Goal: Task Accomplishment & Management: Manage account settings

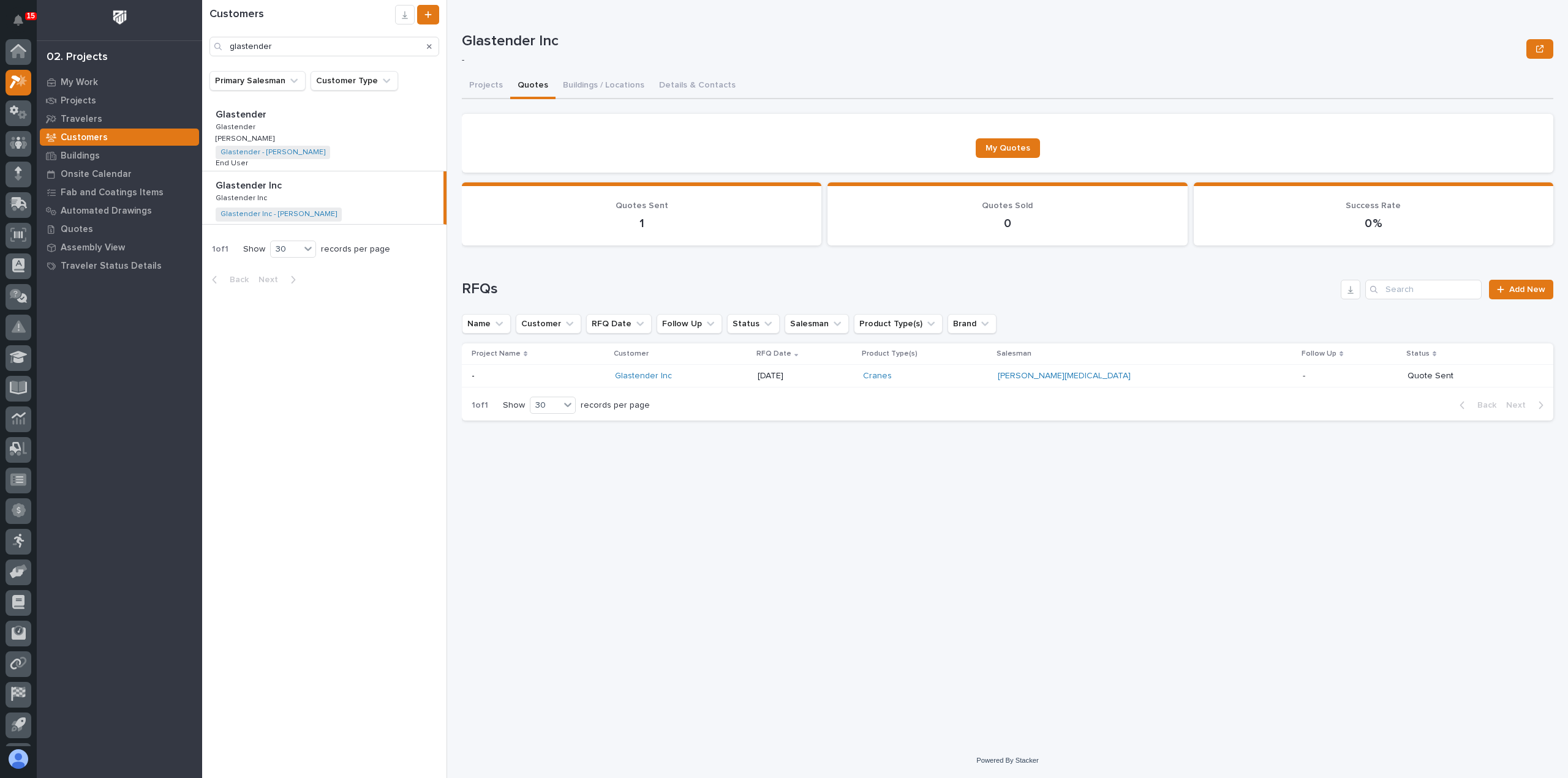
scroll to position [27, 0]
click at [90, 87] on p "My Work" at bounding box center [79, 82] width 37 height 11
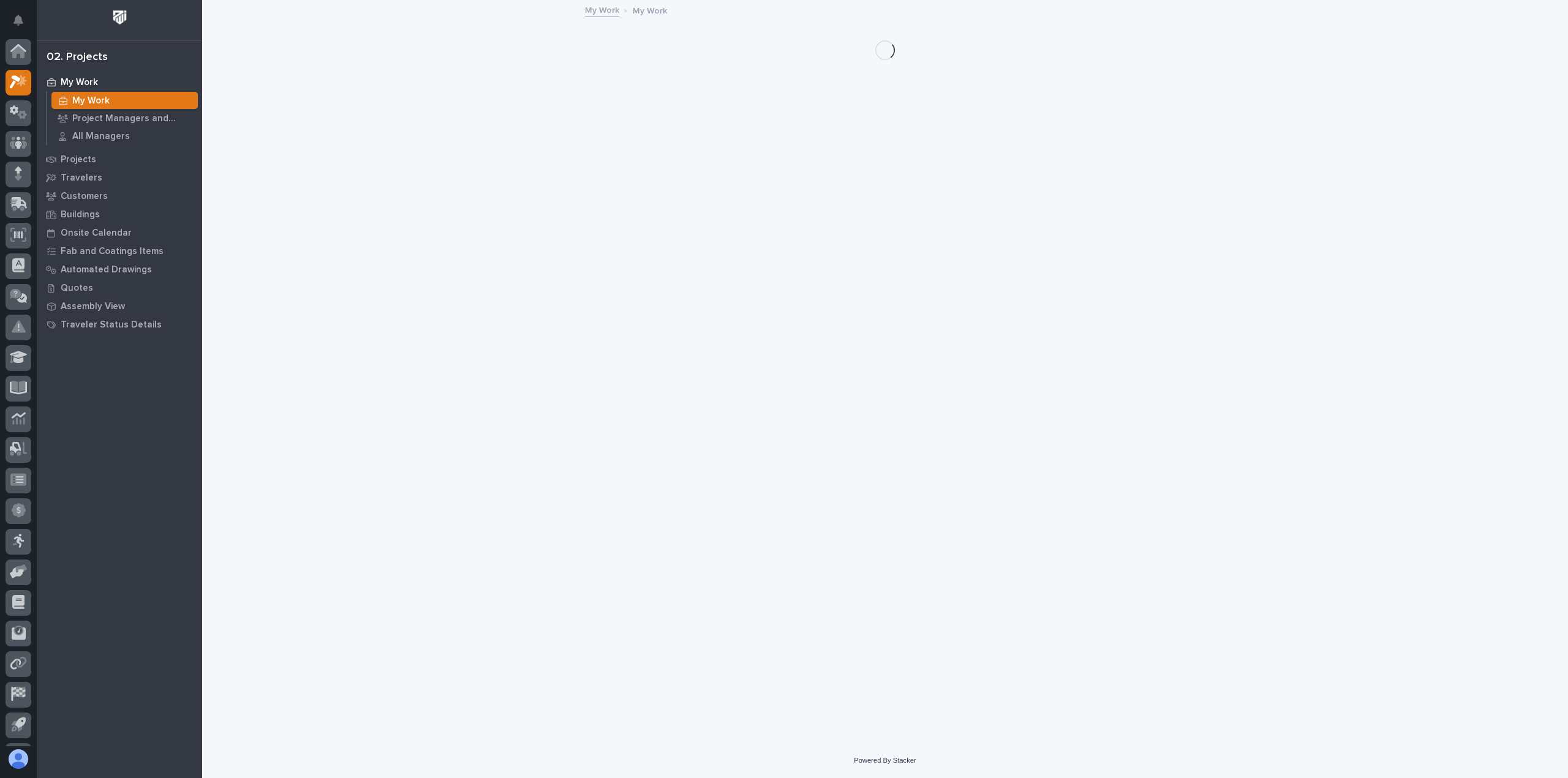
scroll to position [27, 0]
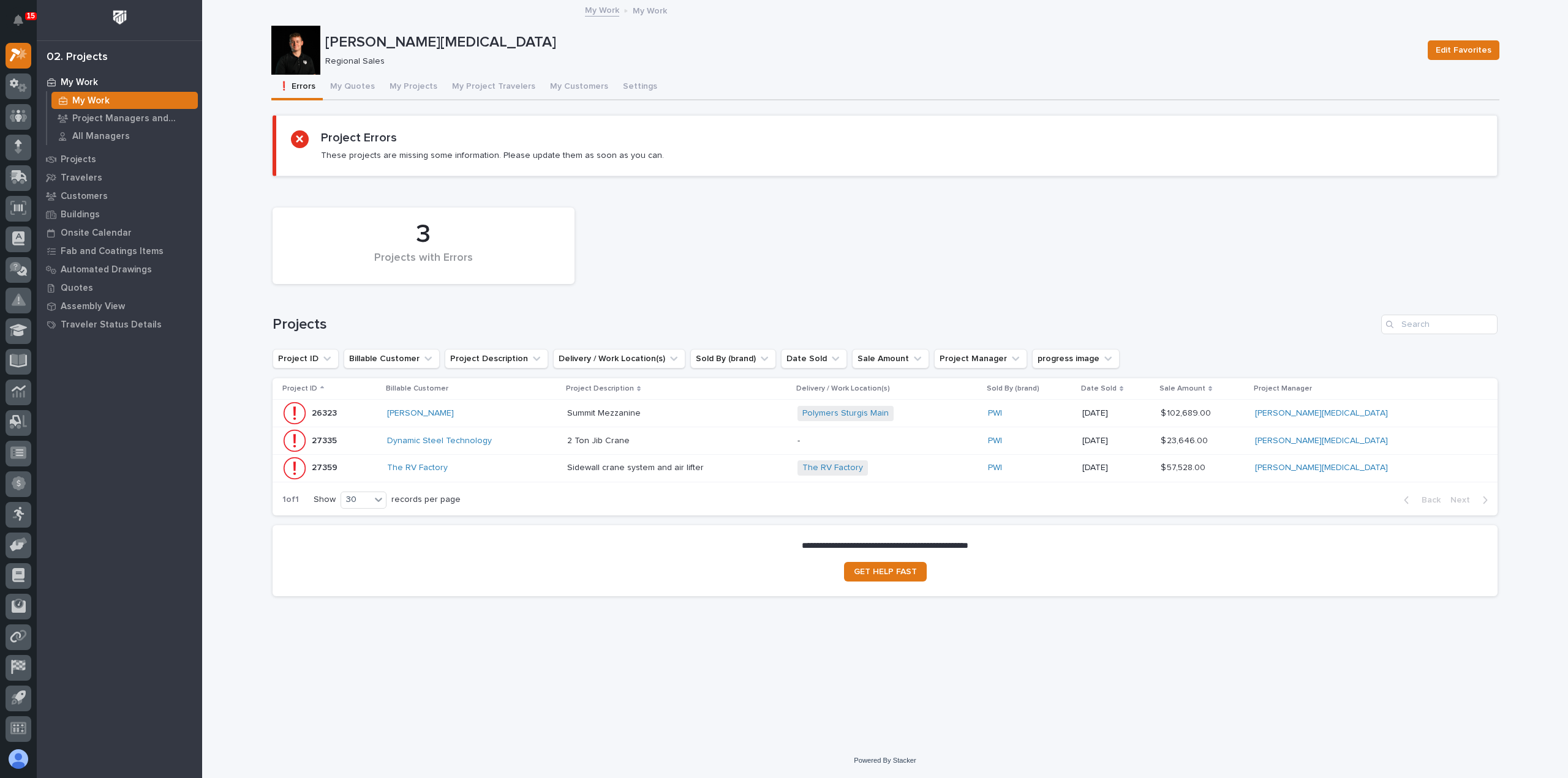
click at [771, 472] on div "Sidewall crane system and air lifter Sidewall crane system and air lifter" at bounding box center [677, 467] width 221 height 20
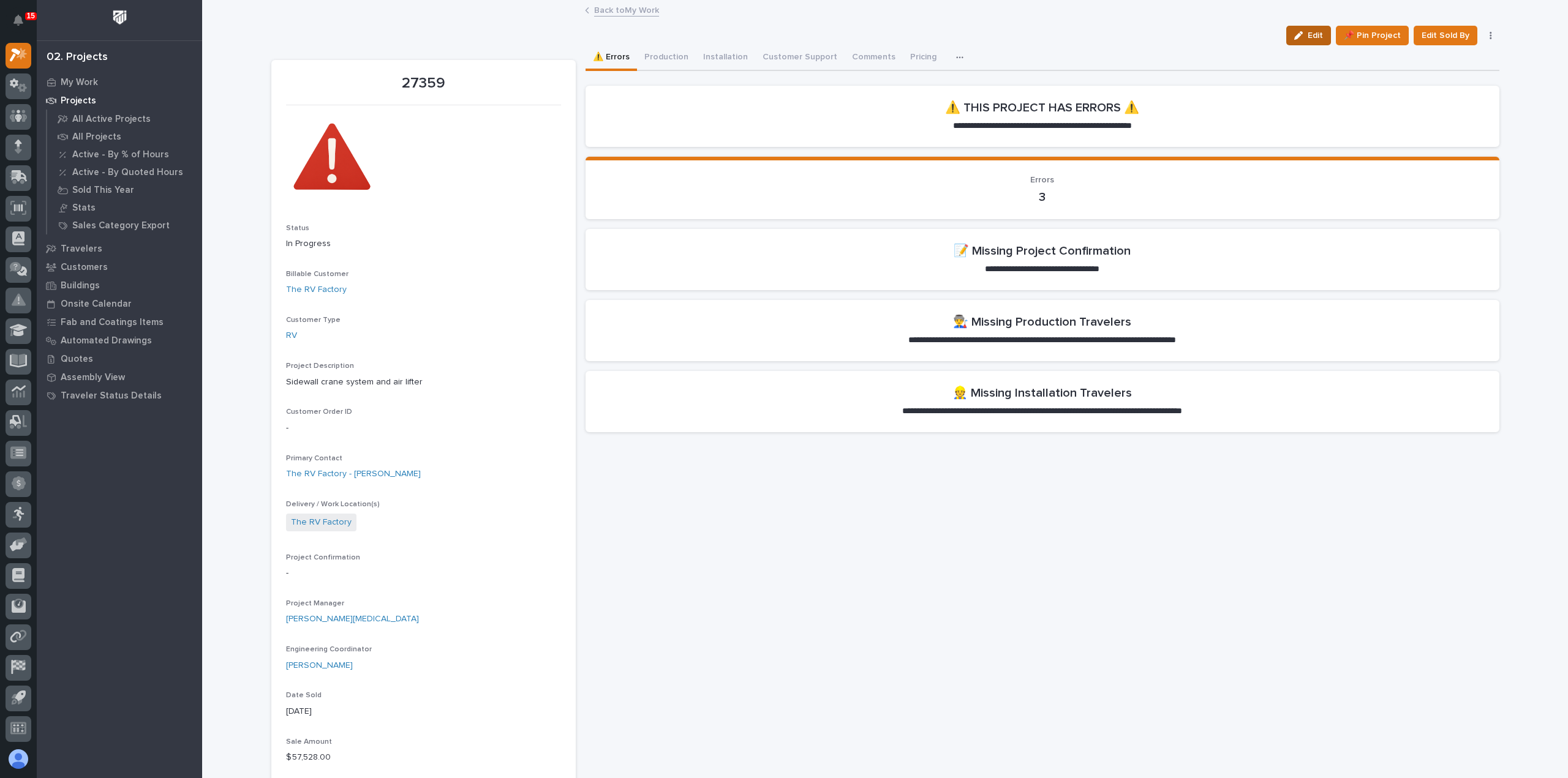
click at [1316, 37] on span "Edit" at bounding box center [1315, 35] width 16 height 11
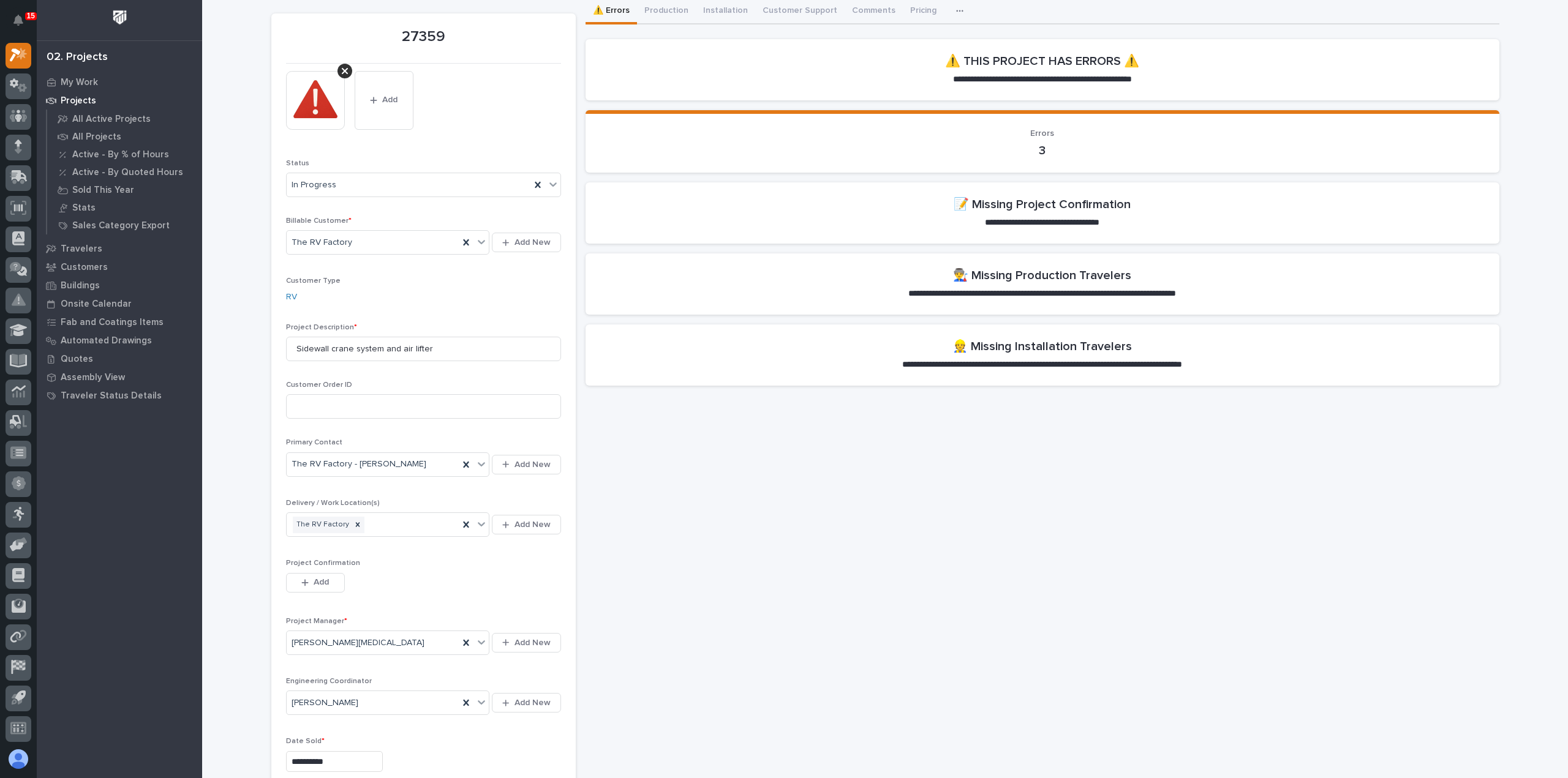
scroll to position [123, 0]
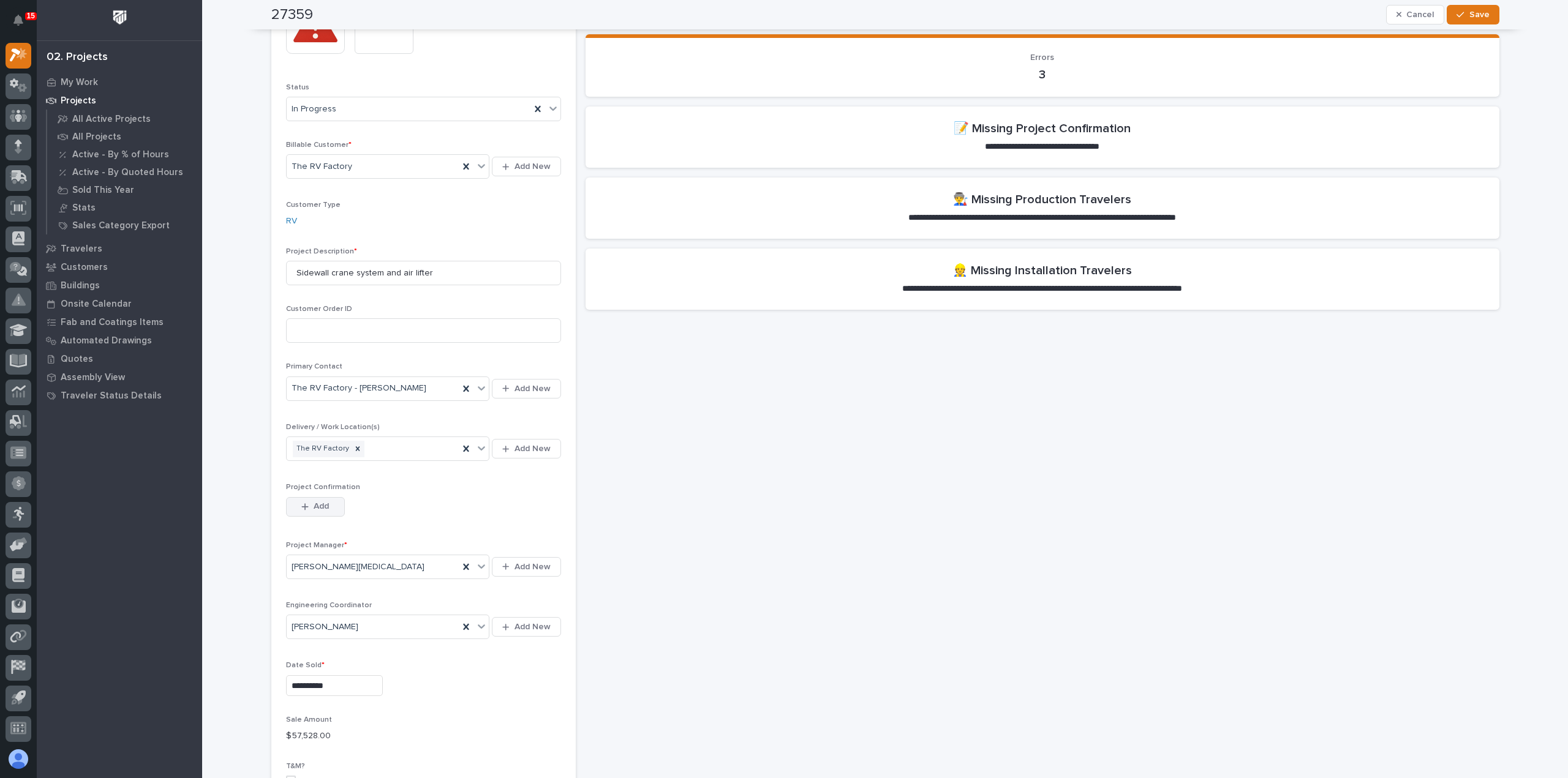
click at [318, 513] on button "Add" at bounding box center [314, 507] width 58 height 19
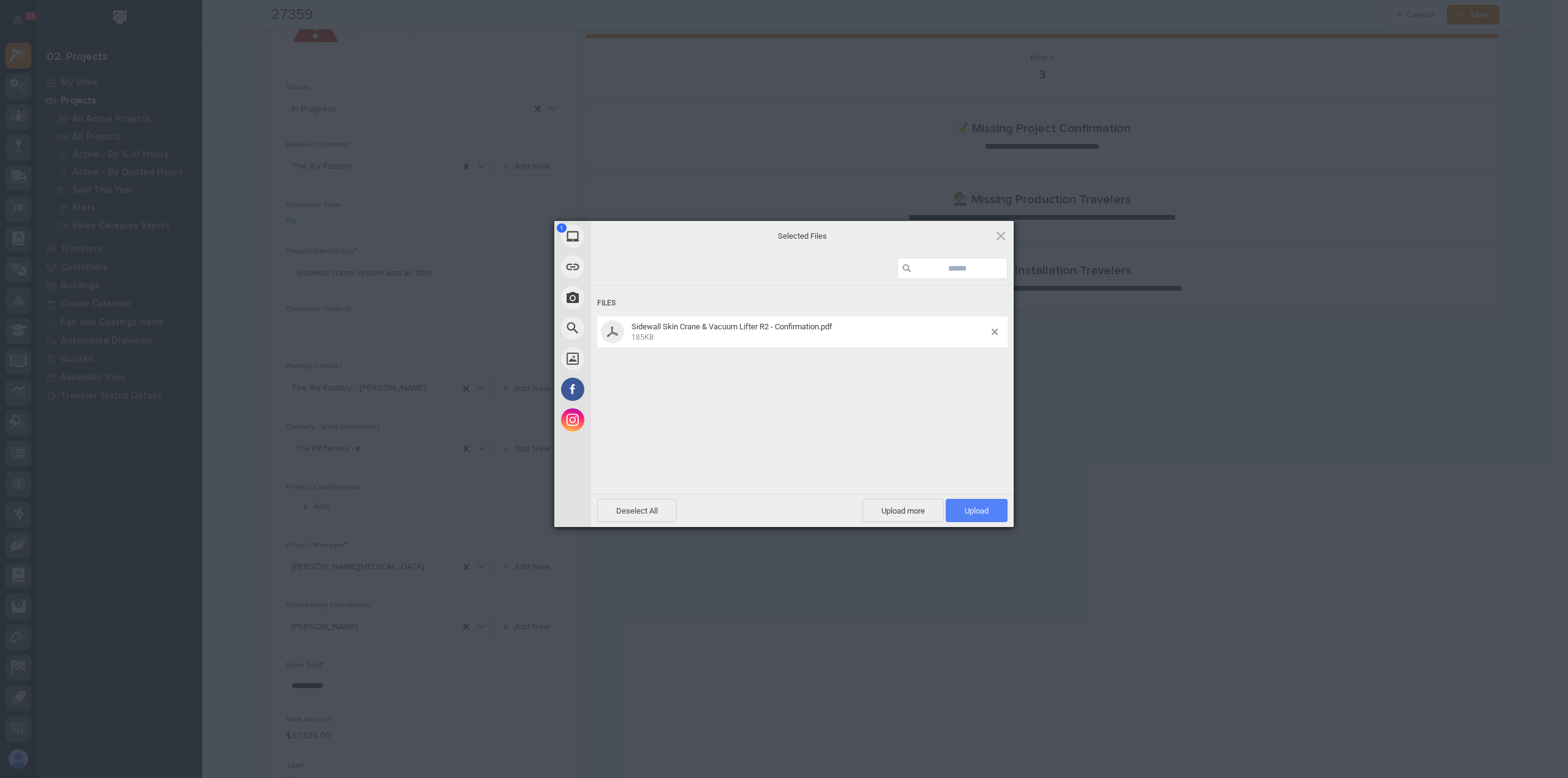
click at [974, 515] on span "Upload 1" at bounding box center [976, 510] width 24 height 9
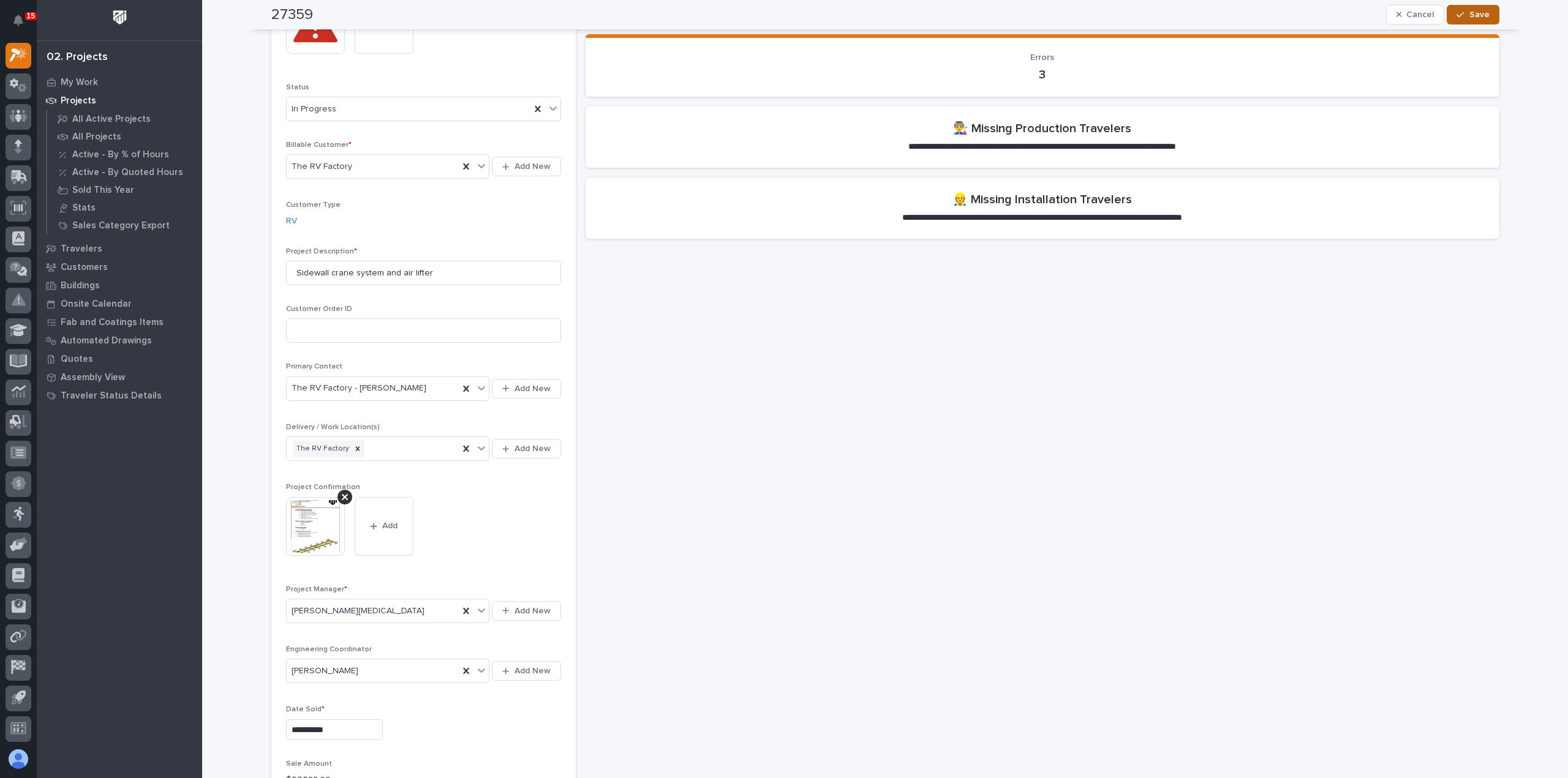
click at [1464, 12] on div "button" at bounding box center [1462, 15] width 13 height 9
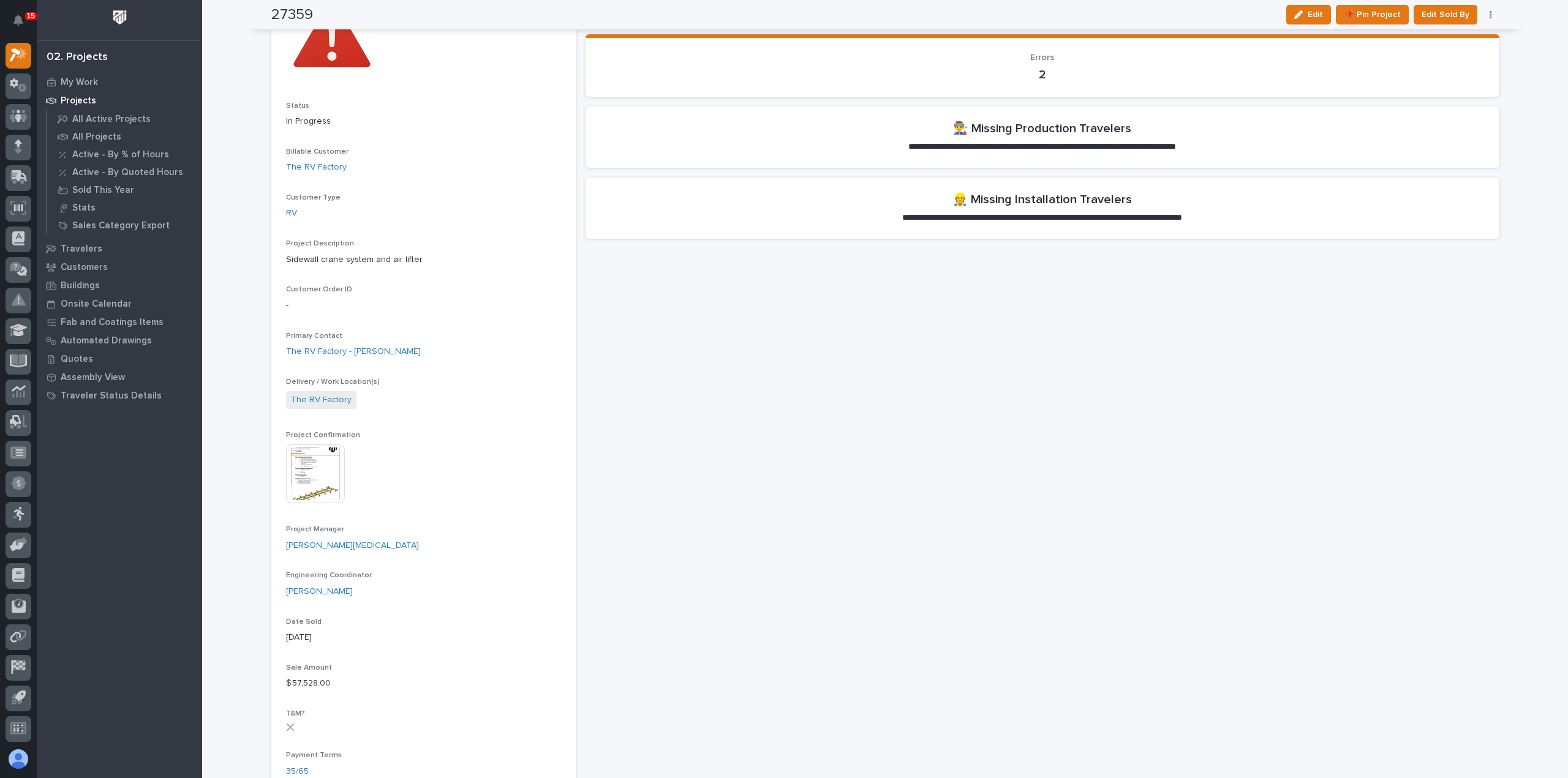
scroll to position [0, 0]
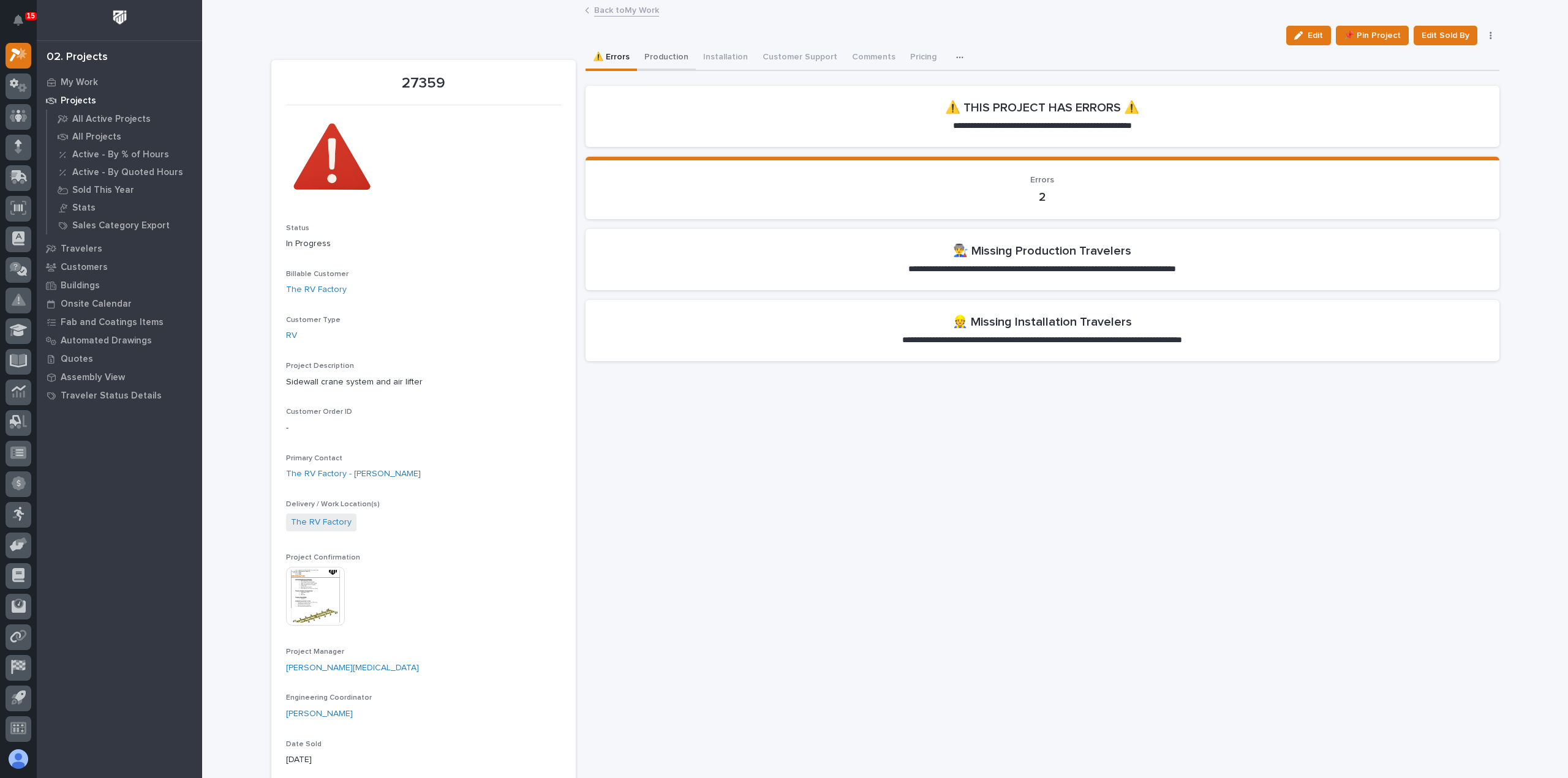
click at [659, 55] on button "Production" at bounding box center [666, 58] width 58 height 26
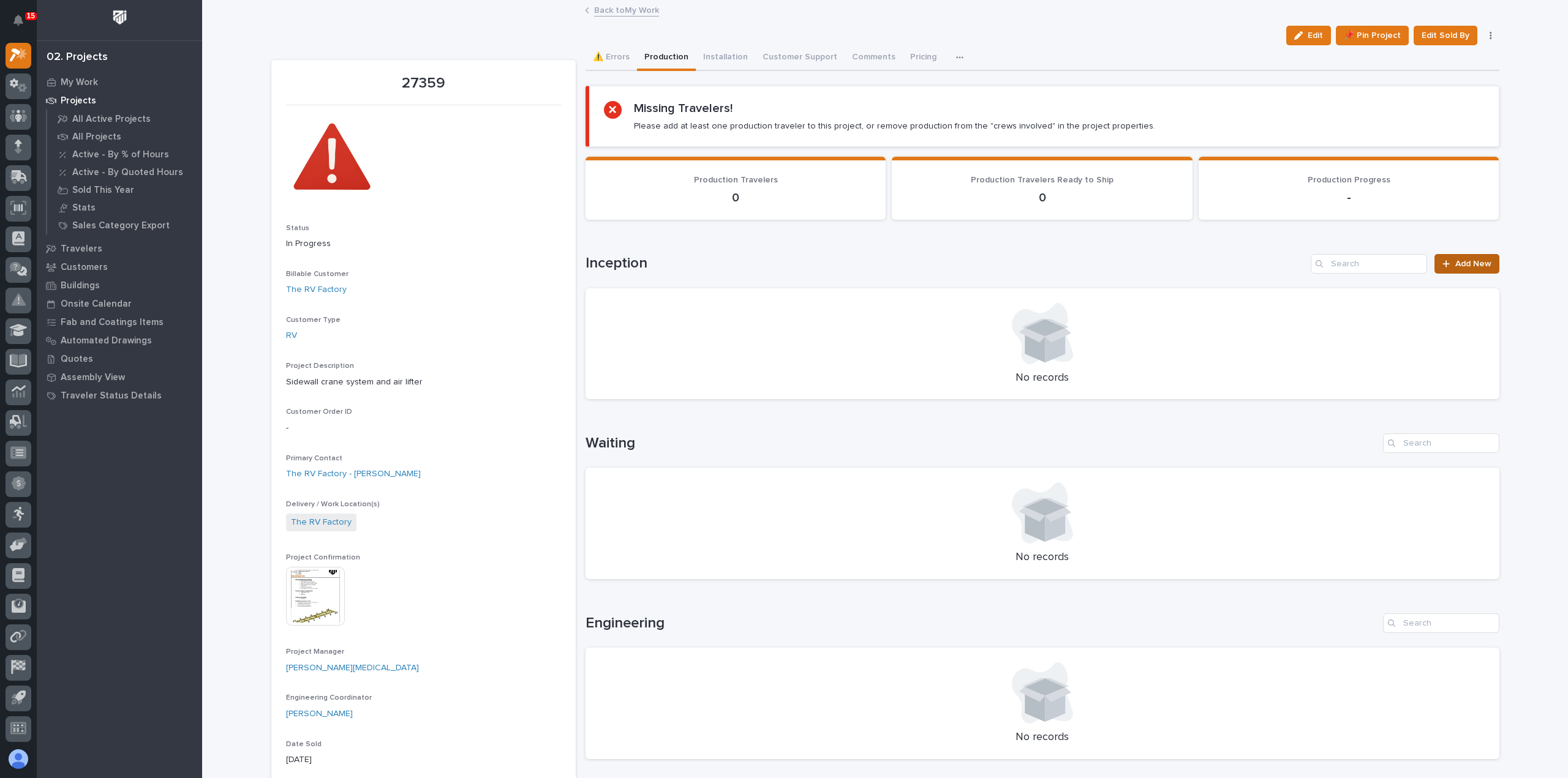
click at [1458, 261] on span "Add New" at bounding box center [1473, 264] width 36 height 9
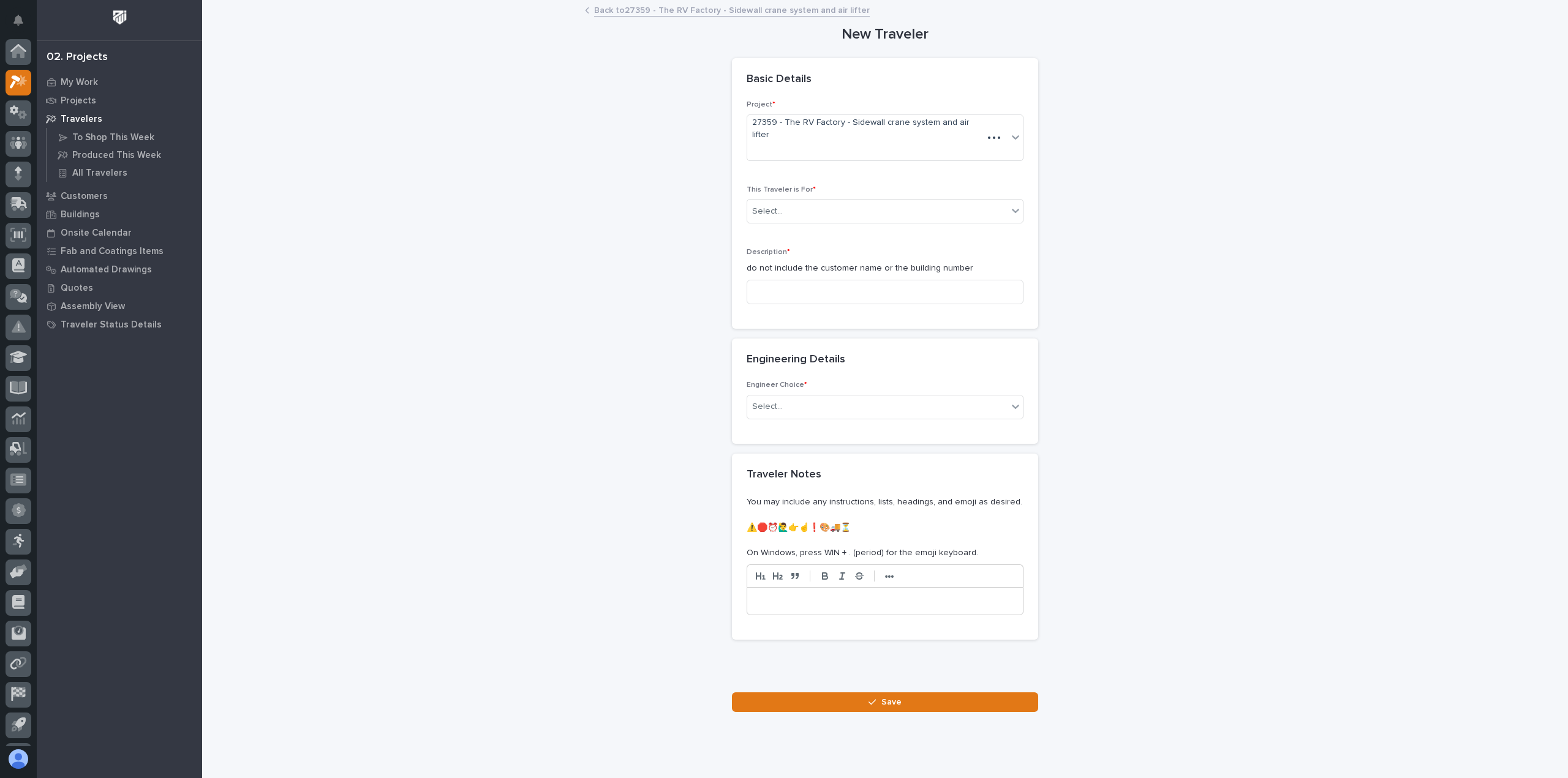
scroll to position [27, 0]
click at [955, 201] on div "Select..." at bounding box center [878, 211] width 260 height 20
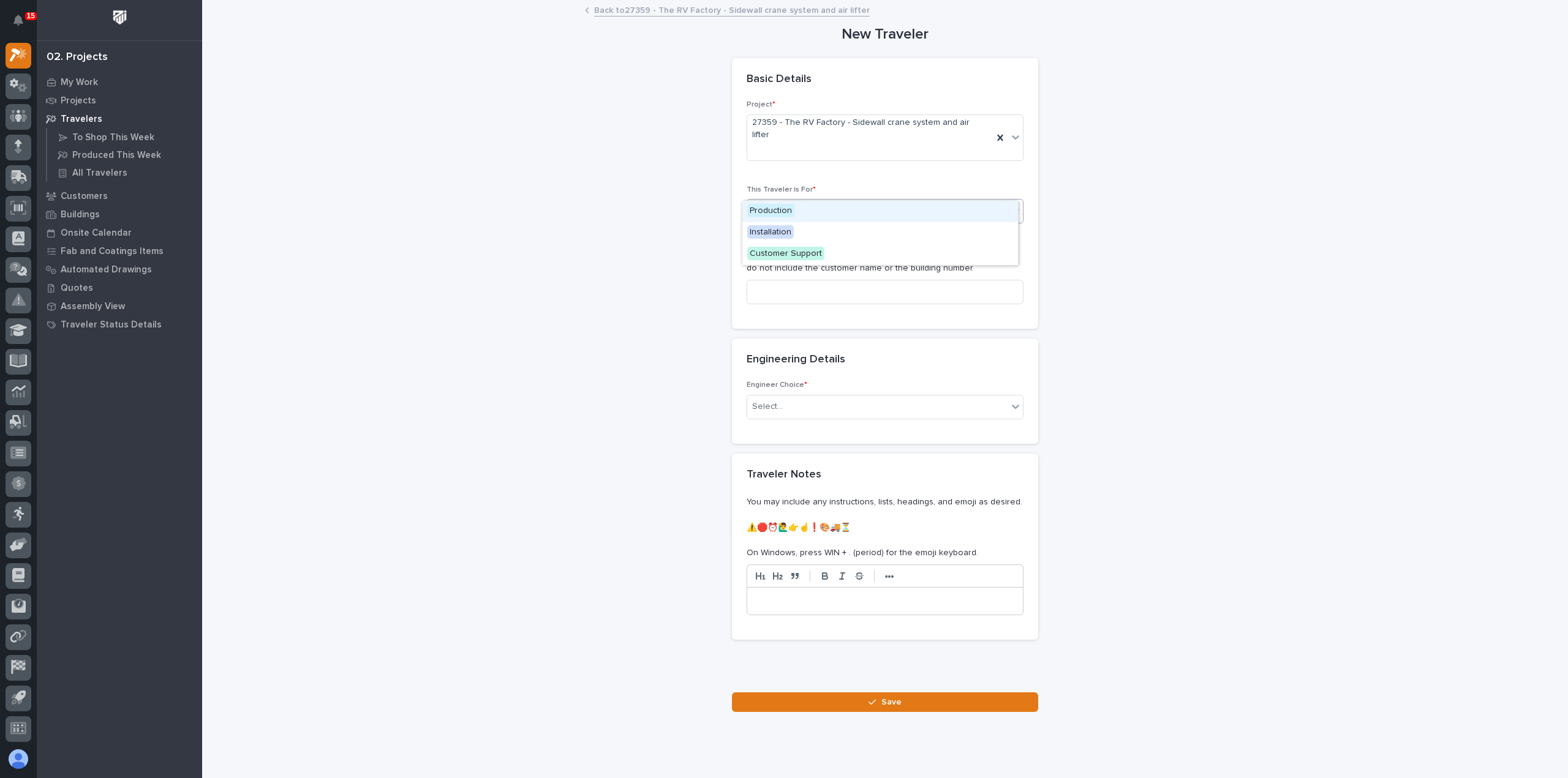
click at [940, 218] on div "Production" at bounding box center [880, 211] width 275 height 21
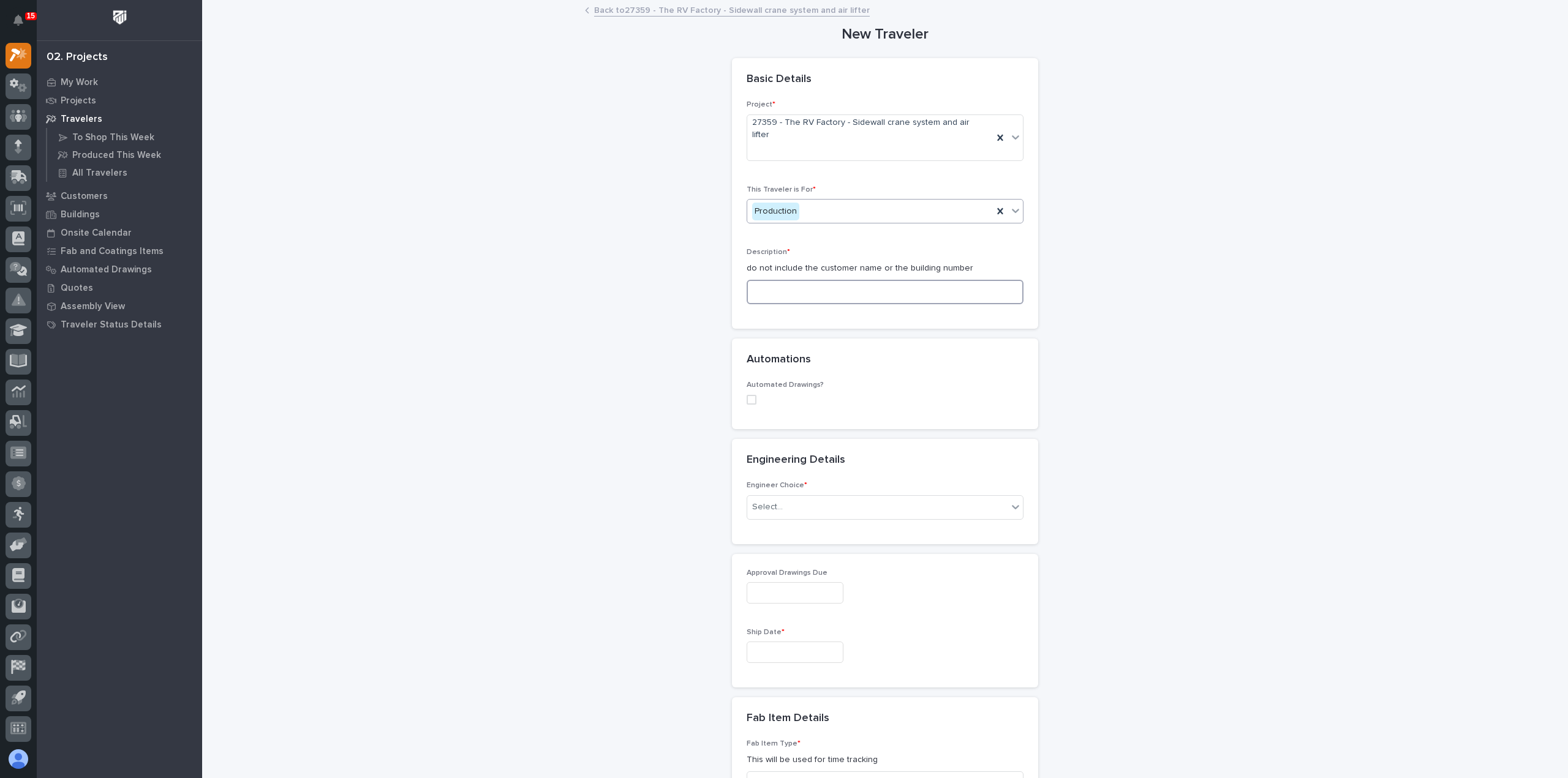
click at [867, 280] on input at bounding box center [885, 291] width 277 height 24
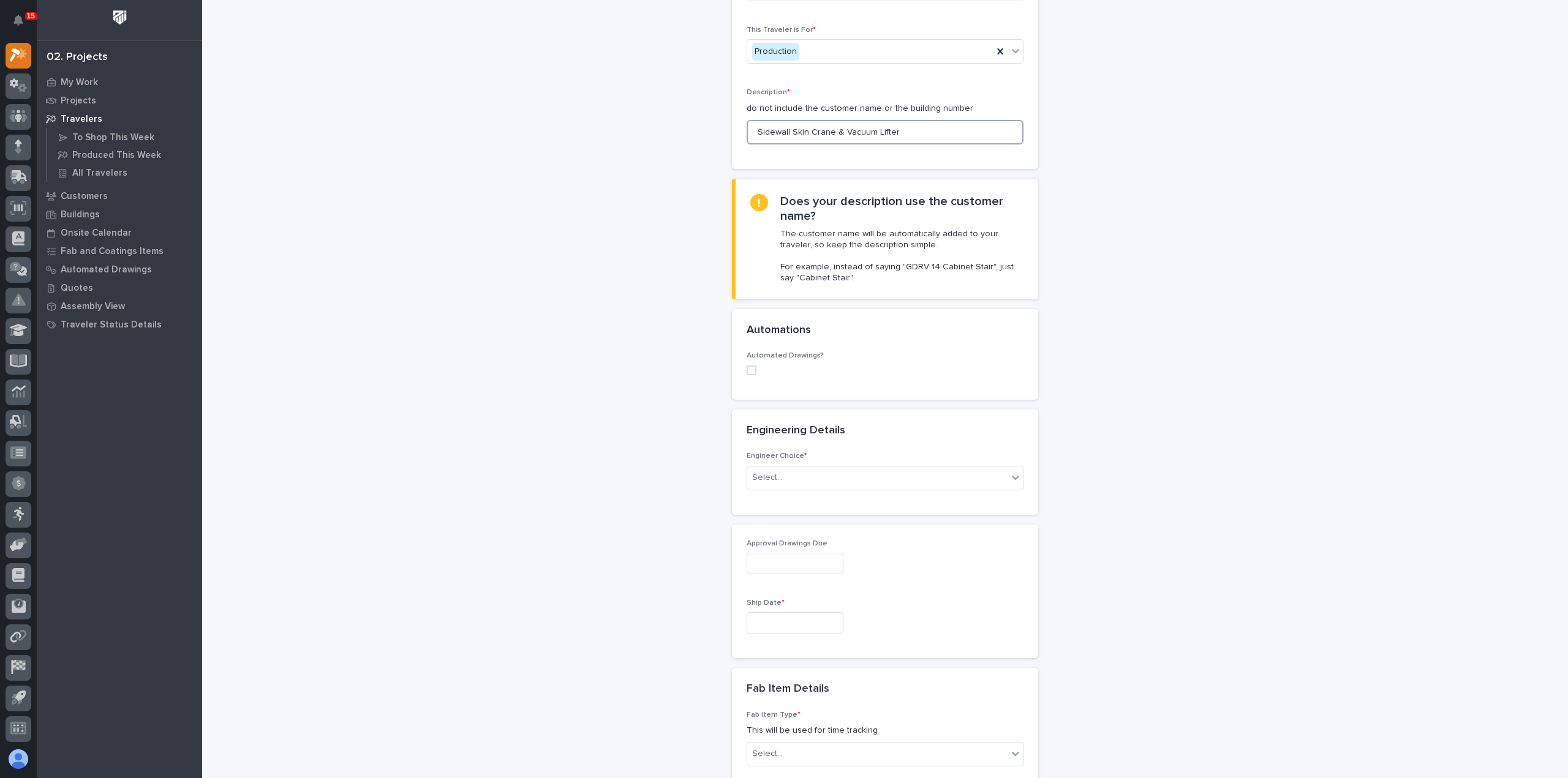
scroll to position [61, 0]
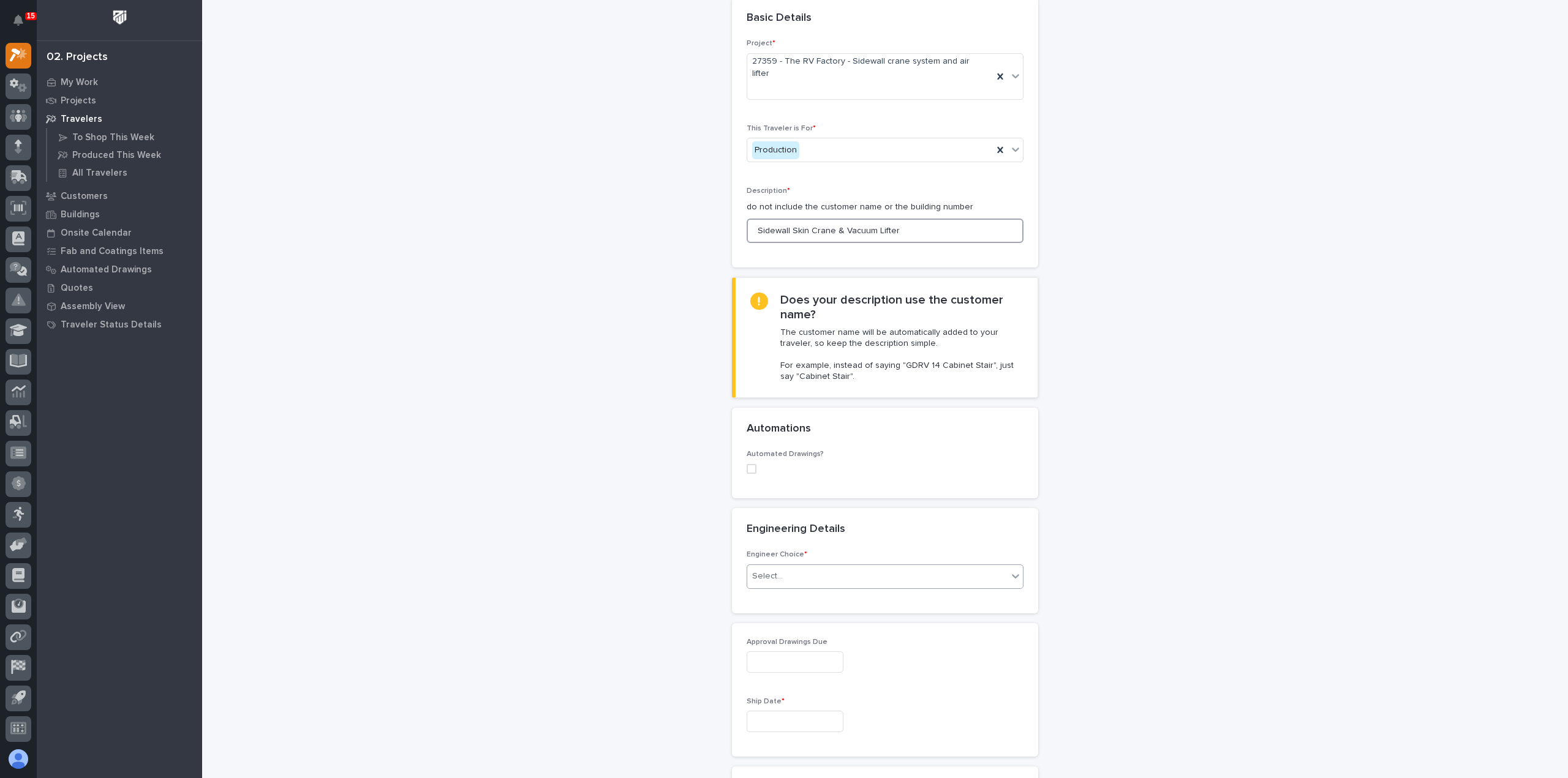
type input "Sidewall Skin Crane & Vacuum Lifter"
click at [865, 566] on div "Select..." at bounding box center [878, 575] width 260 height 20
click at [848, 620] on div "I know who will draw this" at bounding box center [880, 618] width 275 height 21
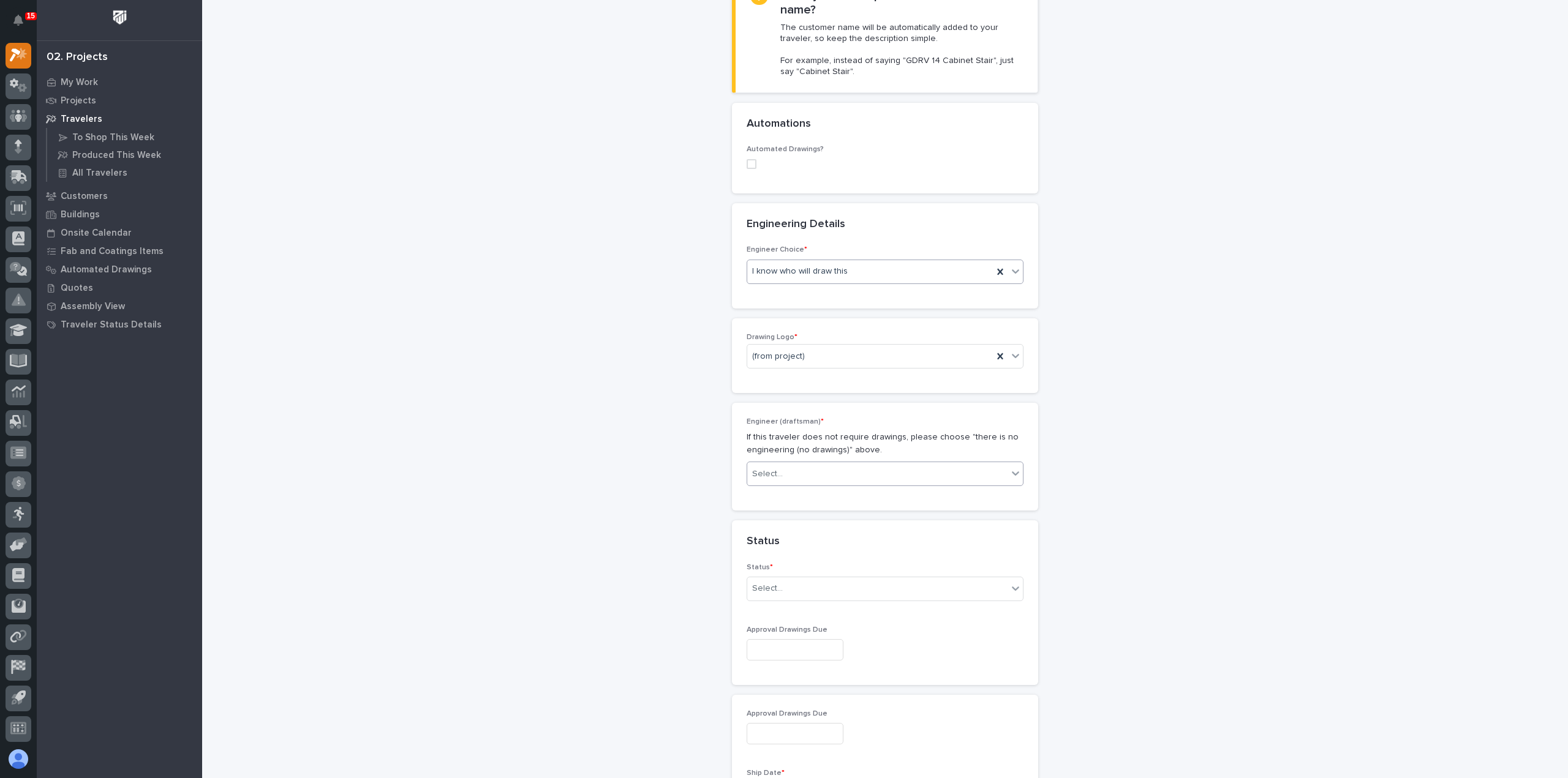
scroll to position [371, 0]
click at [839, 342] on div "(from project)" at bounding box center [870, 351] width 246 height 20
click at [835, 391] on div "PWI" at bounding box center [880, 392] width 275 height 21
click at [824, 459] on div "Select..." at bounding box center [878, 469] width 260 height 20
type input "****"
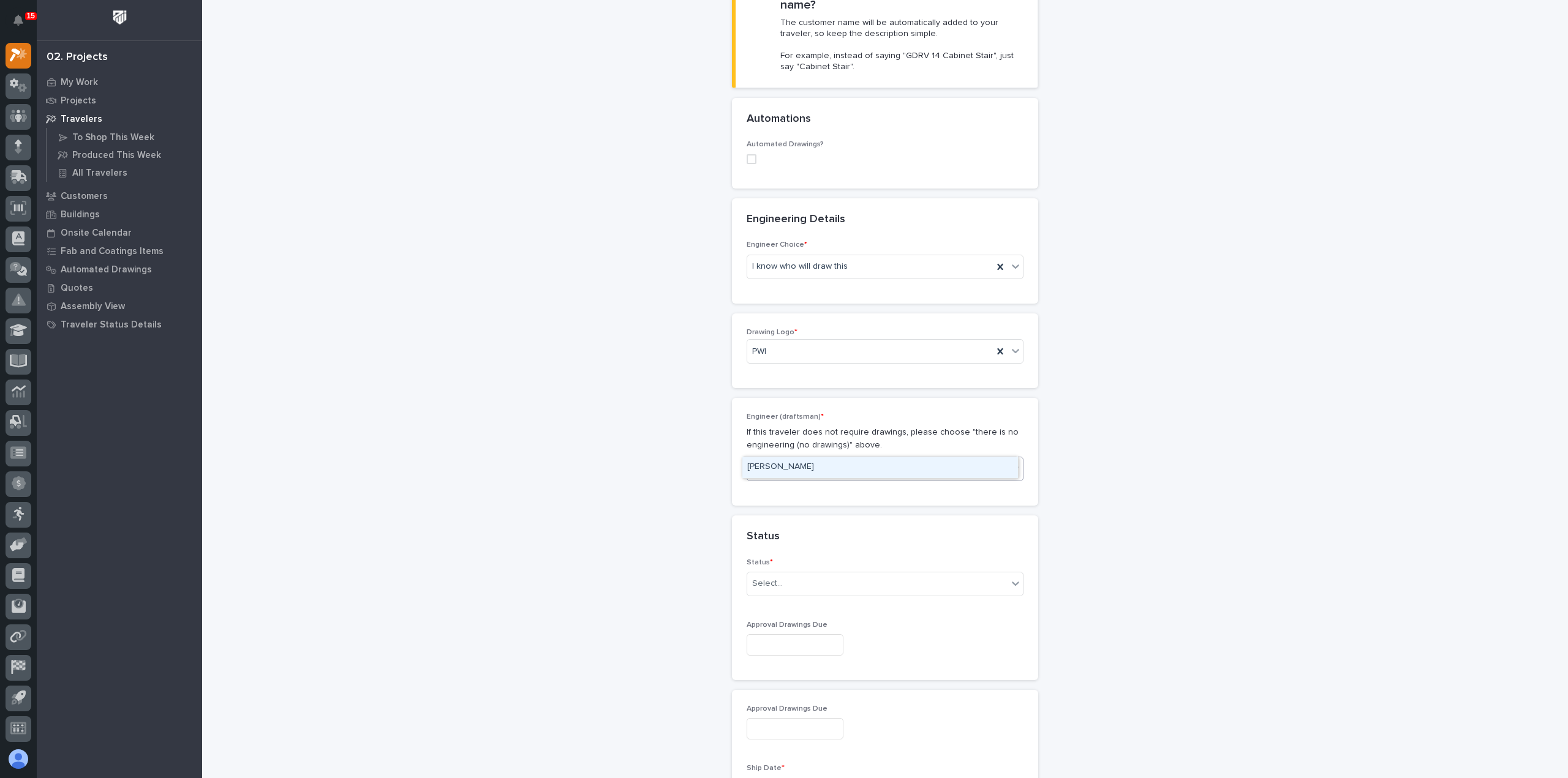
click at [833, 467] on div "Nate Rulli" at bounding box center [880, 467] width 275 height 21
click at [834, 573] on div "Select..." at bounding box center [878, 583] width 260 height 20
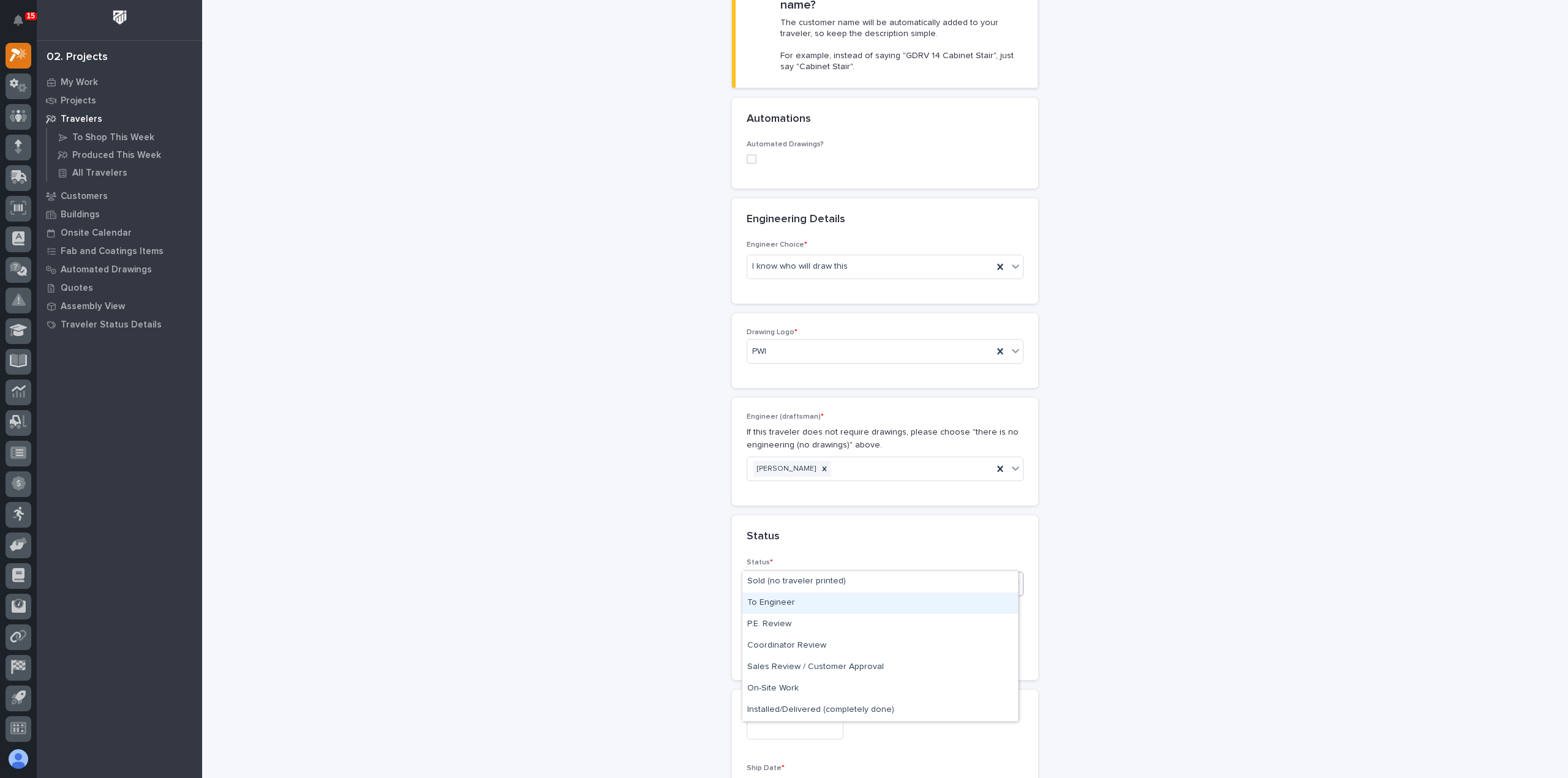
click at [830, 597] on div "To Engineer" at bounding box center [880, 603] width 275 height 21
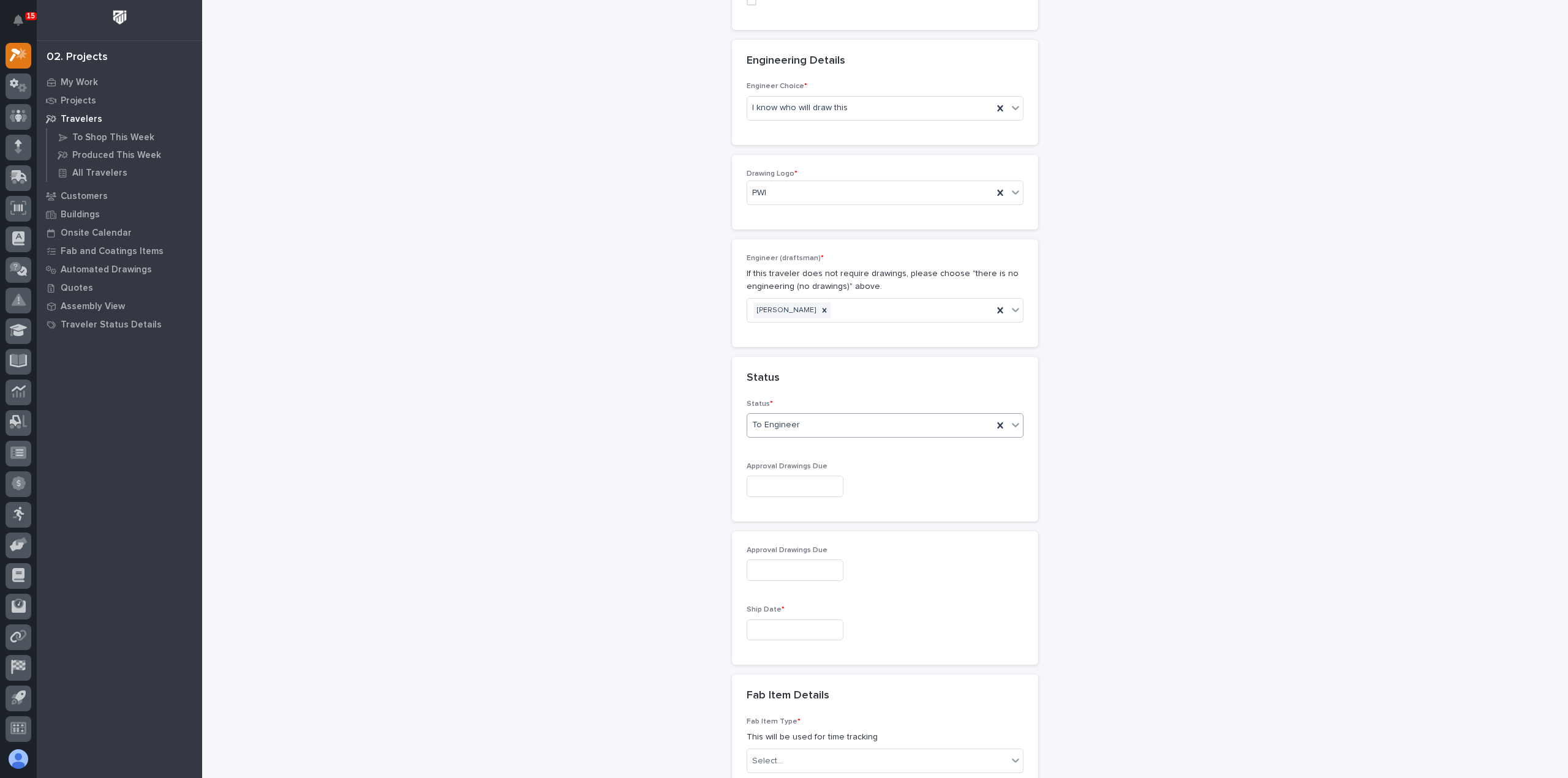
scroll to position [555, 0]
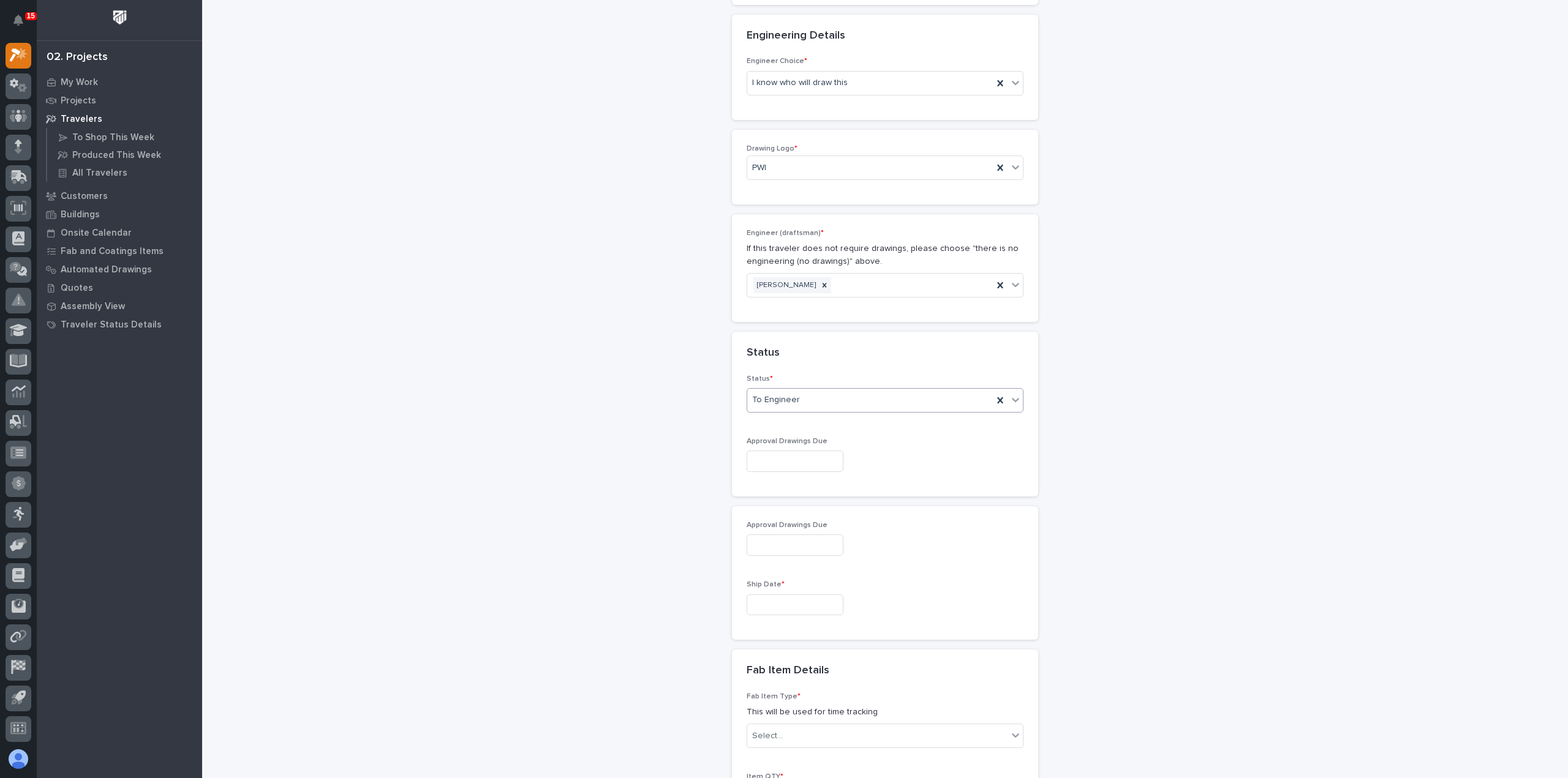
click at [826, 450] on input "text" at bounding box center [795, 461] width 97 height 21
click at [877, 437] on p "Approval Drawings Due" at bounding box center [885, 442] width 277 height 9
click at [815, 450] on input "text" at bounding box center [795, 461] width 97 height 21
type input "**"
type input "**********"
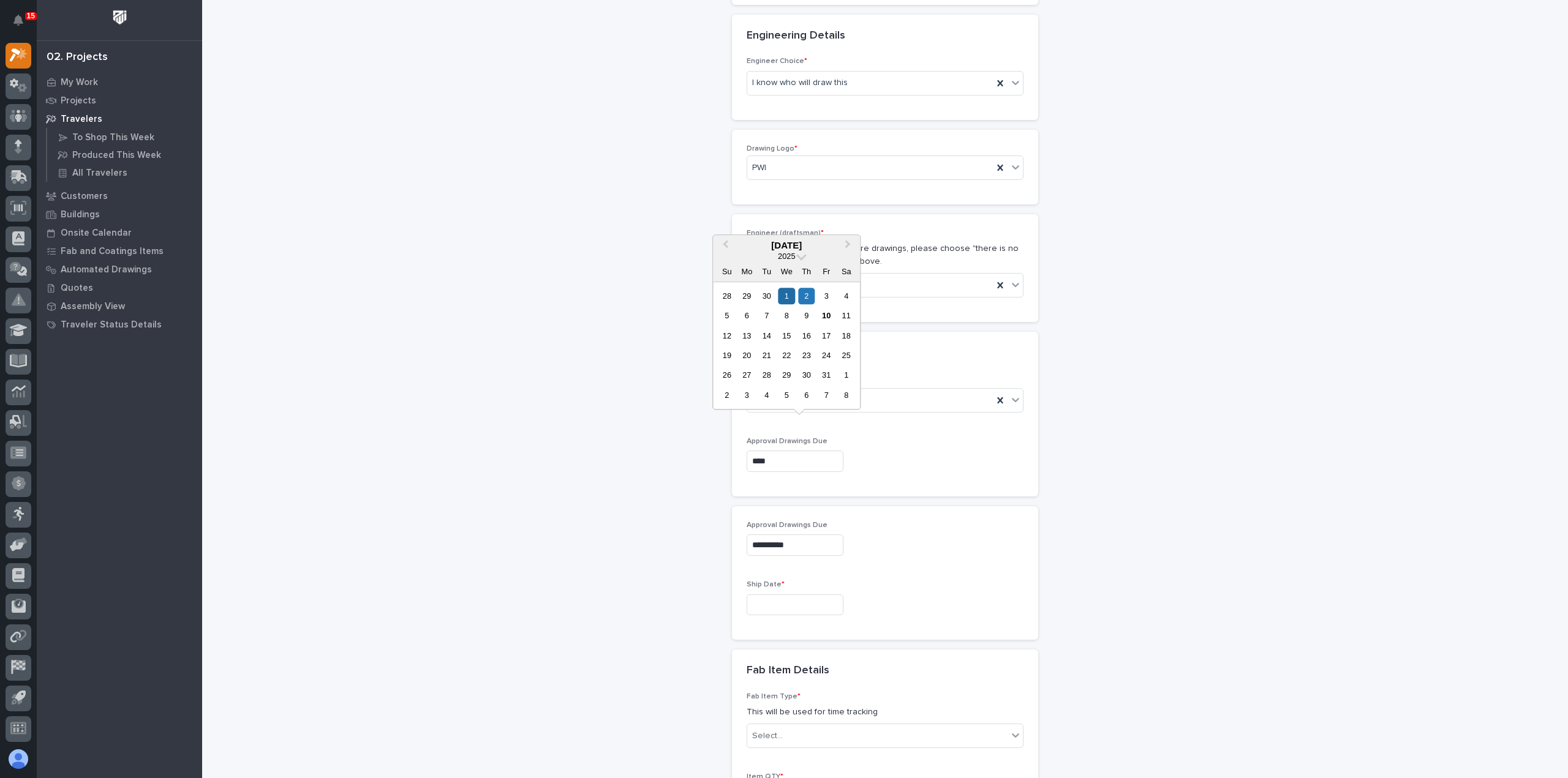
type input "*****"
type input "**********"
type input "********"
type input "**********"
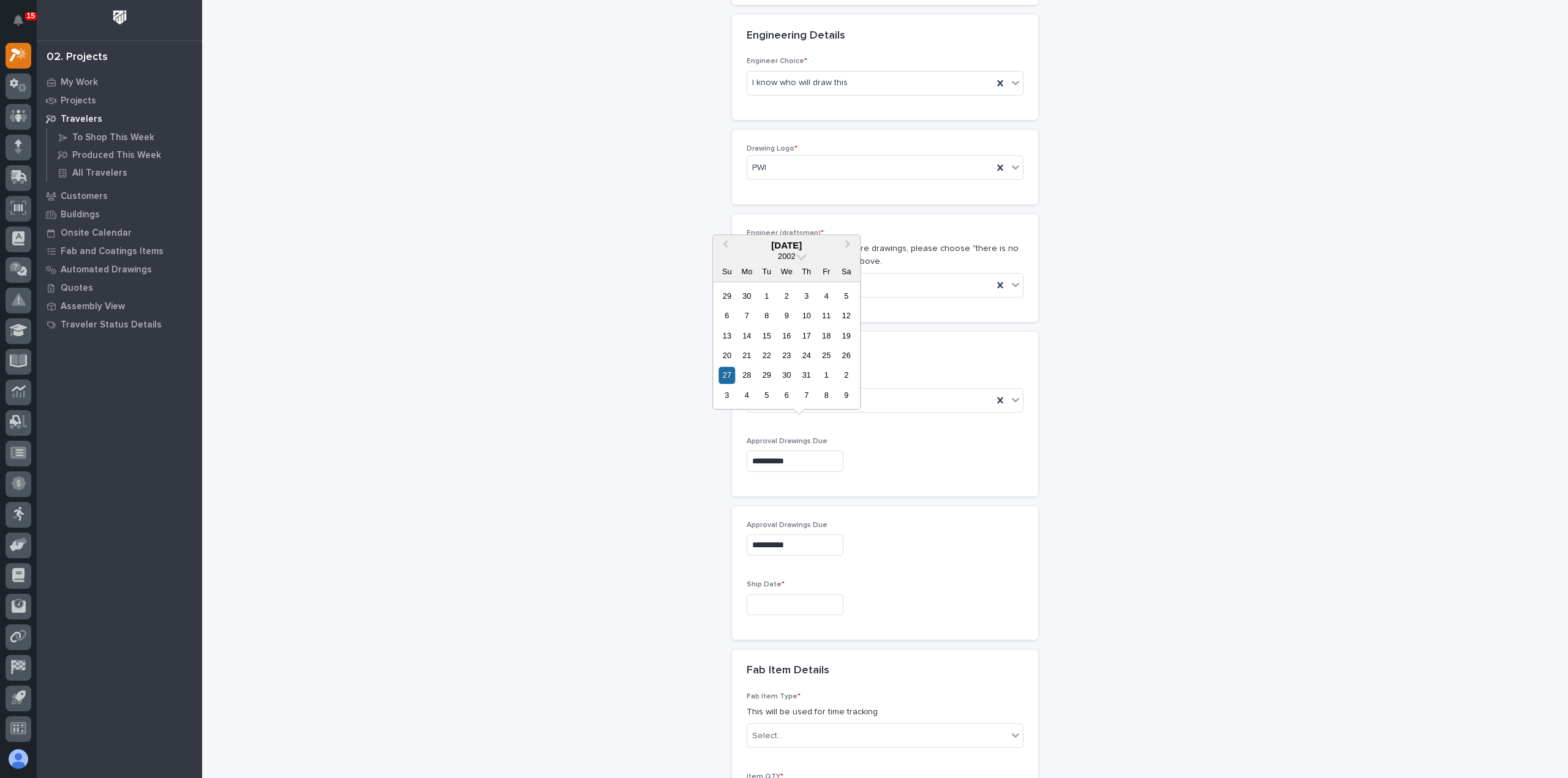
click at [929, 450] on div "**********" at bounding box center [885, 461] width 277 height 21
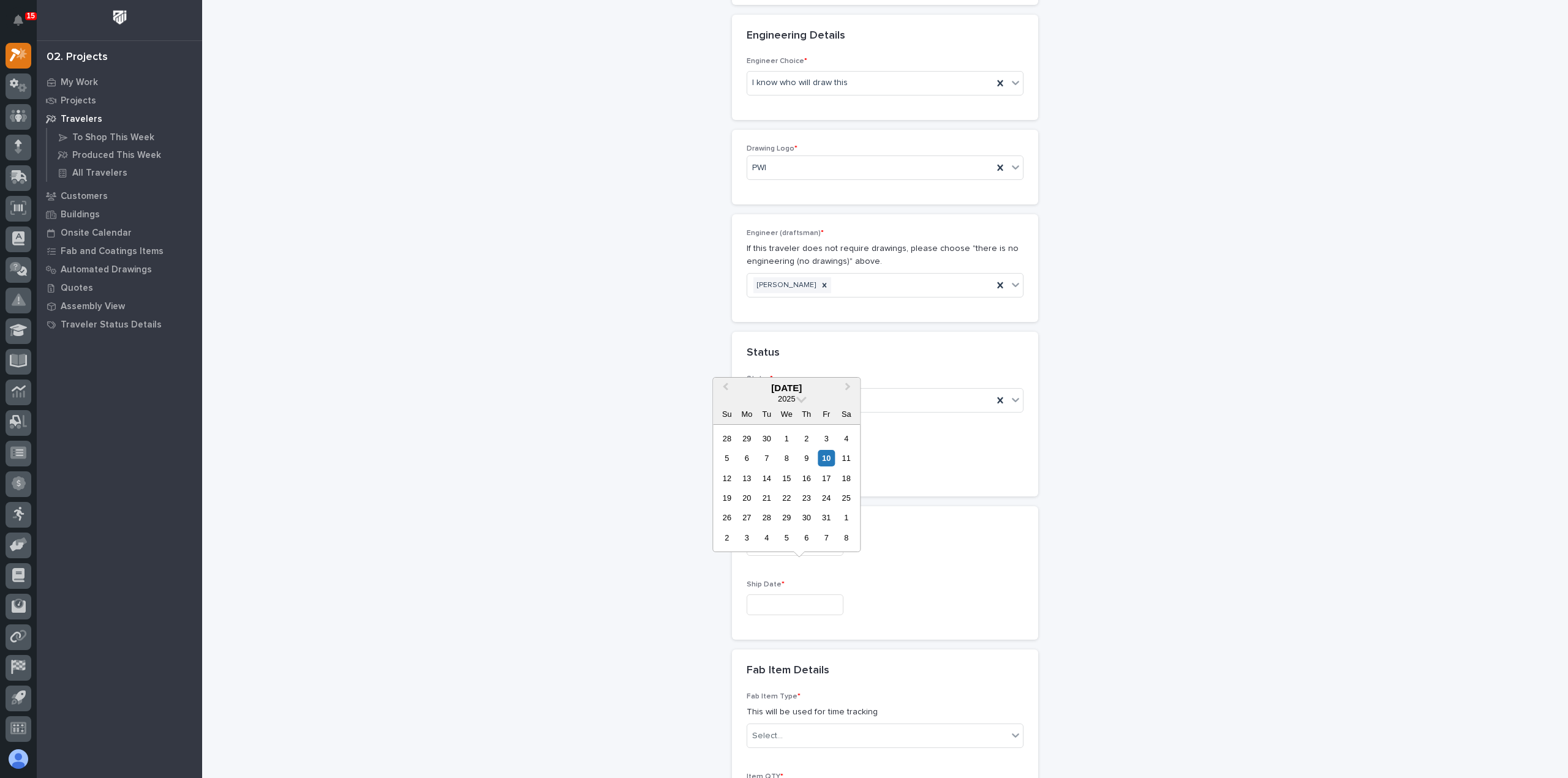
click at [802, 595] on input "text" at bounding box center [795, 605] width 97 height 21
click at [850, 386] on button "Next Month" at bounding box center [849, 388] width 19 height 19
click at [750, 462] on div "8" at bounding box center [747, 458] width 16 height 16
type input "**********"
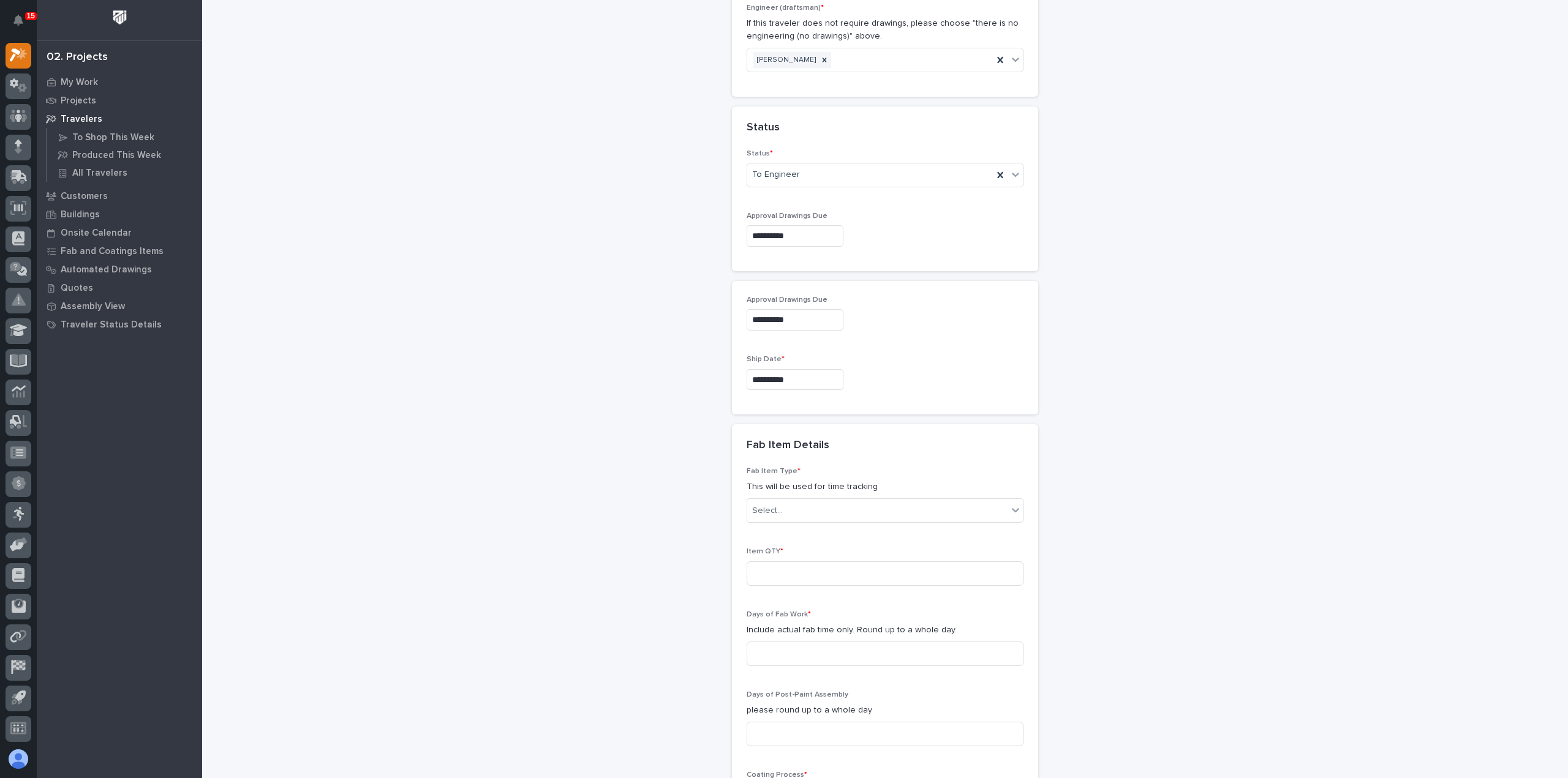
scroll to position [861, 0]
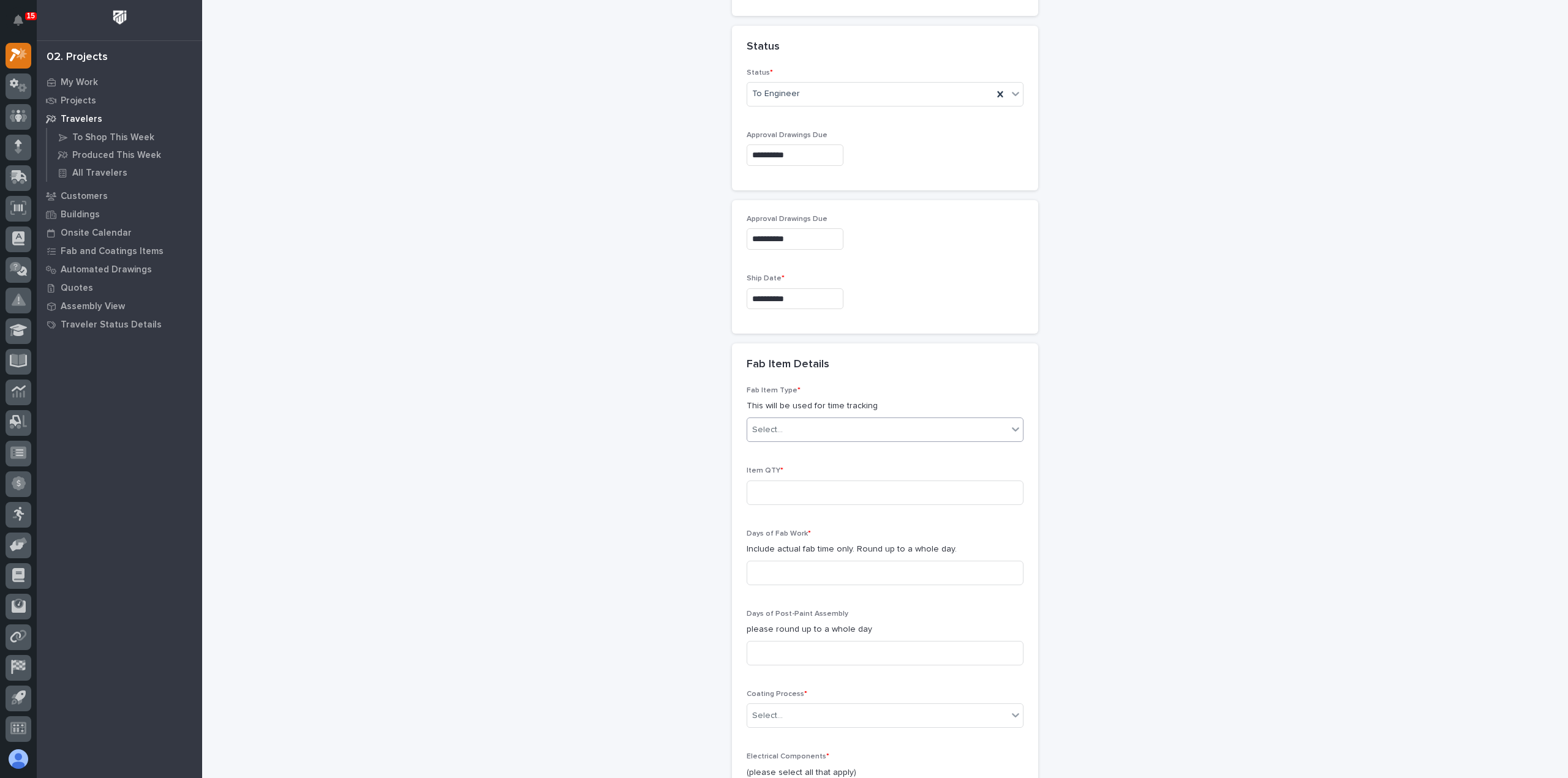
click at [827, 420] on div "Select..." at bounding box center [878, 430] width 260 height 20
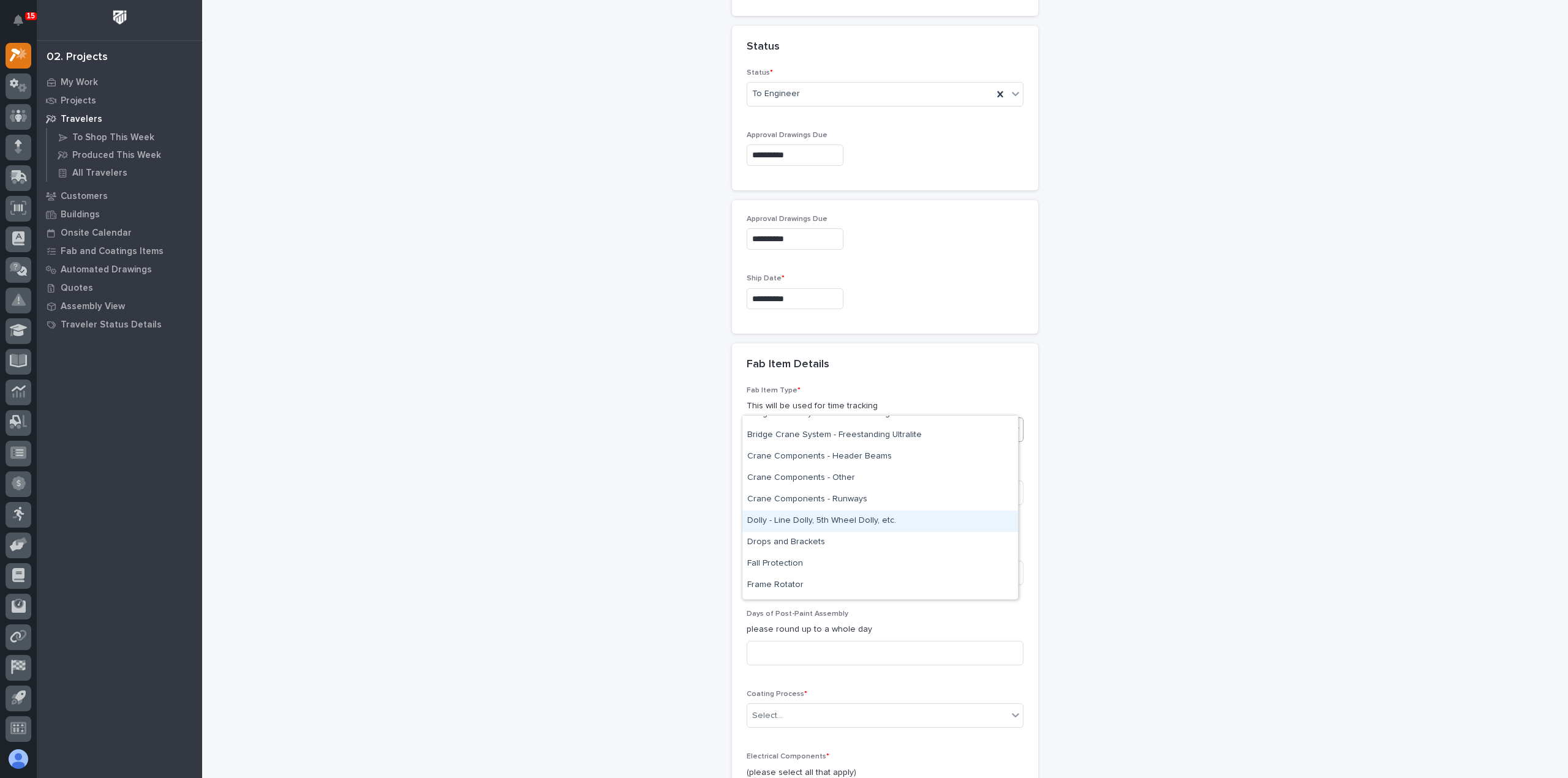
scroll to position [245, 0]
click at [861, 501] on div "Crane Components - Other" at bounding box center [880, 502] width 275 height 21
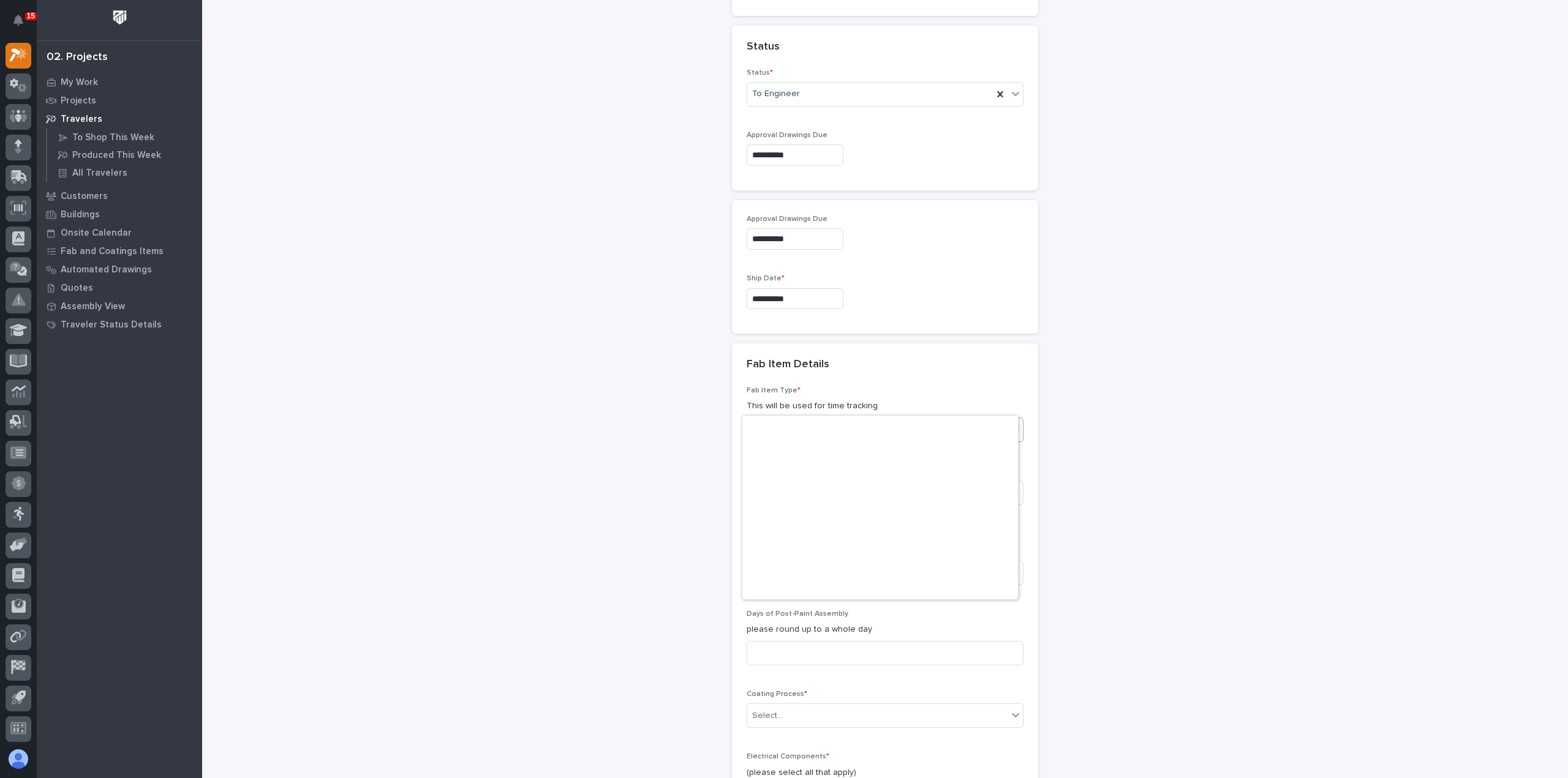
click at [1009, 423] on icon at bounding box center [1015, 429] width 13 height 13
click at [883, 460] on div "Lifting Device" at bounding box center [880, 459] width 275 height 21
click at [808, 481] on input at bounding box center [885, 493] width 277 height 24
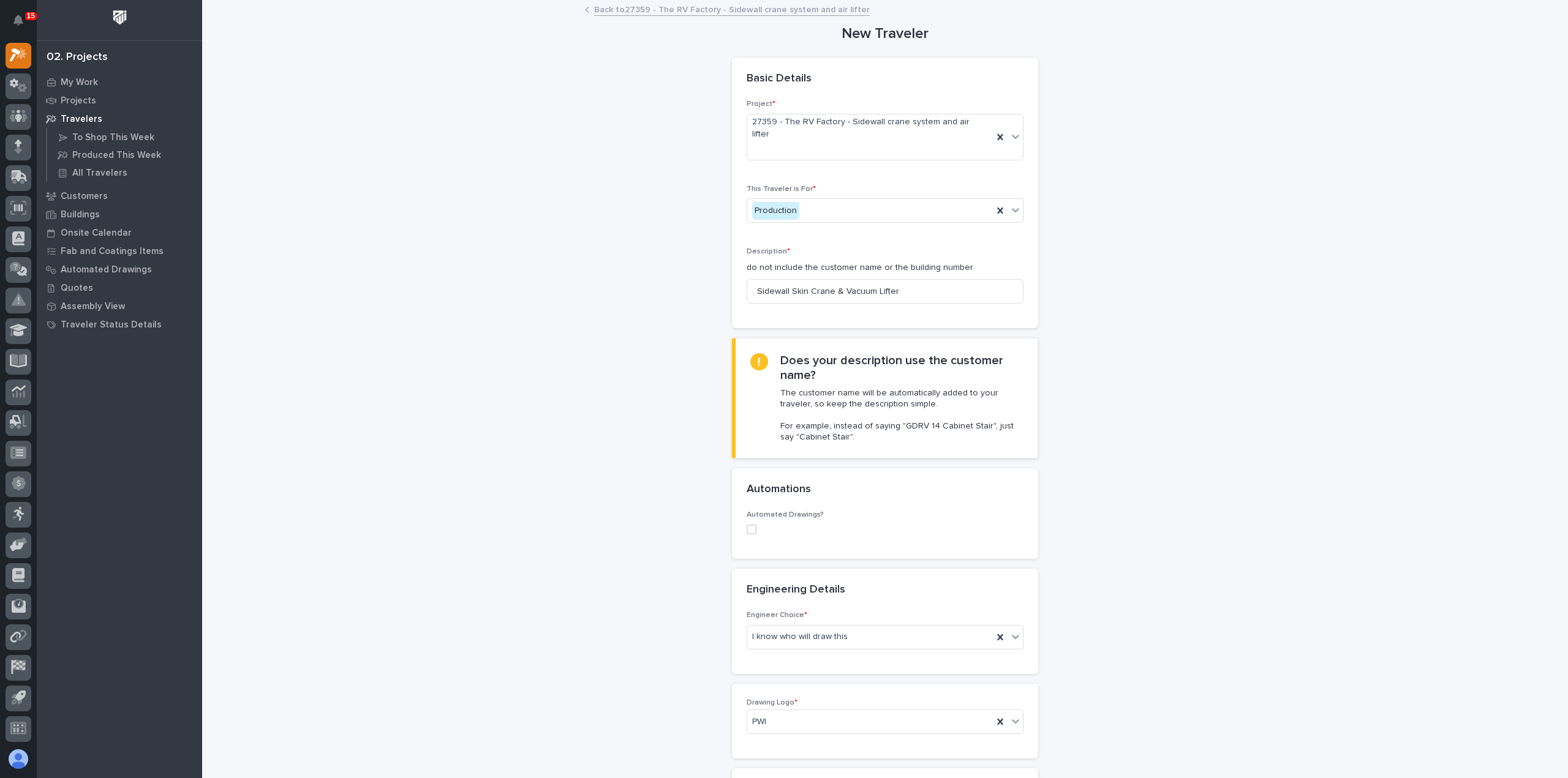
scroll to position [0, 0]
click at [836, 280] on input "Sidewall Skin Crane & Vacuum Lifter" at bounding box center [885, 291] width 277 height 24
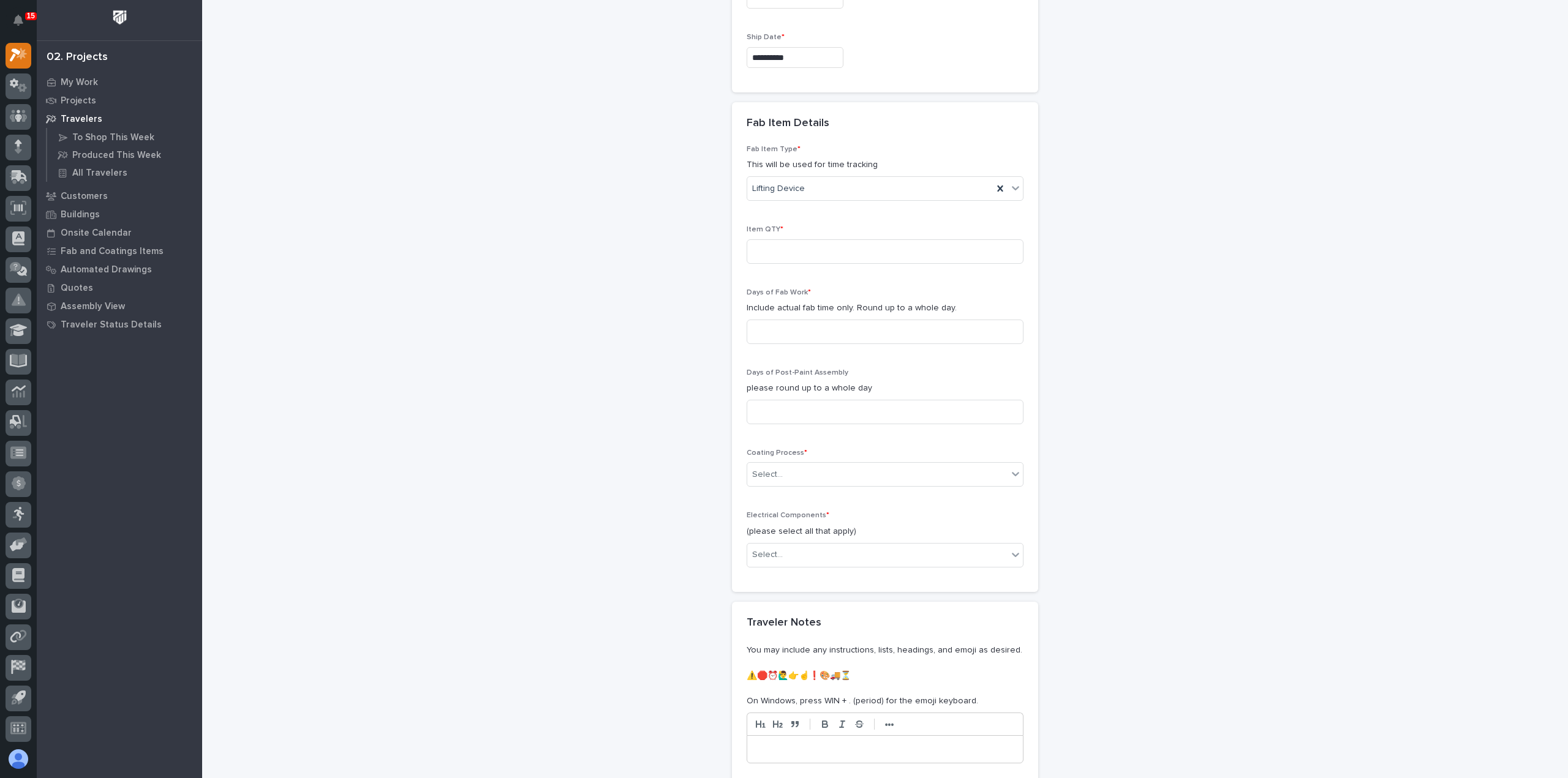
scroll to position [918, 0]
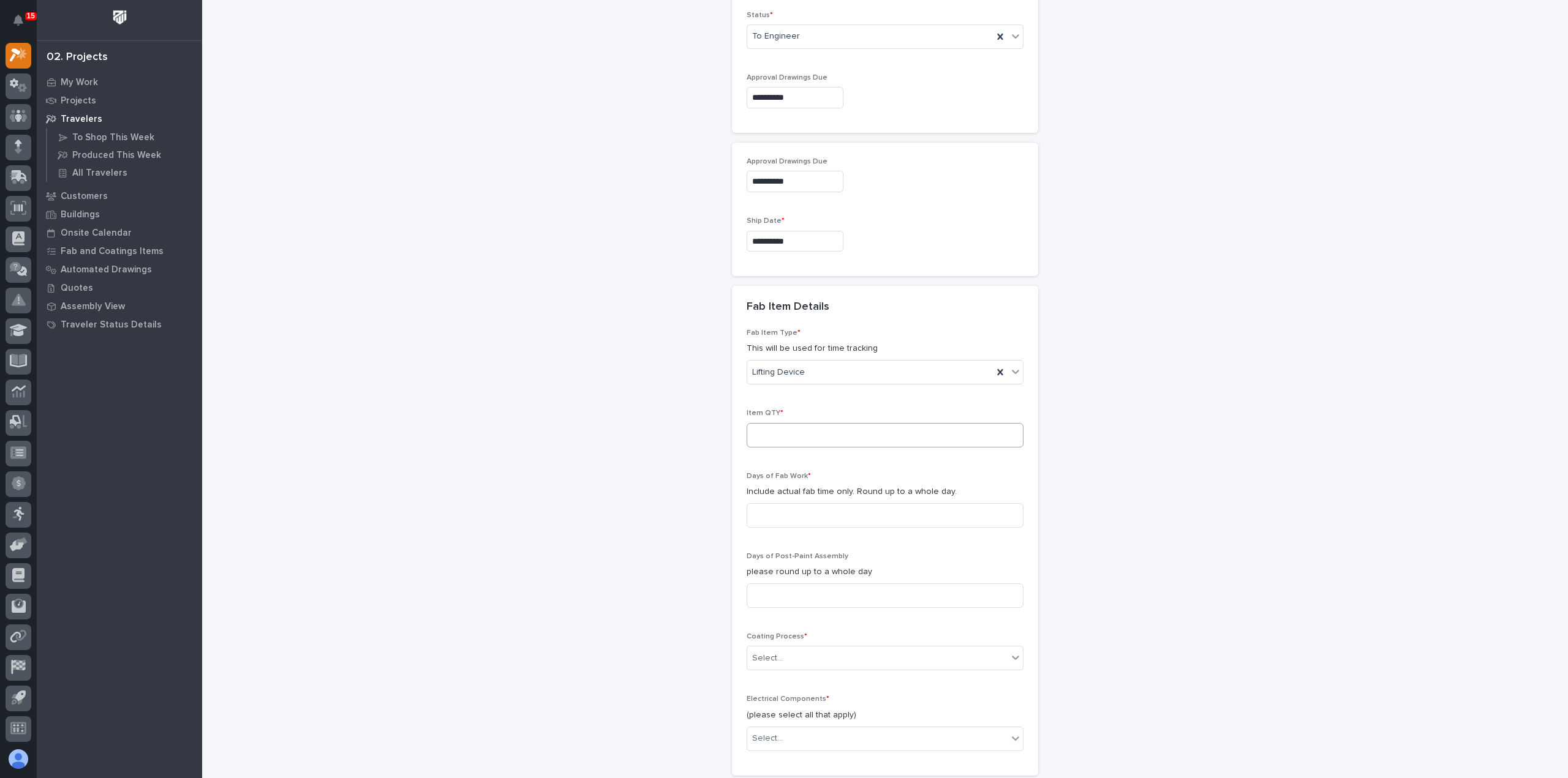
type input "Sidewall Skin Vacuum Lifter"
click at [883, 423] on input at bounding box center [885, 435] width 277 height 24
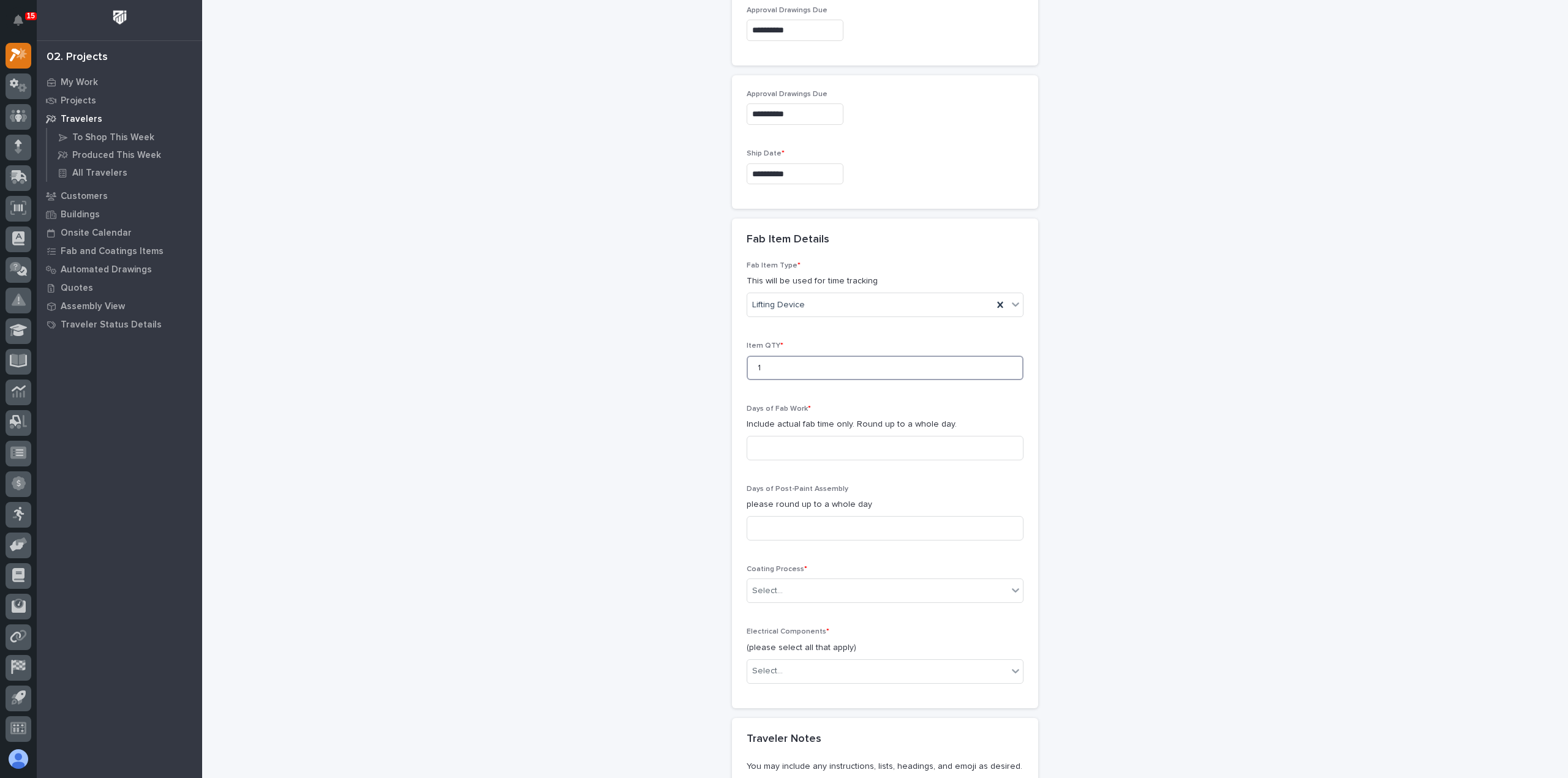
scroll to position [1041, 0]
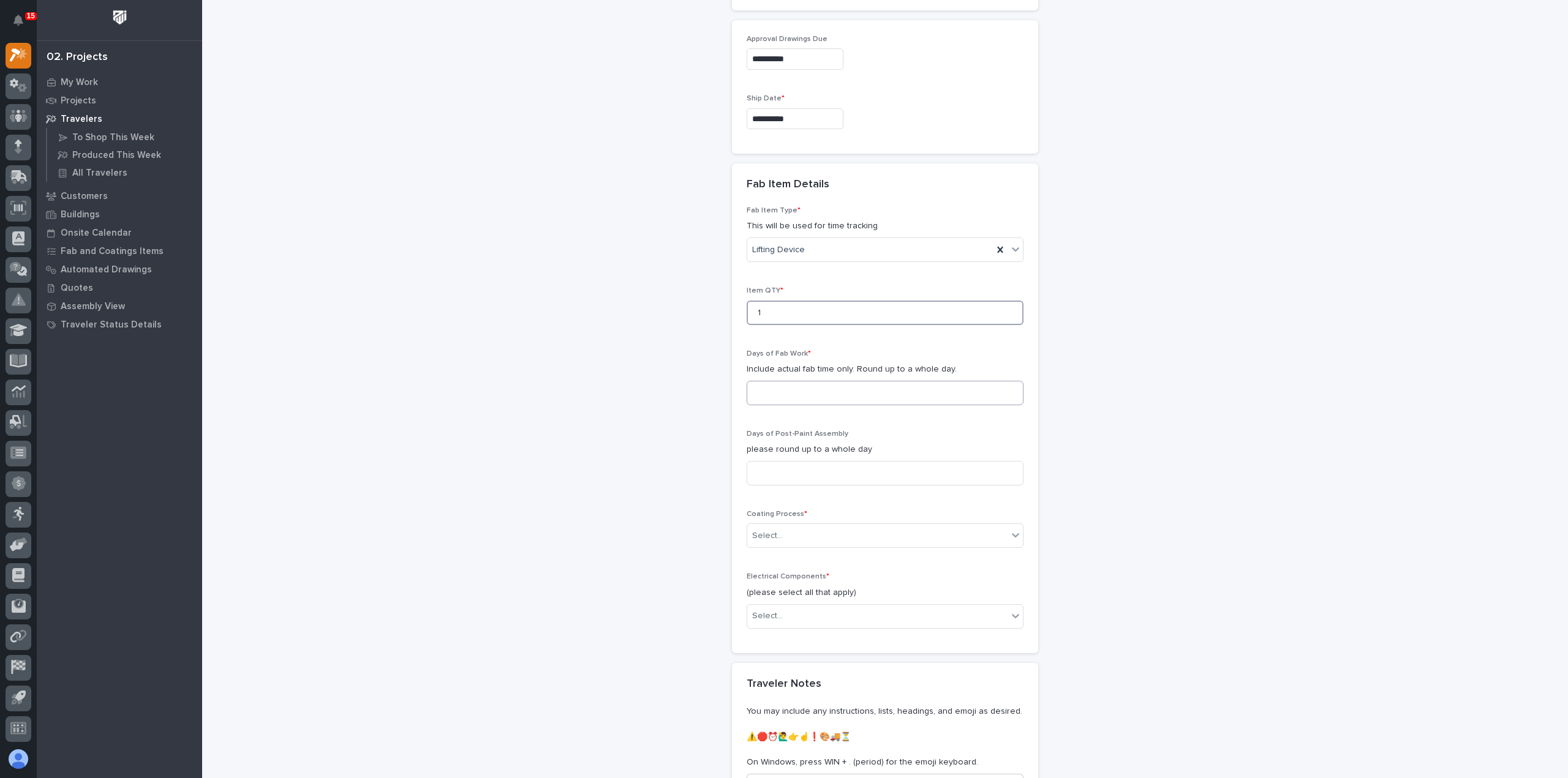
type input "1"
click at [884, 381] on input at bounding box center [885, 393] width 277 height 24
click at [901, 381] on input at bounding box center [885, 393] width 277 height 24
type input "1"
type input "8"
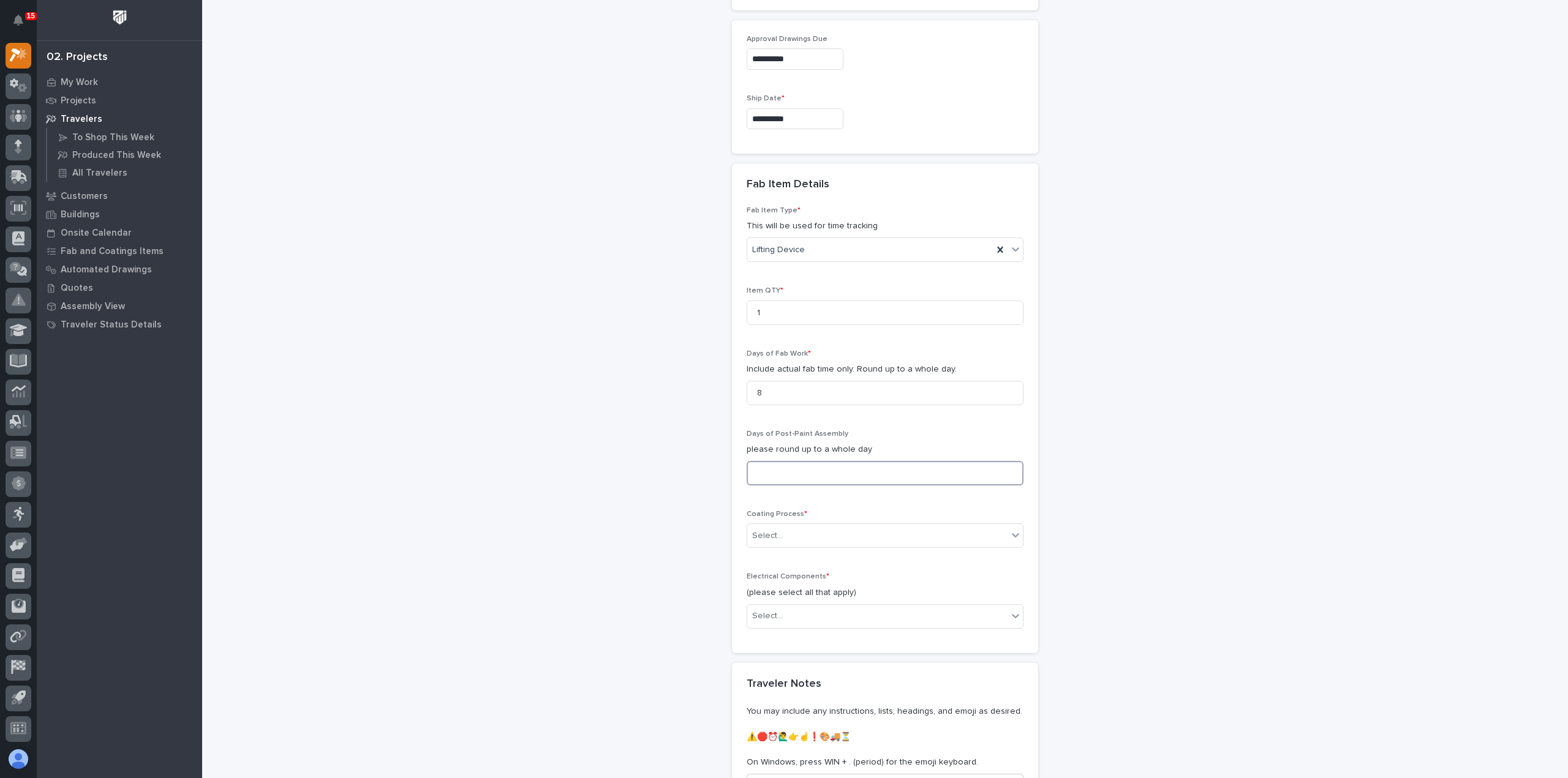
click at [912, 461] on input at bounding box center [885, 473] width 277 height 24
click at [855, 526] on div "Select..." at bounding box center [878, 535] width 260 height 20
click at [848, 555] on div "In-House Paint/Powder" at bounding box center [880, 553] width 275 height 21
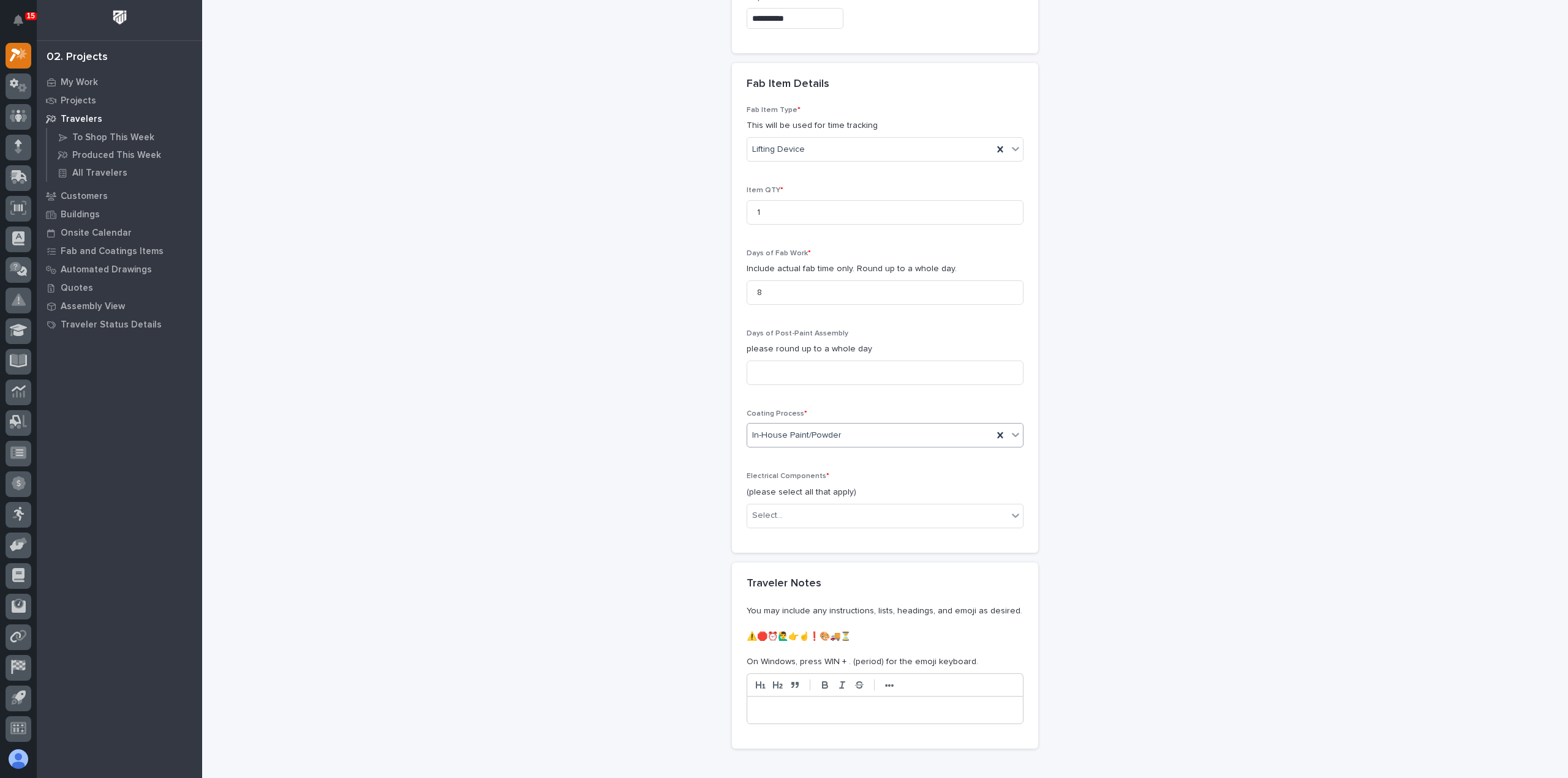
scroll to position [1251, 0]
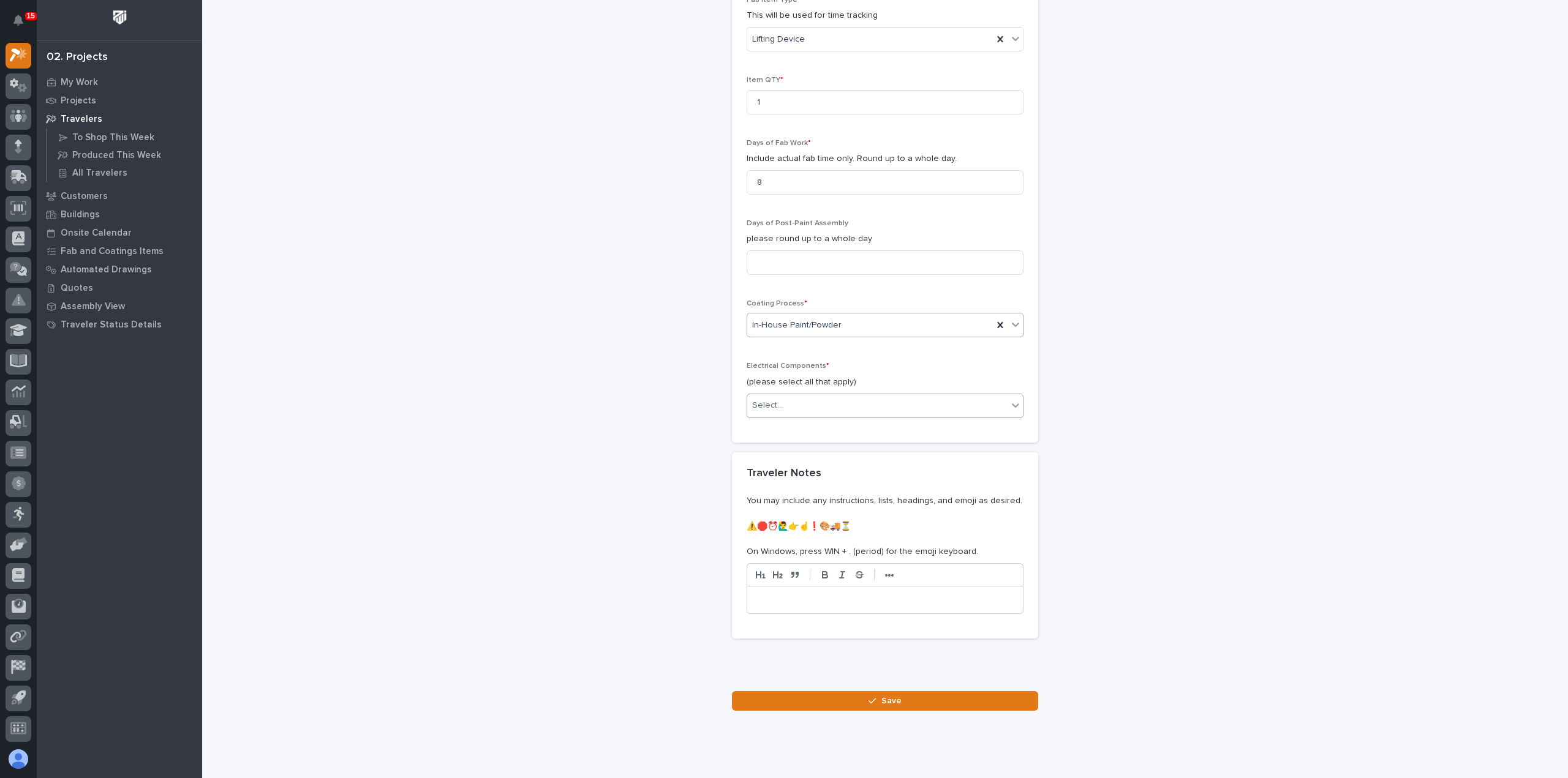
click at [845, 396] on div "Select..." at bounding box center [878, 405] width 260 height 20
click at [817, 477] on div "Radio Control" at bounding box center [880, 477] width 275 height 21
click at [1009, 399] on icon at bounding box center [1015, 405] width 13 height 13
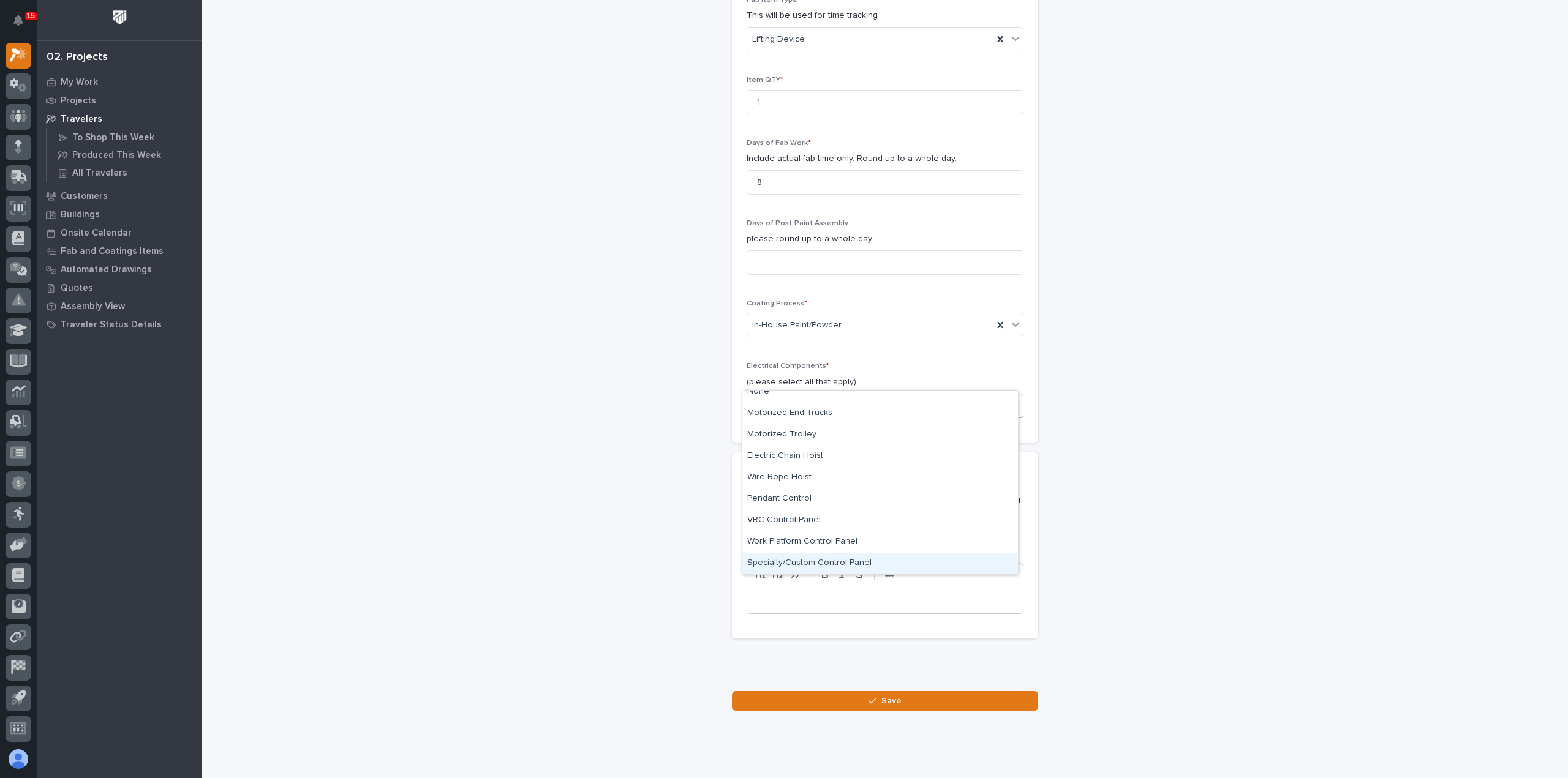
click at [847, 566] on div "Specialty/Custom Control Panel" at bounding box center [880, 563] width 275 height 21
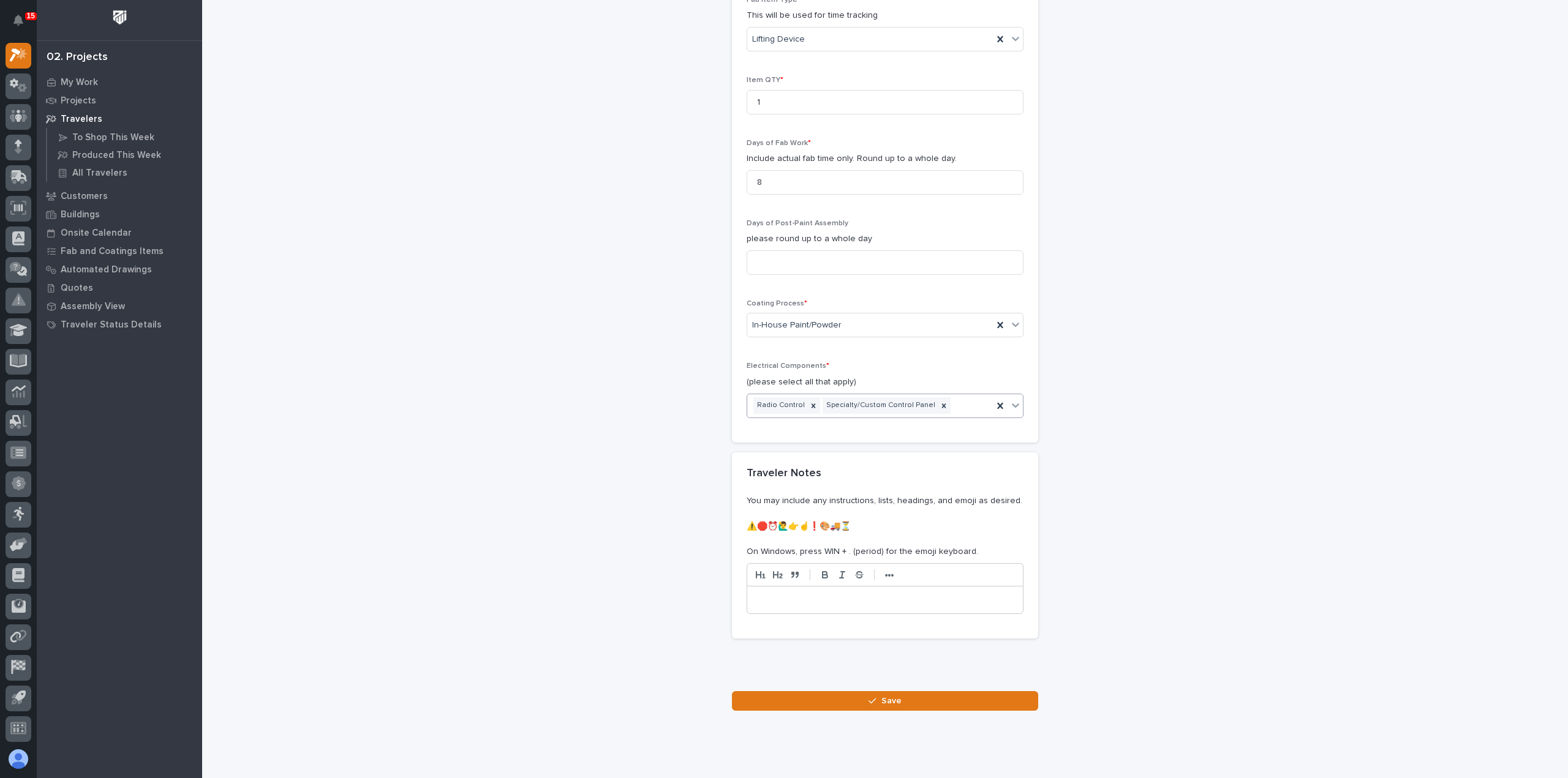
click at [1010, 399] on icon at bounding box center [1015, 405] width 13 height 13
click at [915, 594] on p at bounding box center [885, 600] width 258 height 13
click at [889, 695] on span "Save" at bounding box center [891, 700] width 20 height 11
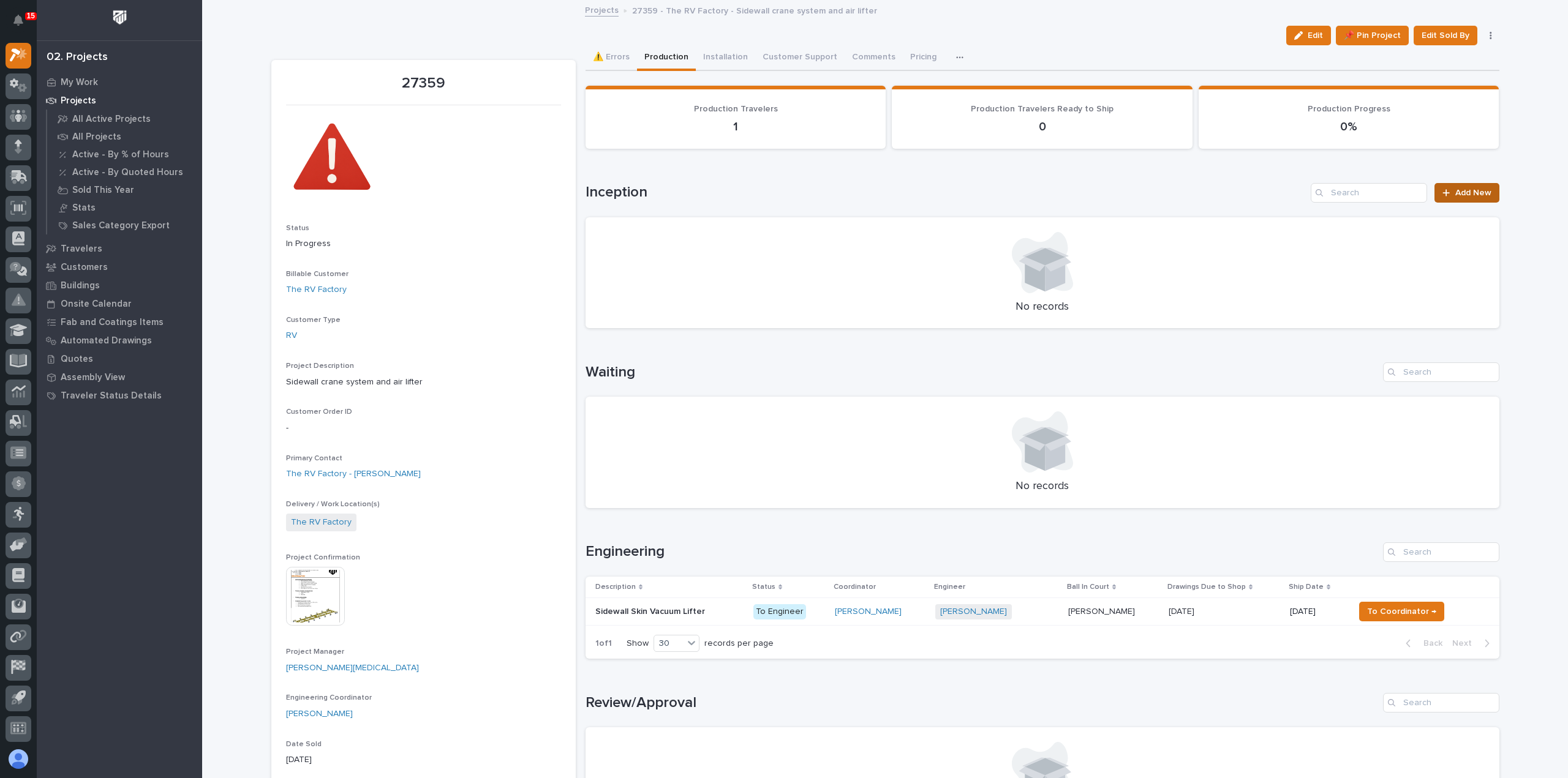
click at [1467, 195] on span "Add New" at bounding box center [1473, 193] width 36 height 9
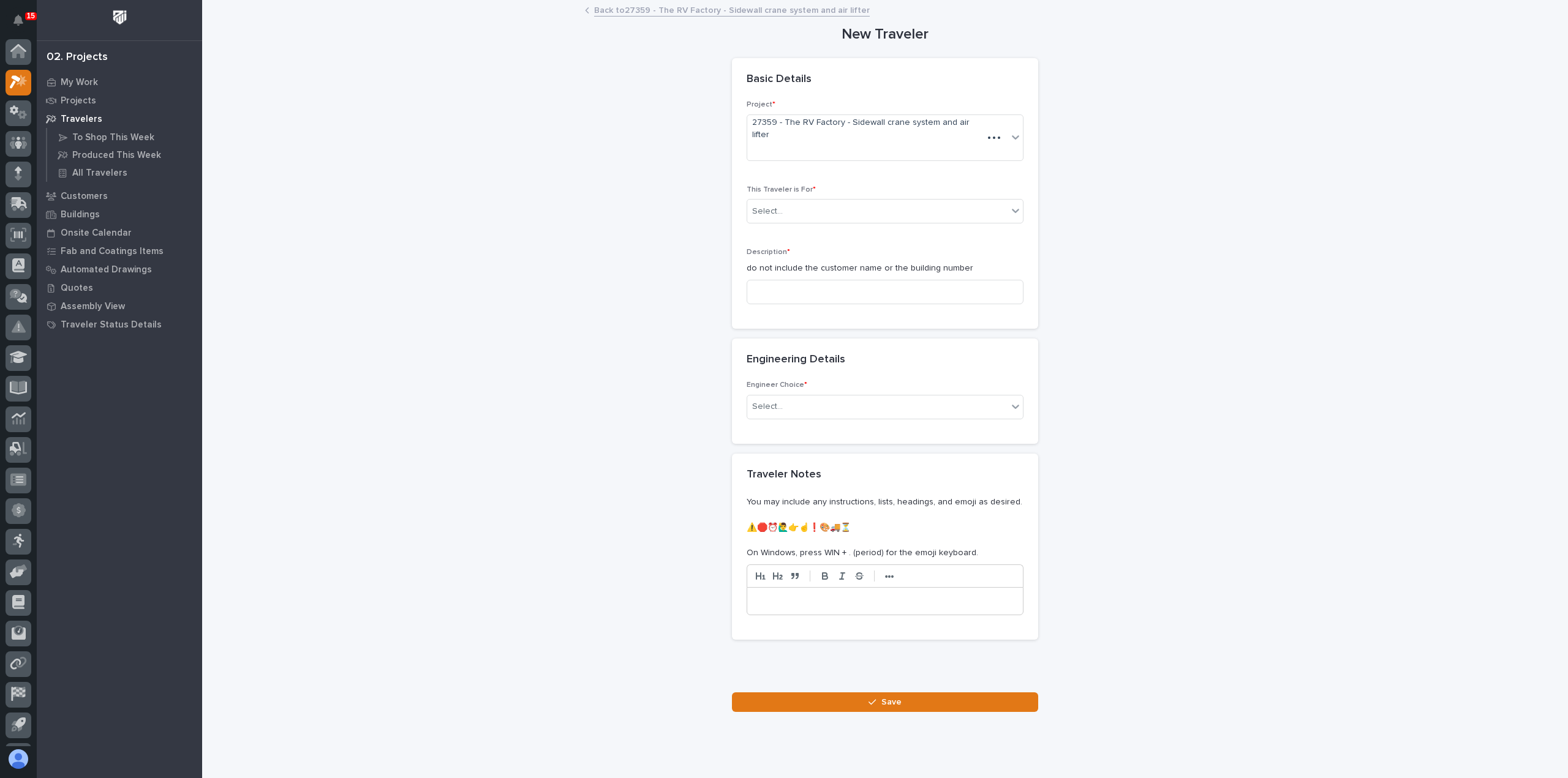
scroll to position [27, 0]
click at [818, 201] on div "Select..." at bounding box center [878, 211] width 260 height 20
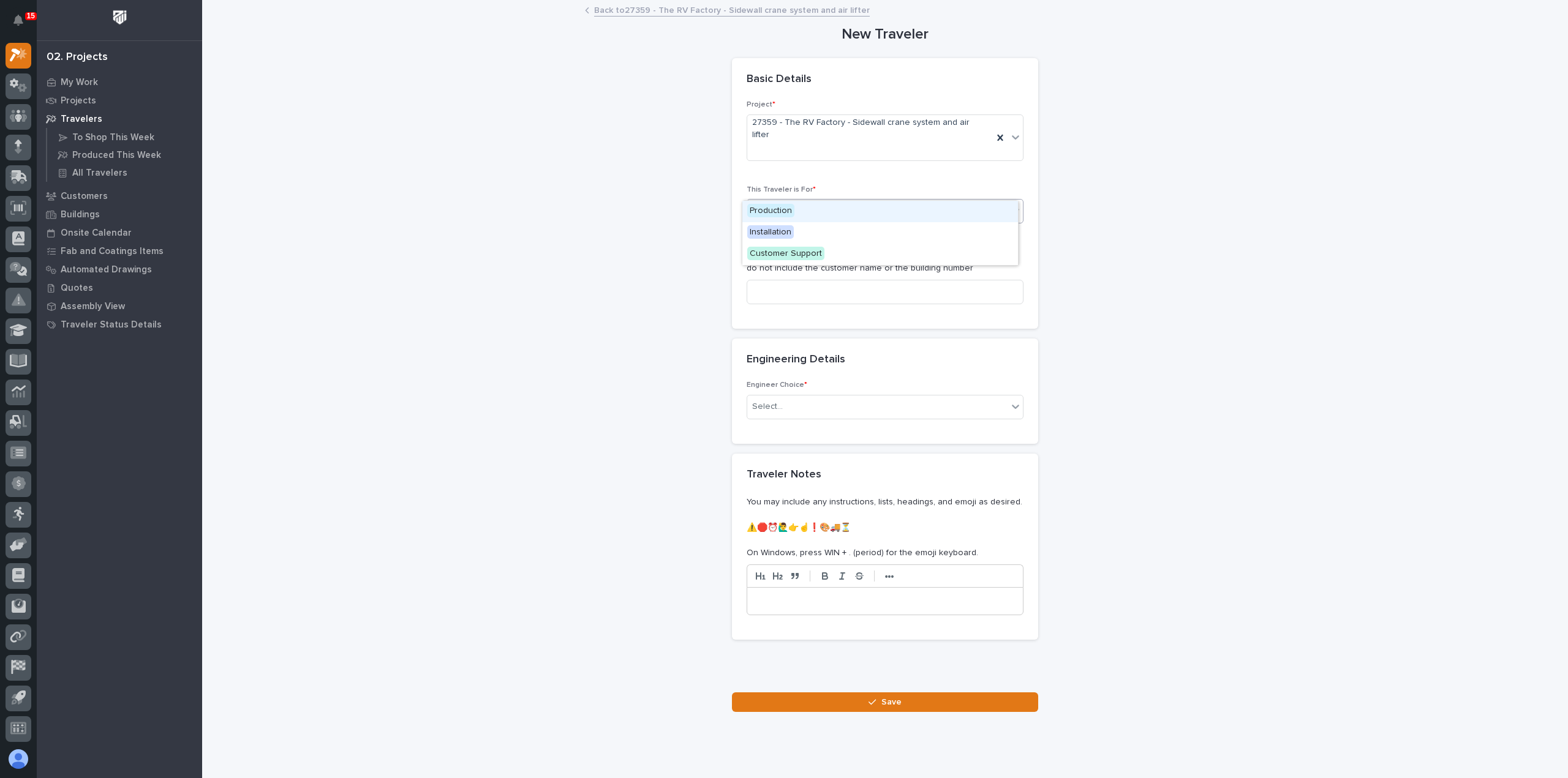
click at [819, 216] on div "Production" at bounding box center [880, 211] width 275 height 21
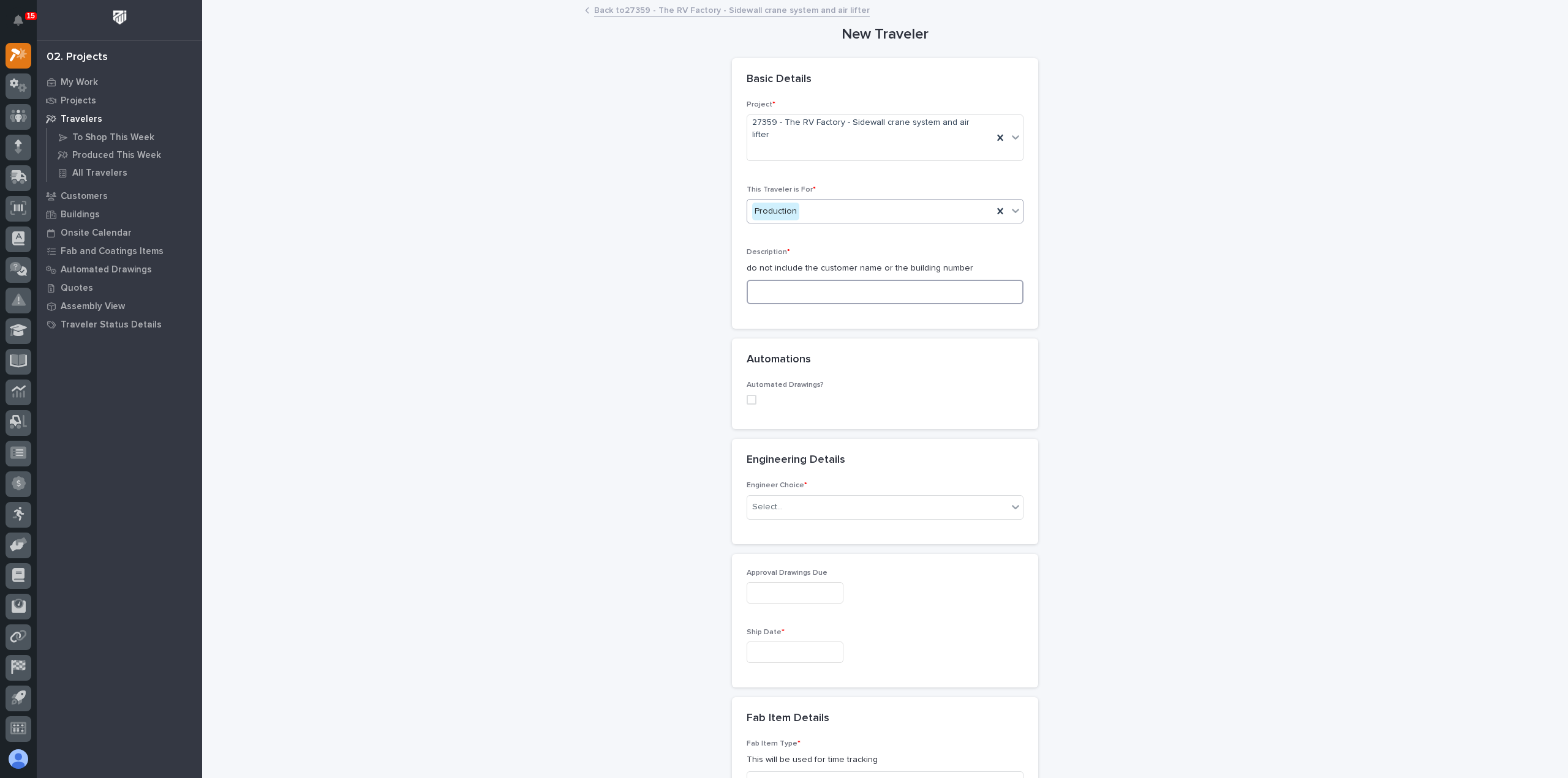
click at [814, 280] on input at bounding box center [885, 291] width 277 height 24
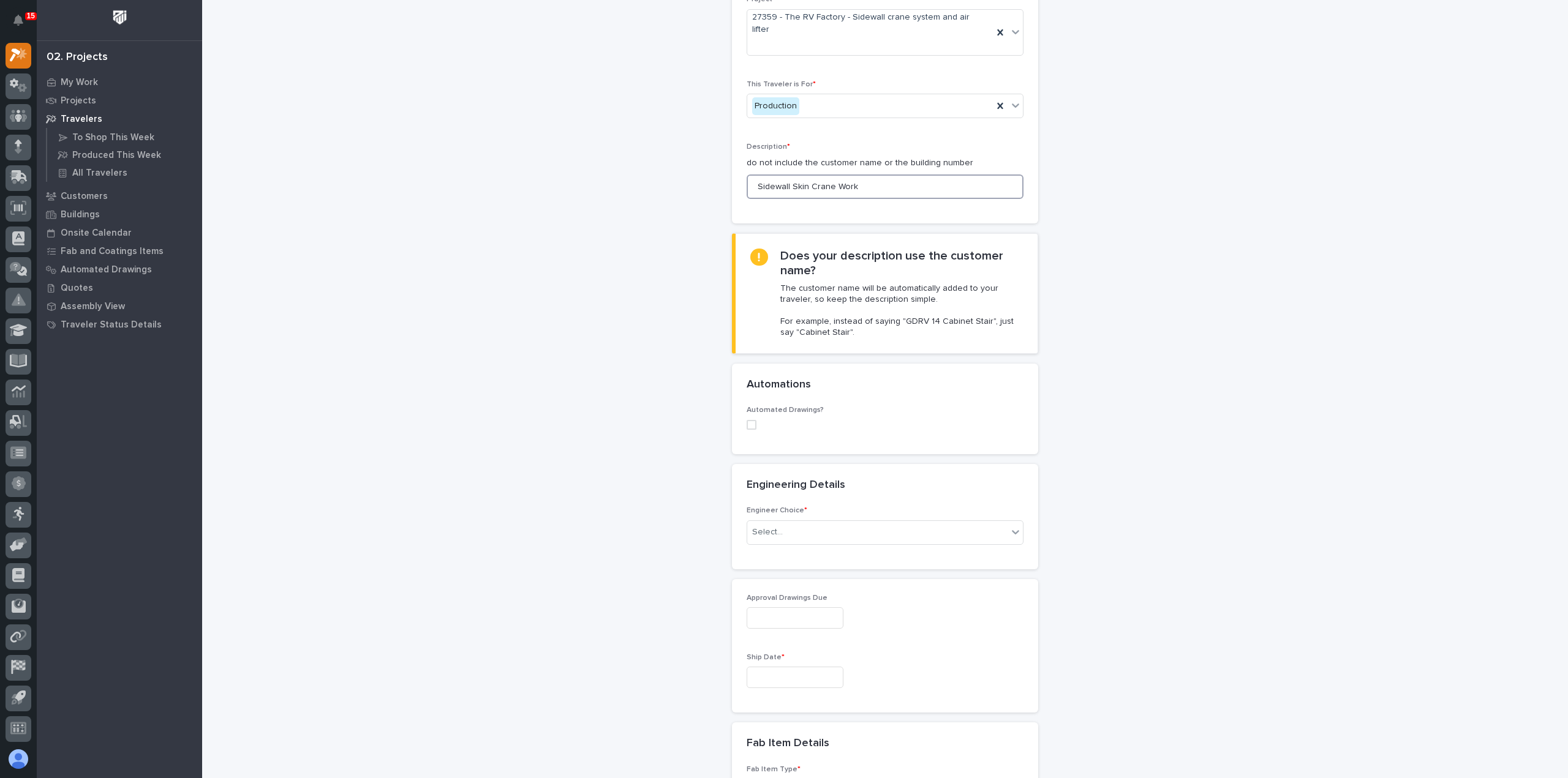
scroll to position [123, 0]
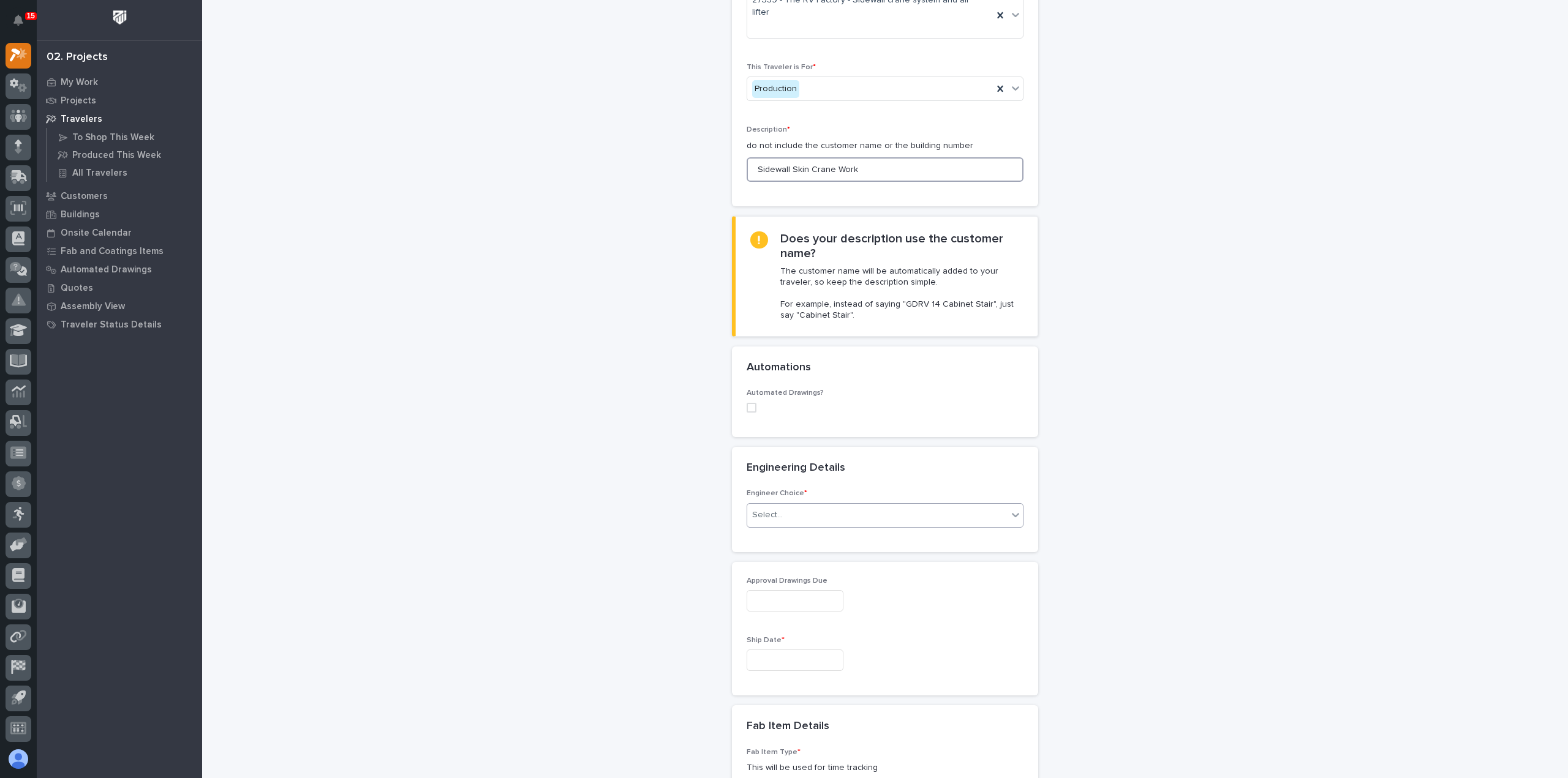
type input "Sidewall Skin Crane Work"
click at [791, 505] on div "Select..." at bounding box center [878, 515] width 260 height 20
click at [800, 555] on div "I know who will draw this" at bounding box center [880, 557] width 275 height 21
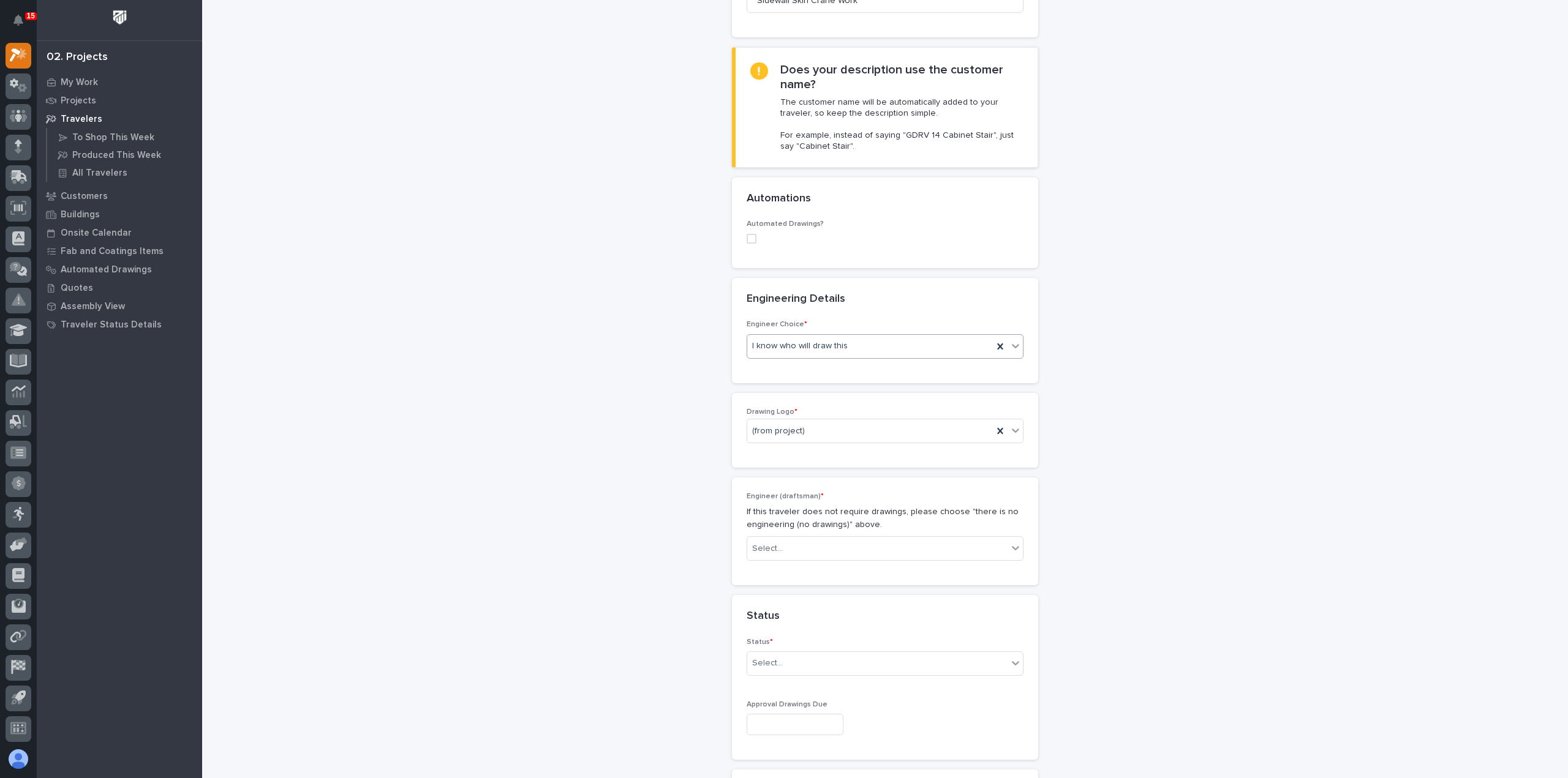
scroll to position [310, 0]
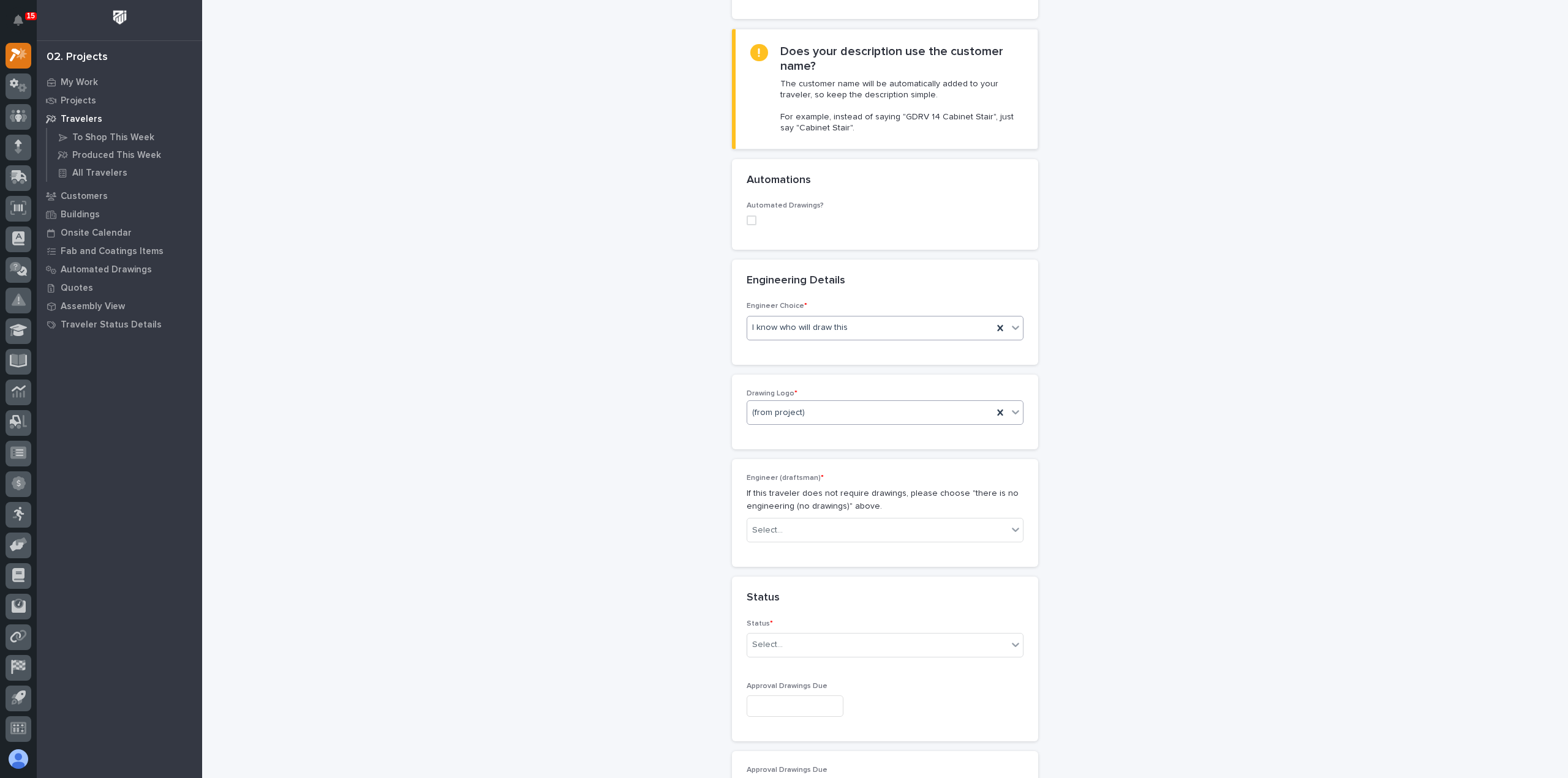
click at [815, 403] on div "(from project)" at bounding box center [870, 413] width 246 height 20
click at [807, 456] on div "PWI" at bounding box center [880, 453] width 275 height 21
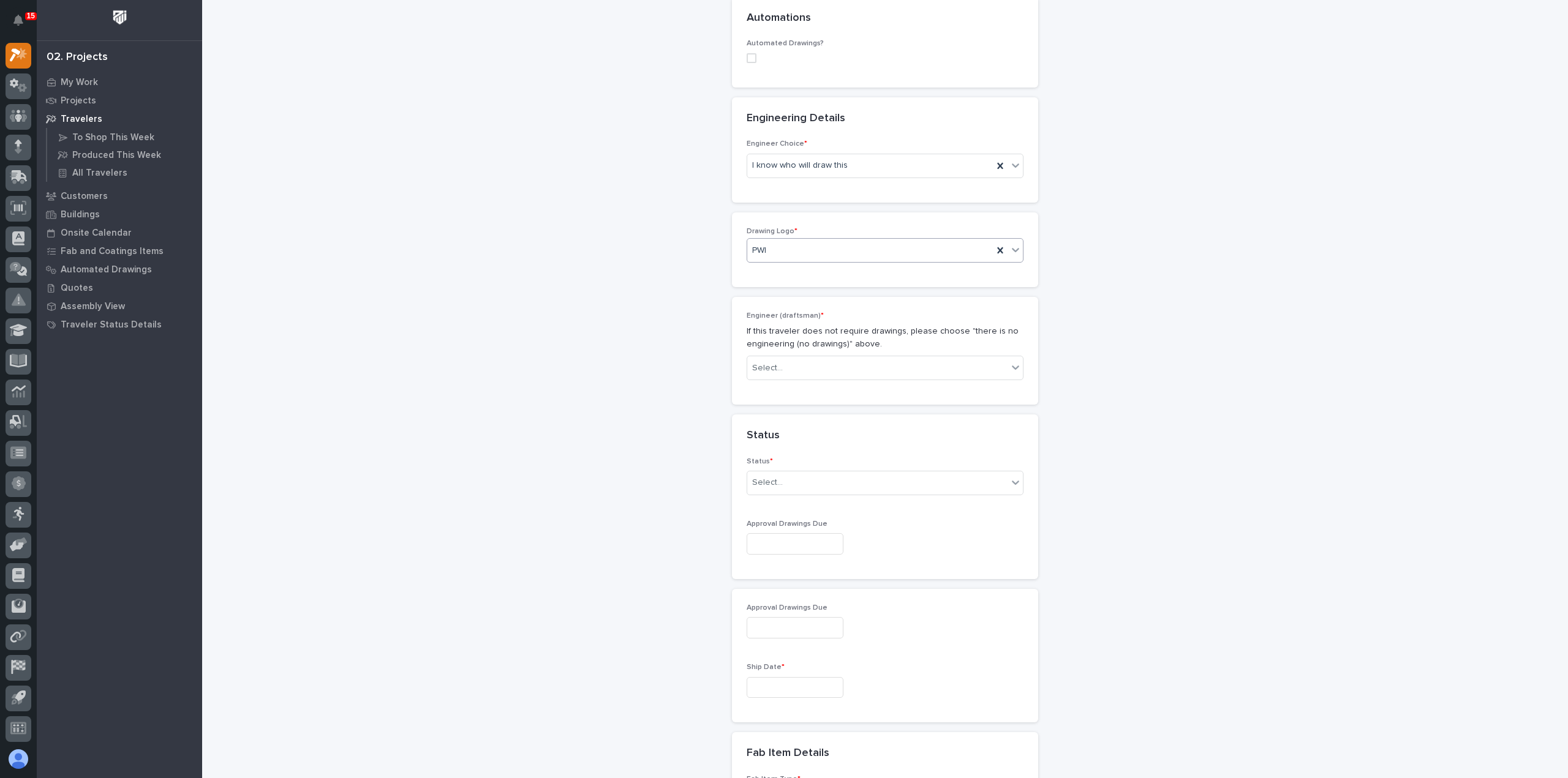
scroll to position [493, 0]
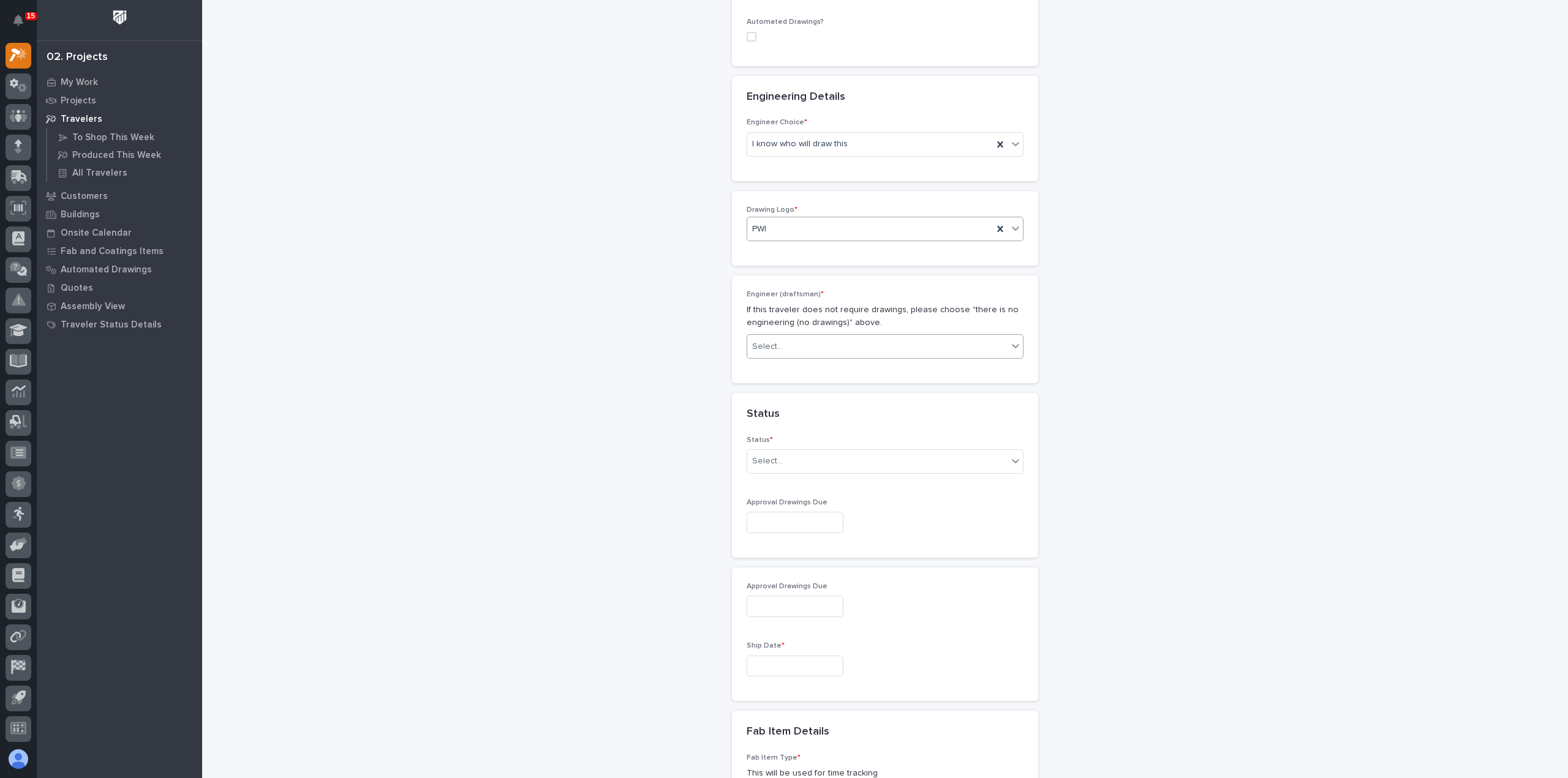
click at [804, 336] on div "Select..." at bounding box center [878, 346] width 260 height 20
type input "**"
click at [822, 354] on div "Weston Hochstetler" at bounding box center [880, 345] width 275 height 21
click at [821, 451] on div "Select..." at bounding box center [878, 461] width 260 height 20
click at [819, 478] on div "To Engineer" at bounding box center [880, 481] width 275 height 21
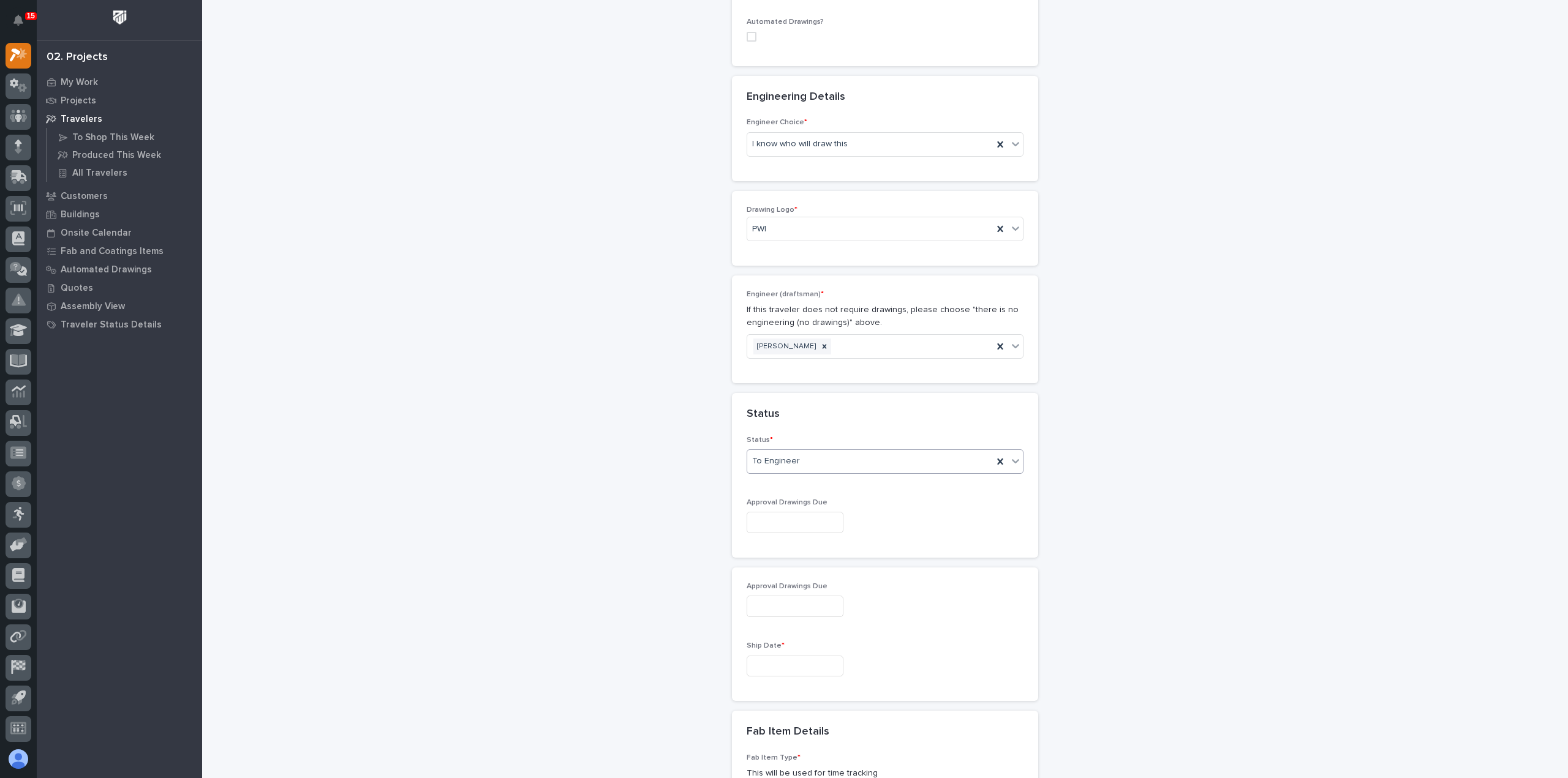
click at [815, 512] on input "text" at bounding box center [795, 522] width 97 height 21
click at [747, 436] on div "27" at bounding box center [747, 436] width 16 height 16
type input "**********"
click at [804, 655] on input "text" at bounding box center [795, 666] width 97 height 21
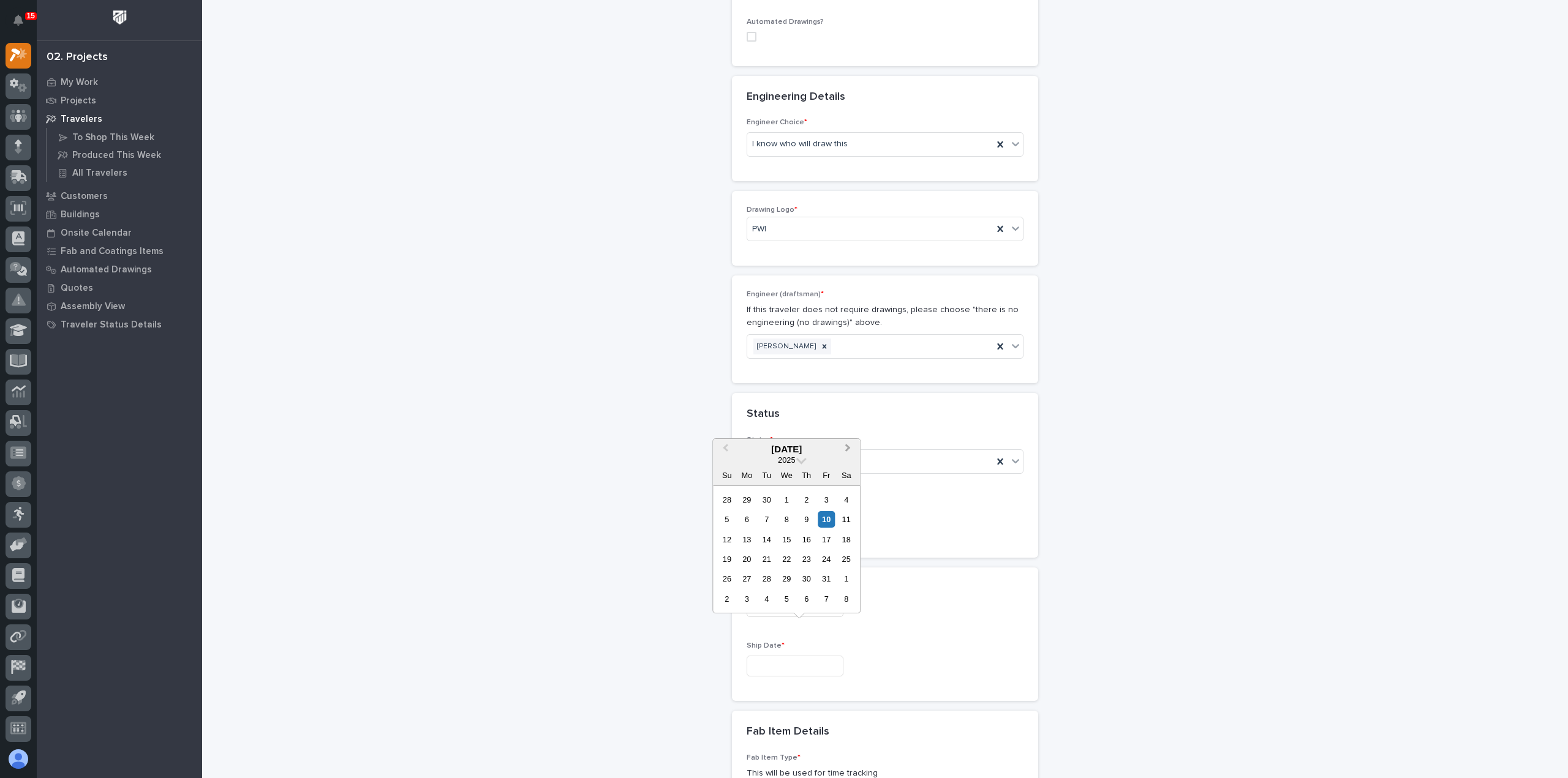
click at [847, 449] on span "Next Month" at bounding box center [847, 450] width 0 height 16
click at [750, 524] on div "8" at bounding box center [747, 519] width 16 height 16
type input "**********"
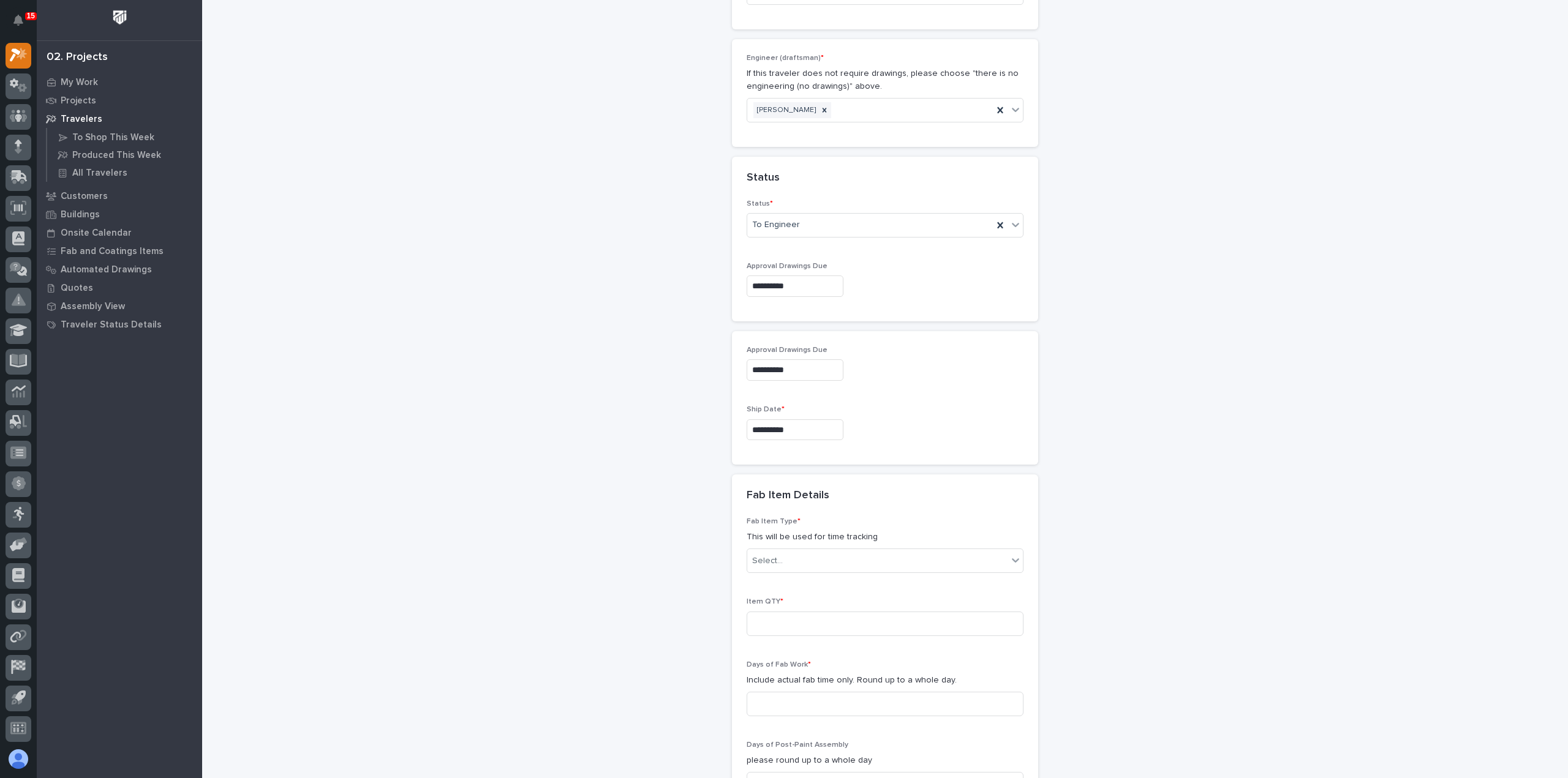
scroll to position [799, 0]
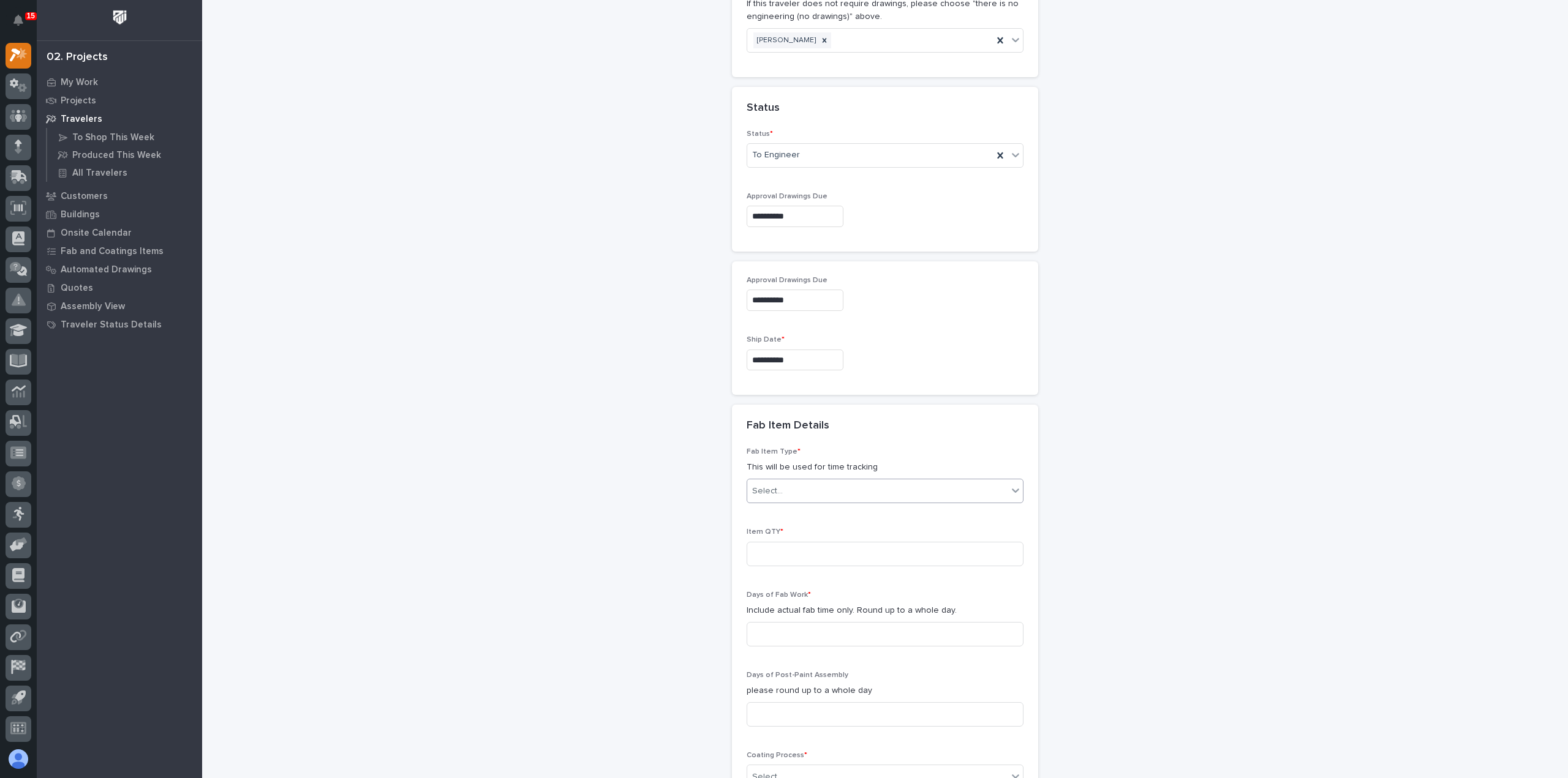
click at [868, 481] on div "Select..." at bounding box center [878, 490] width 260 height 20
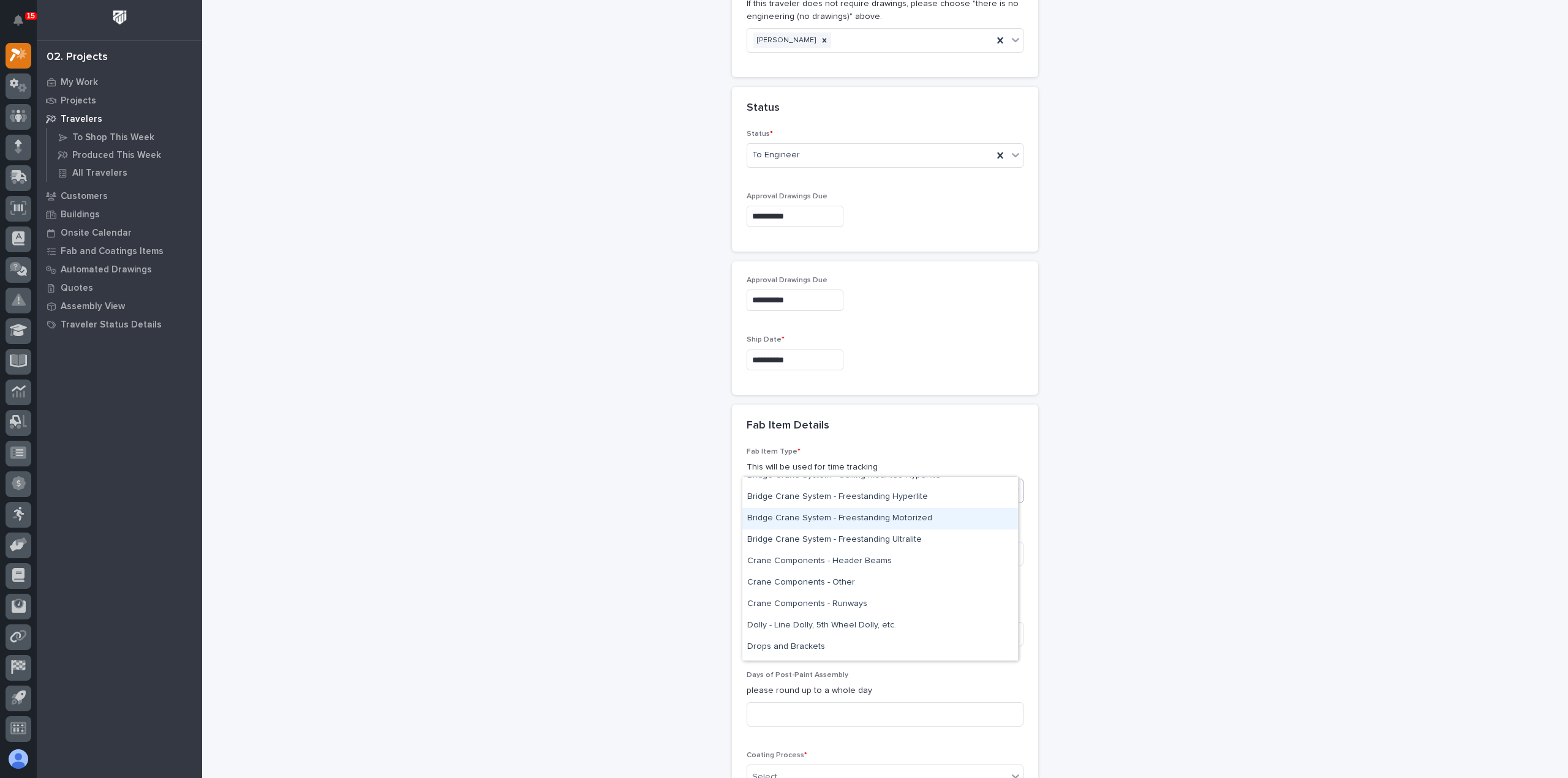
scroll to position [245, 0]
click at [921, 564] on div "Crane Components - Other" at bounding box center [880, 564] width 275 height 21
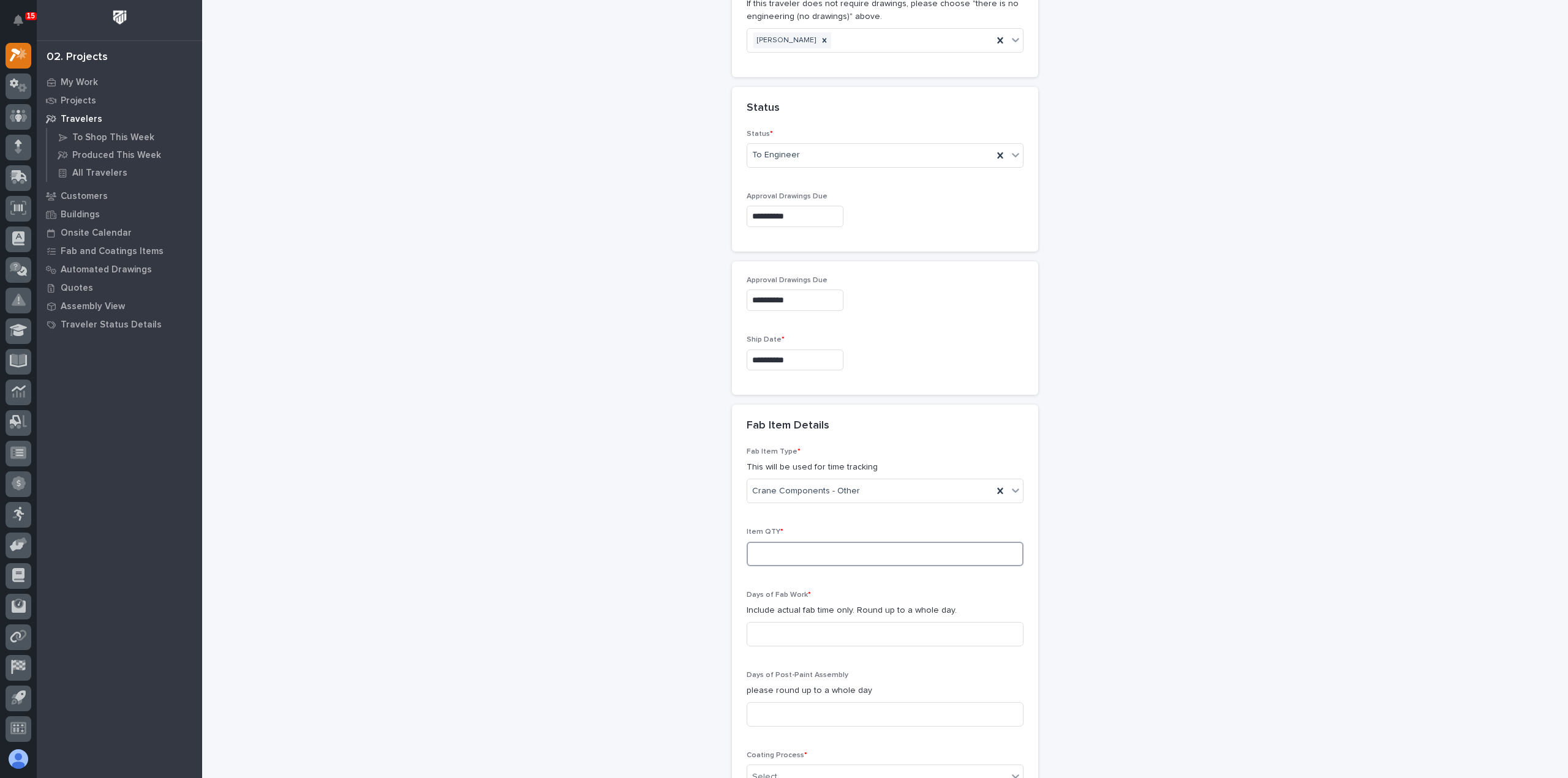
click at [761, 541] on input at bounding box center [885, 553] width 277 height 24
type input "1"
click at [788, 622] on input at bounding box center [885, 634] width 277 height 24
click at [831, 622] on input at bounding box center [885, 634] width 277 height 24
type input "2"
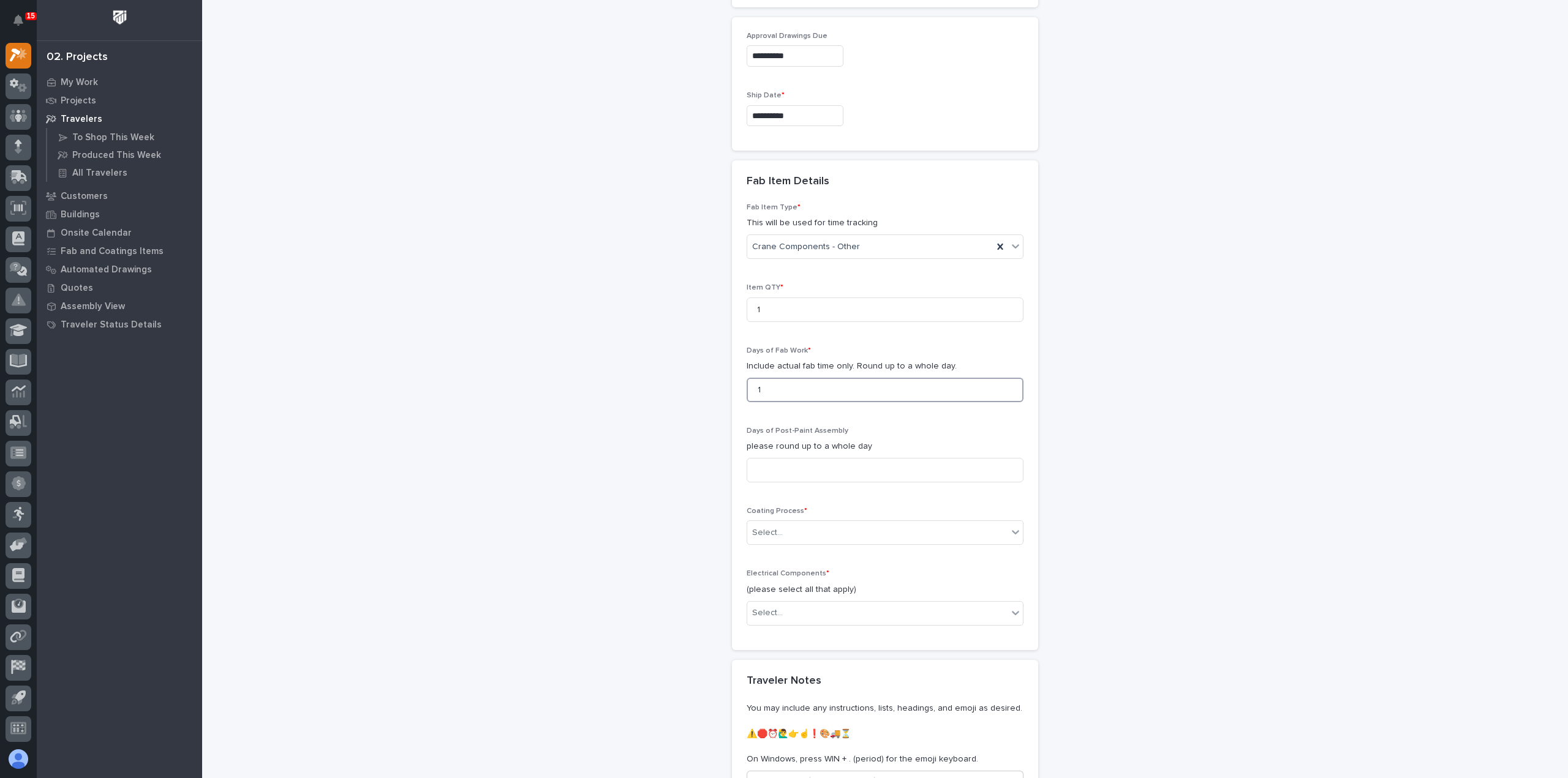
scroll to position [1044, 0]
type input "1"
click at [820, 522] on div "Select..." at bounding box center [878, 532] width 260 height 20
click at [820, 549] on div "In-House Paint/Powder" at bounding box center [880, 549] width 275 height 21
click at [795, 602] on div "Select..." at bounding box center [878, 612] width 260 height 20
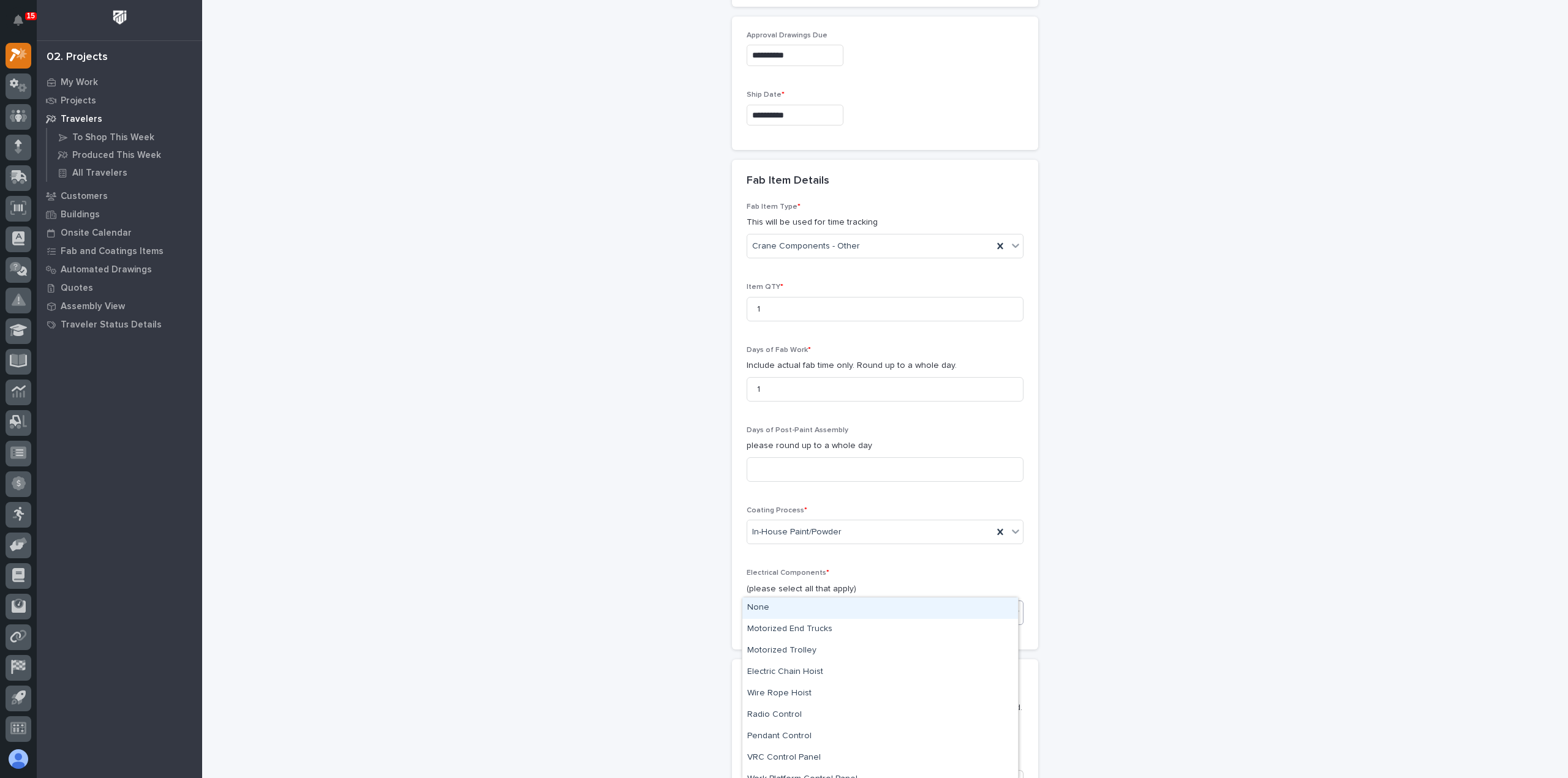
click at [784, 606] on div "None" at bounding box center [880, 608] width 275 height 21
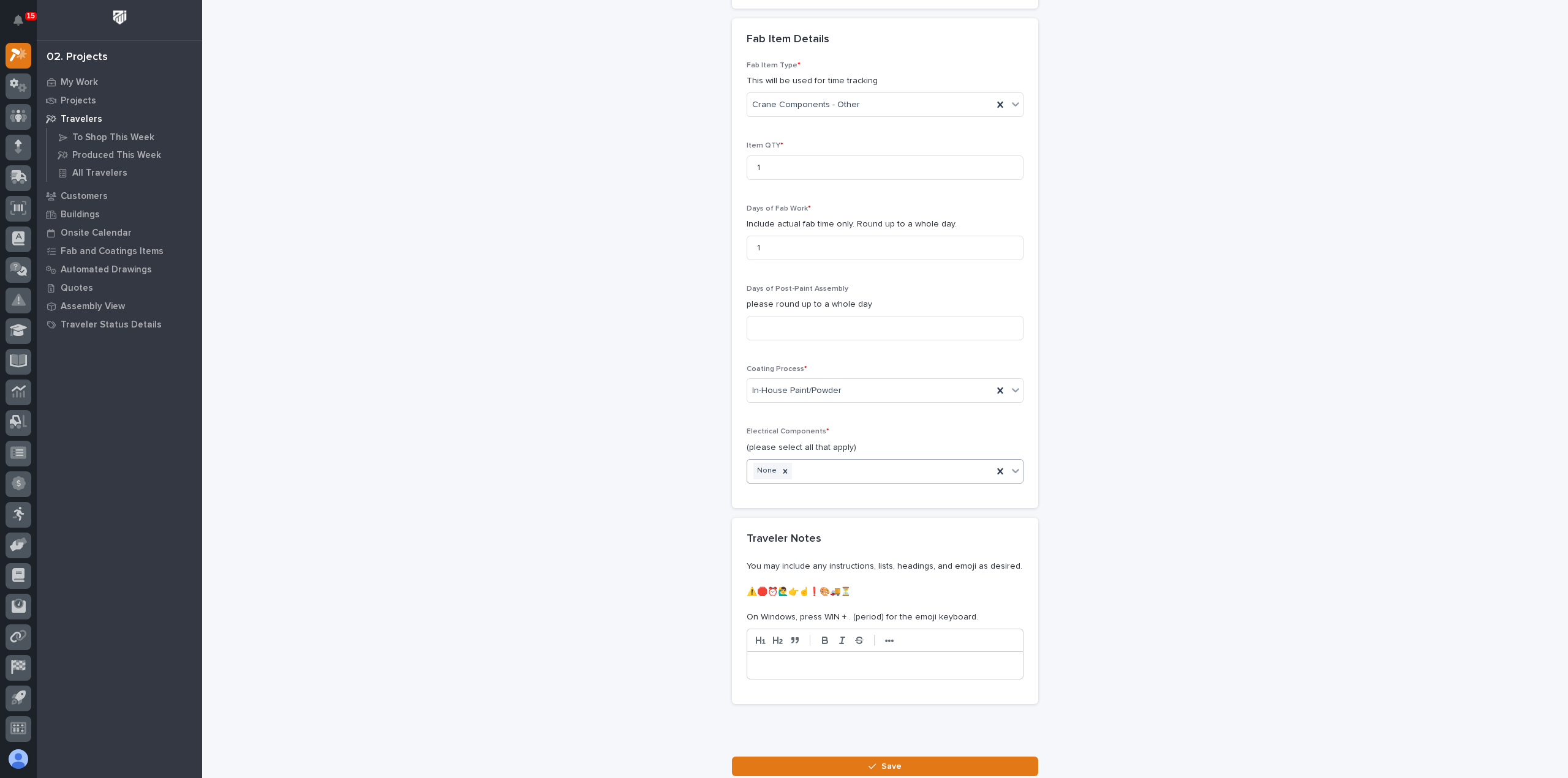
scroll to position [1228, 0]
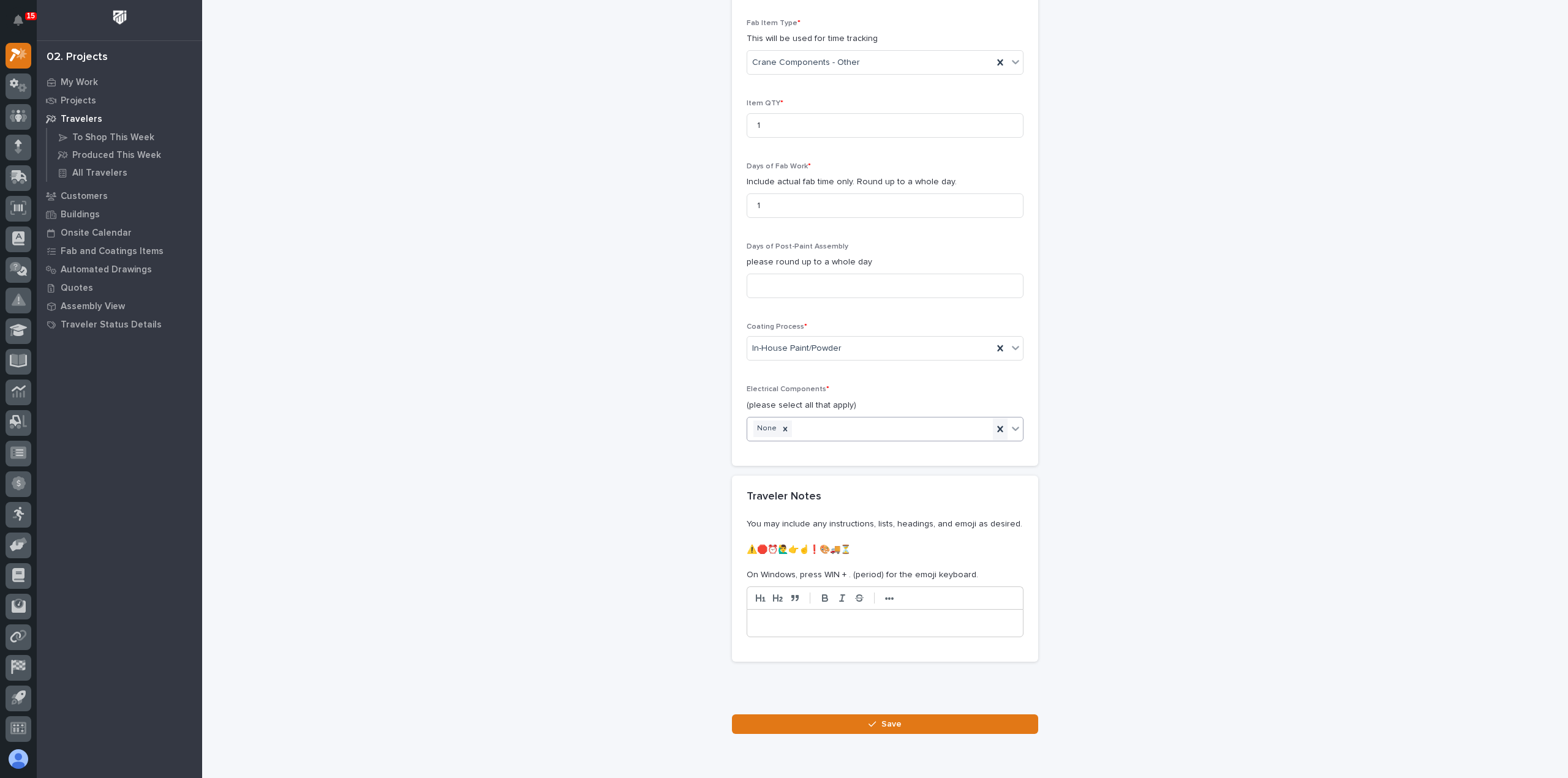
click at [994, 423] on icon at bounding box center [1000, 429] width 13 height 13
click at [1009, 422] on icon at bounding box center [1015, 428] width 13 height 13
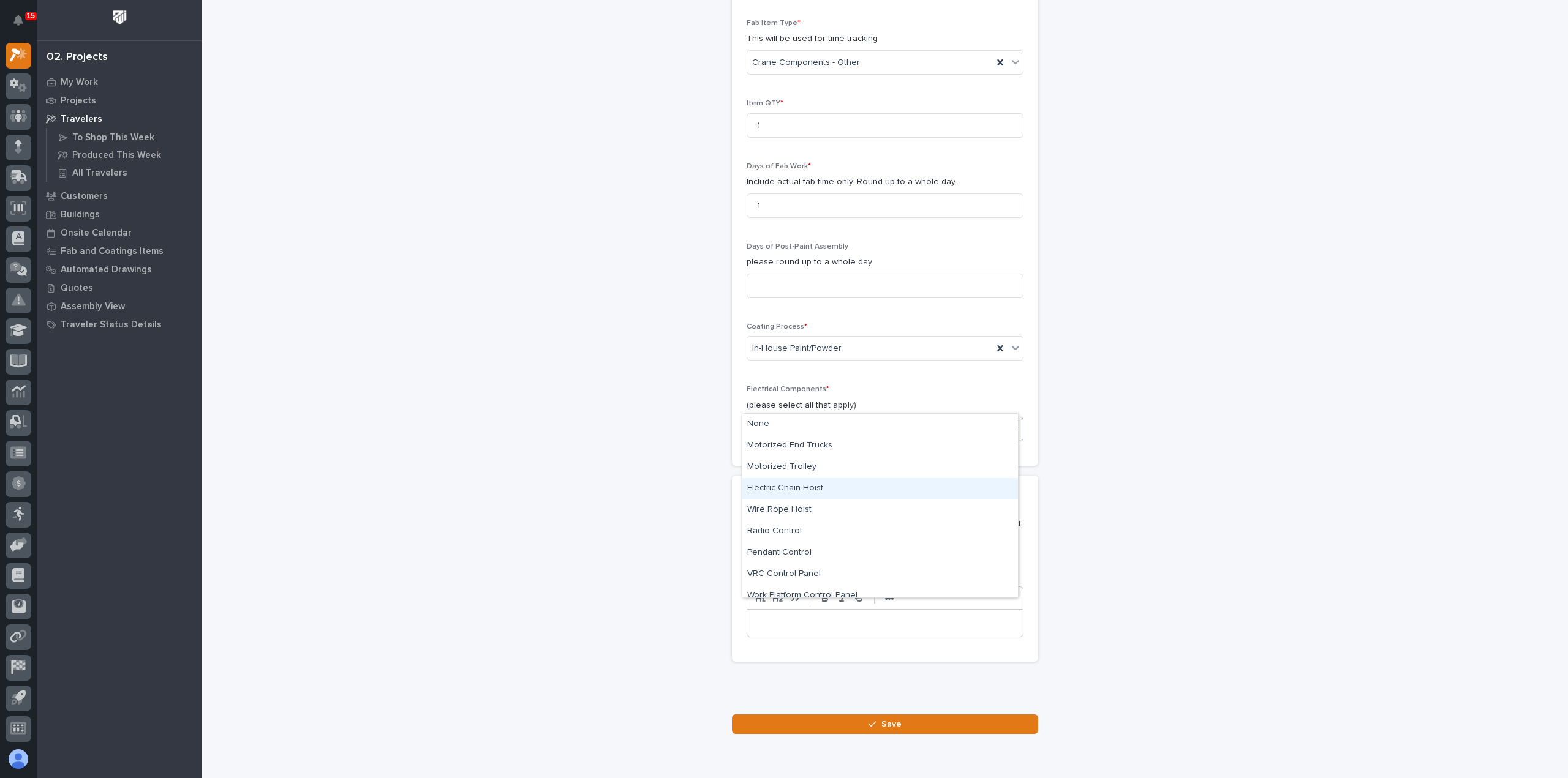
click at [897, 479] on div "Electric Chain Hoist" at bounding box center [880, 488] width 275 height 21
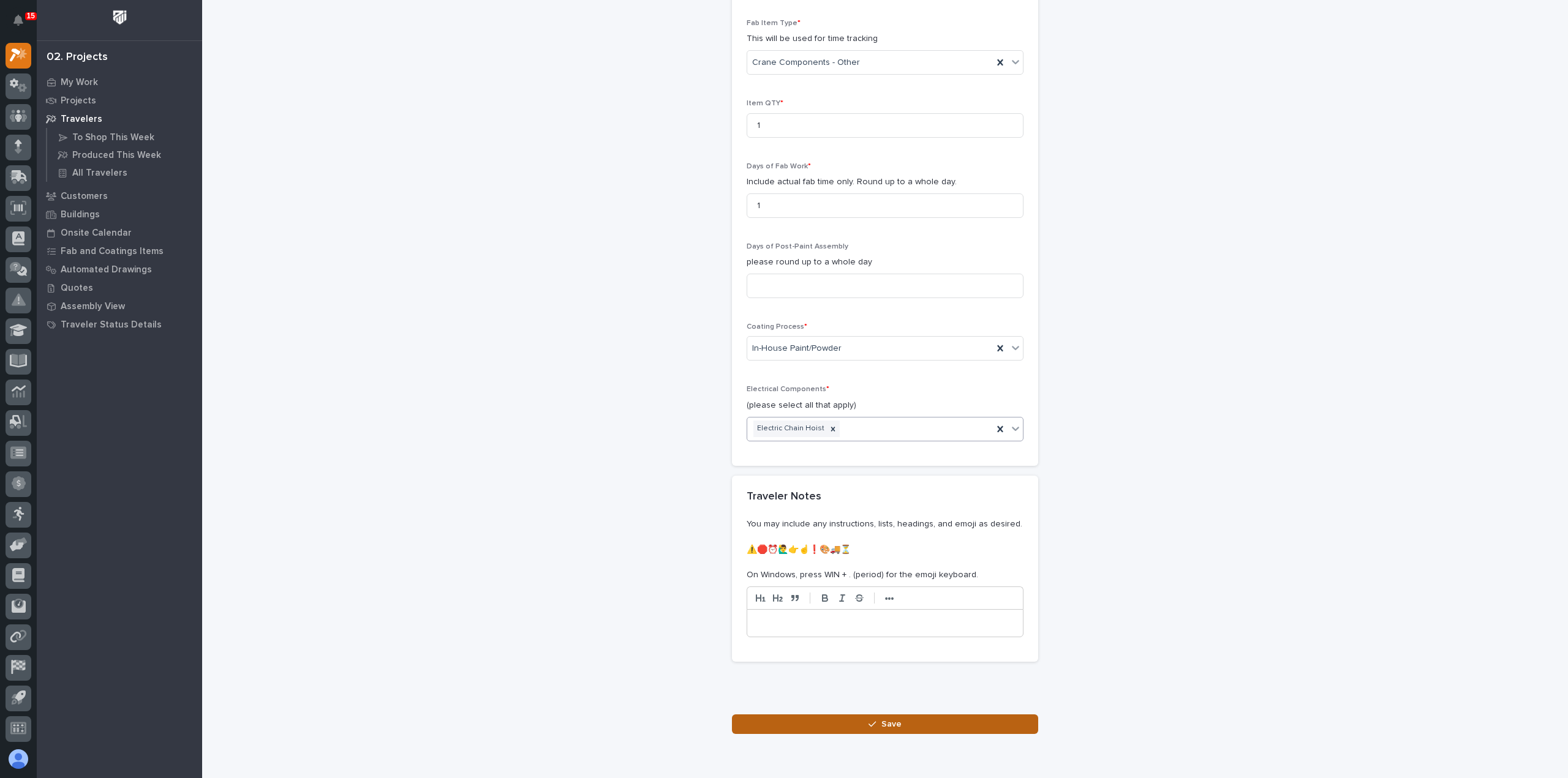
click at [837, 714] on button "Save" at bounding box center [885, 724] width 306 height 19
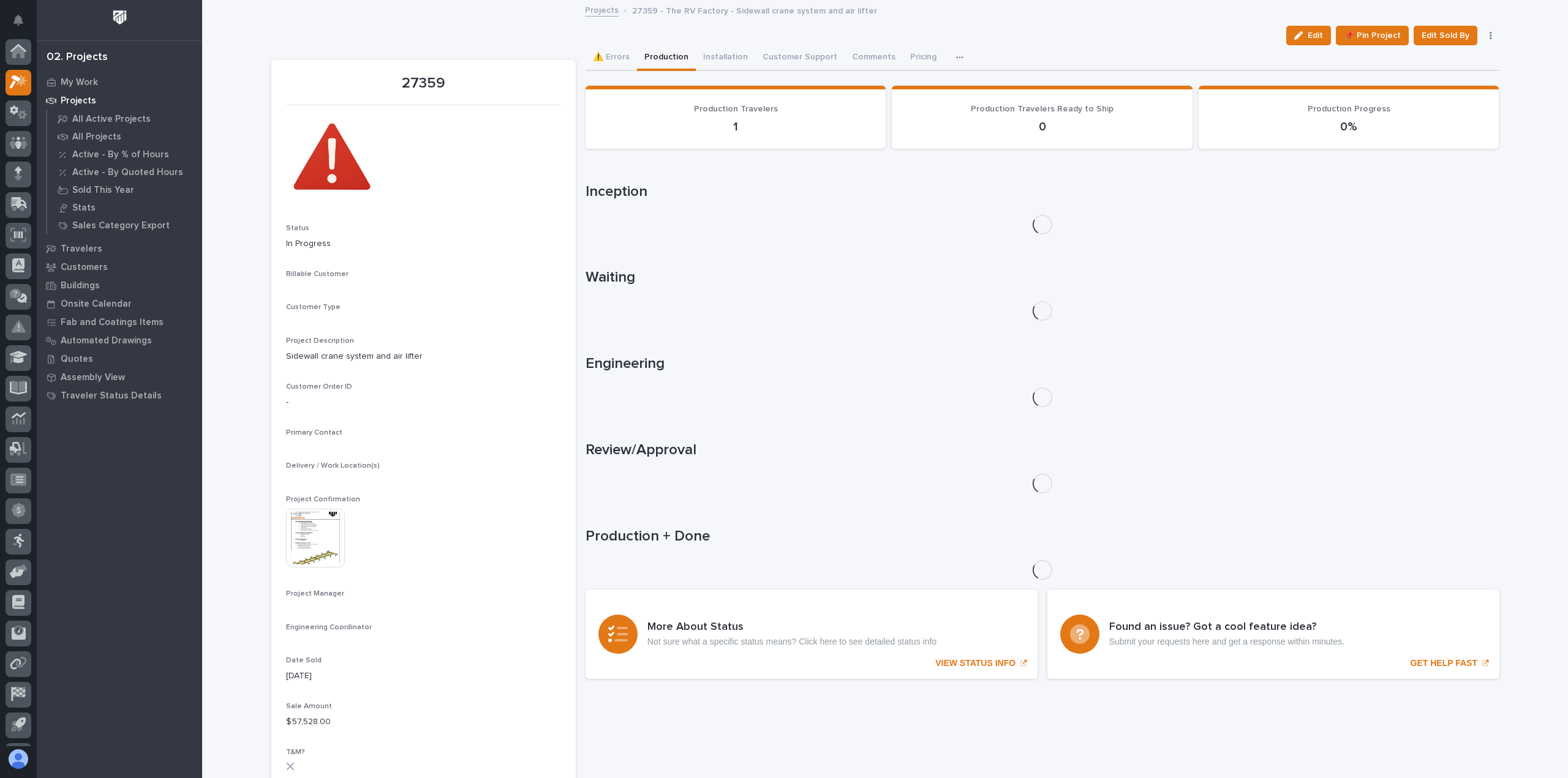
scroll to position [27, 0]
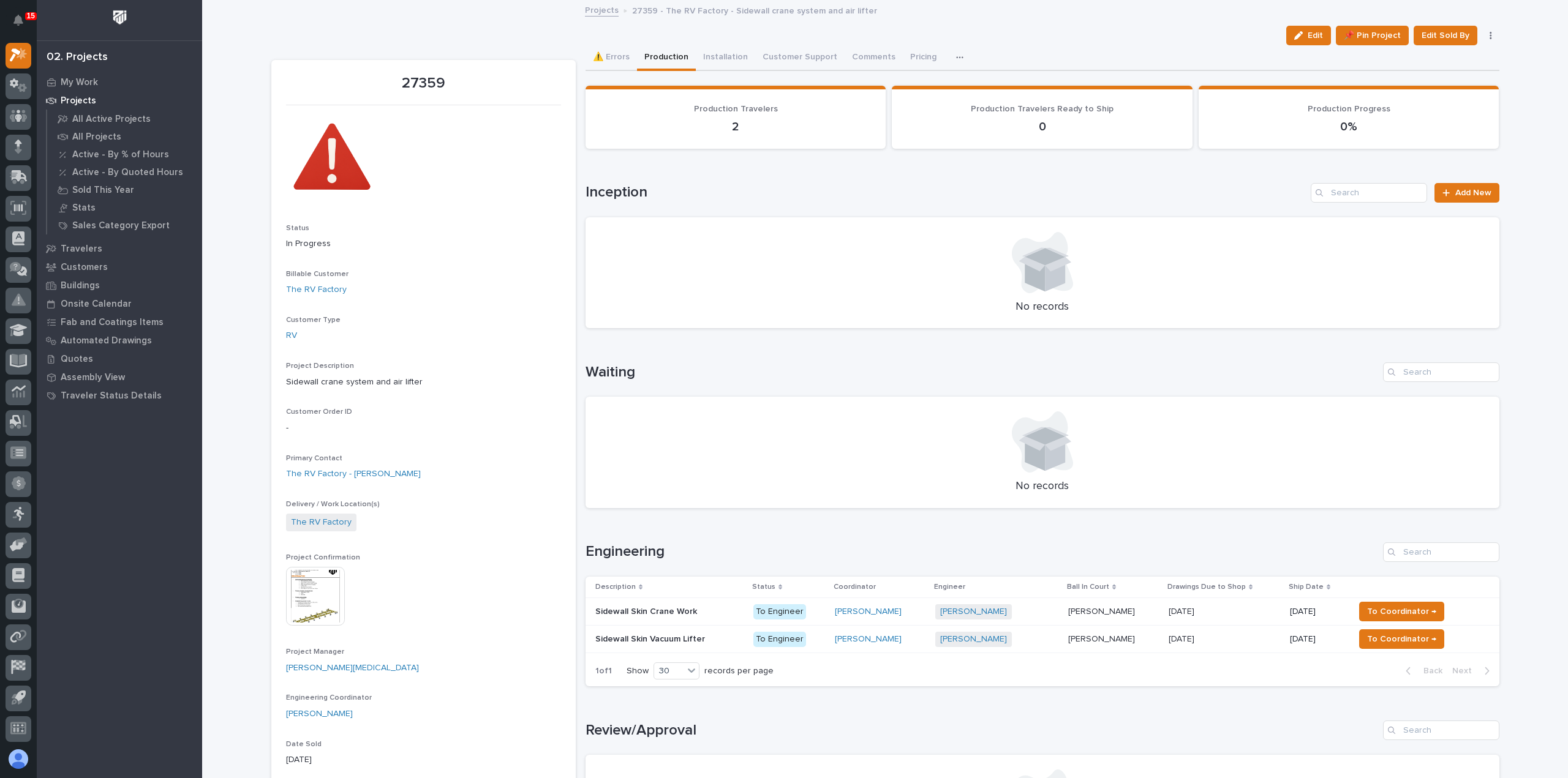
click at [1068, 614] on p "Weston Hochstetler" at bounding box center [1103, 610] width 70 height 13
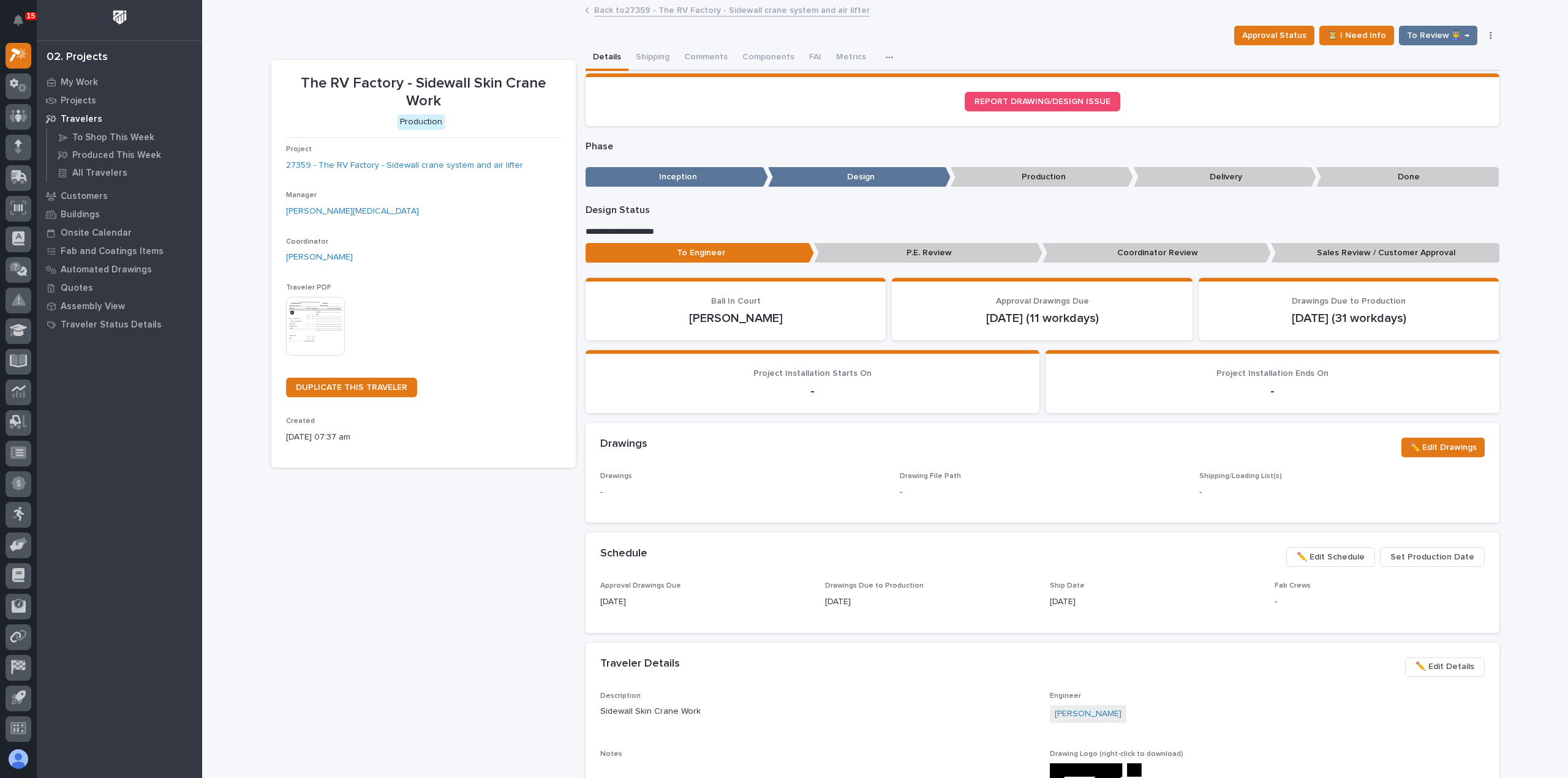
click at [317, 339] on img at bounding box center [314, 325] width 58 height 58
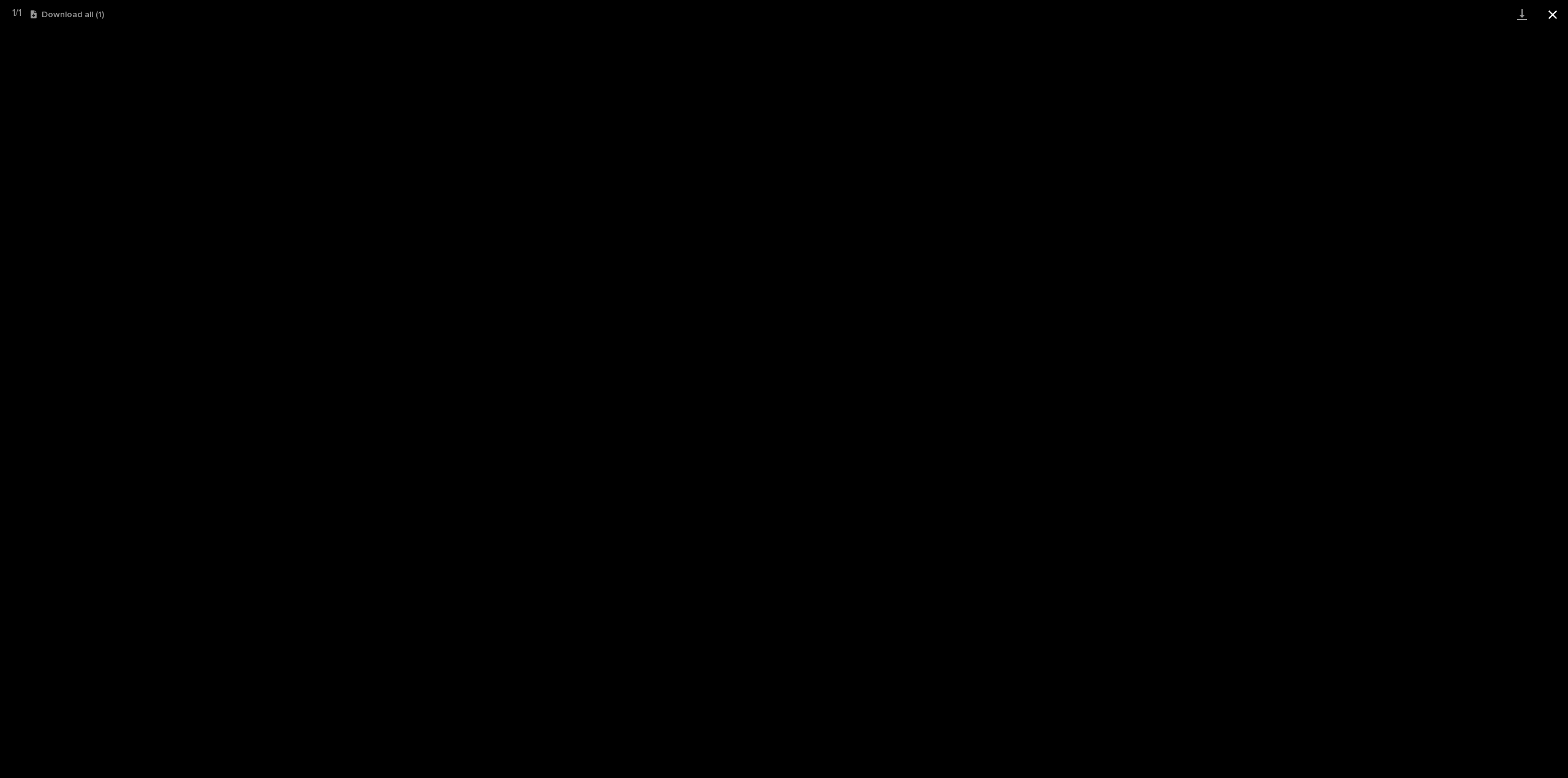
click at [1550, 16] on button "Close gallery" at bounding box center [1552, 14] width 30 height 29
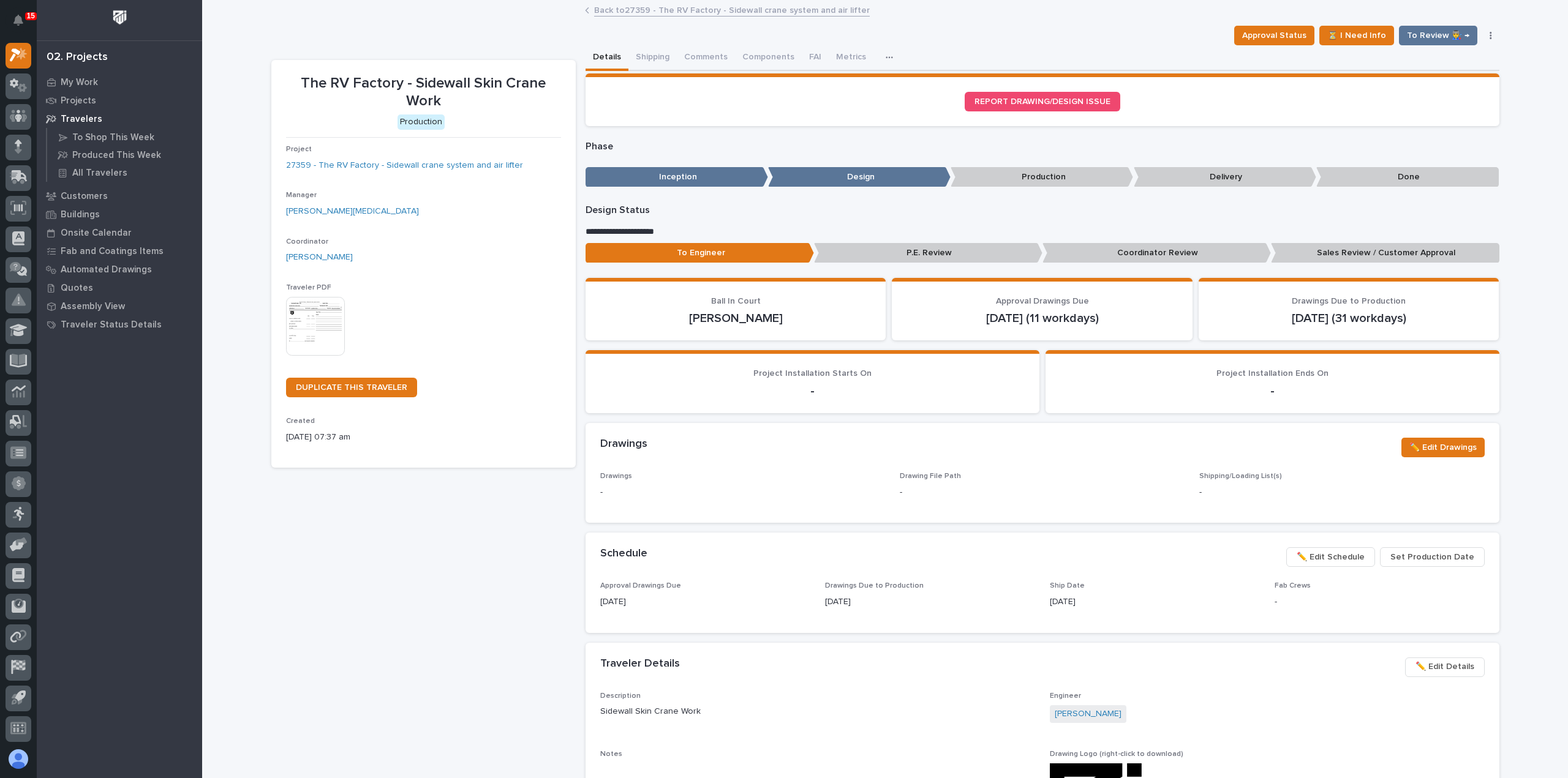
click at [628, 10] on link "Back to 27359 - The RV Factory - Sidewall crane system and air lifter" at bounding box center [732, 9] width 275 height 14
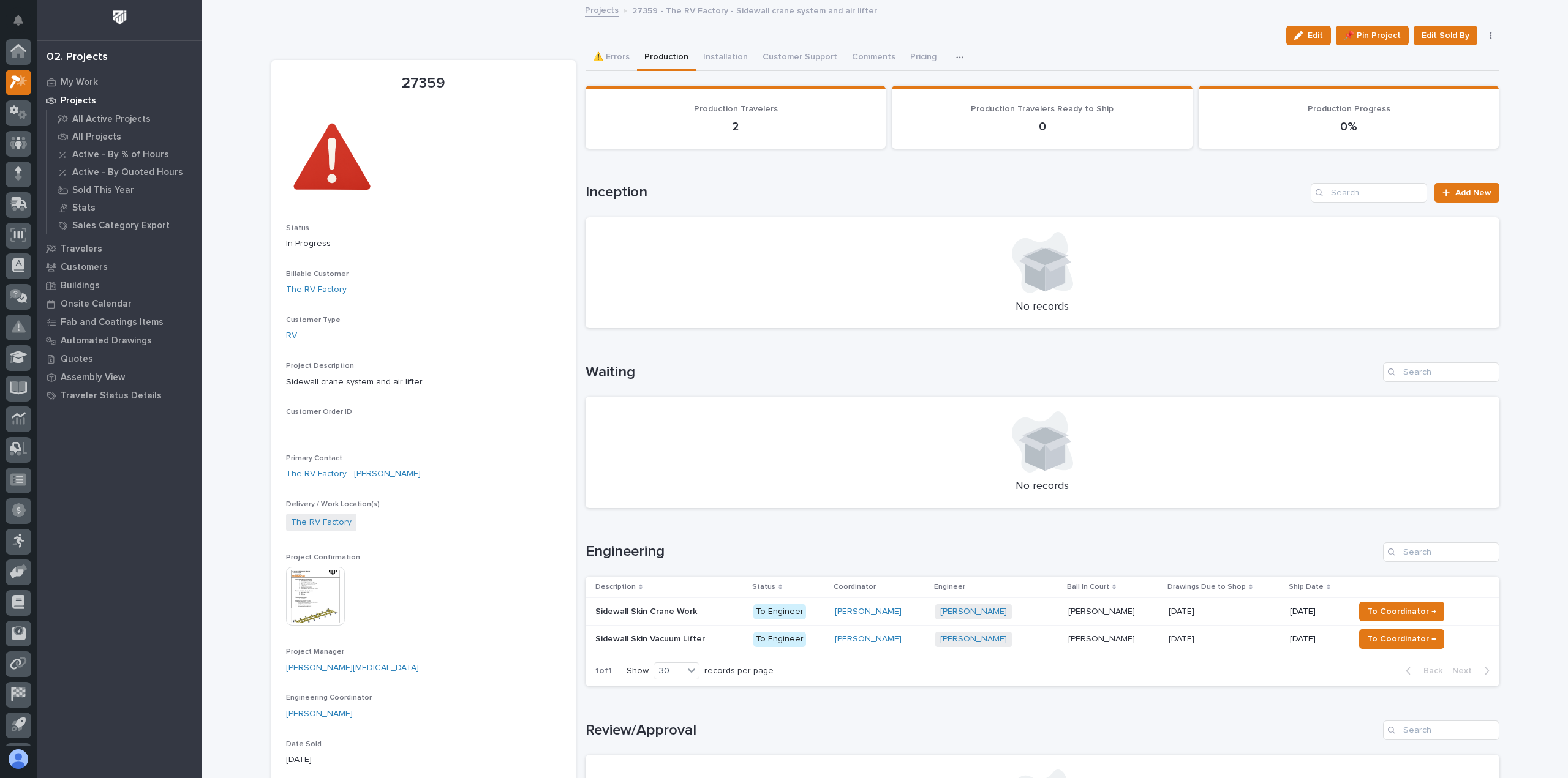
scroll to position [27, 0]
click at [705, 646] on div "Sidewall Skin Vacuum Lifter Sidewall Skin Vacuum Lifter" at bounding box center [669, 639] width 148 height 20
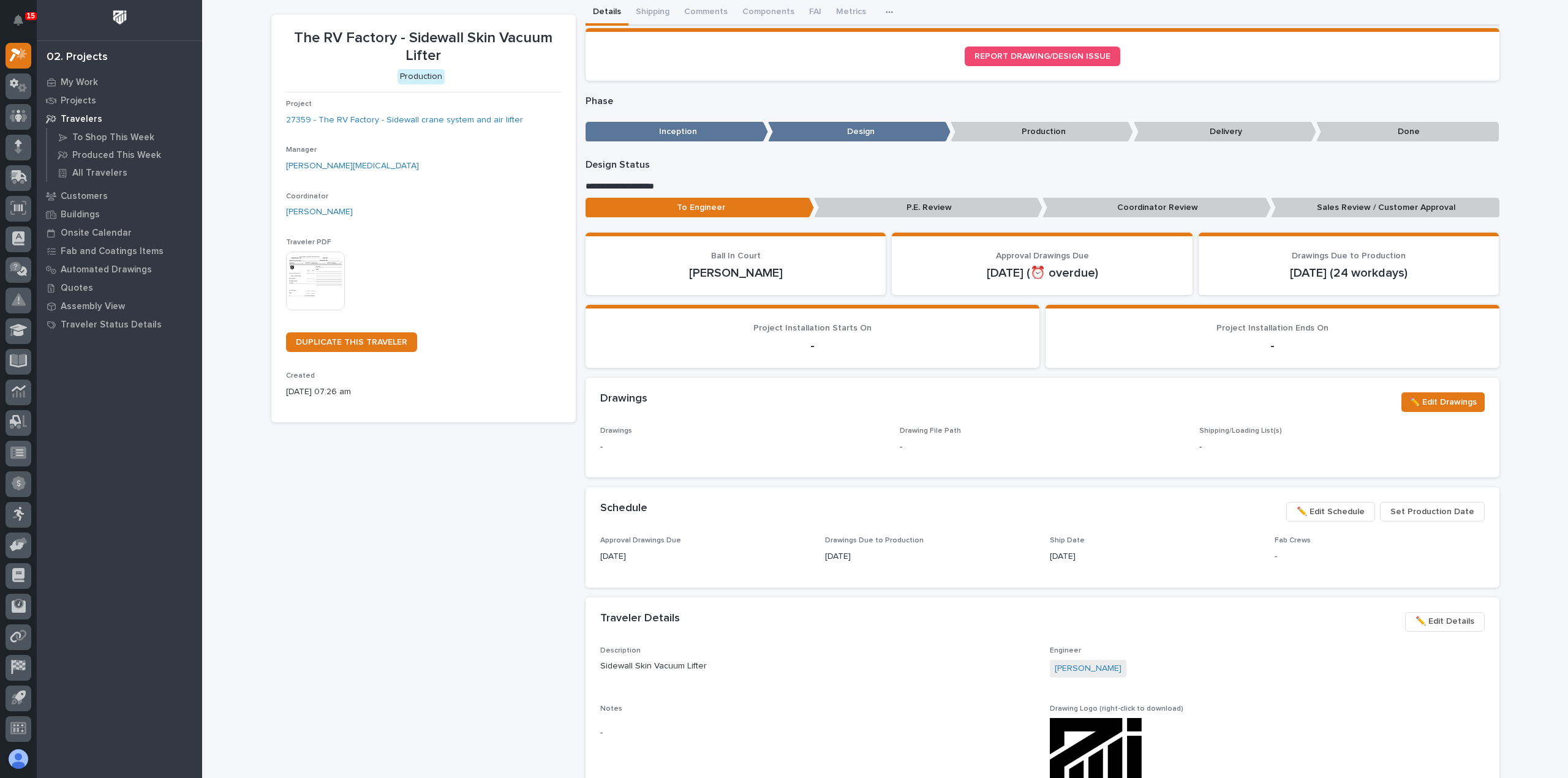
scroll to position [61, 0]
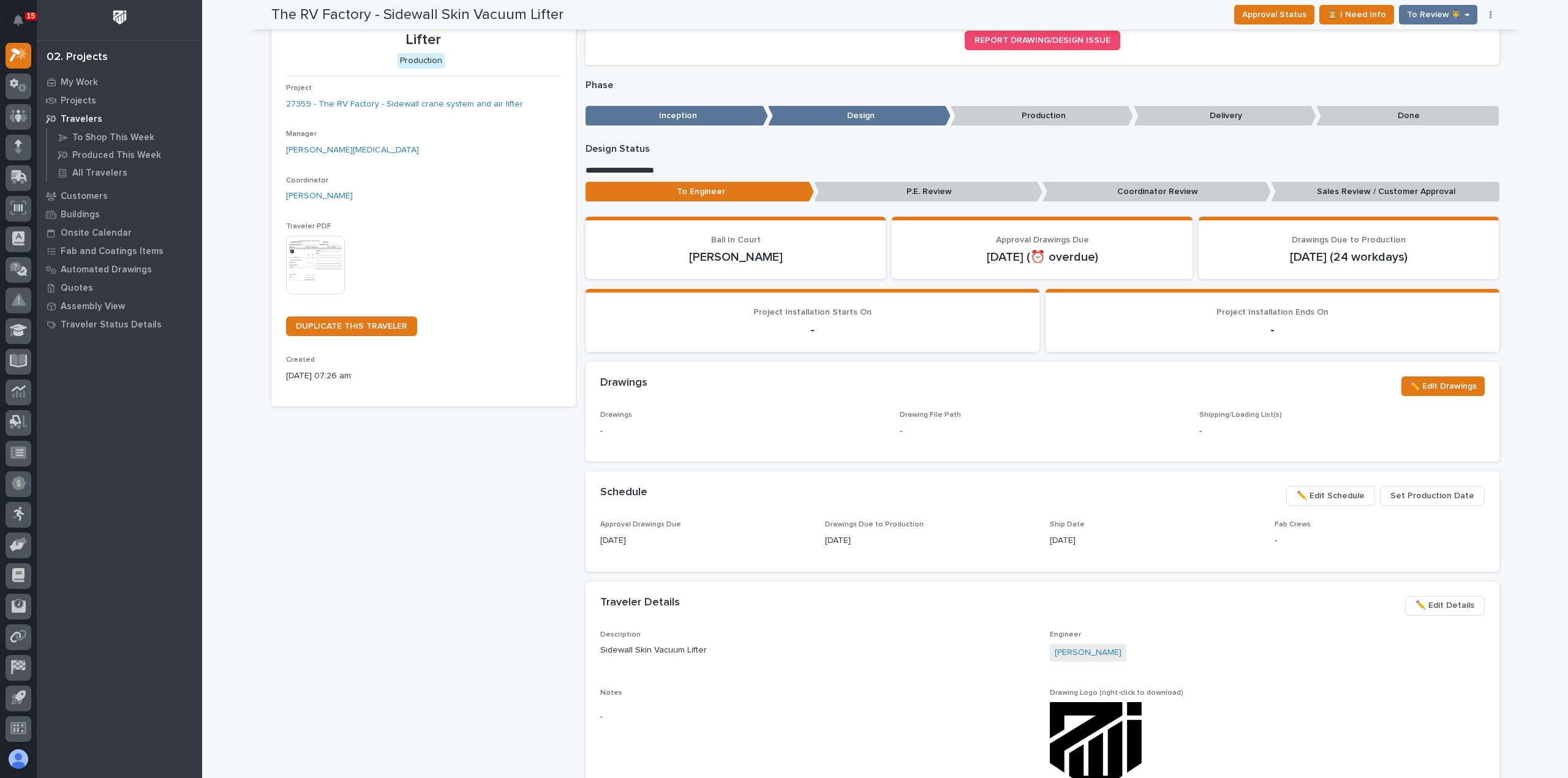
click at [334, 275] on img at bounding box center [314, 265] width 58 height 58
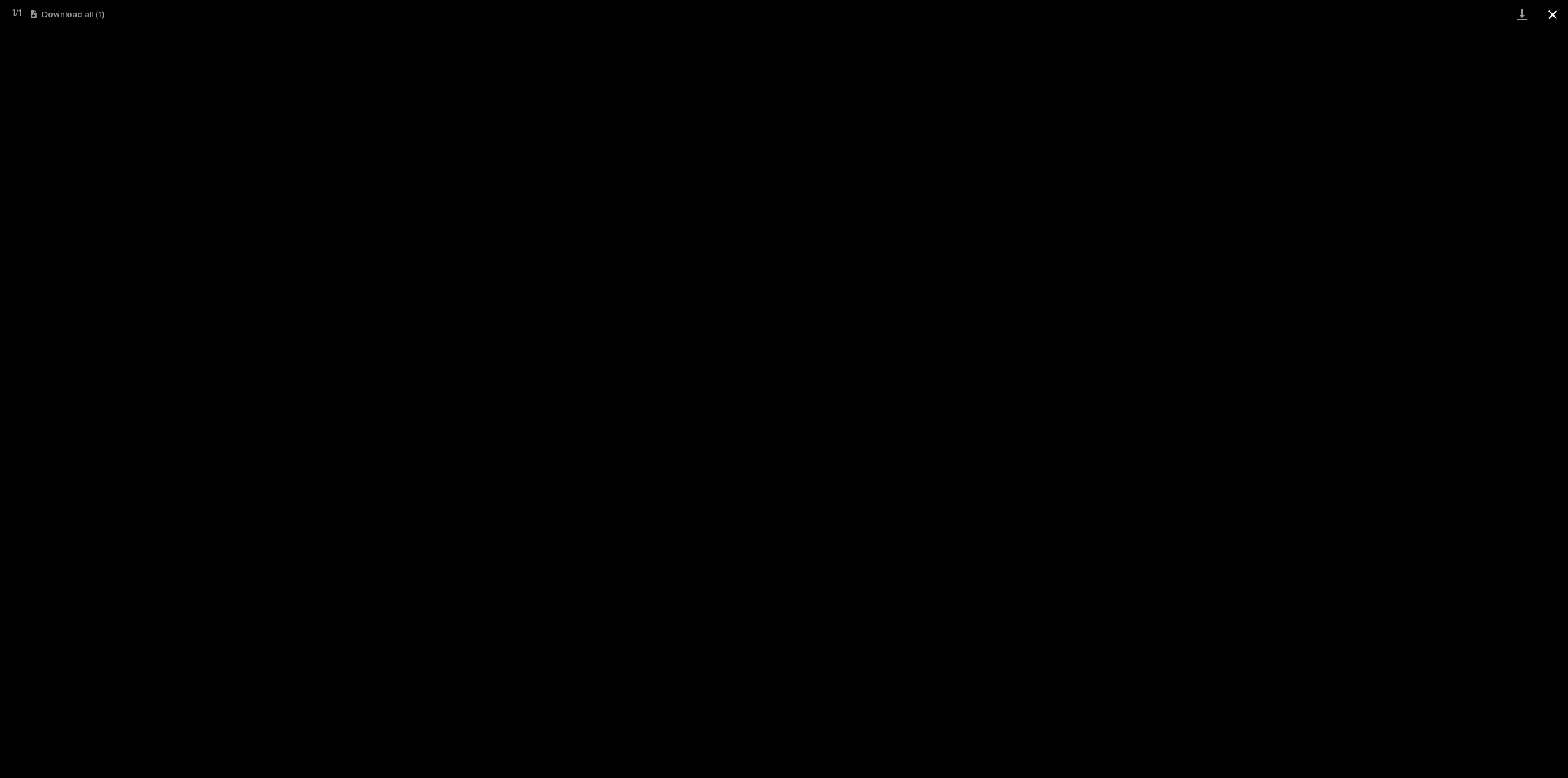
click at [1556, 19] on button "Close gallery" at bounding box center [1552, 14] width 30 height 29
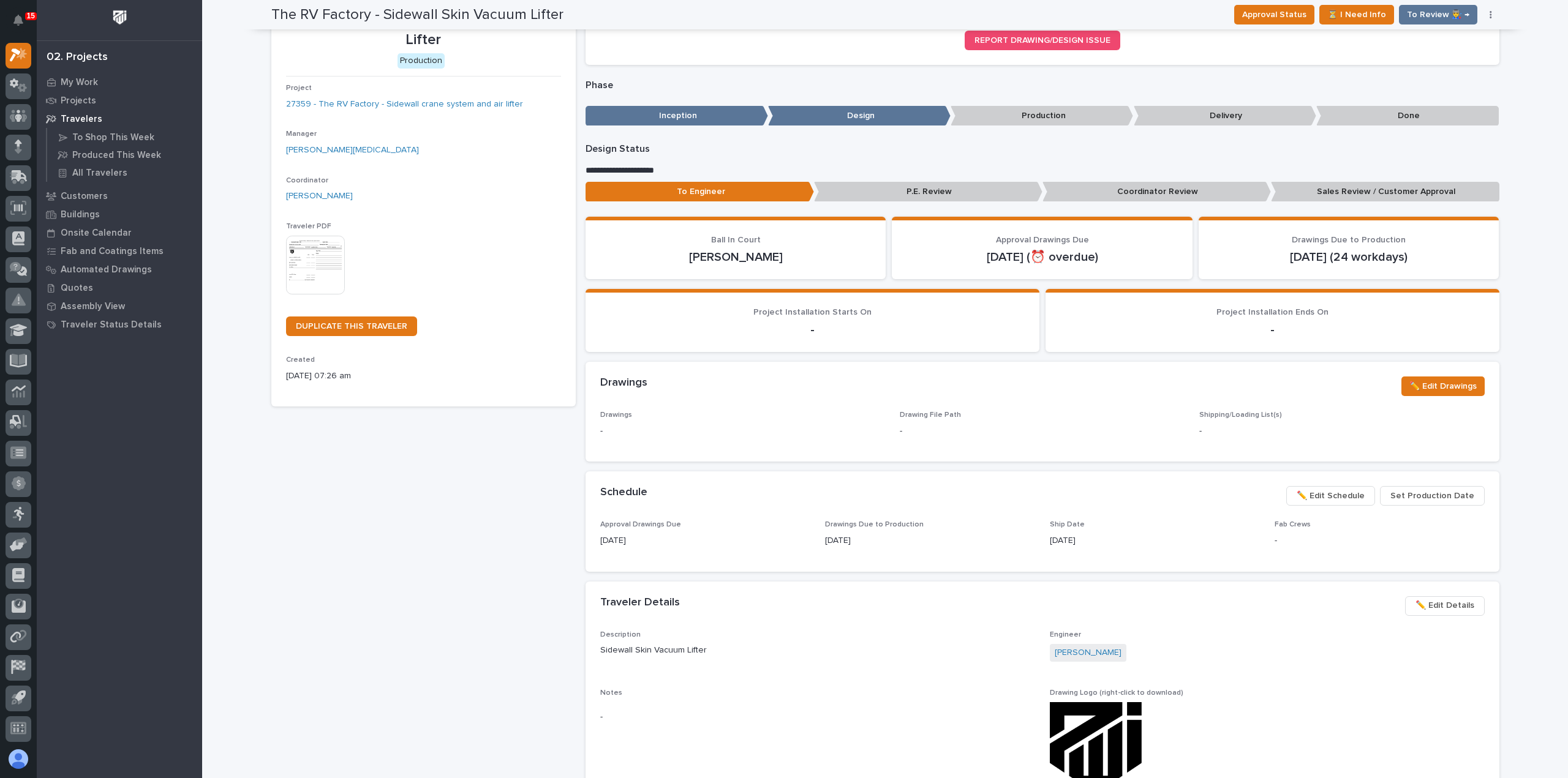
scroll to position [0, 0]
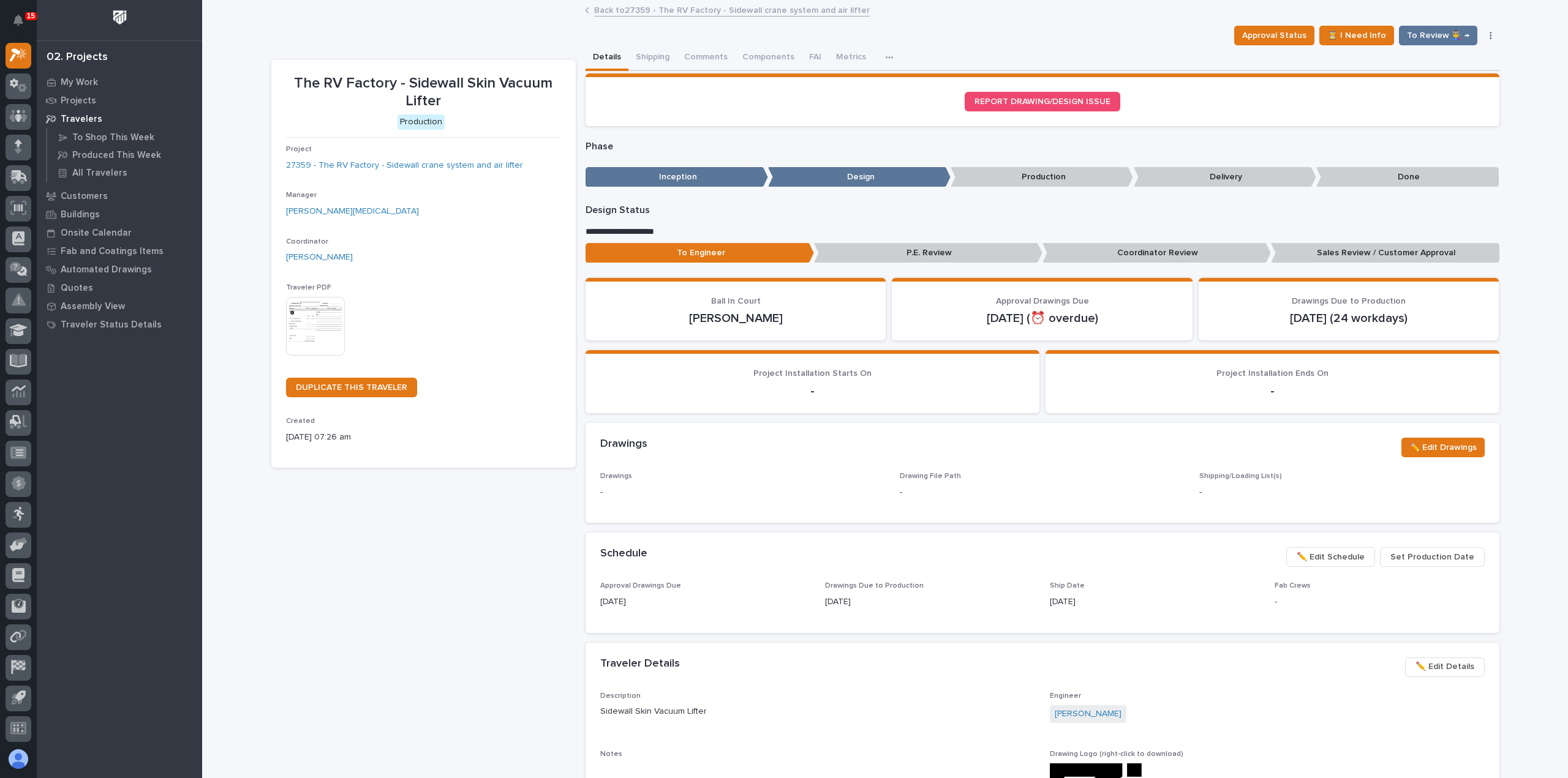
click at [619, 8] on link "Back to 27359 - The RV Factory - Sidewall crane system and air lifter" at bounding box center [732, 9] width 275 height 14
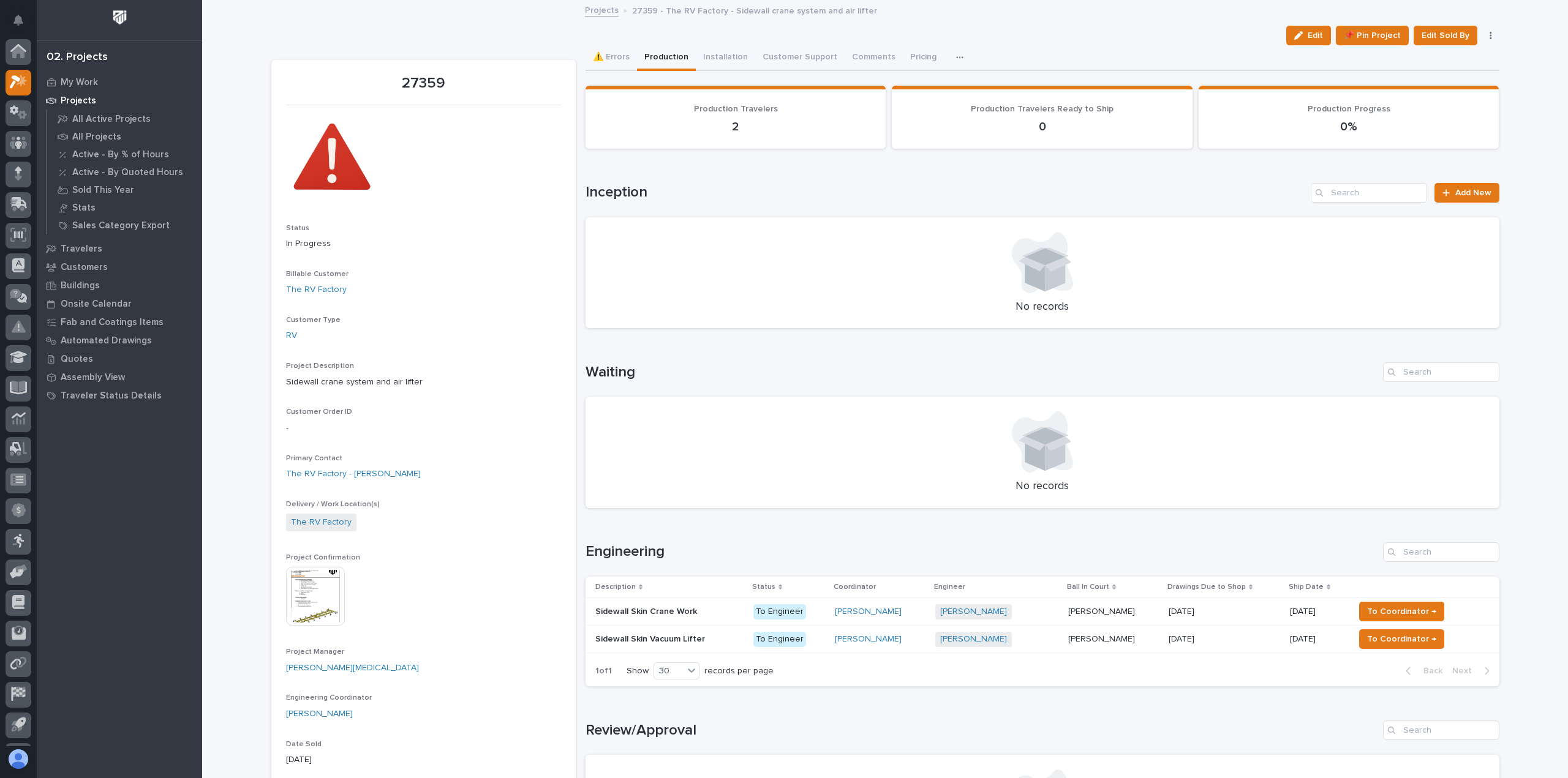
scroll to position [27, 0]
click at [729, 614] on p at bounding box center [669, 612] width 148 height 10
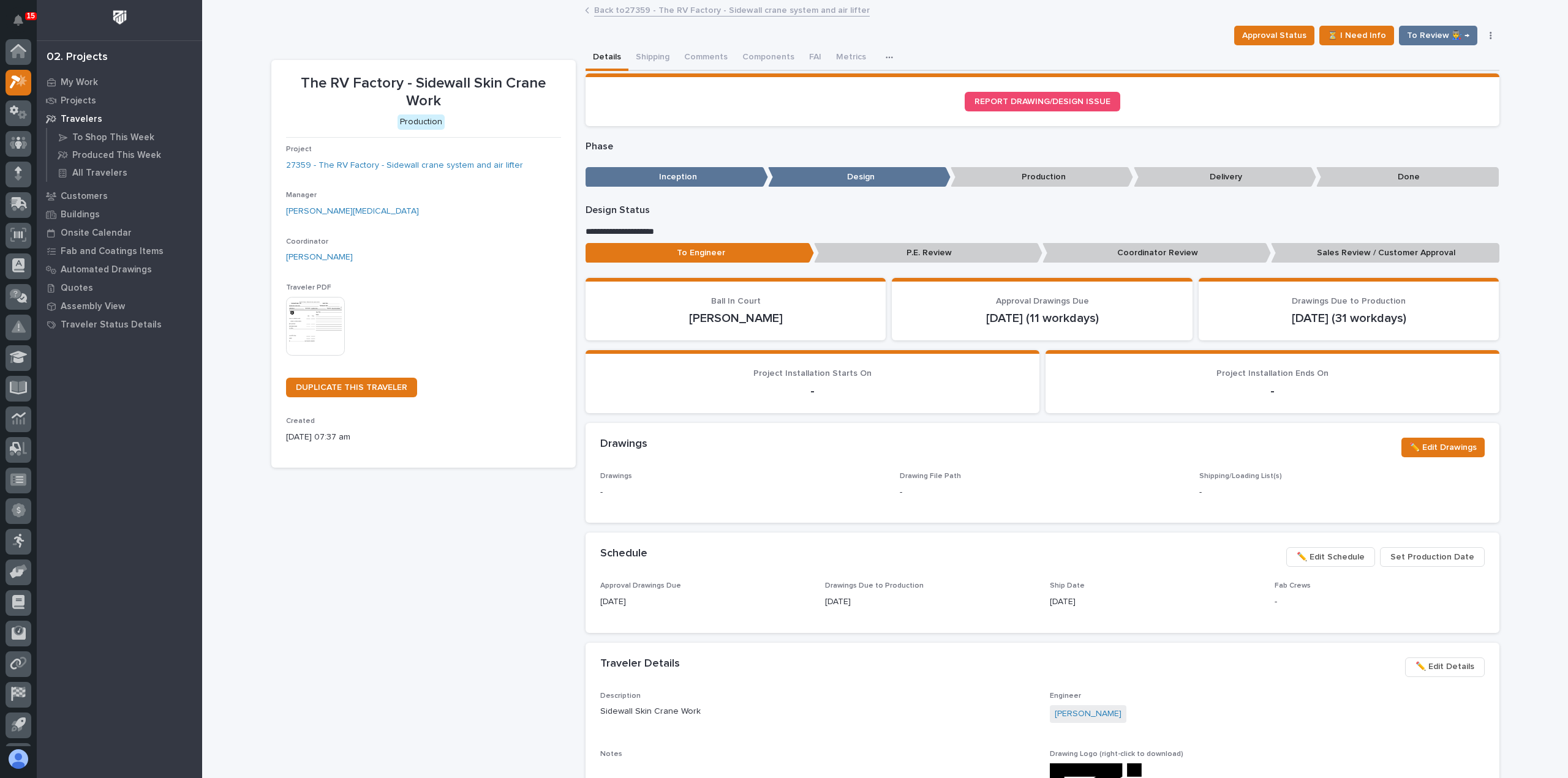
scroll to position [27, 0]
click at [312, 319] on img at bounding box center [314, 325] width 58 height 58
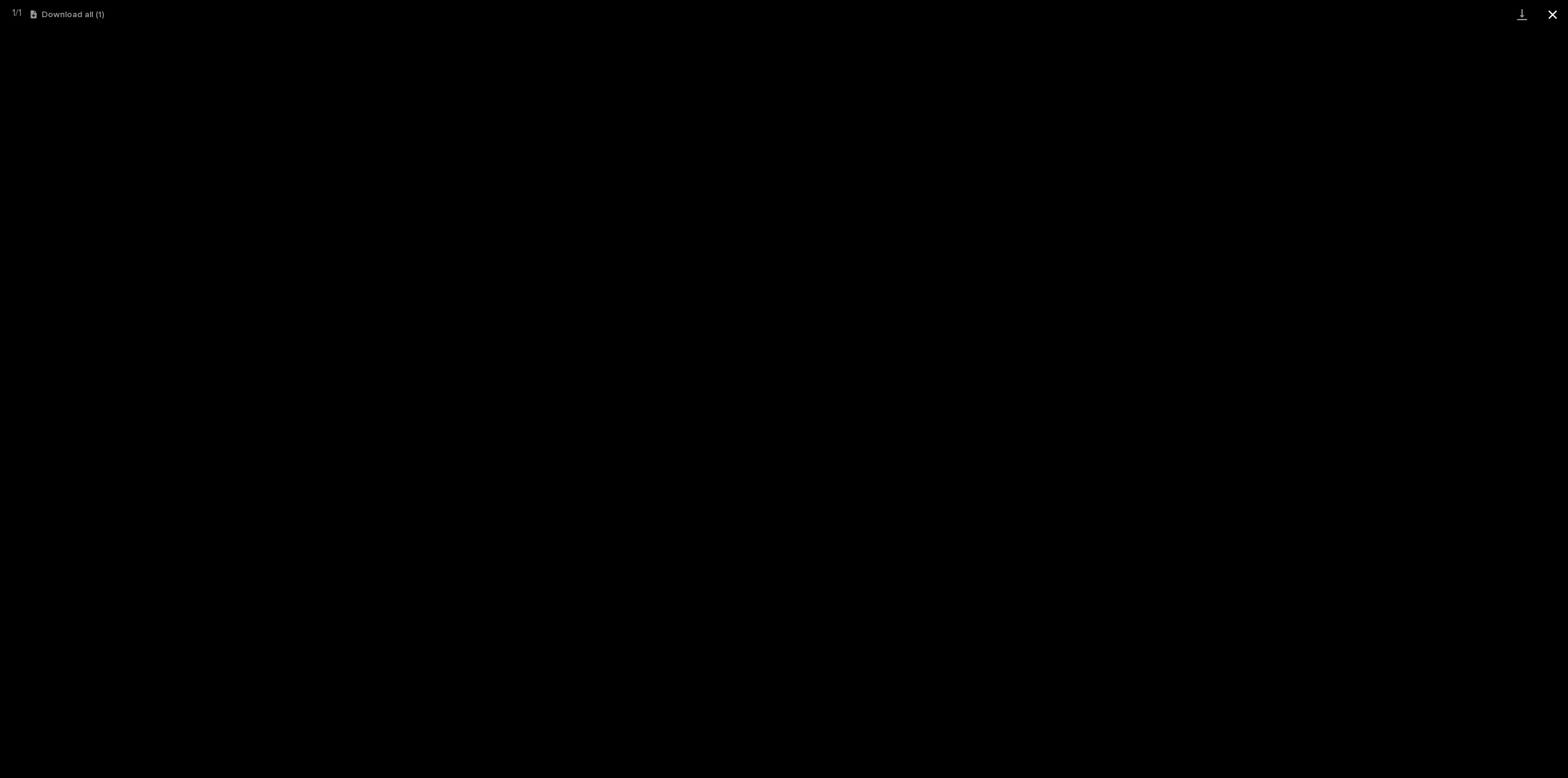
click at [1554, 18] on button "Close gallery" at bounding box center [1552, 14] width 30 height 29
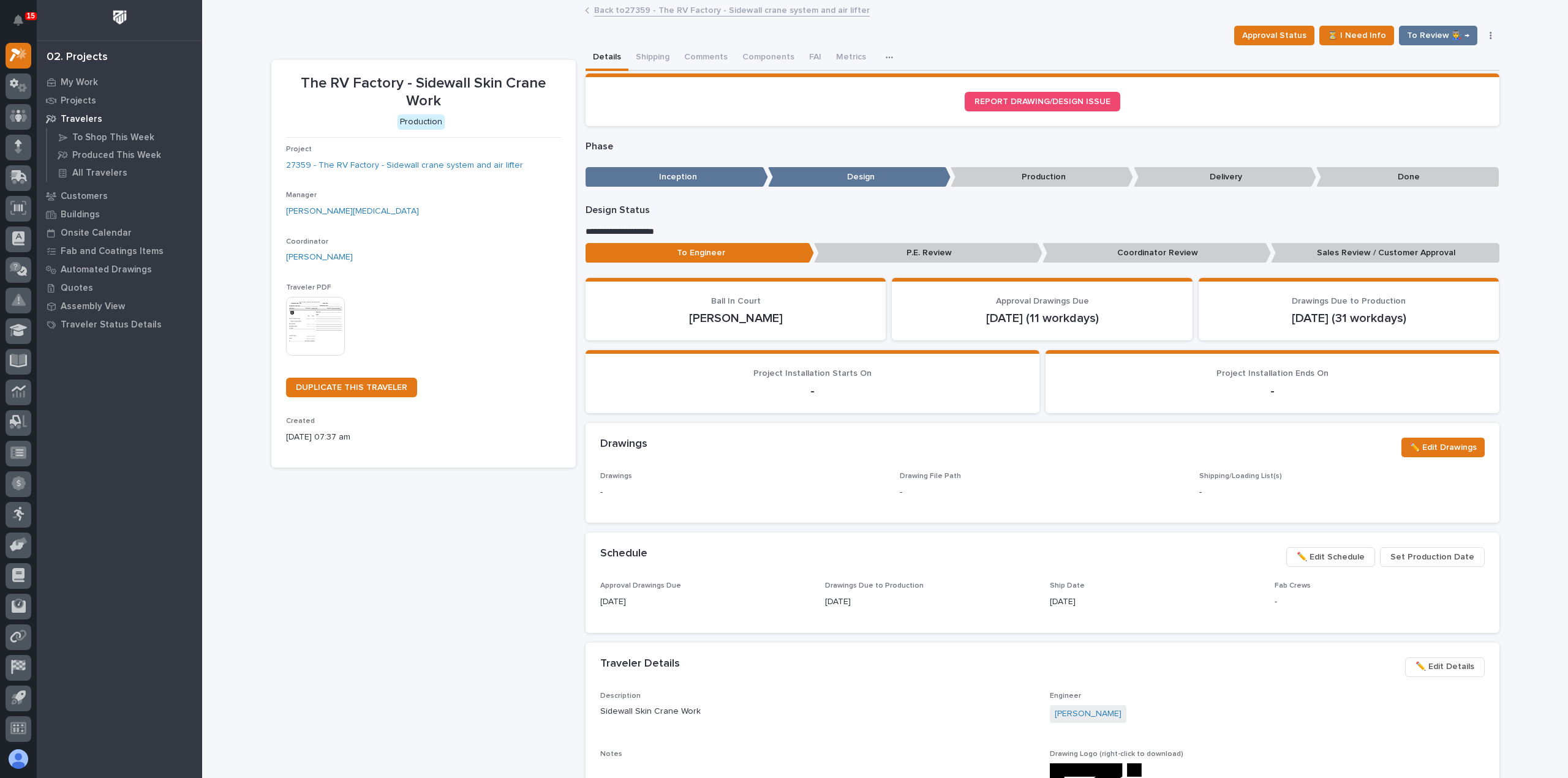
click at [625, 8] on link "Back to 27359 - The RV Factory - Sidewall crane system and air lifter" at bounding box center [732, 9] width 275 height 14
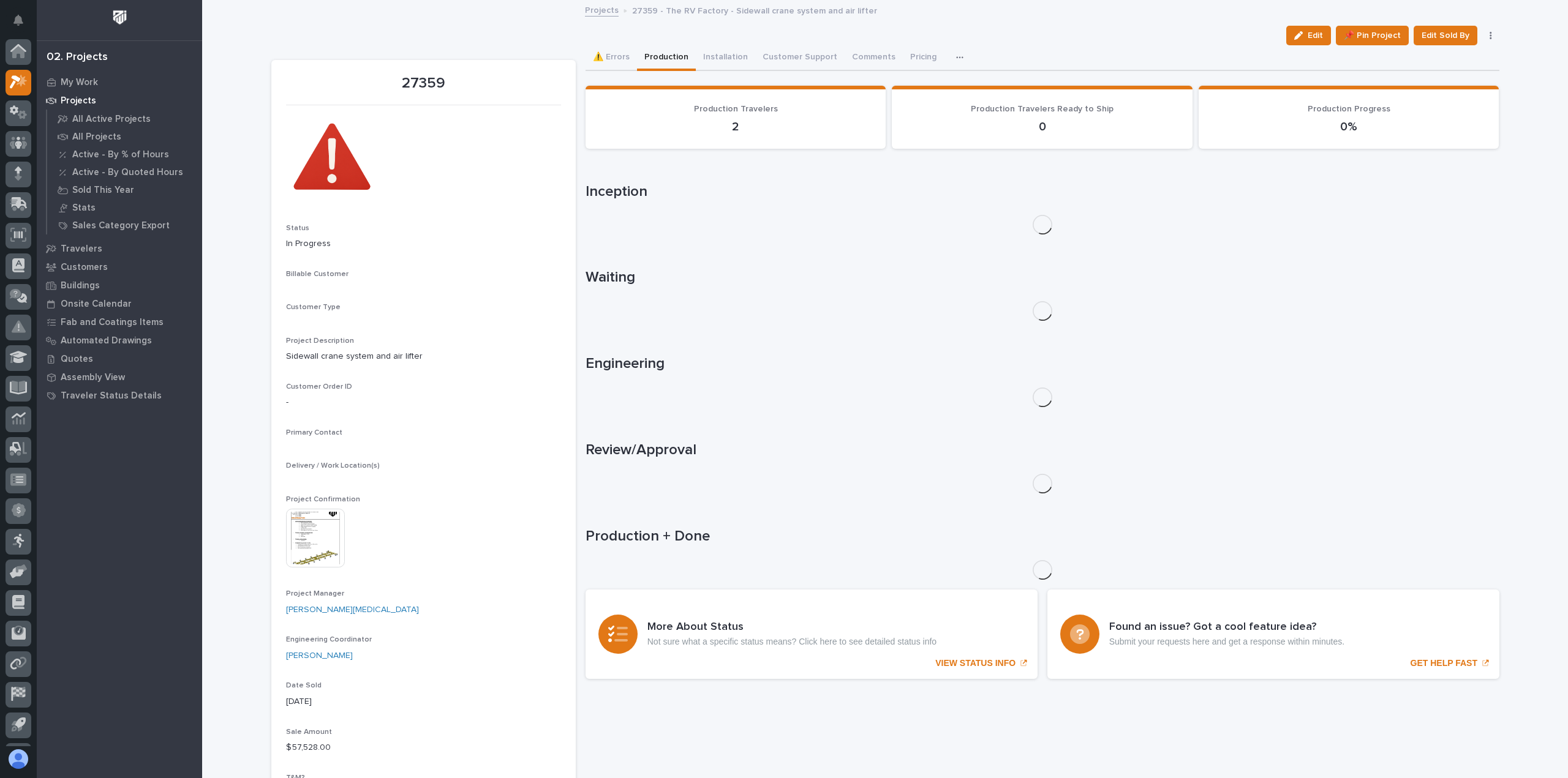
scroll to position [27, 0]
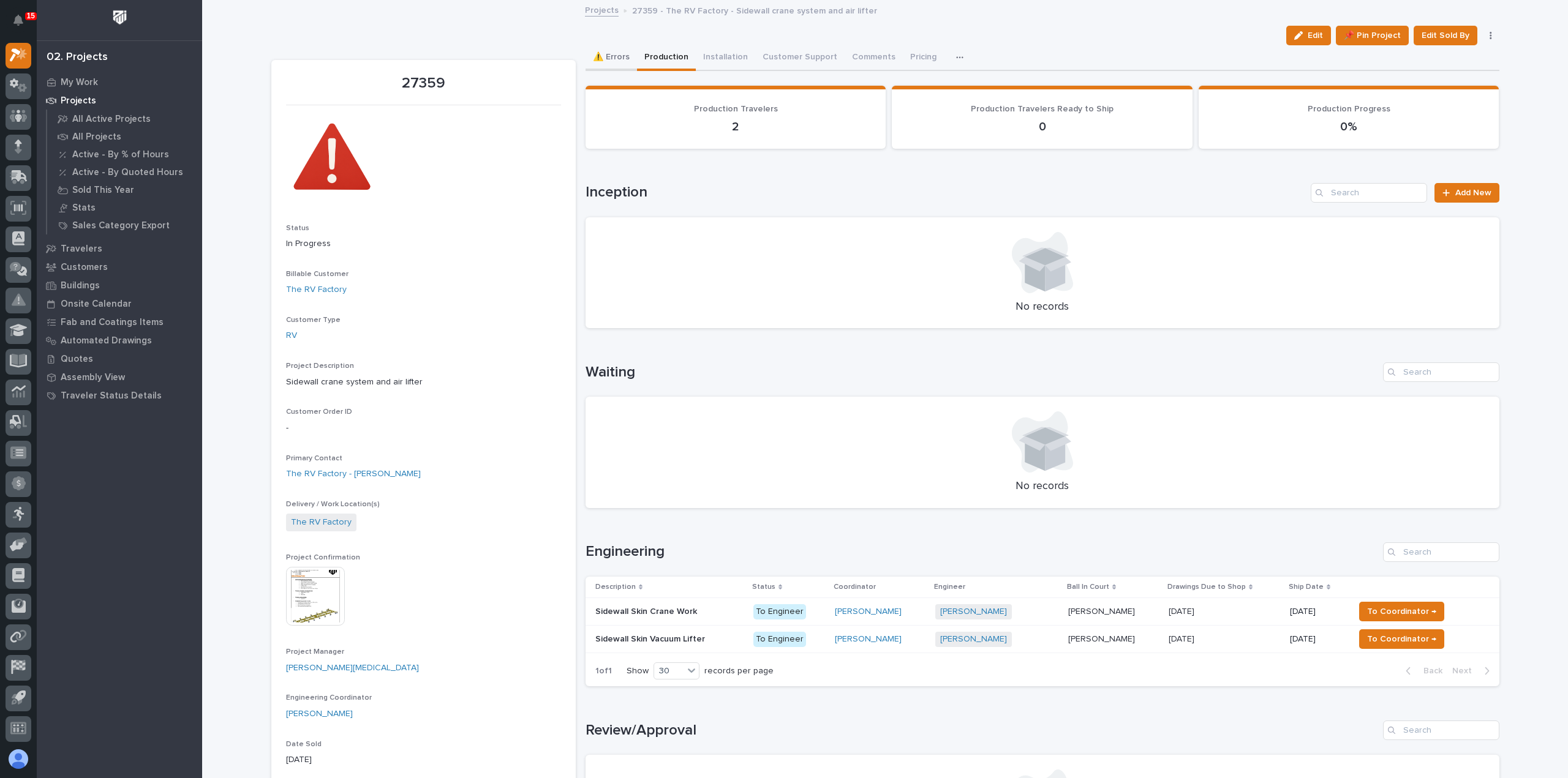
click at [602, 54] on button "⚠️ Errors" at bounding box center [611, 58] width 52 height 26
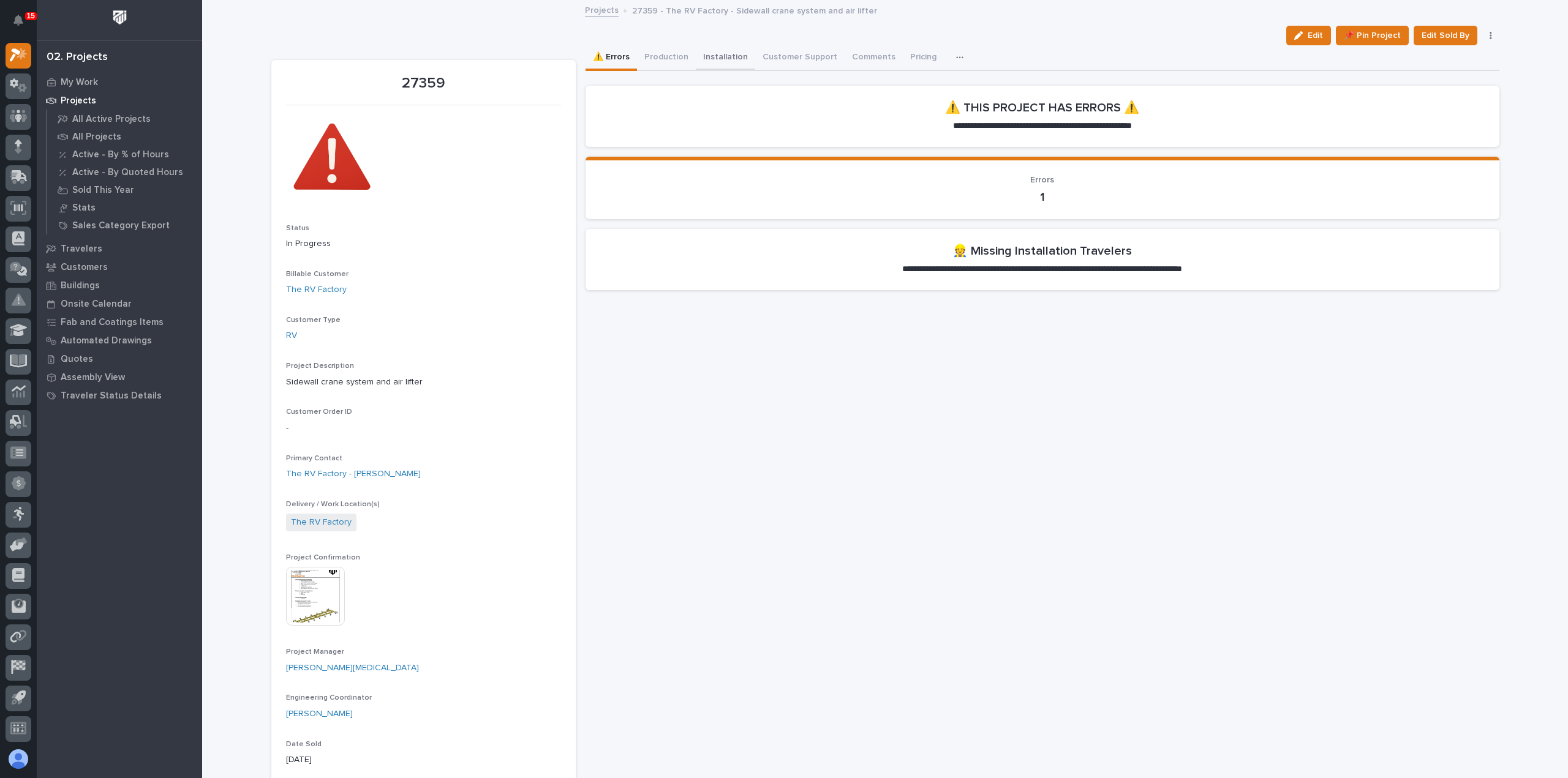
click at [716, 56] on button "Installation" at bounding box center [725, 58] width 59 height 26
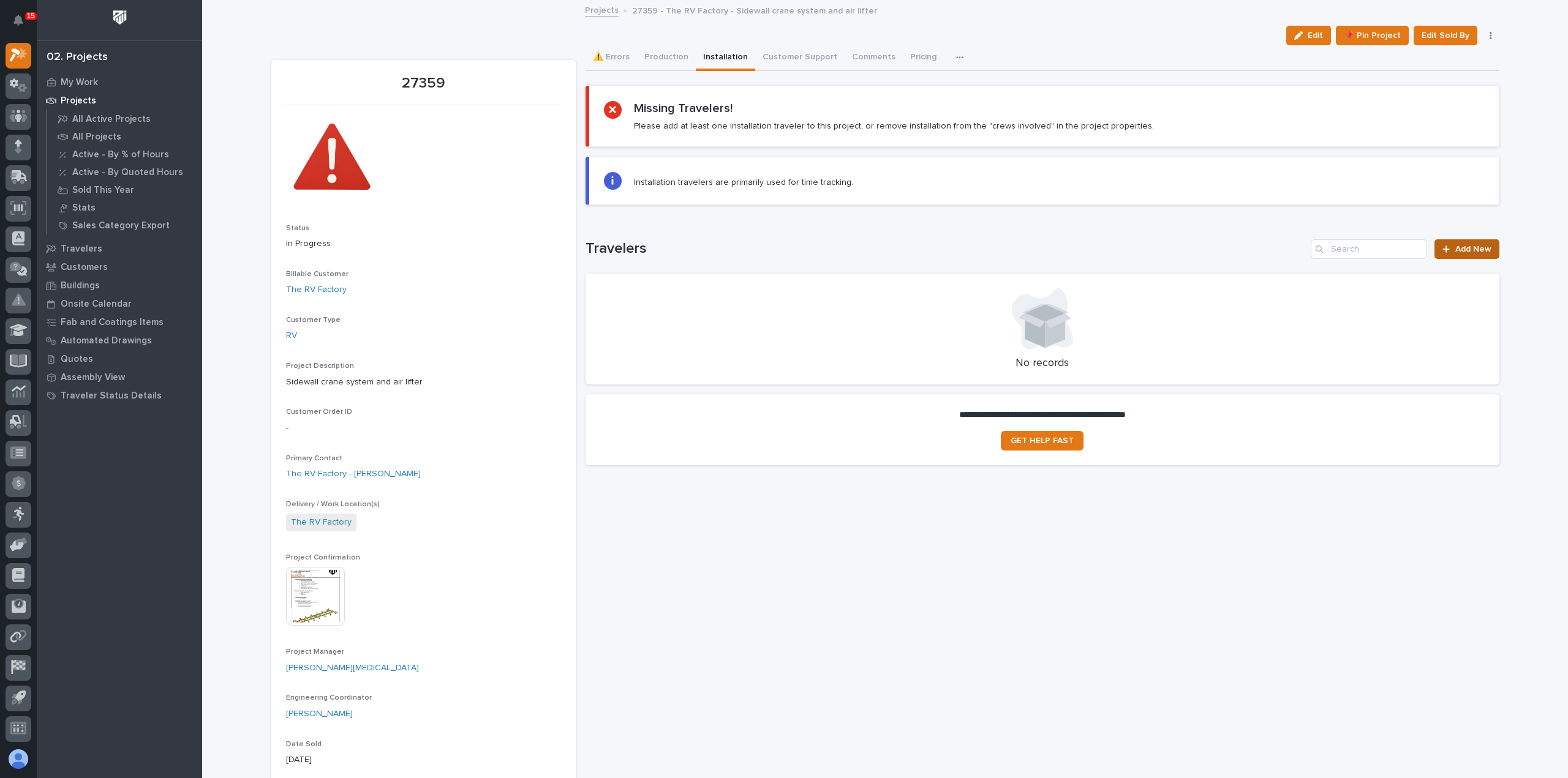
click at [1469, 248] on span "Add New" at bounding box center [1473, 249] width 36 height 9
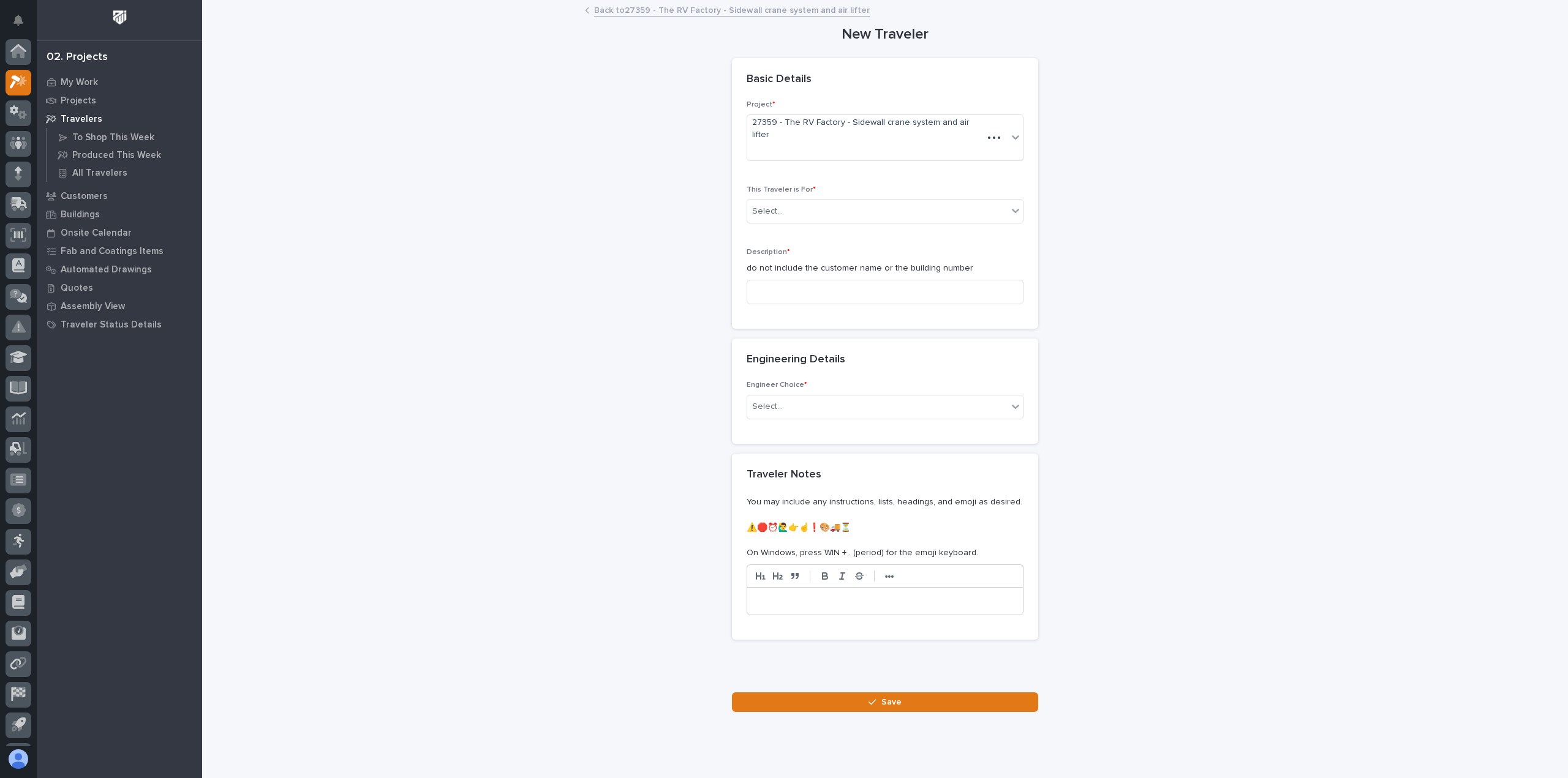
scroll to position [27, 0]
click at [907, 201] on div "Select..." at bounding box center [878, 211] width 260 height 20
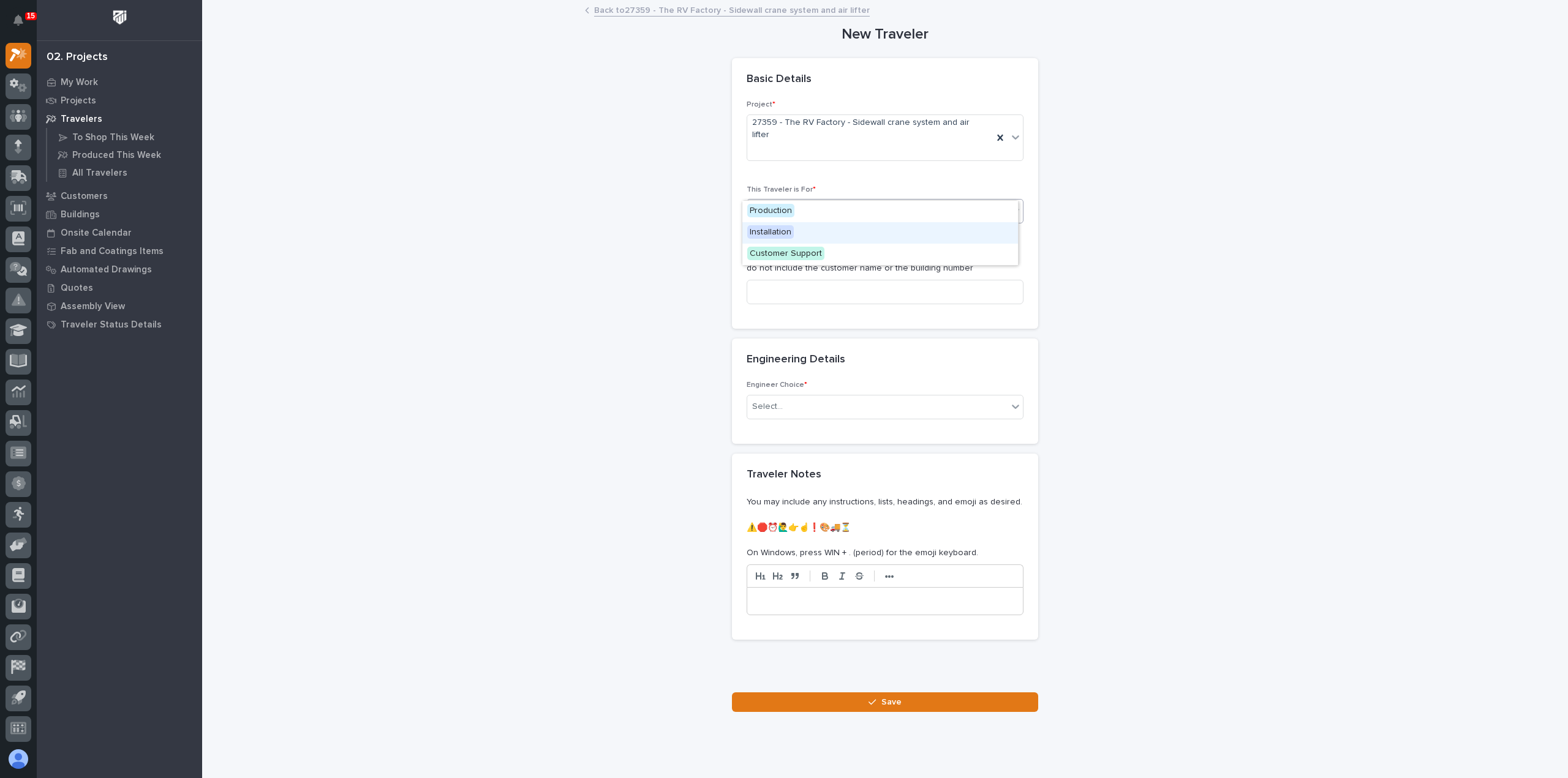
click at [892, 242] on div "Installation" at bounding box center [880, 232] width 275 height 21
click at [886, 280] on input at bounding box center [885, 291] width 277 height 24
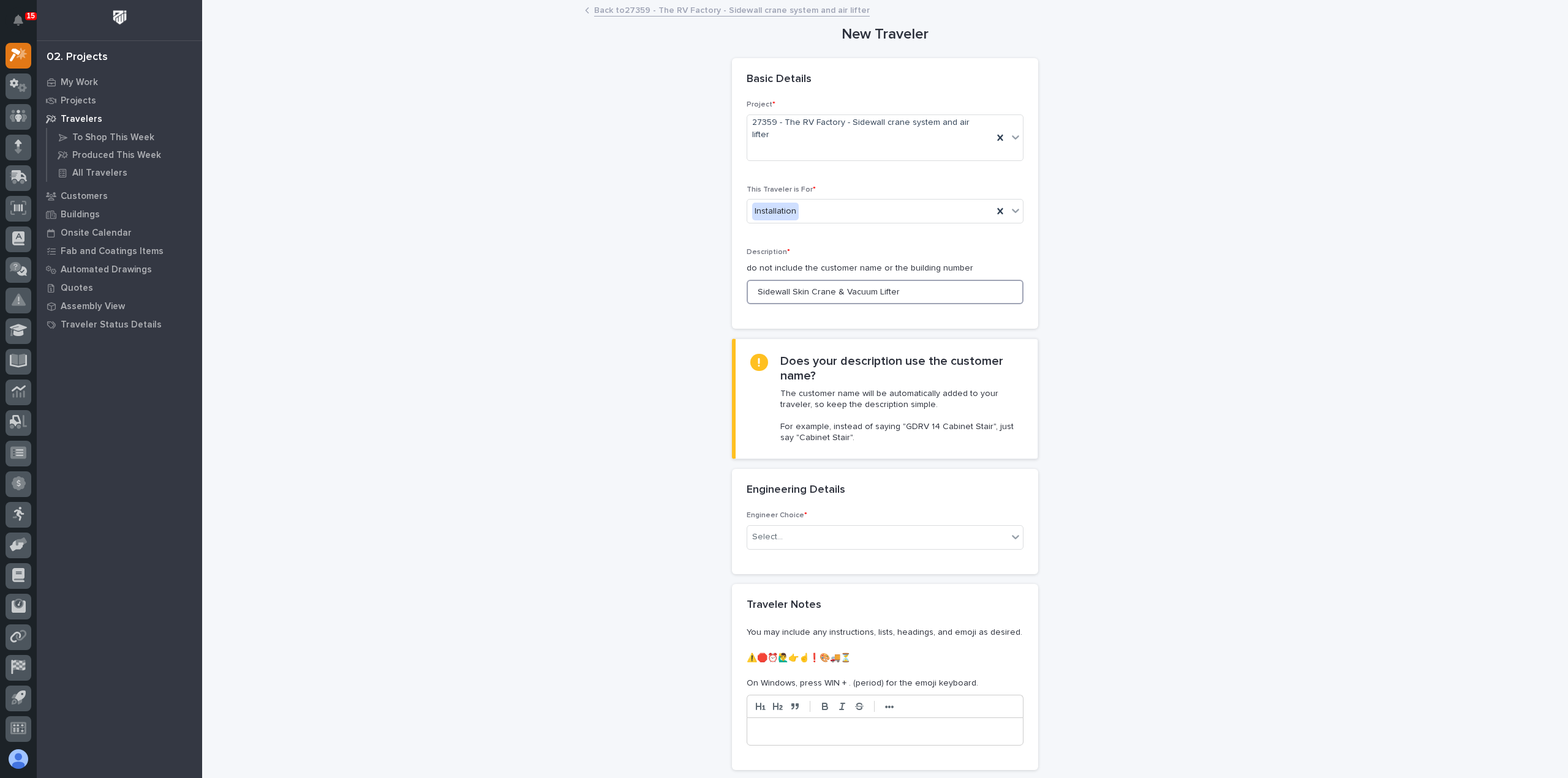
type input "Sidewall Skin Crane & Vacuum Lifter"
click at [901, 526] on div "Engineer Choice * Select..." at bounding box center [885, 535] width 277 height 48
click at [901, 527] on div "Select..." at bounding box center [878, 537] width 260 height 20
click at [889, 573] on div "I know who will draw this" at bounding box center [880, 579] width 275 height 21
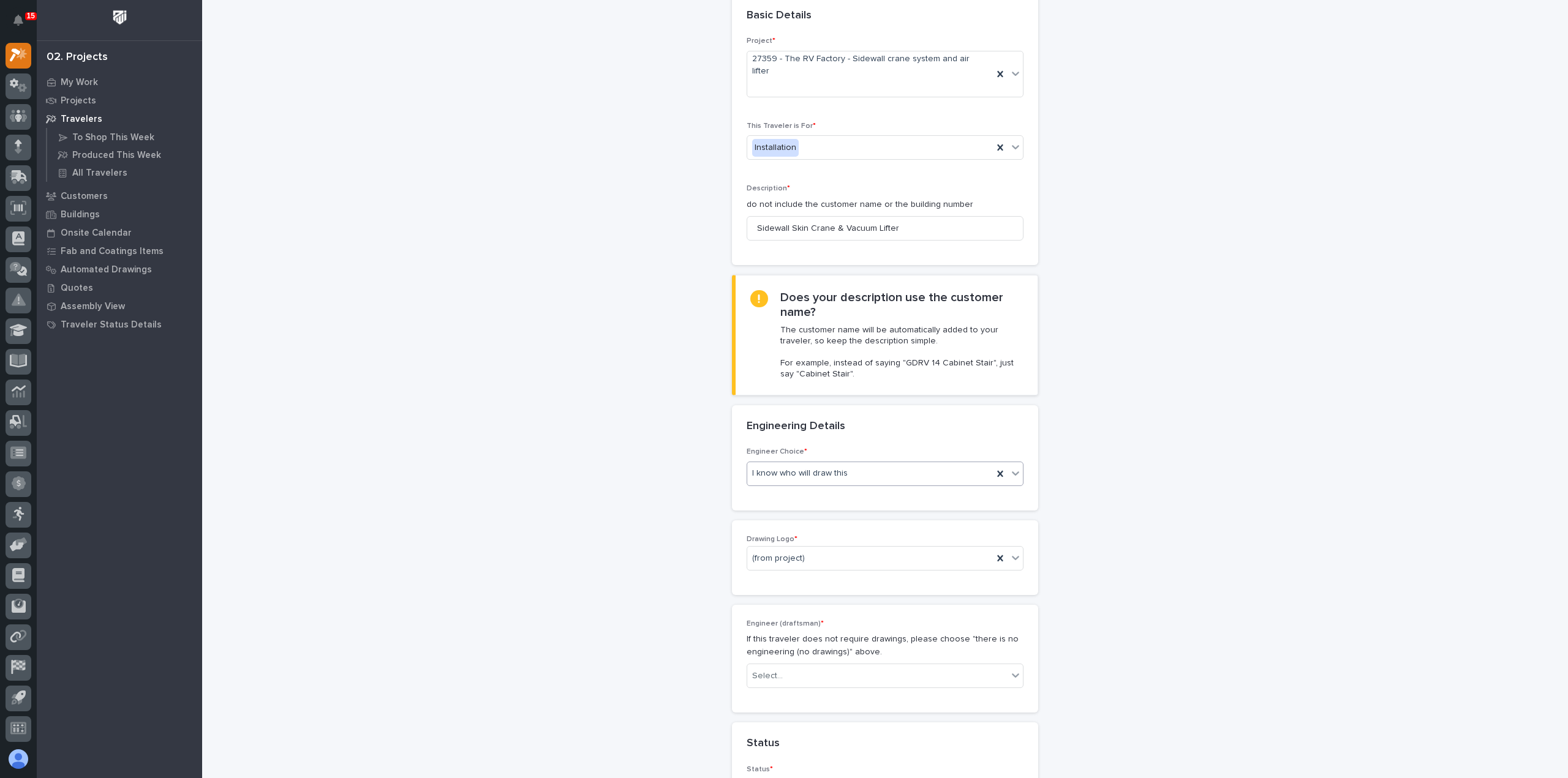
scroll to position [183, 0]
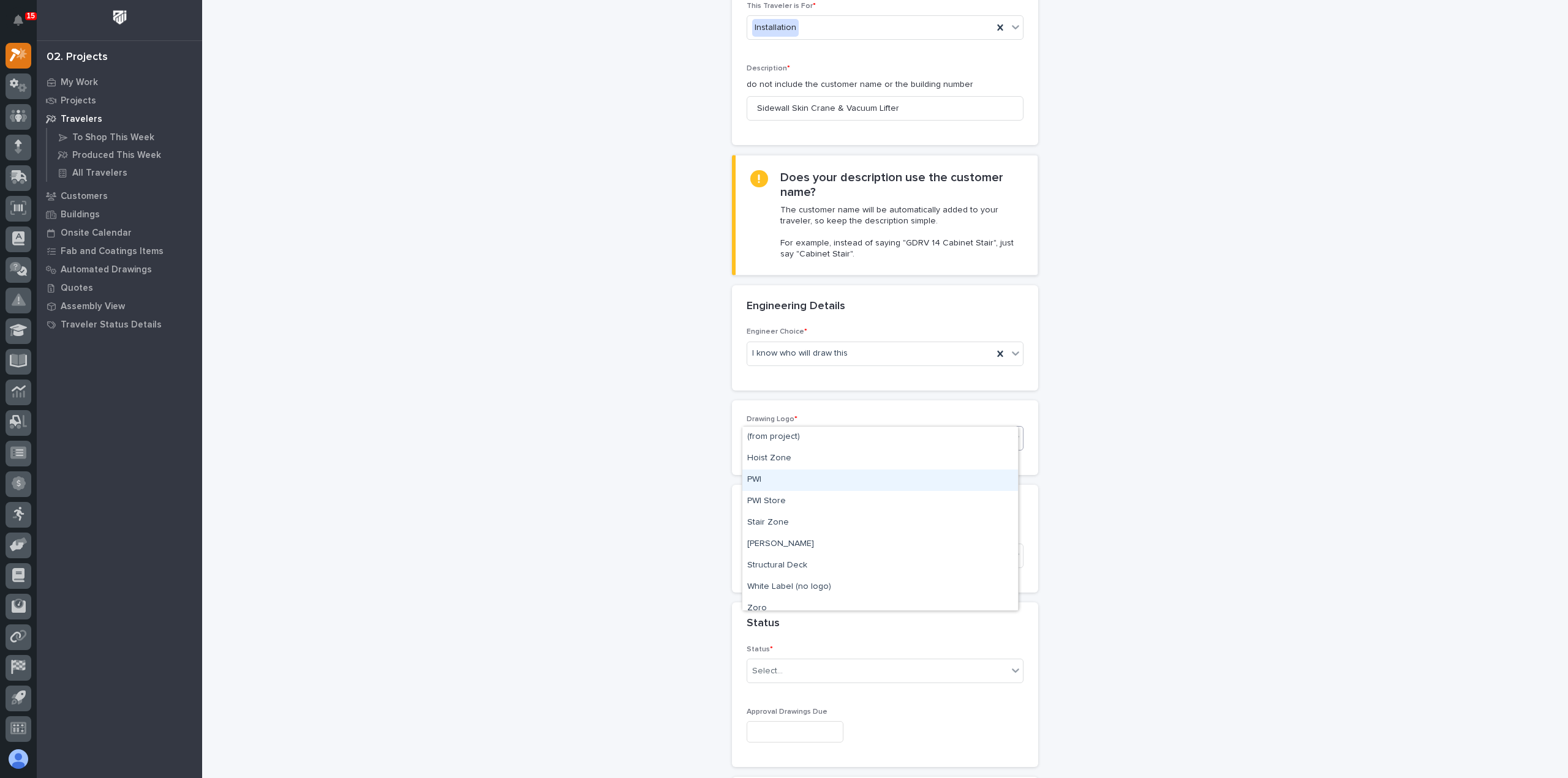
click at [787, 476] on div "PWI" at bounding box center [880, 480] width 275 height 21
click at [795, 546] on div "Select..." at bounding box center [878, 555] width 260 height 20
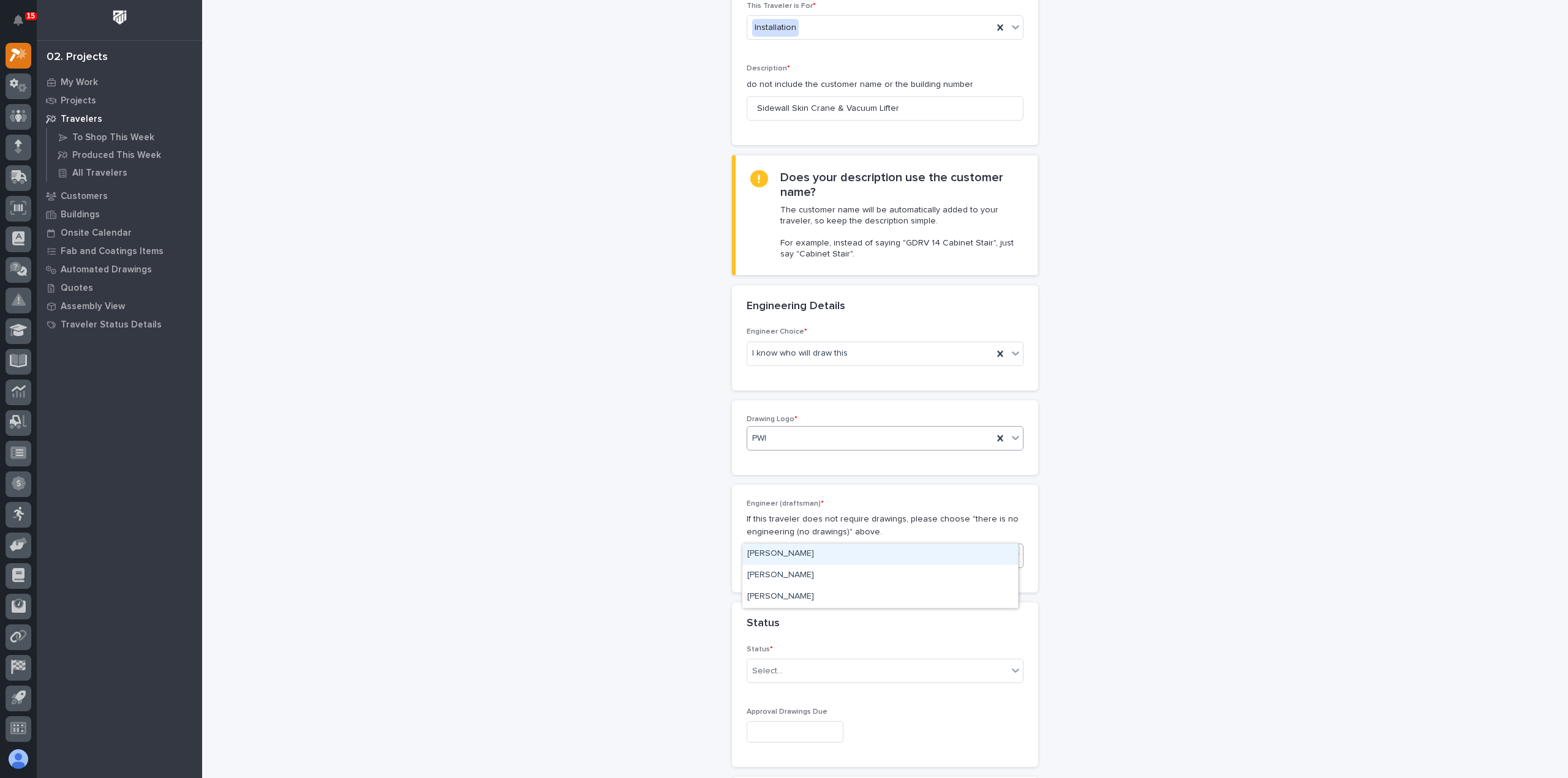
type input "****"
click at [787, 558] on div "Nate Rulli" at bounding box center [880, 554] width 275 height 21
click at [804, 661] on div "Select..." at bounding box center [878, 671] width 260 height 20
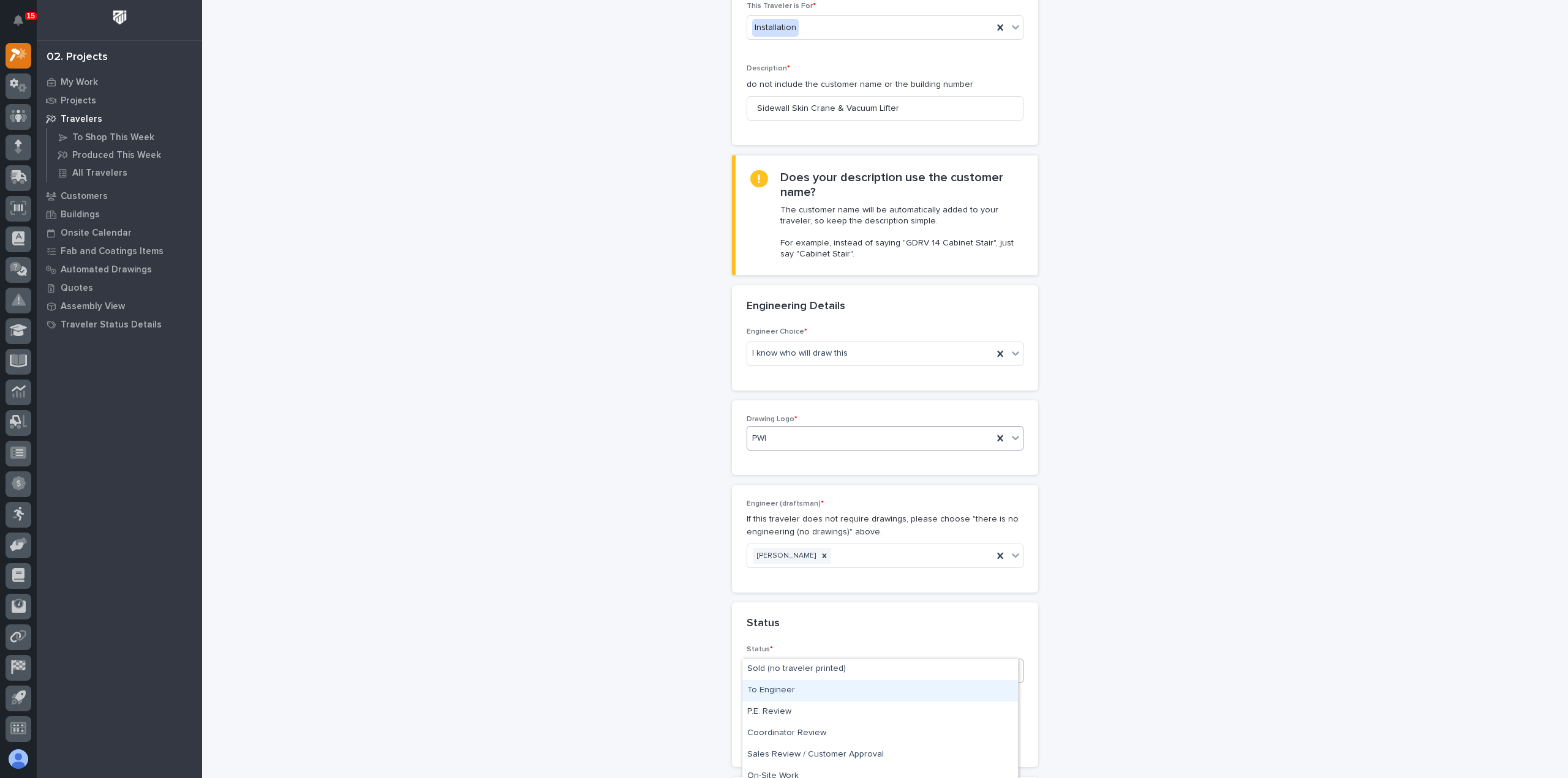
scroll to position [30, 0]
click at [804, 666] on div "To Engineer" at bounding box center [880, 661] width 275 height 21
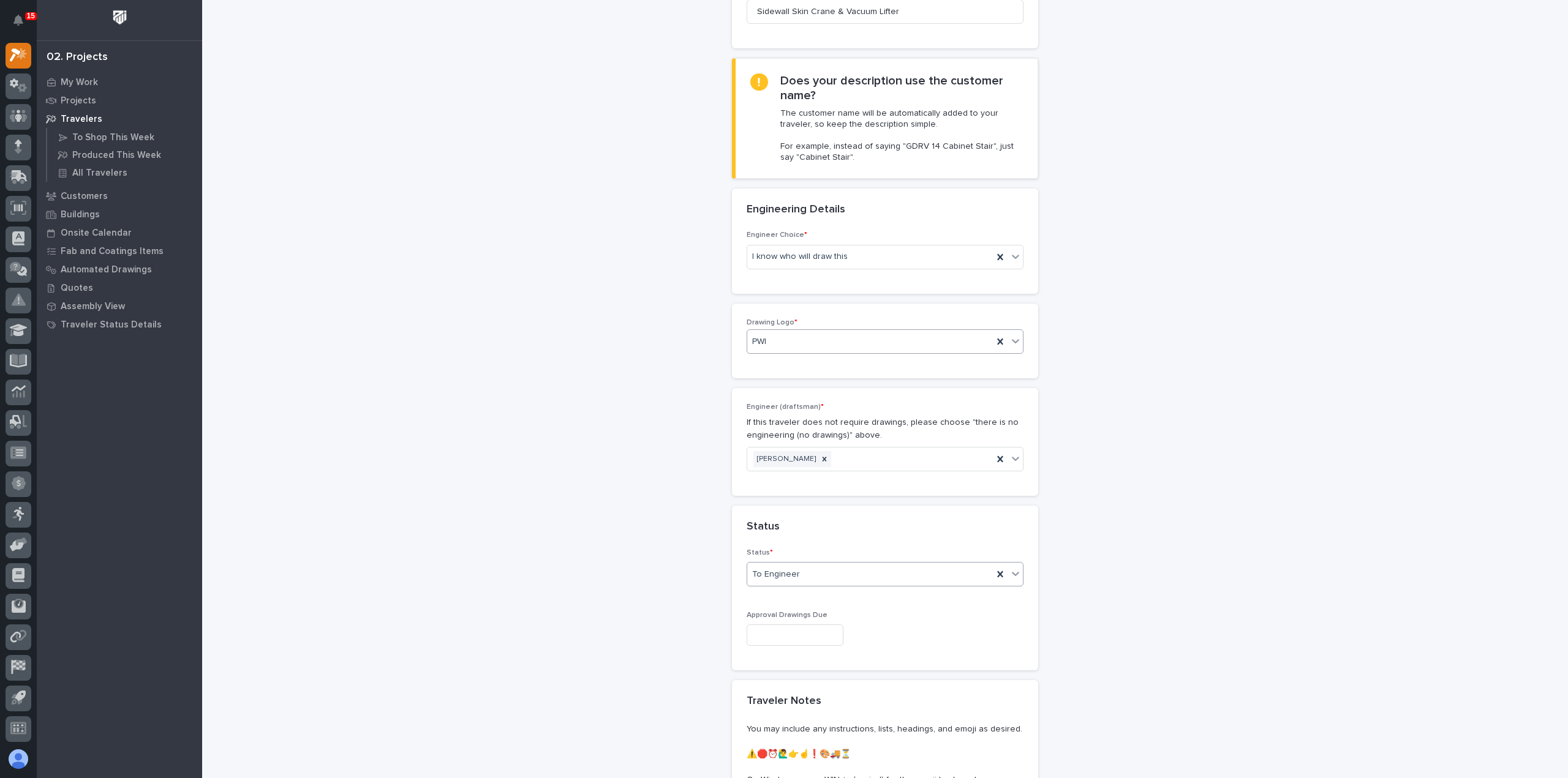
scroll to position [306, 0]
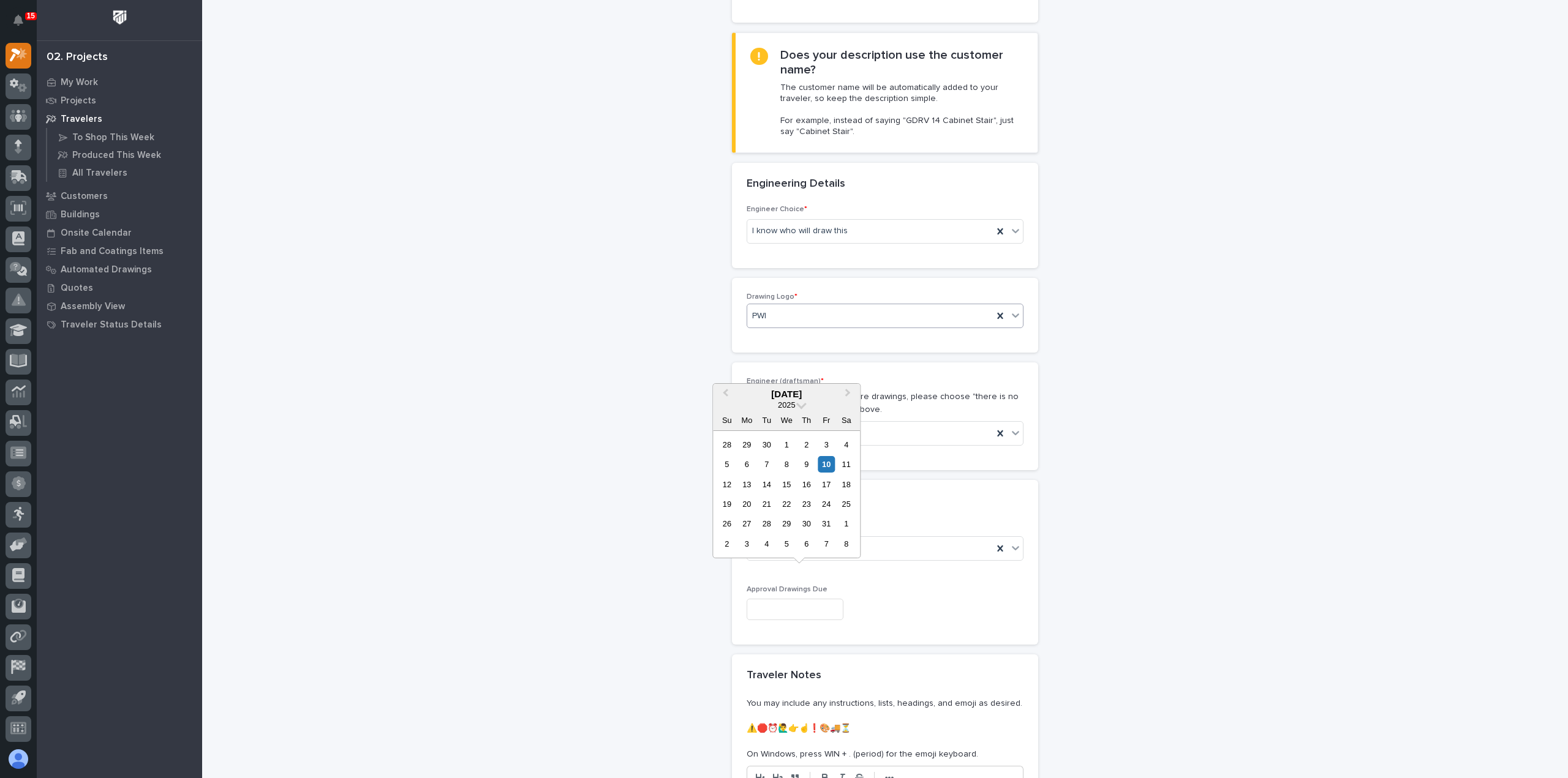
click at [822, 598] on input "text" at bounding box center [795, 609] width 97 height 21
click at [744, 527] on div "27" at bounding box center [747, 524] width 16 height 16
type input "**********"
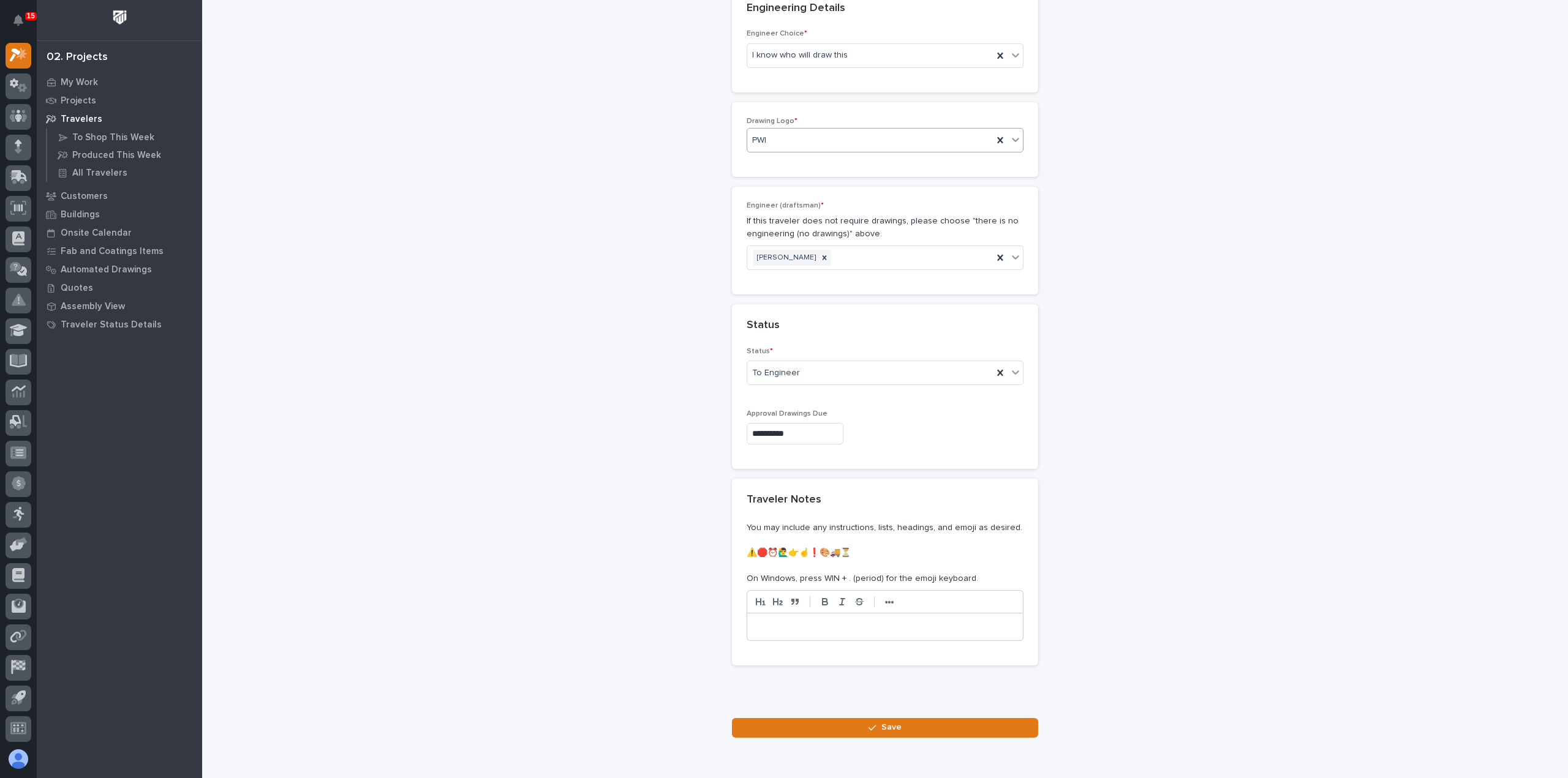
scroll to position [510, 0]
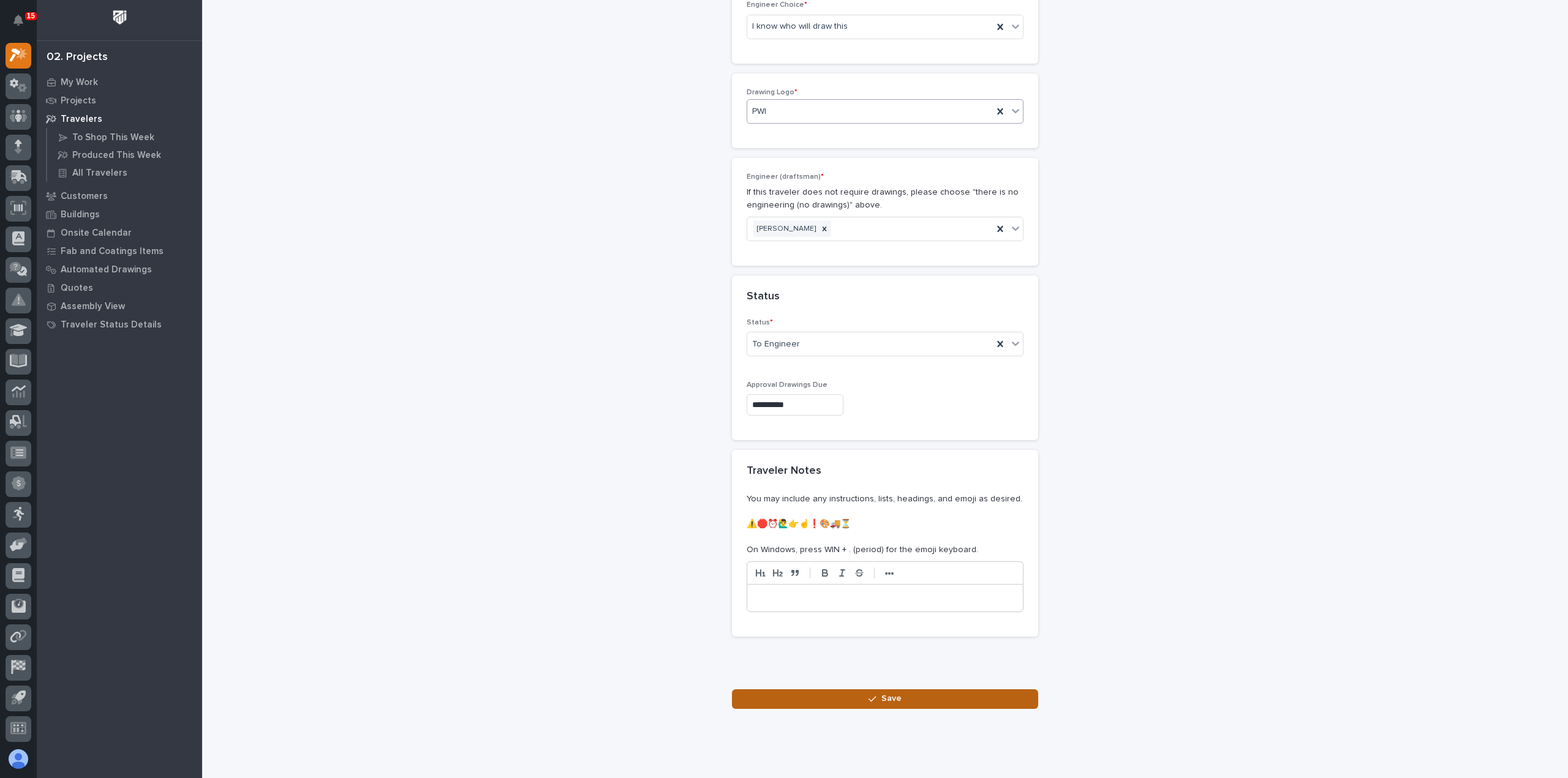
click at [852, 689] on button "Save" at bounding box center [885, 699] width 306 height 19
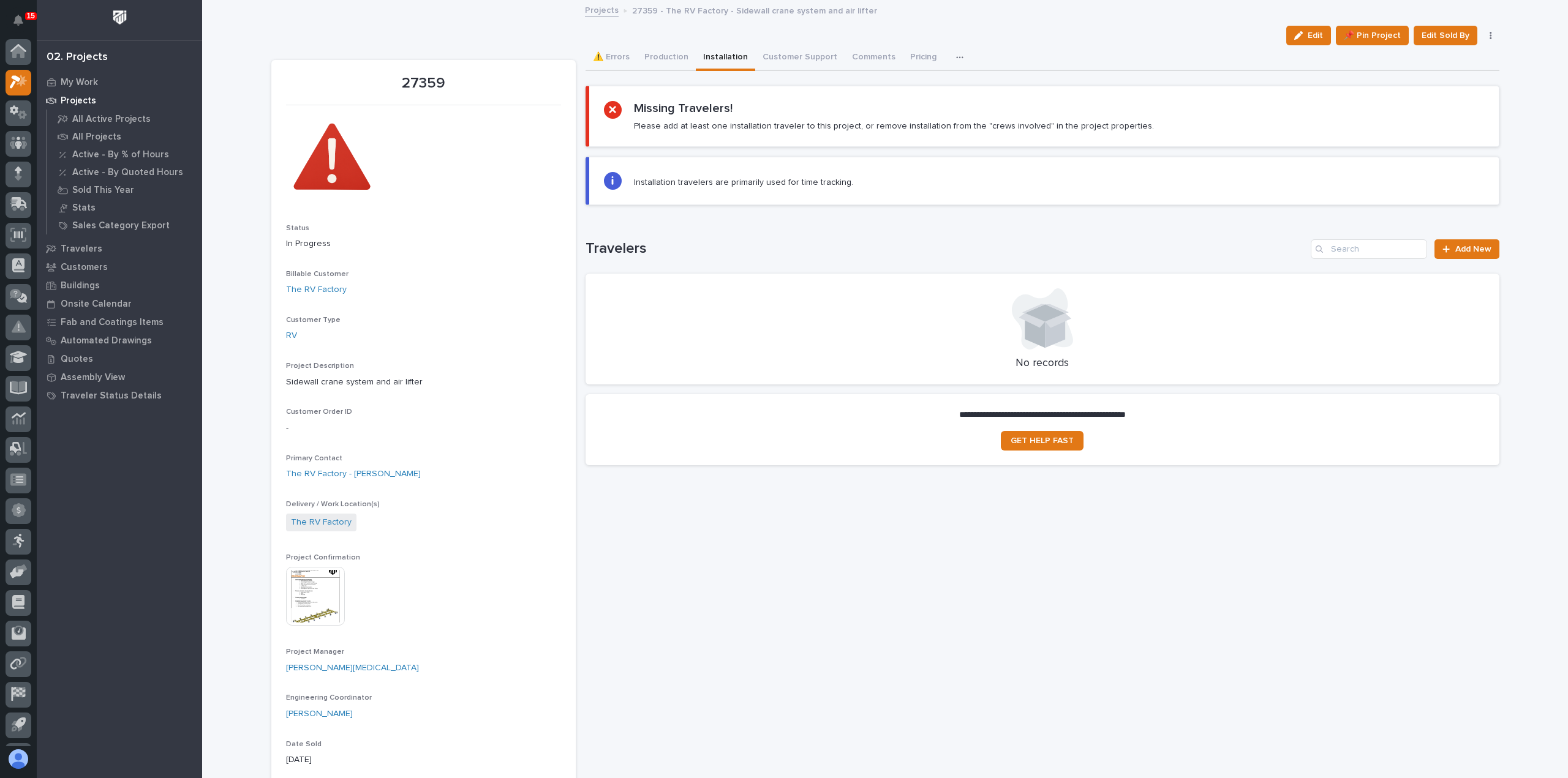
scroll to position [27, 0]
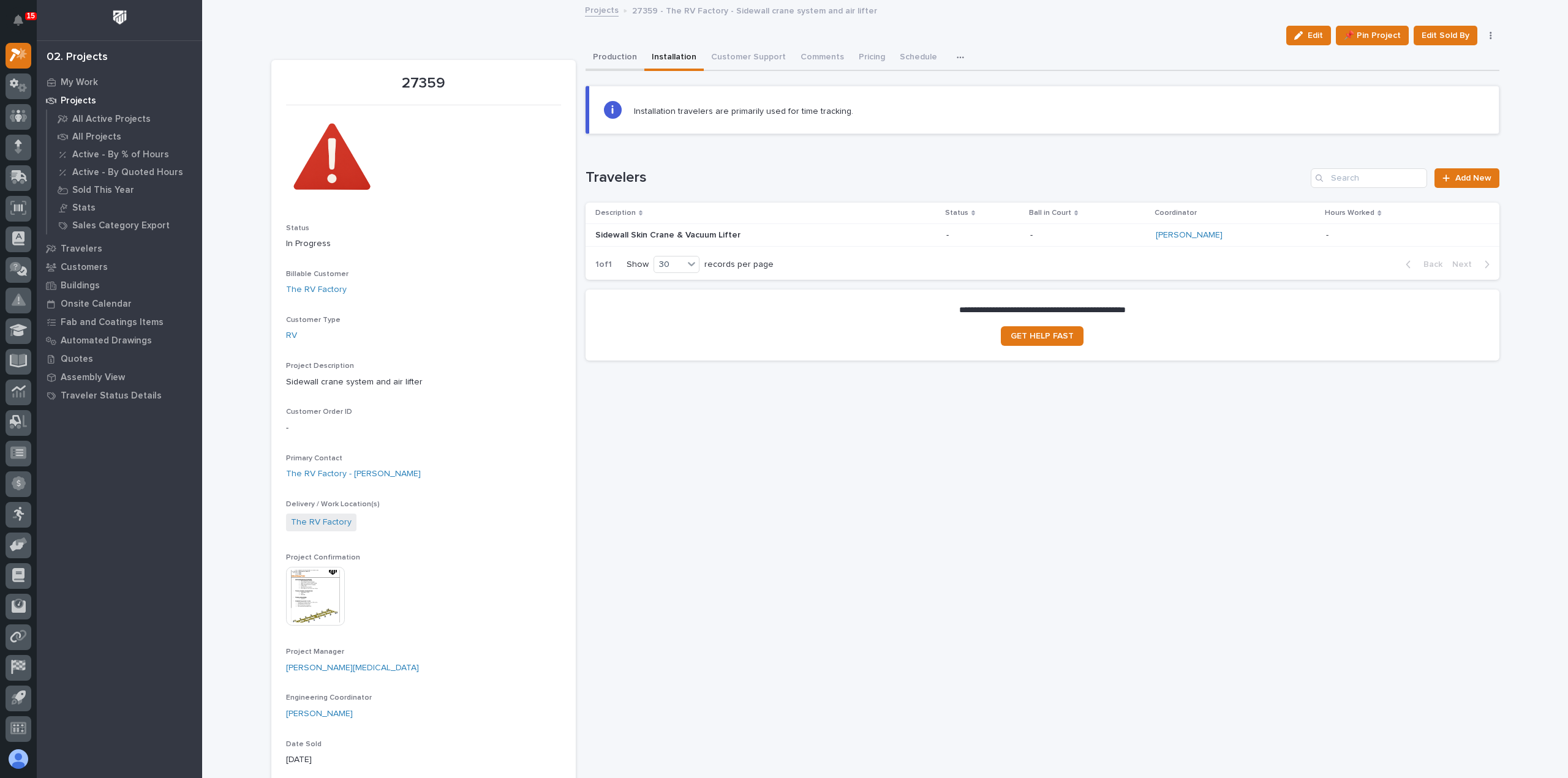
click at [623, 61] on button "Production" at bounding box center [614, 58] width 58 height 26
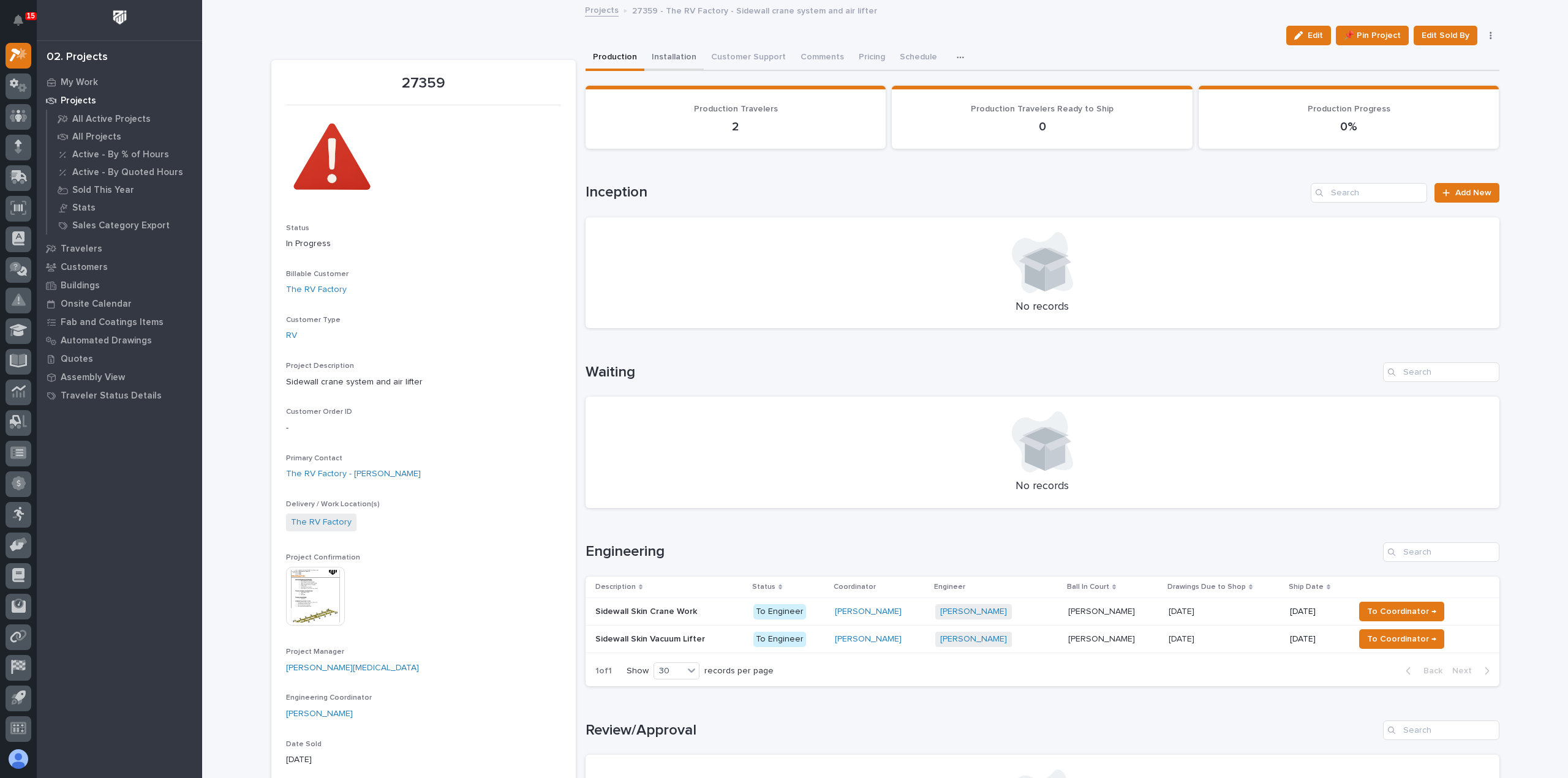
click at [662, 48] on button "Installation" at bounding box center [674, 58] width 59 height 26
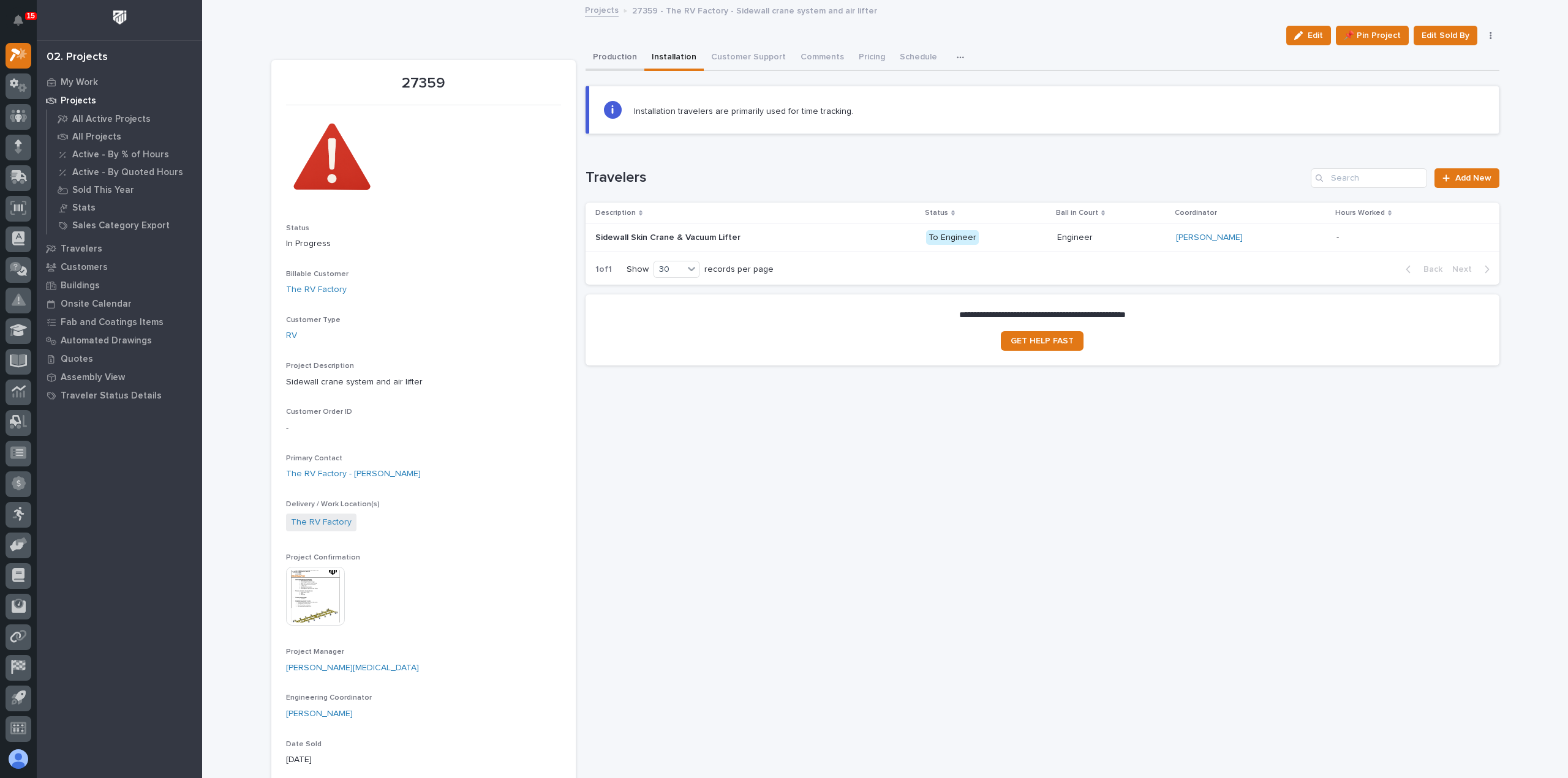
click at [609, 58] on button "Production" at bounding box center [614, 58] width 58 height 26
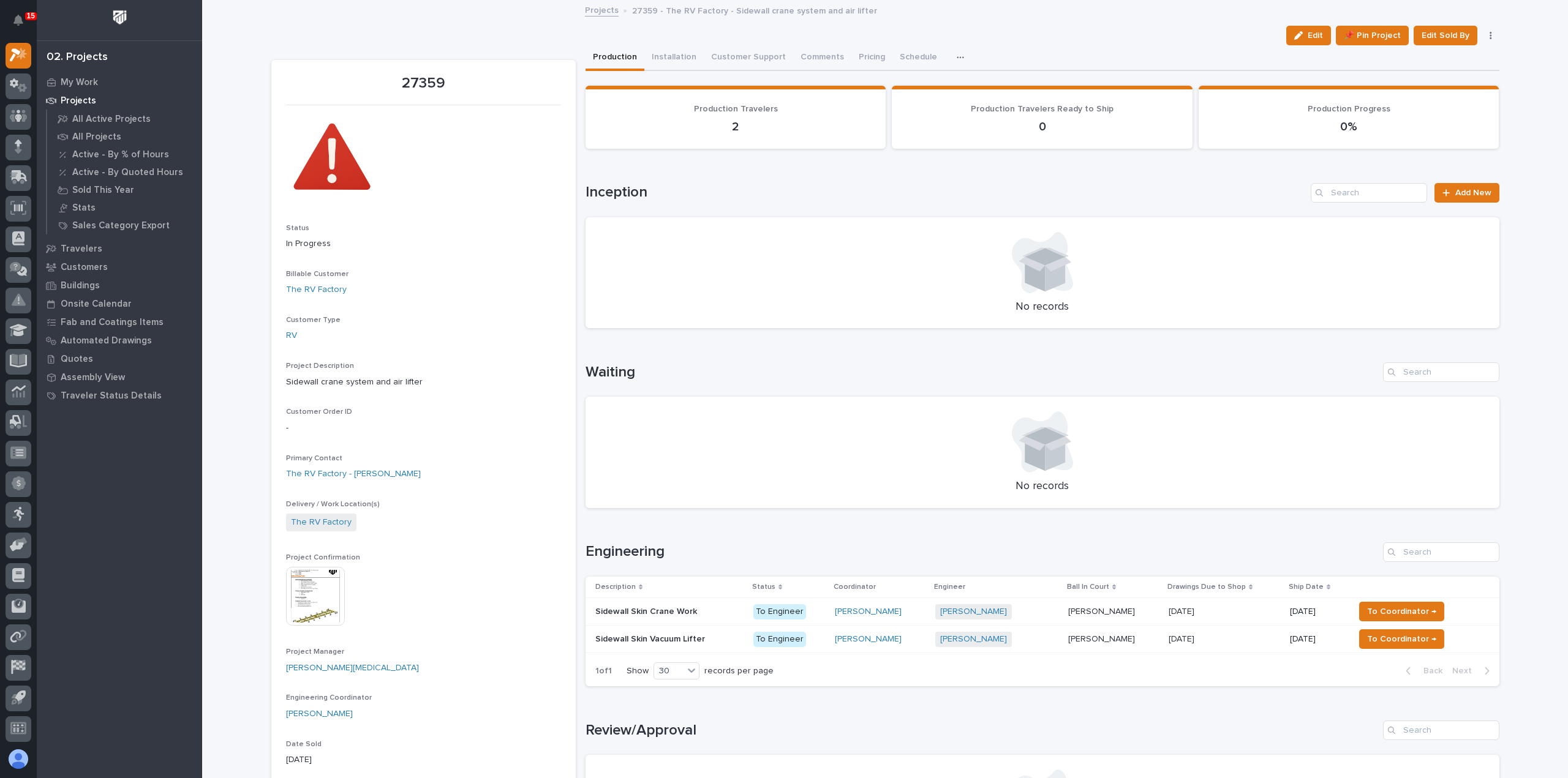
click at [587, 13] on link "Projects" at bounding box center [602, 9] width 34 height 14
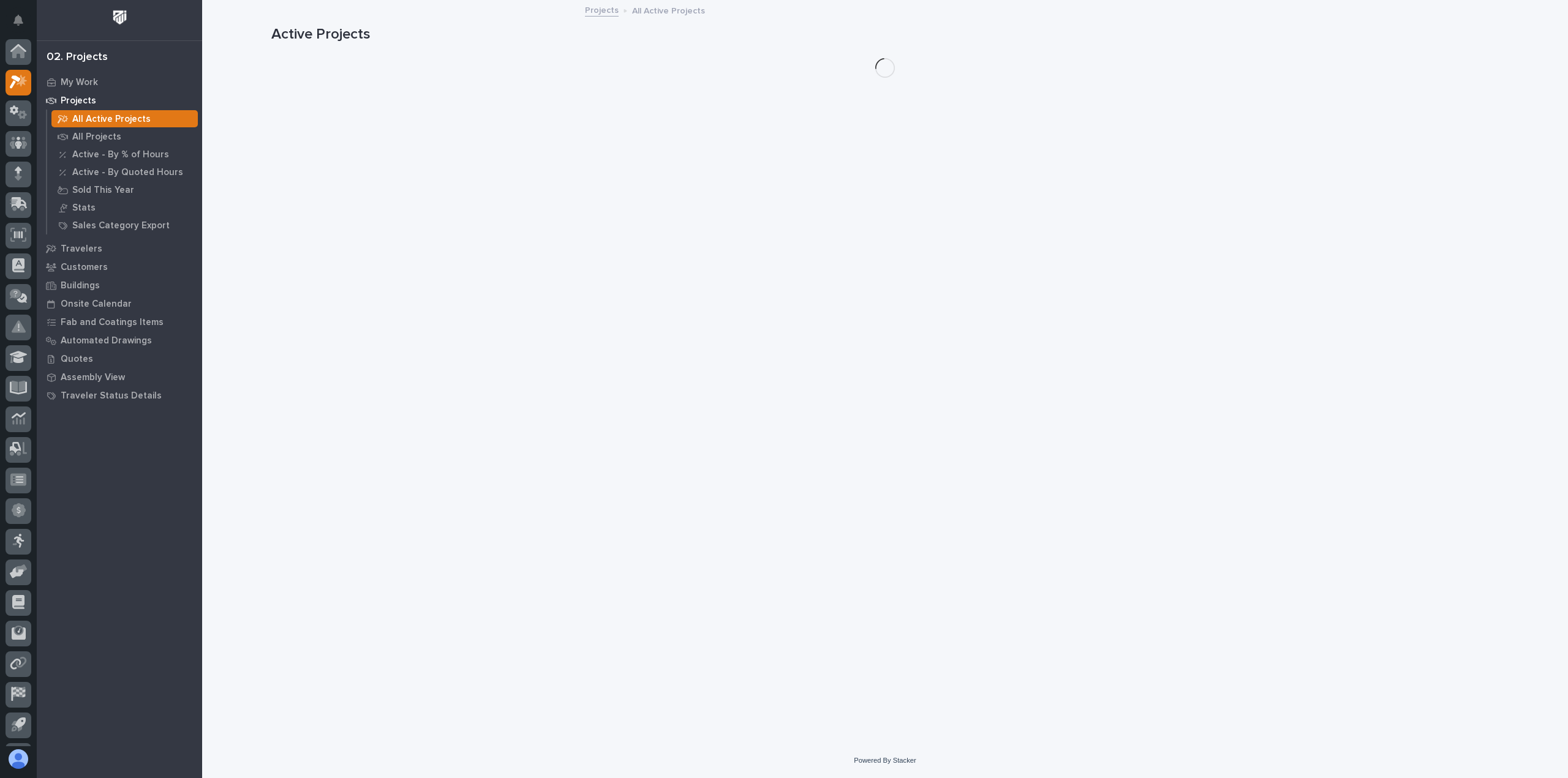
scroll to position [27, 0]
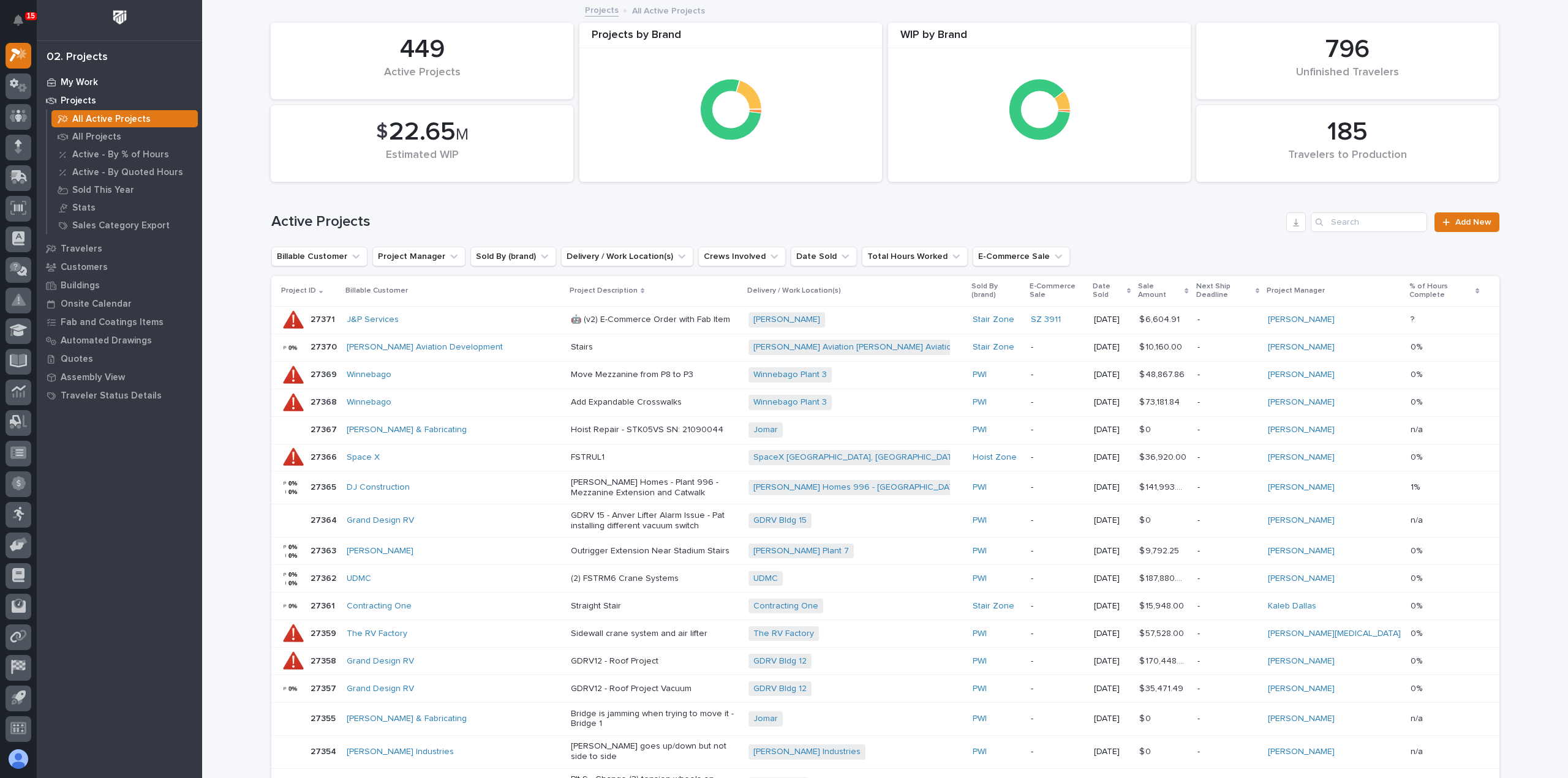
click at [73, 82] on p "My Work" at bounding box center [79, 82] width 37 height 11
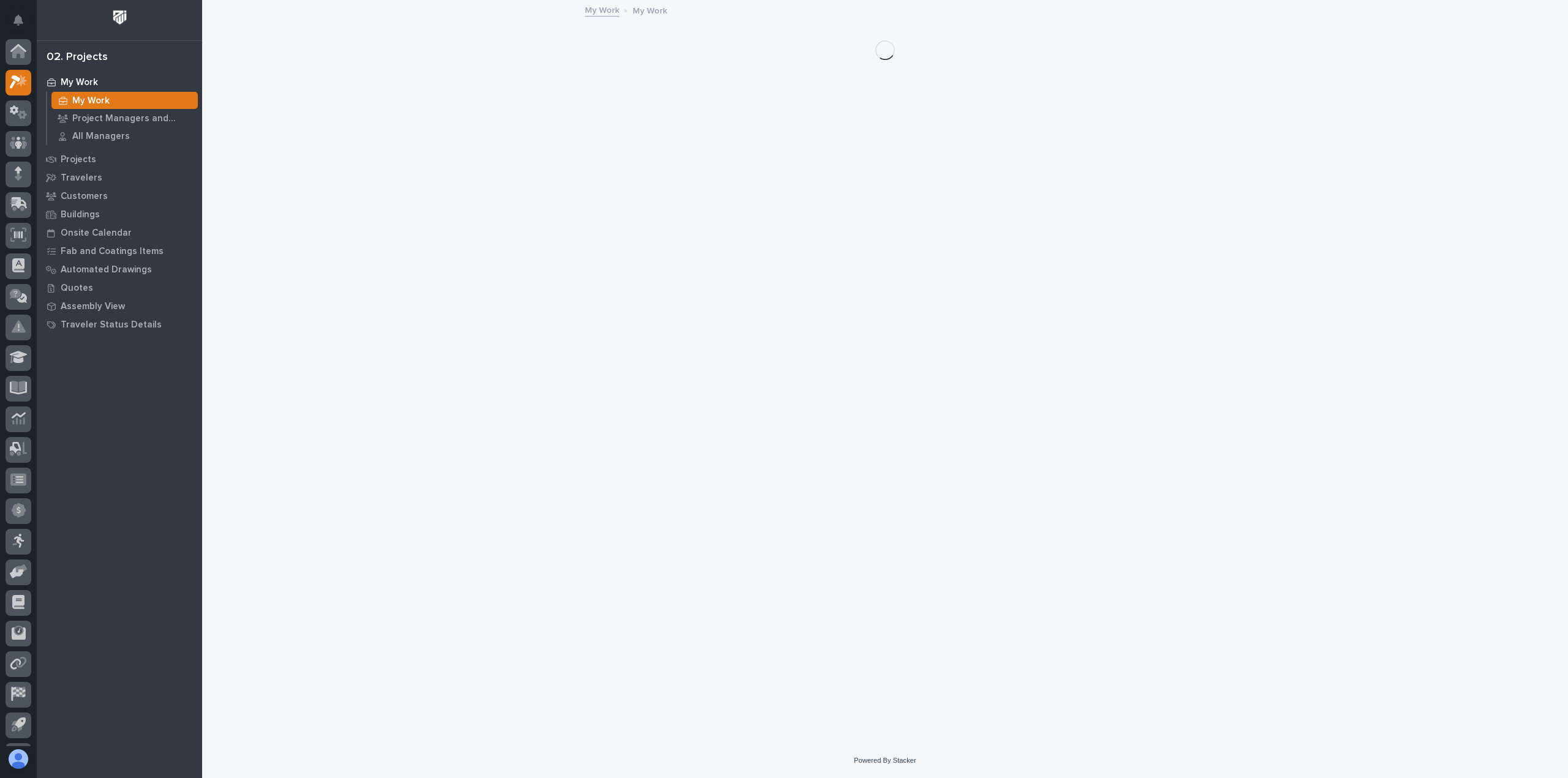
scroll to position [27, 0]
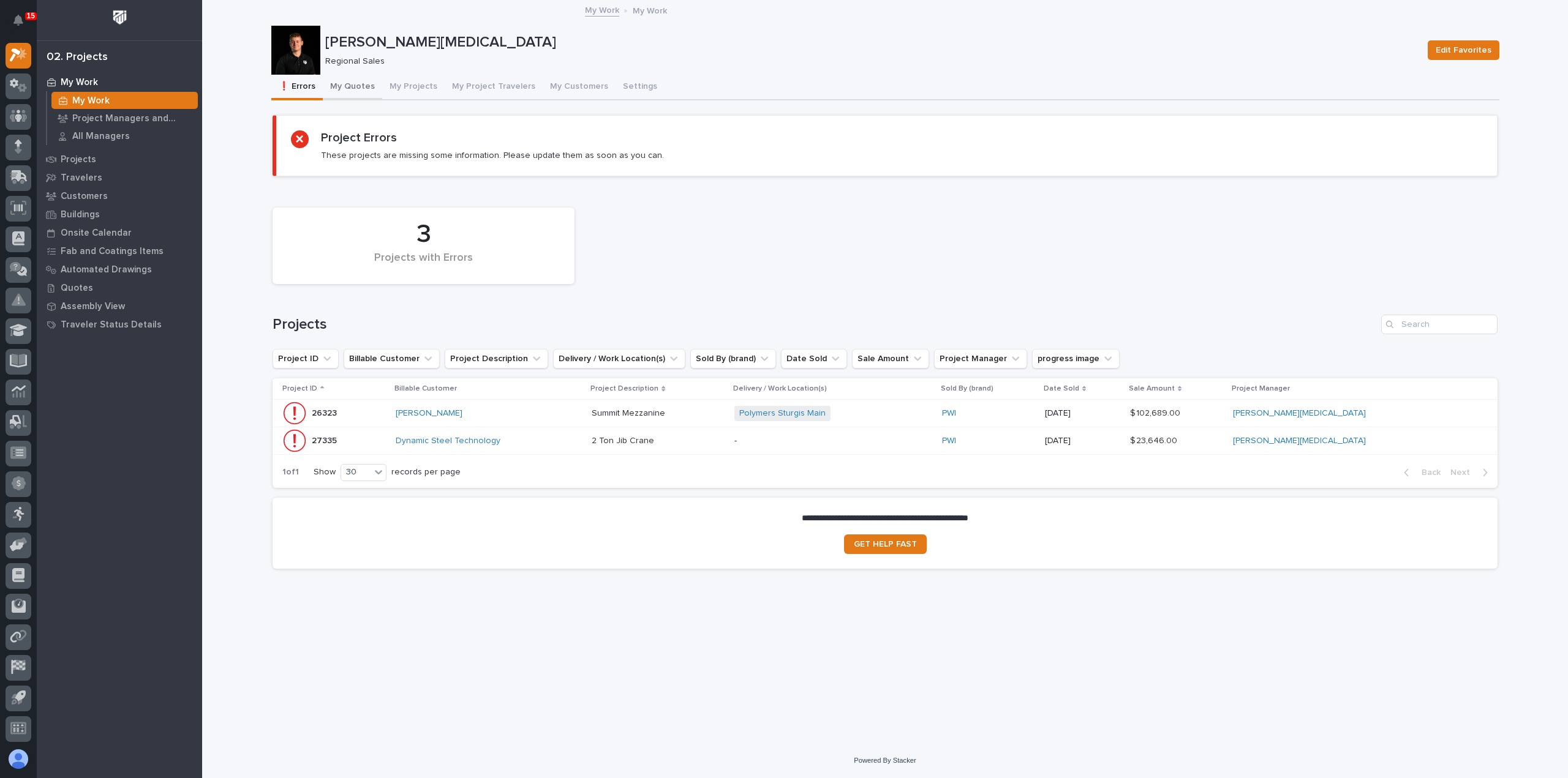
drag, startPoint x: 363, startPoint y: 87, endPoint x: 380, endPoint y: 96, distance: 19.2
click at [363, 87] on button "My Quotes" at bounding box center [352, 87] width 59 height 26
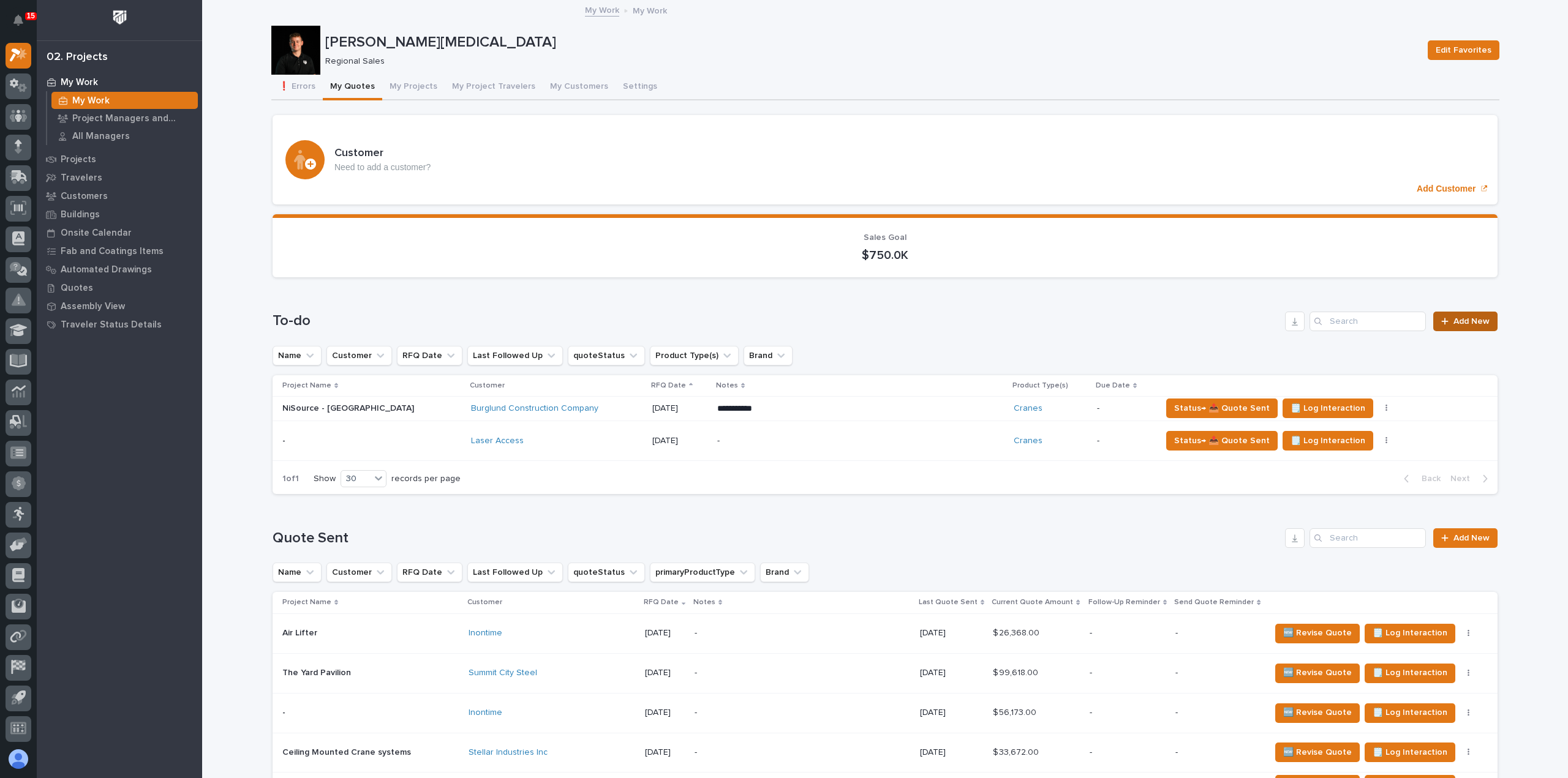
click at [1458, 318] on span "Add New" at bounding box center [1471, 322] width 36 height 9
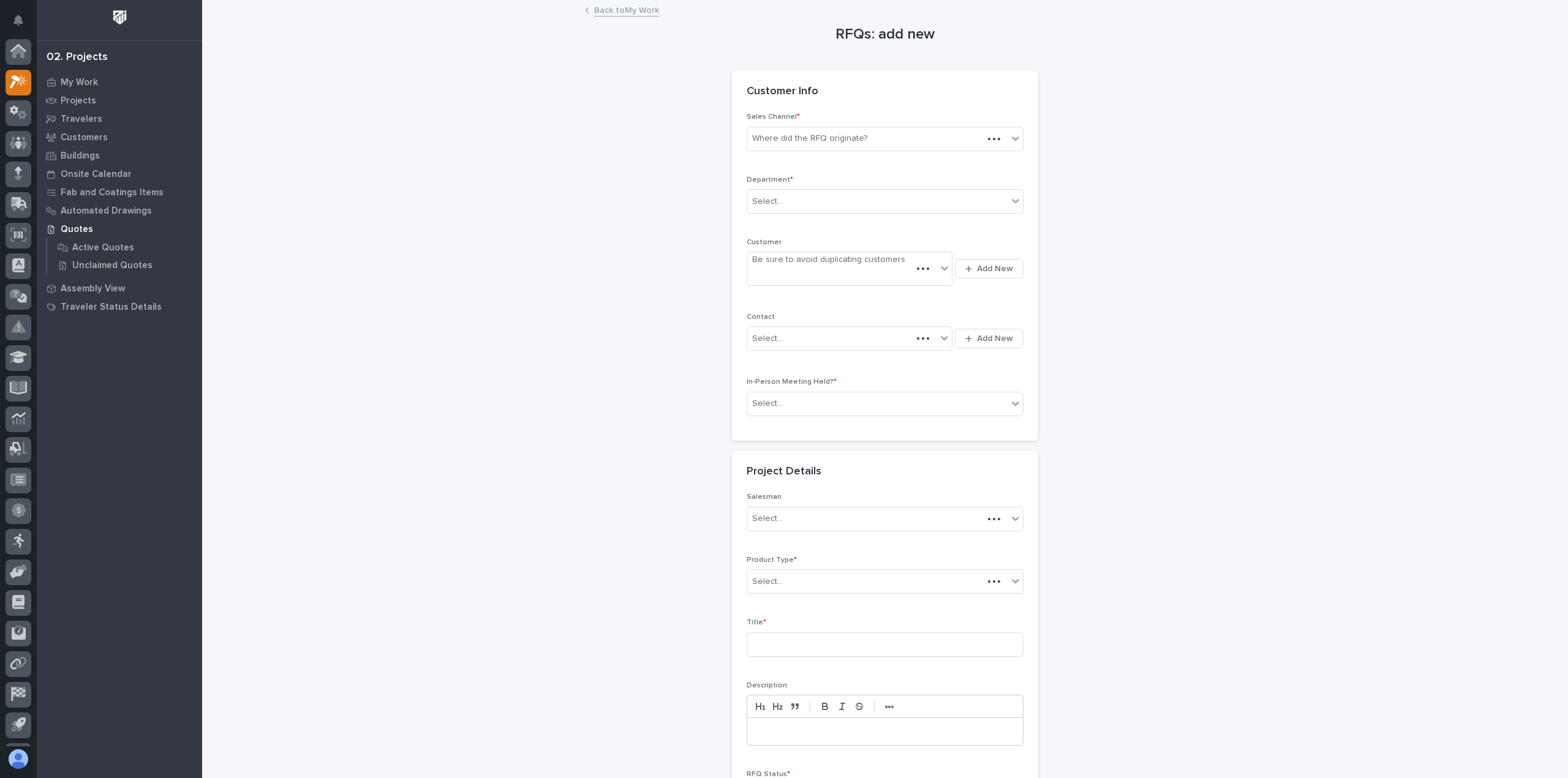
scroll to position [27, 0]
click at [812, 143] on div "Where did the RFQ originate?" at bounding box center [810, 138] width 115 height 13
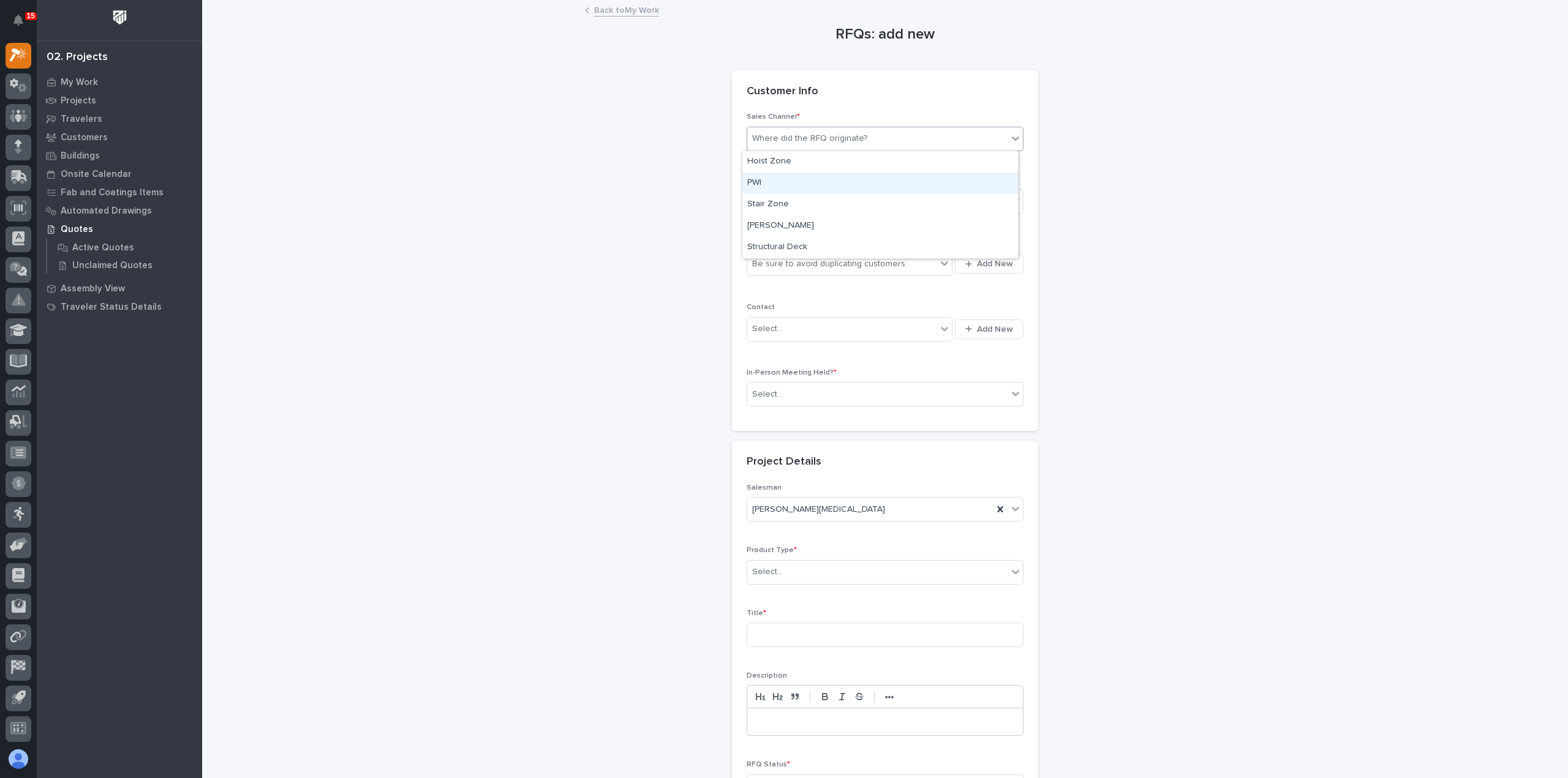
click at [803, 183] on div "PWI" at bounding box center [880, 183] width 275 height 21
click at [818, 204] on div "Select..." at bounding box center [878, 201] width 260 height 20
click at [823, 250] on div "Regional Sales" at bounding box center [880, 245] width 275 height 21
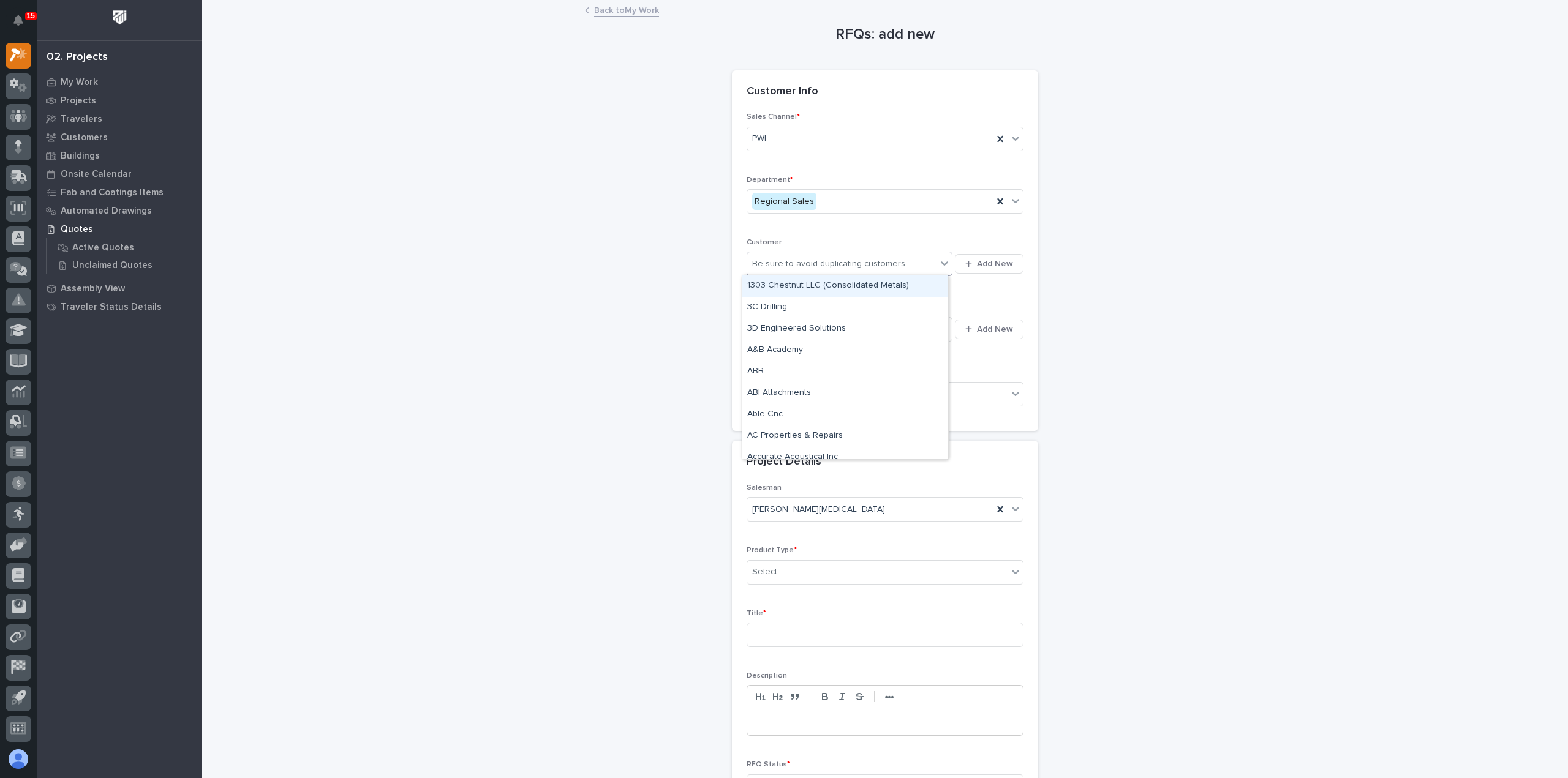
click at [824, 260] on div "Be sure to avoid duplicating customers" at bounding box center [828, 263] width 153 height 13
type input "********"
click at [862, 346] on div "[PERSON_NAME] Construction" at bounding box center [845, 350] width 206 height 21
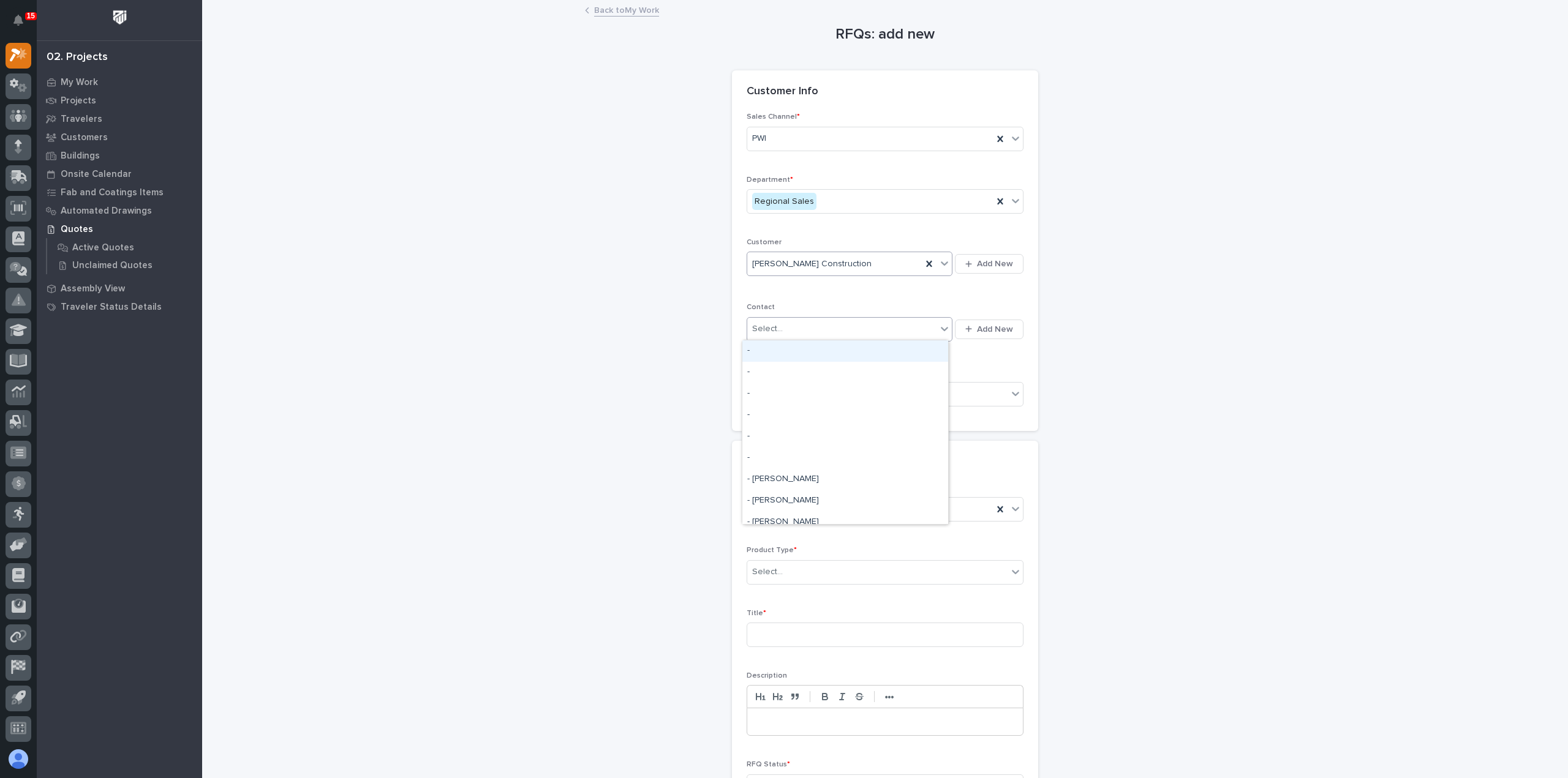
click at [869, 335] on div "Select..." at bounding box center [842, 328] width 189 height 20
type input "******"
click at [868, 345] on div "Jim Ware - Jim Ware" at bounding box center [845, 351] width 206 height 21
click at [865, 389] on div "Select..." at bounding box center [878, 394] width 260 height 20
click at [861, 412] on div "Yes" at bounding box center [880, 415] width 275 height 21
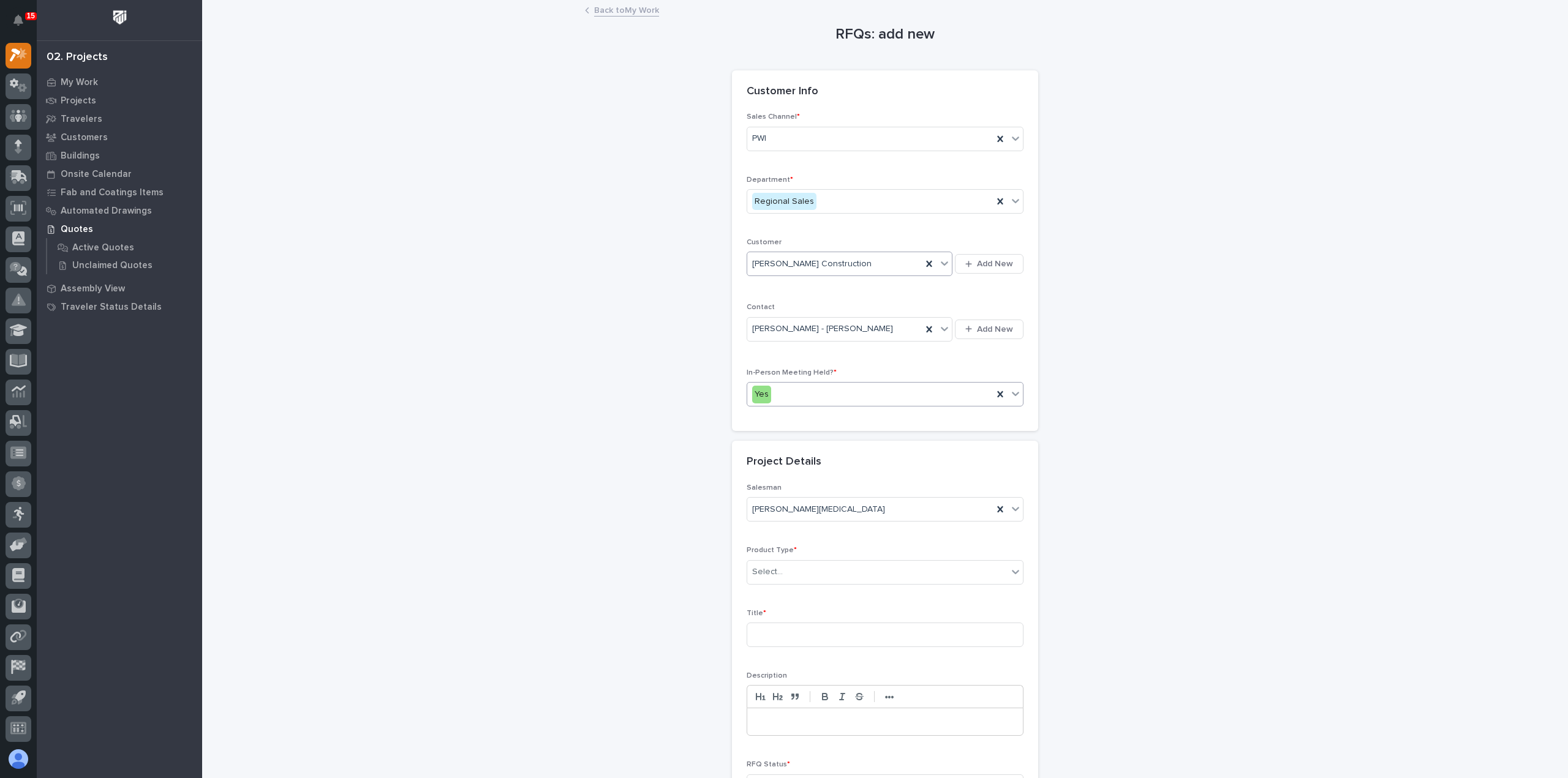
scroll to position [166, 0]
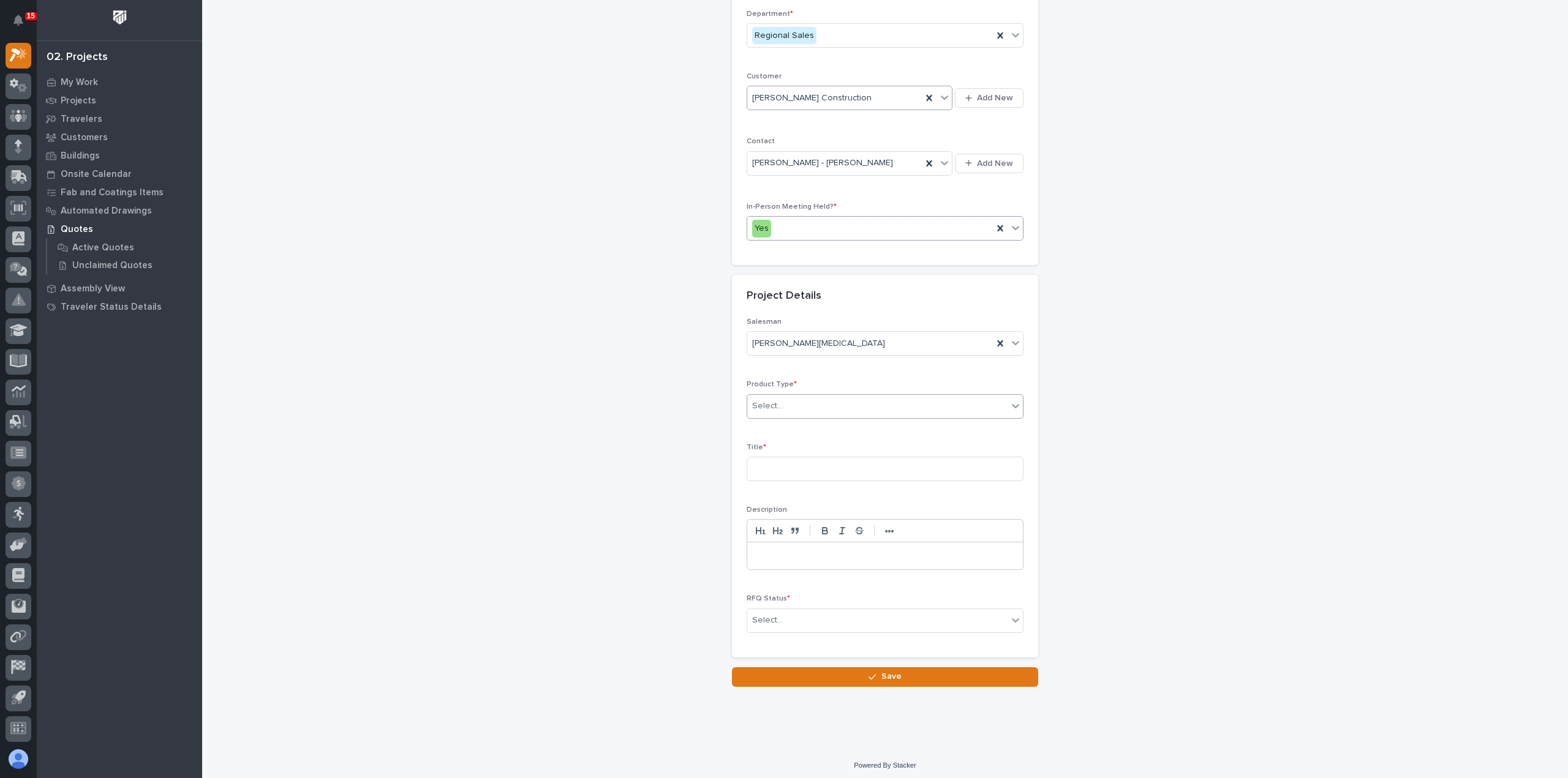
click at [815, 396] on div "Select..." at bounding box center [878, 405] width 260 height 20
click at [824, 433] on div "Crane Accessories" at bounding box center [880, 426] width 275 height 21
click at [815, 456] on input at bounding box center [885, 468] width 277 height 24
type input "Jergens Piping Corp Runways & Rail"
click at [779, 623] on div "Select..." at bounding box center [878, 620] width 260 height 20
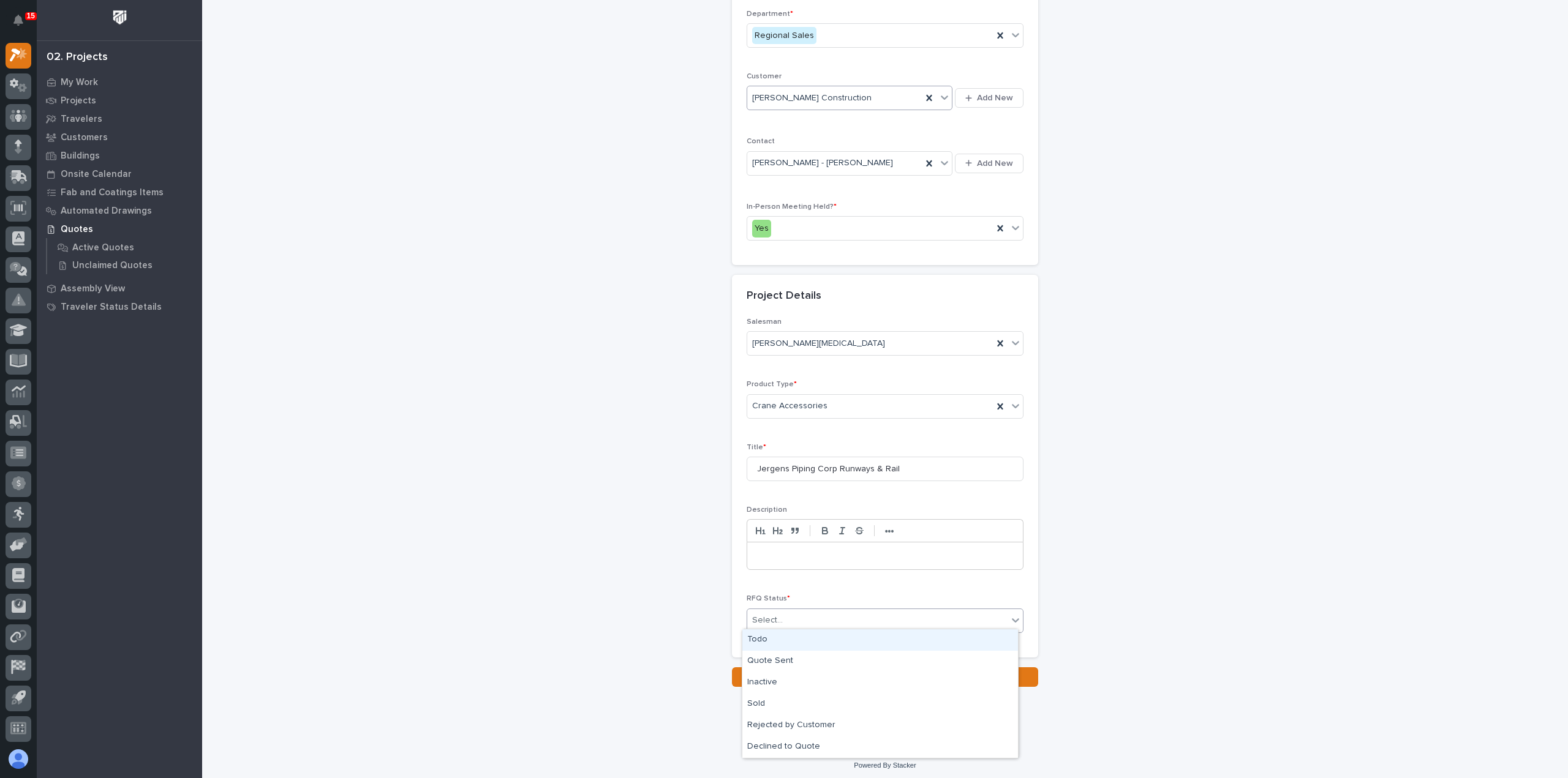
click at [781, 638] on div "Todo" at bounding box center [880, 640] width 275 height 21
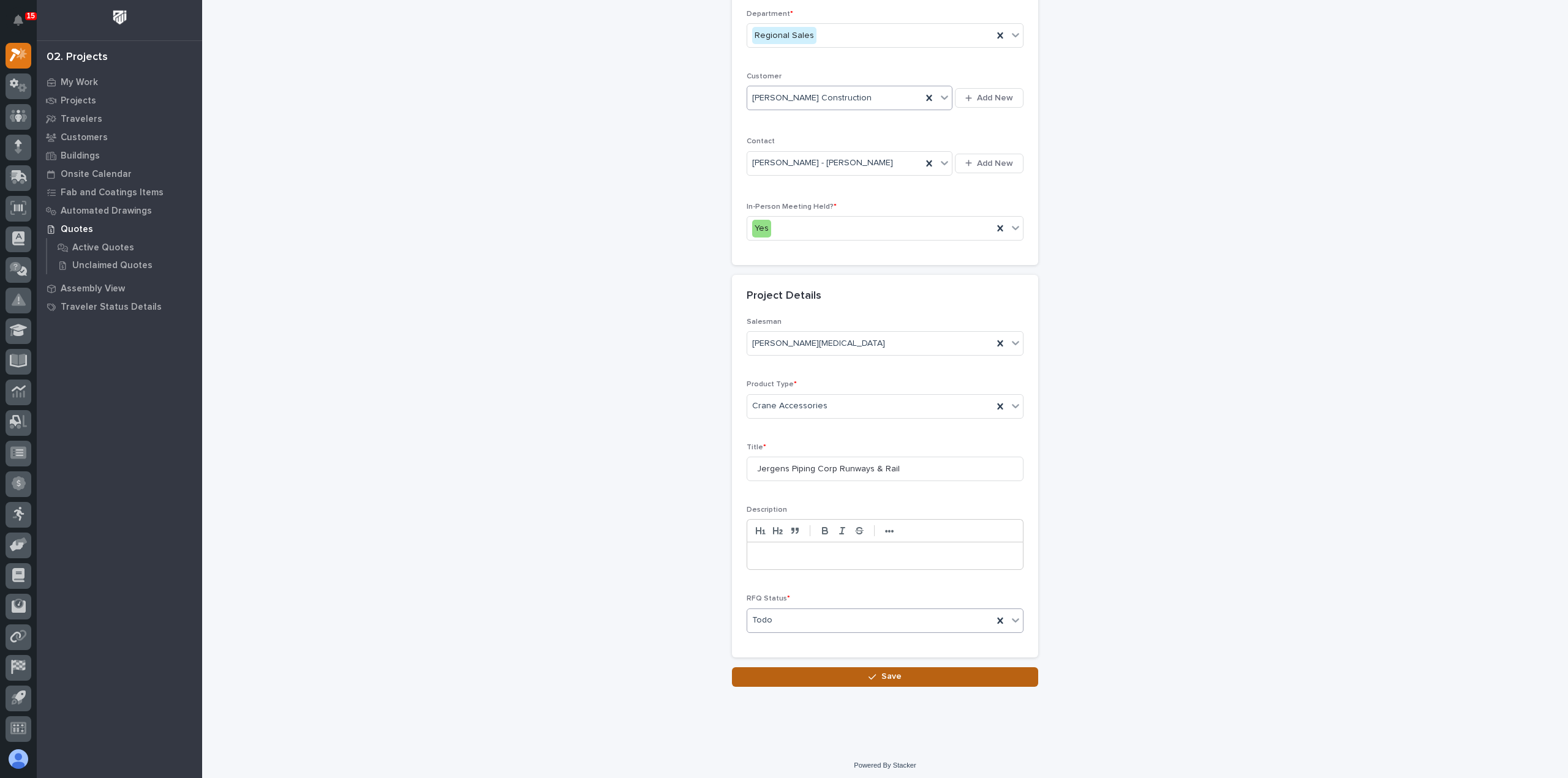
click at [783, 678] on button "Save" at bounding box center [885, 677] width 306 height 19
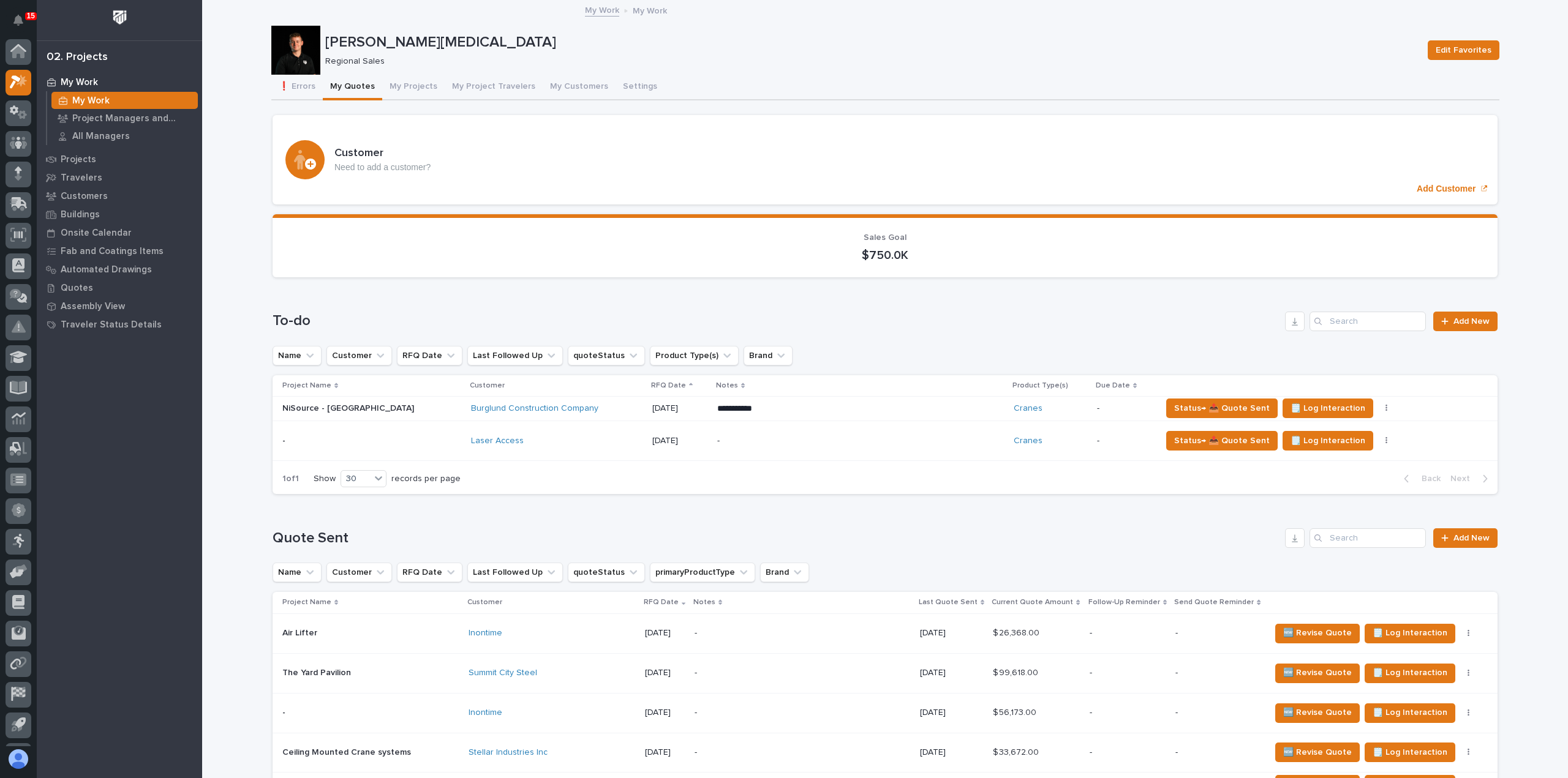
scroll to position [27, 0]
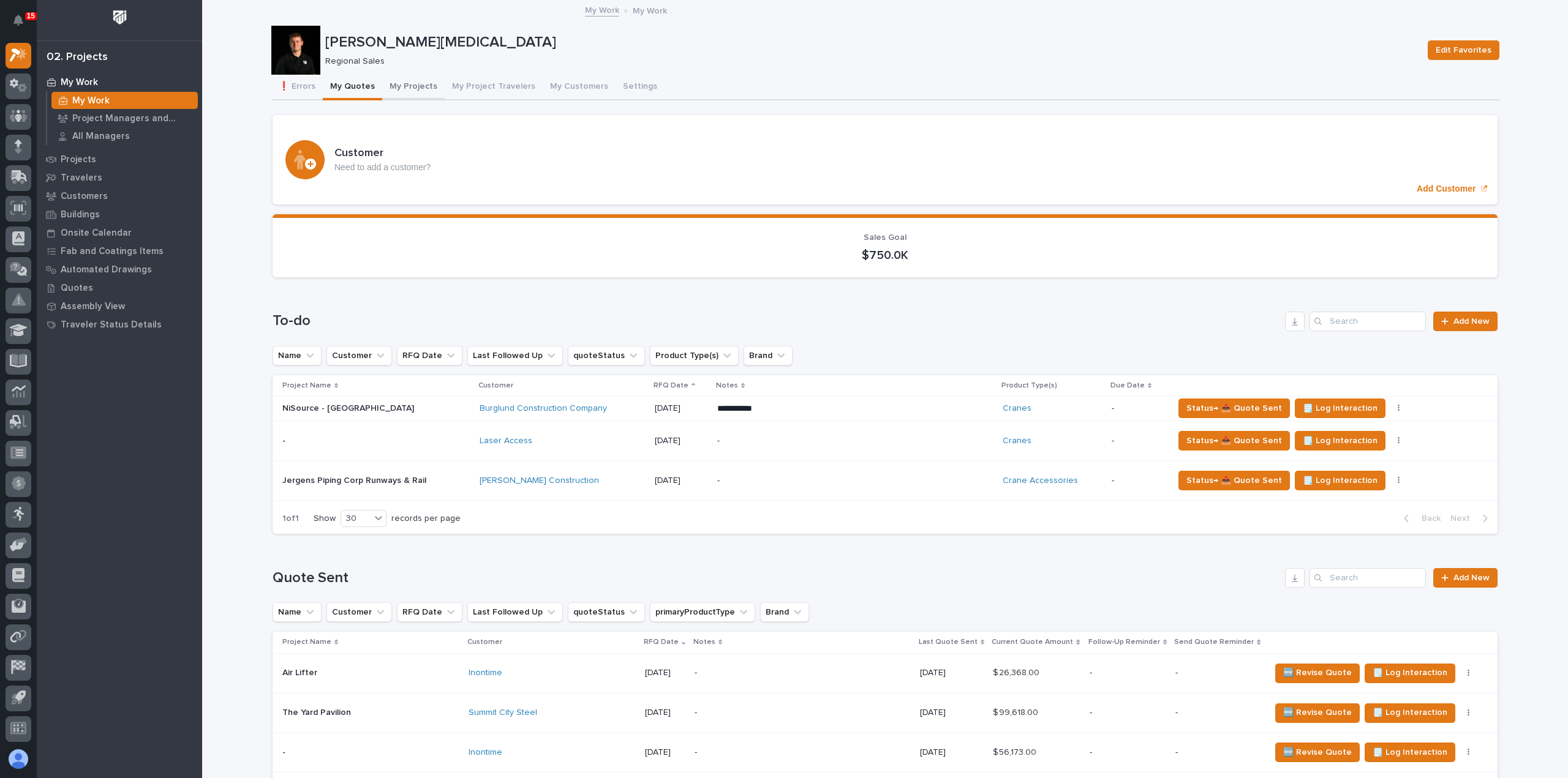
click at [423, 92] on button "My Projects" at bounding box center [413, 87] width 62 height 26
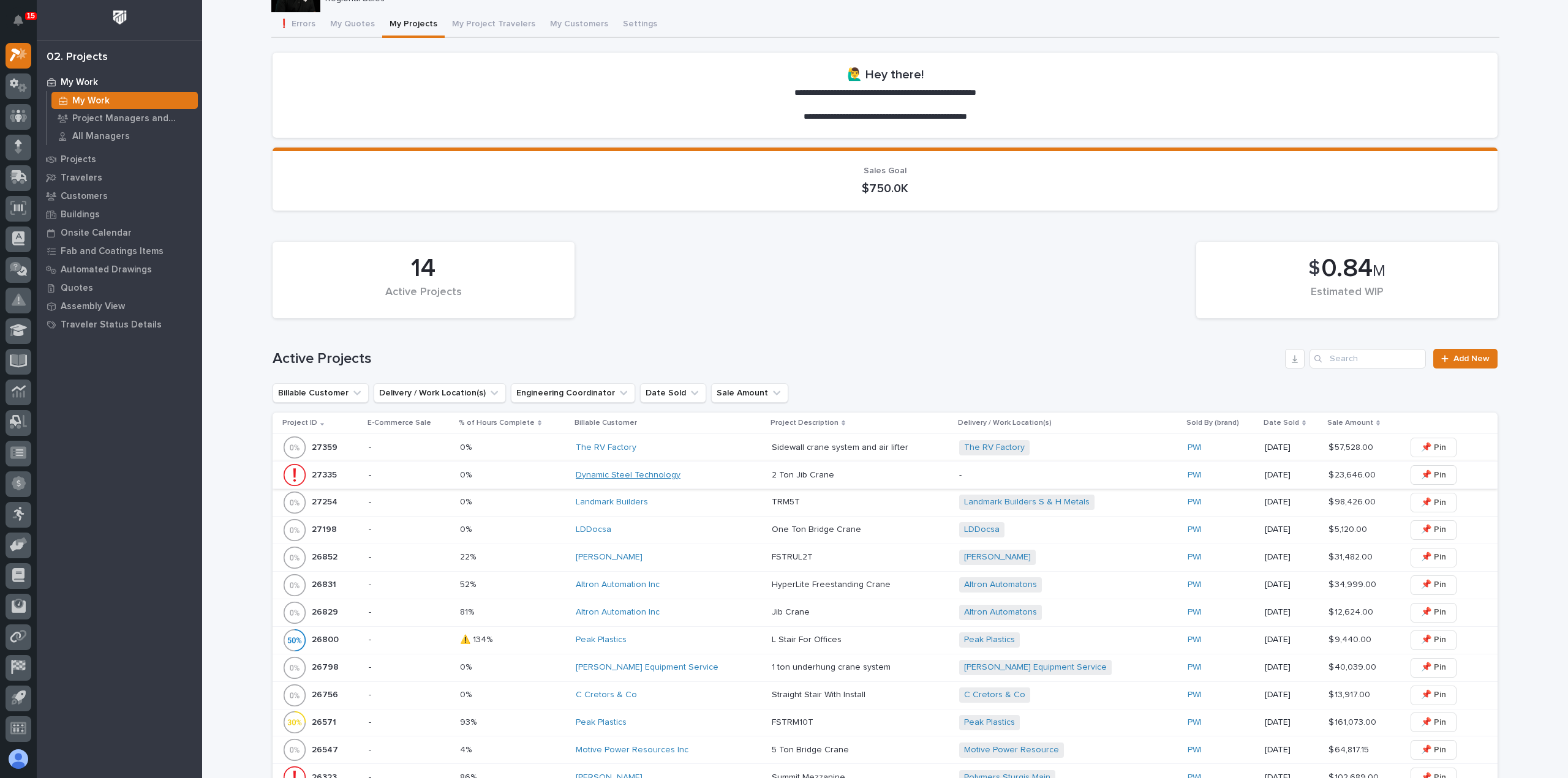
scroll to position [183, 0]
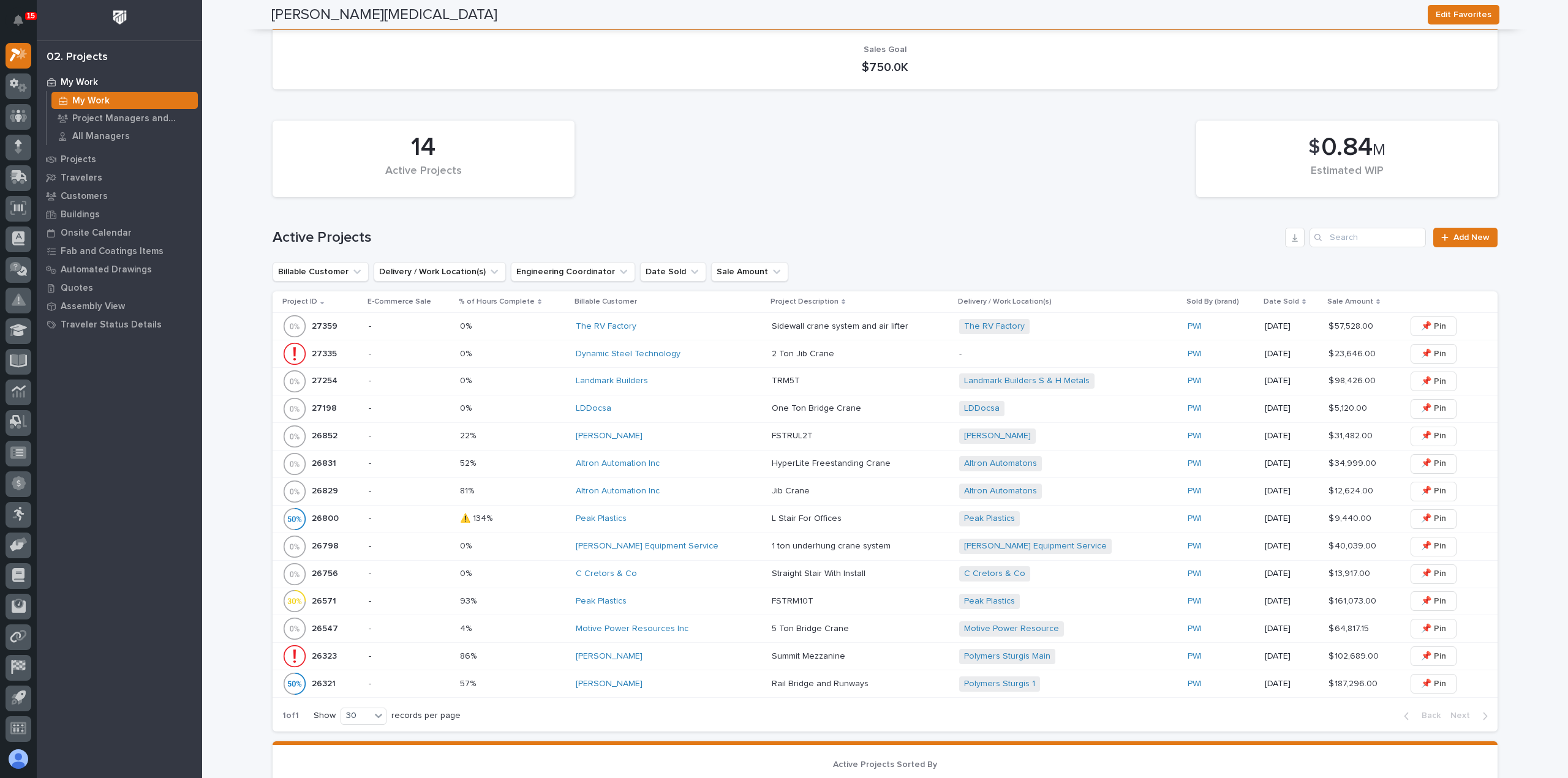
click at [703, 552] on div "Canfield Equipment Service" at bounding box center [669, 546] width 186 height 20
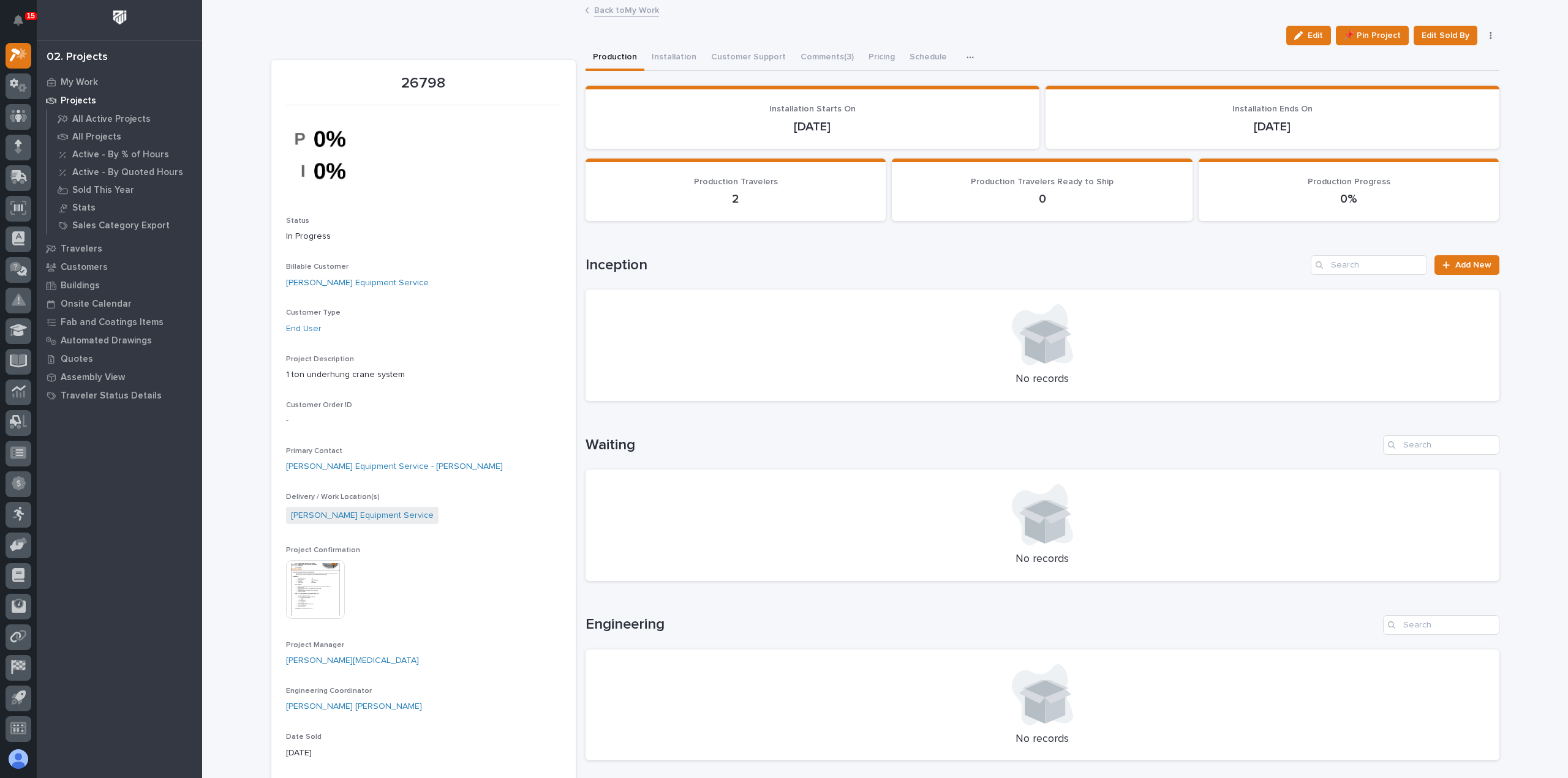
click at [609, 9] on link "Back to My Work" at bounding box center [627, 9] width 65 height 14
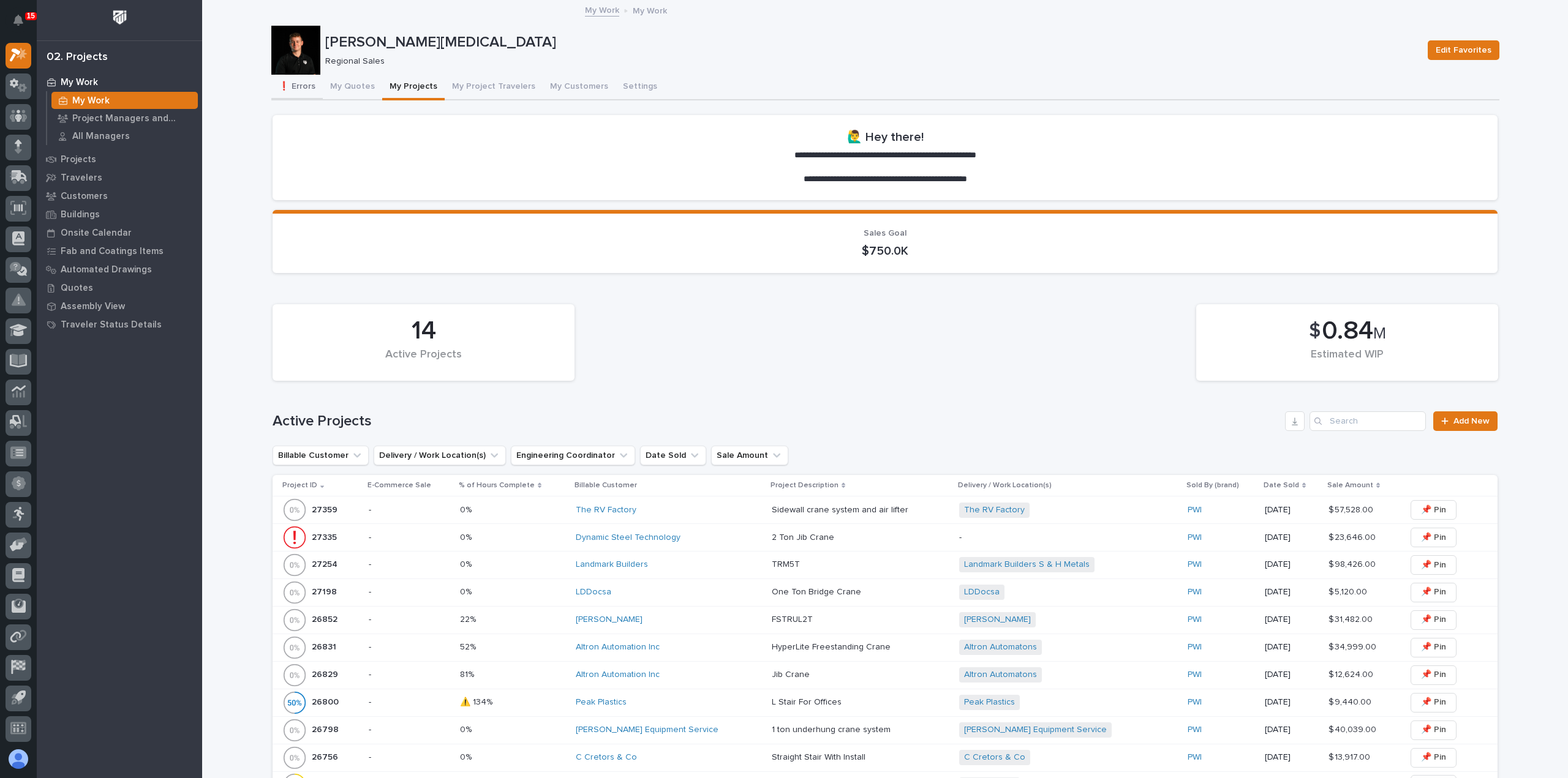
click at [299, 88] on button "❗ Errors" at bounding box center [297, 87] width 52 height 26
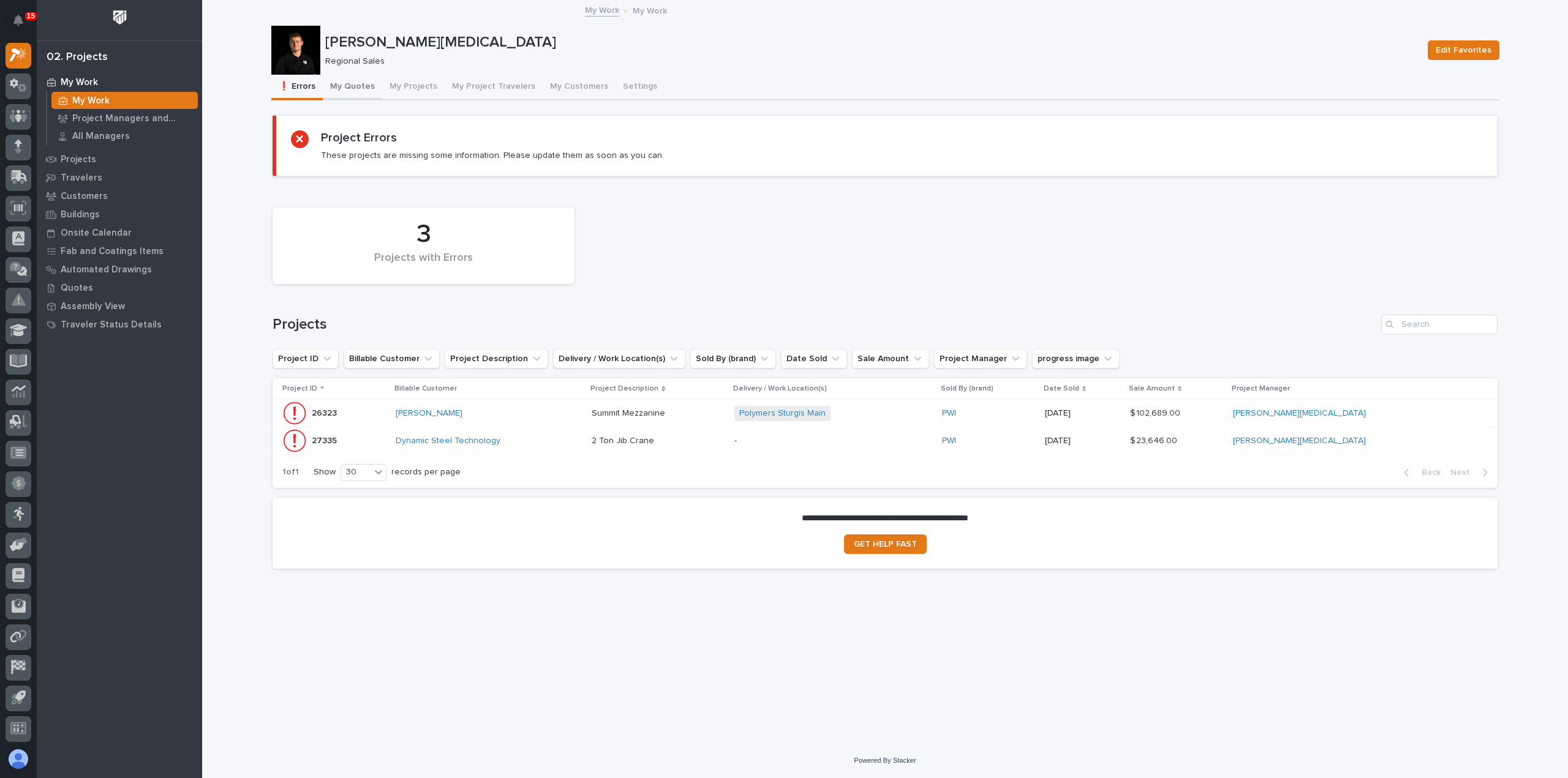
click at [357, 84] on button "My Quotes" at bounding box center [352, 87] width 59 height 26
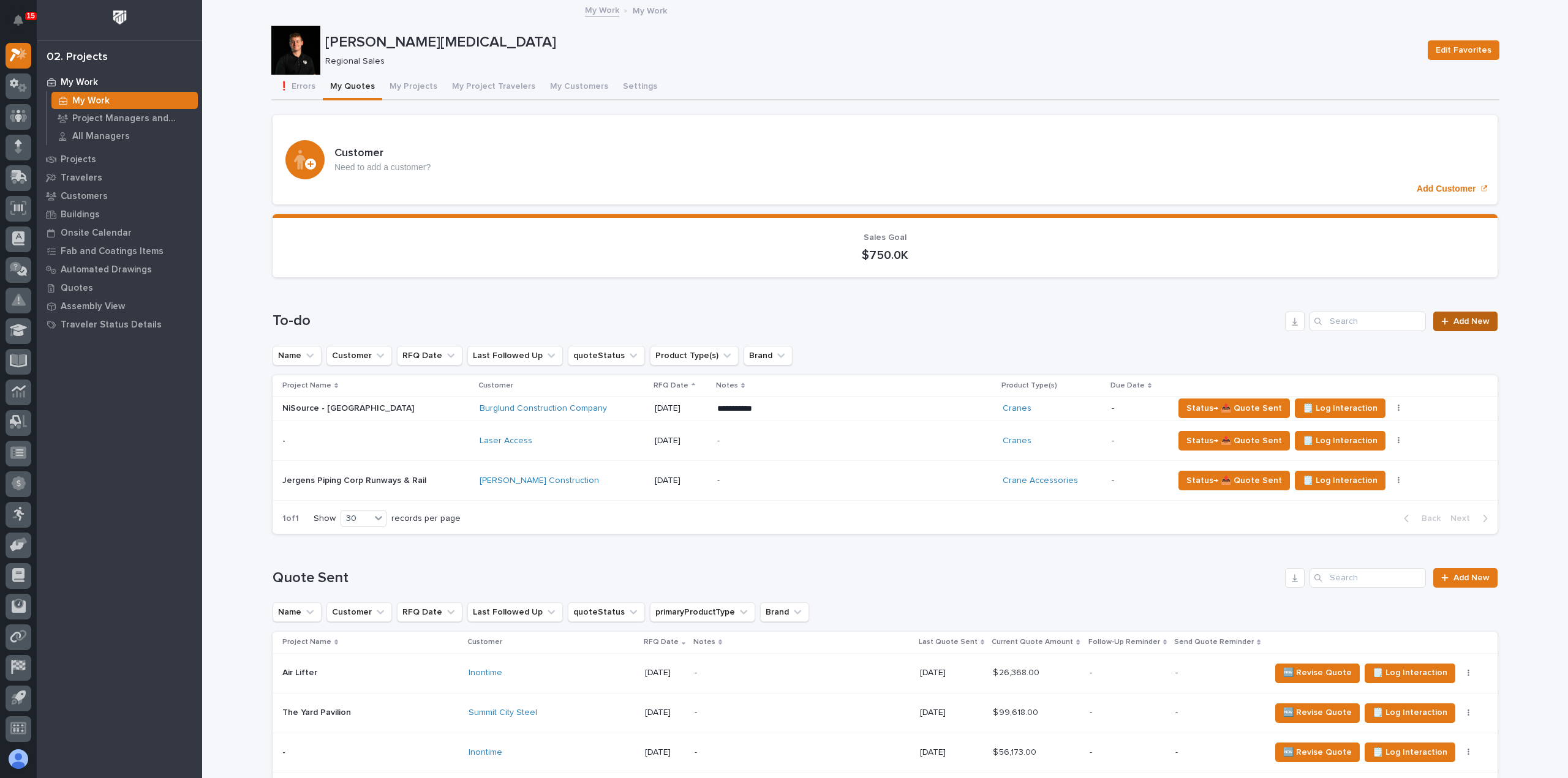
click at [1481, 327] on link "Add New" at bounding box center [1464, 321] width 64 height 19
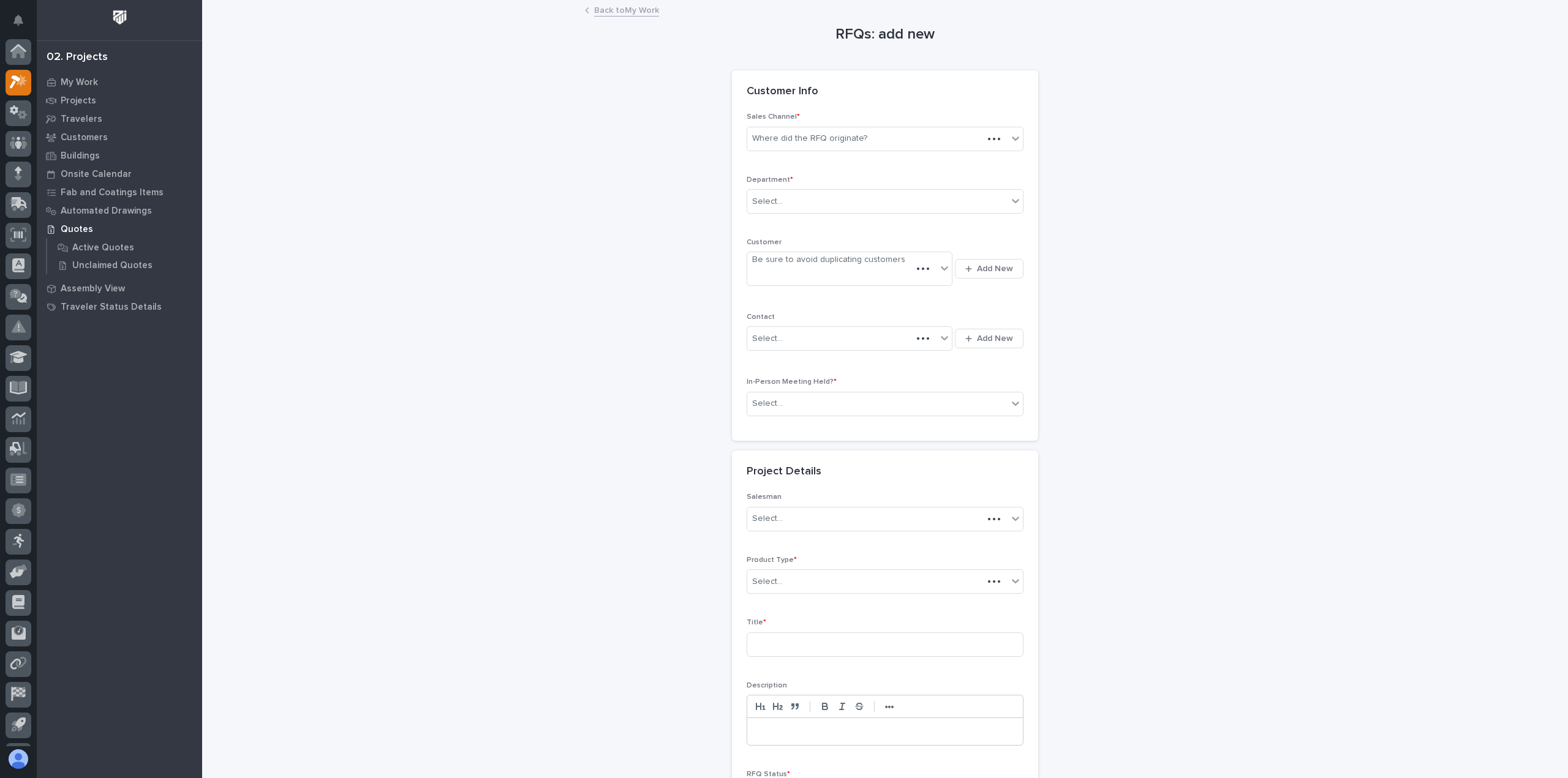
scroll to position [27, 0]
click at [862, 144] on div "Where did the RFQ originate?" at bounding box center [878, 138] width 260 height 20
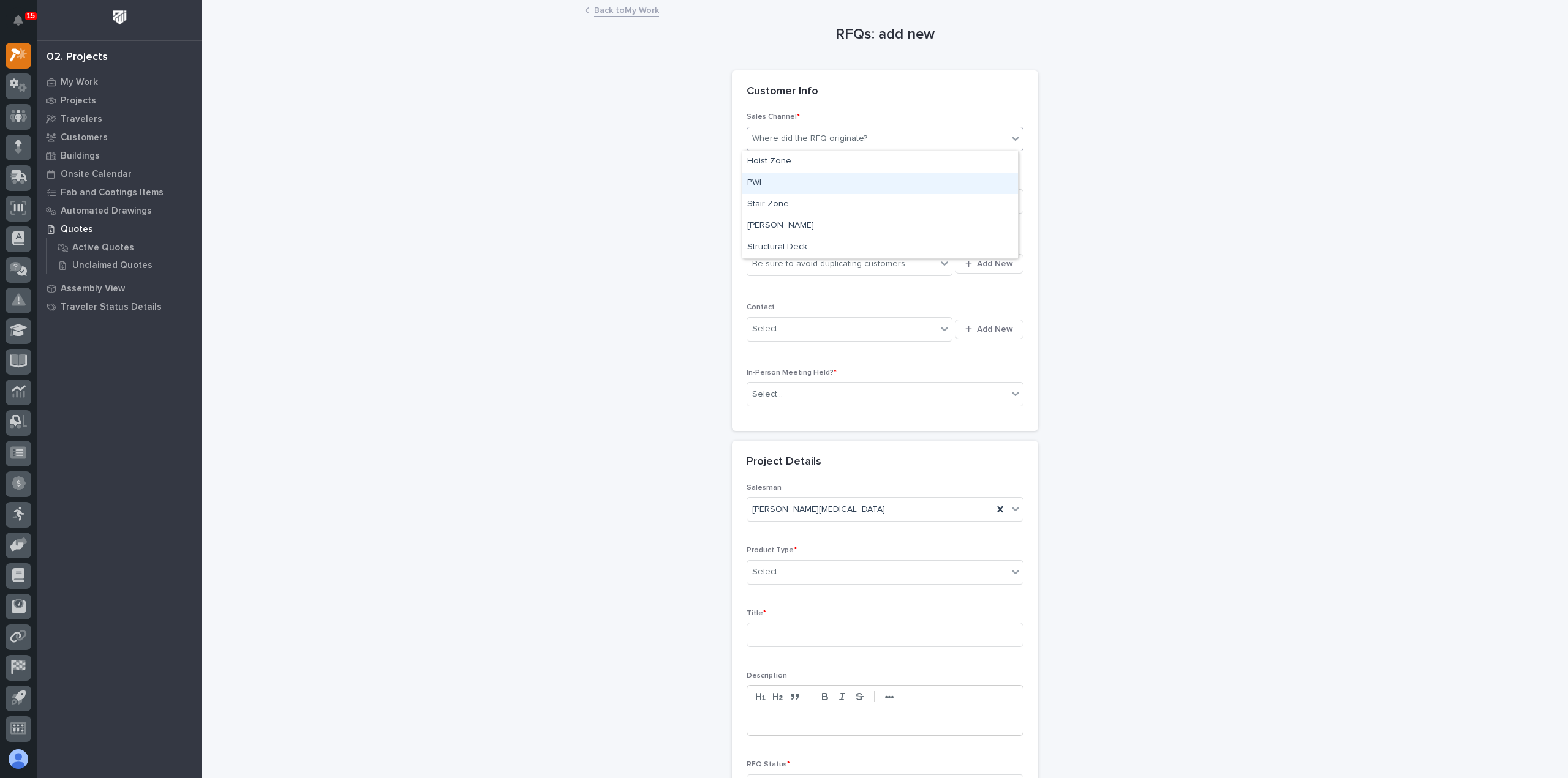
click at [818, 179] on div "PWI" at bounding box center [880, 183] width 275 height 21
click at [810, 197] on div "Select..." at bounding box center [878, 201] width 260 height 20
click at [801, 241] on span "Regional Sales" at bounding box center [779, 244] width 64 height 13
click at [795, 257] on div "Be sure to avoid duplicating customers" at bounding box center [828, 263] width 153 height 13
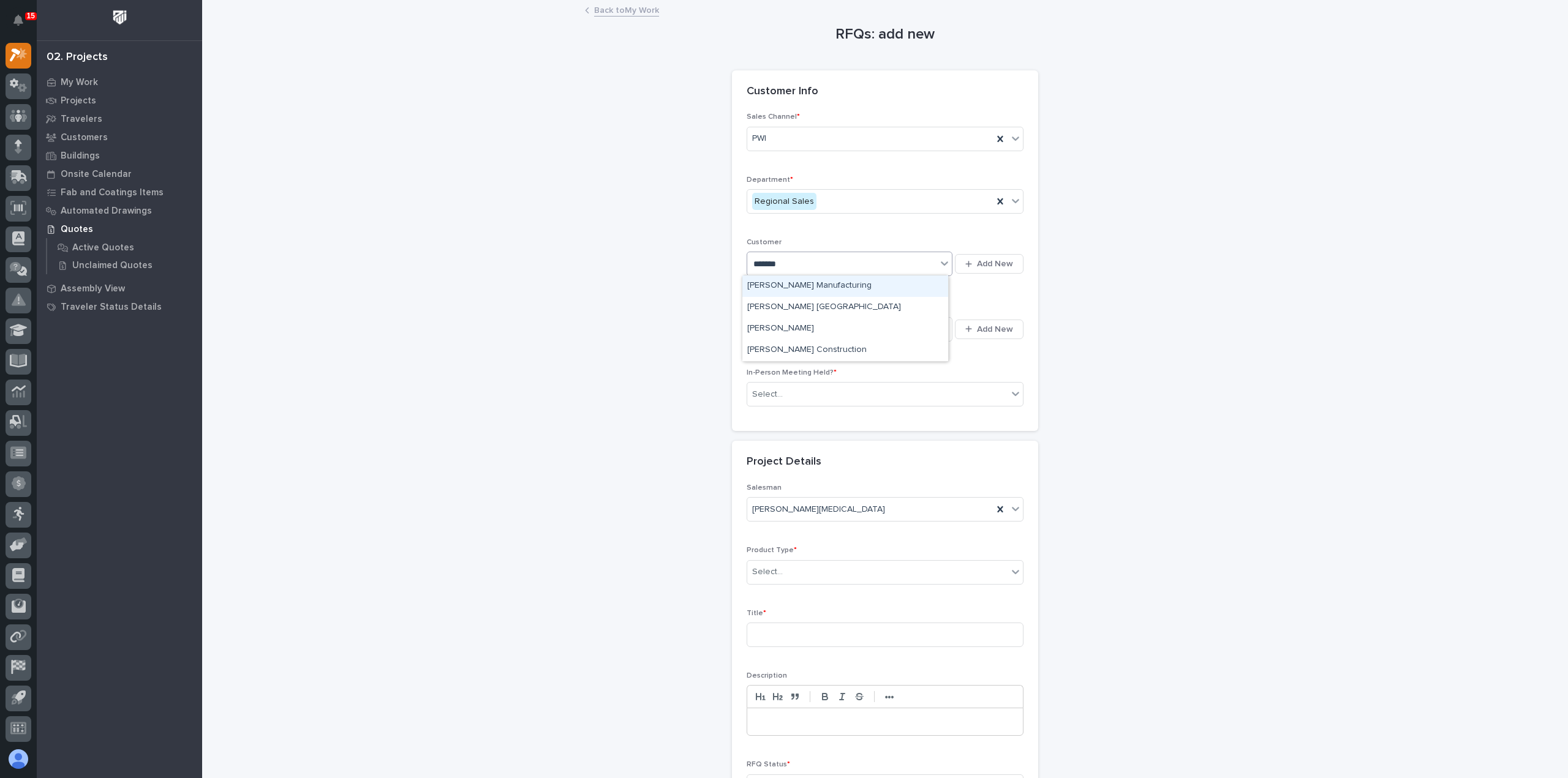
type input "********"
click at [852, 345] on div "[PERSON_NAME] Construction" at bounding box center [845, 350] width 206 height 21
click at [893, 334] on div "Select..." at bounding box center [842, 328] width 189 height 20
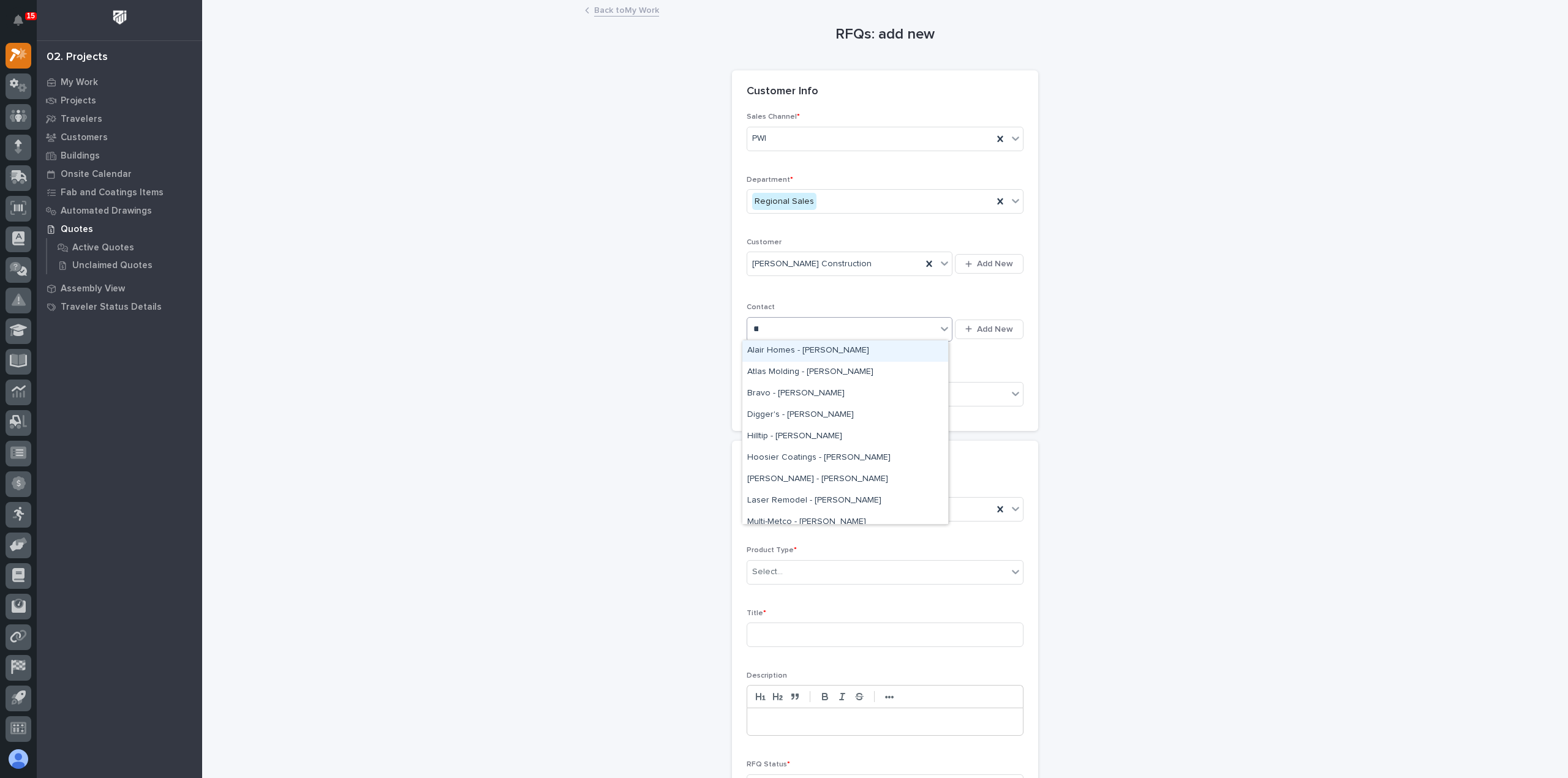
type input "***"
click at [847, 469] on div "Jim Ware - Jim Ware" at bounding box center [845, 467] width 206 height 21
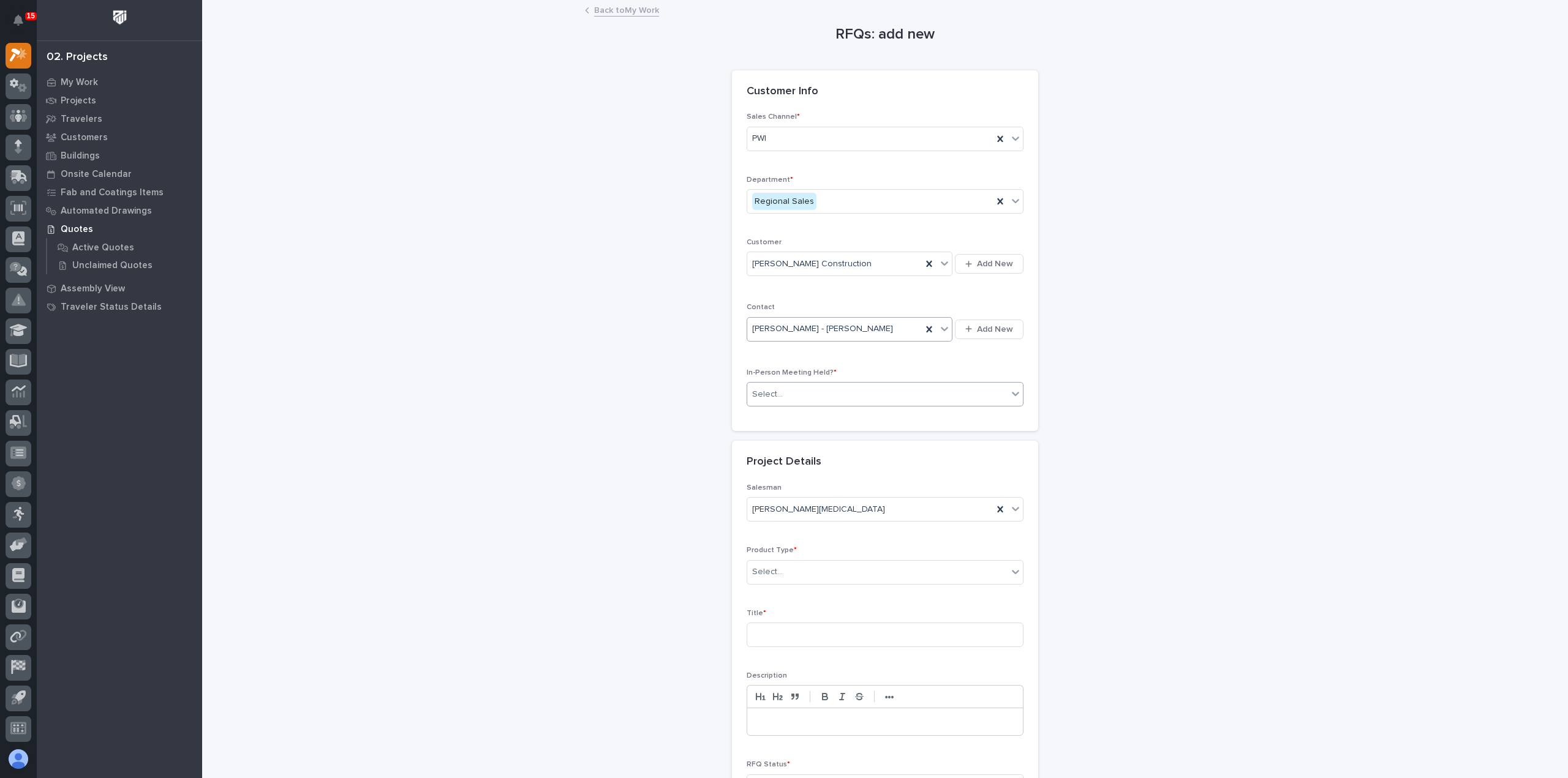
click at [909, 395] on div "Select..." at bounding box center [878, 394] width 260 height 20
click at [894, 418] on div "Yes" at bounding box center [880, 415] width 275 height 21
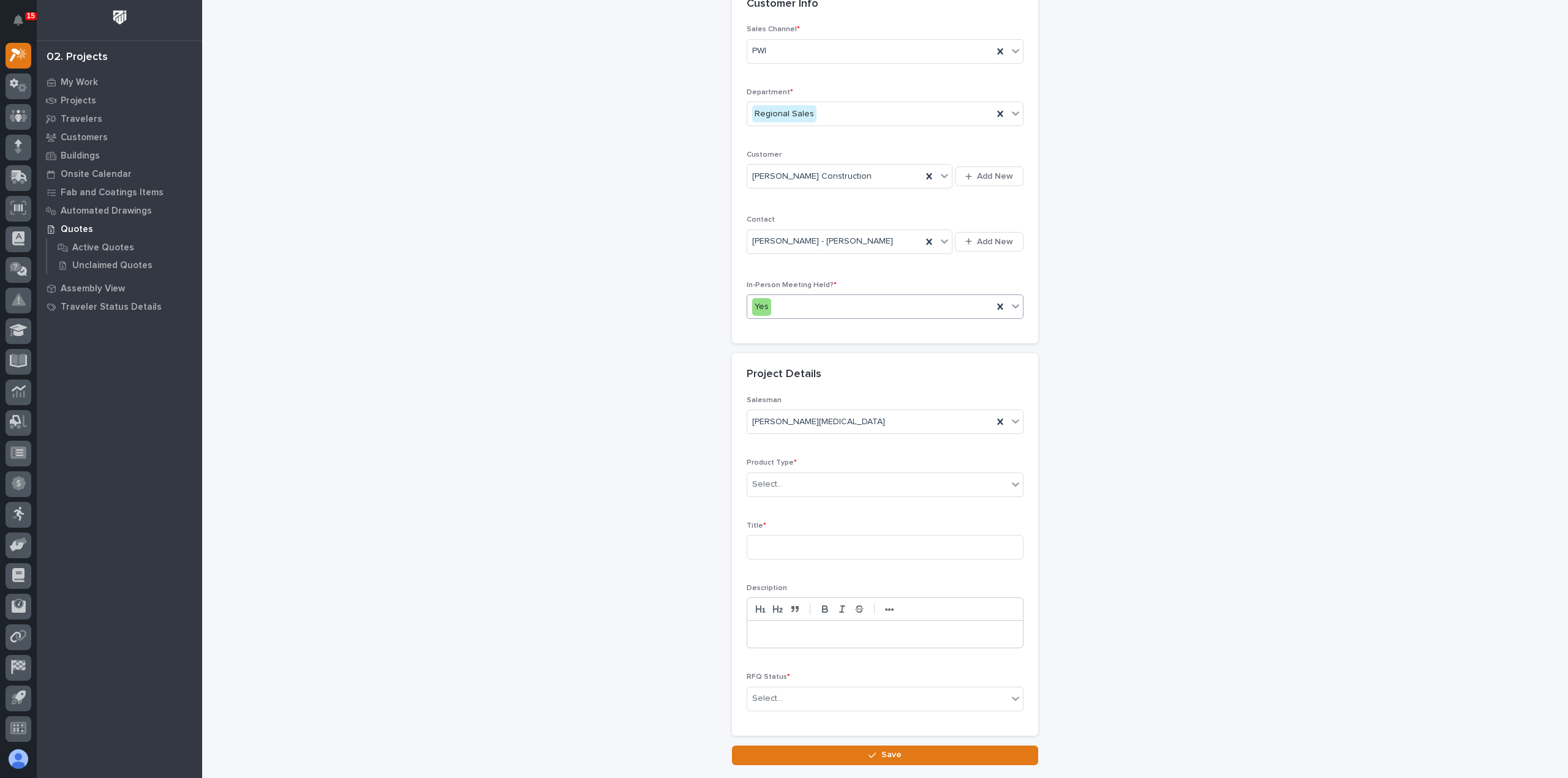
scroll to position [166, 0]
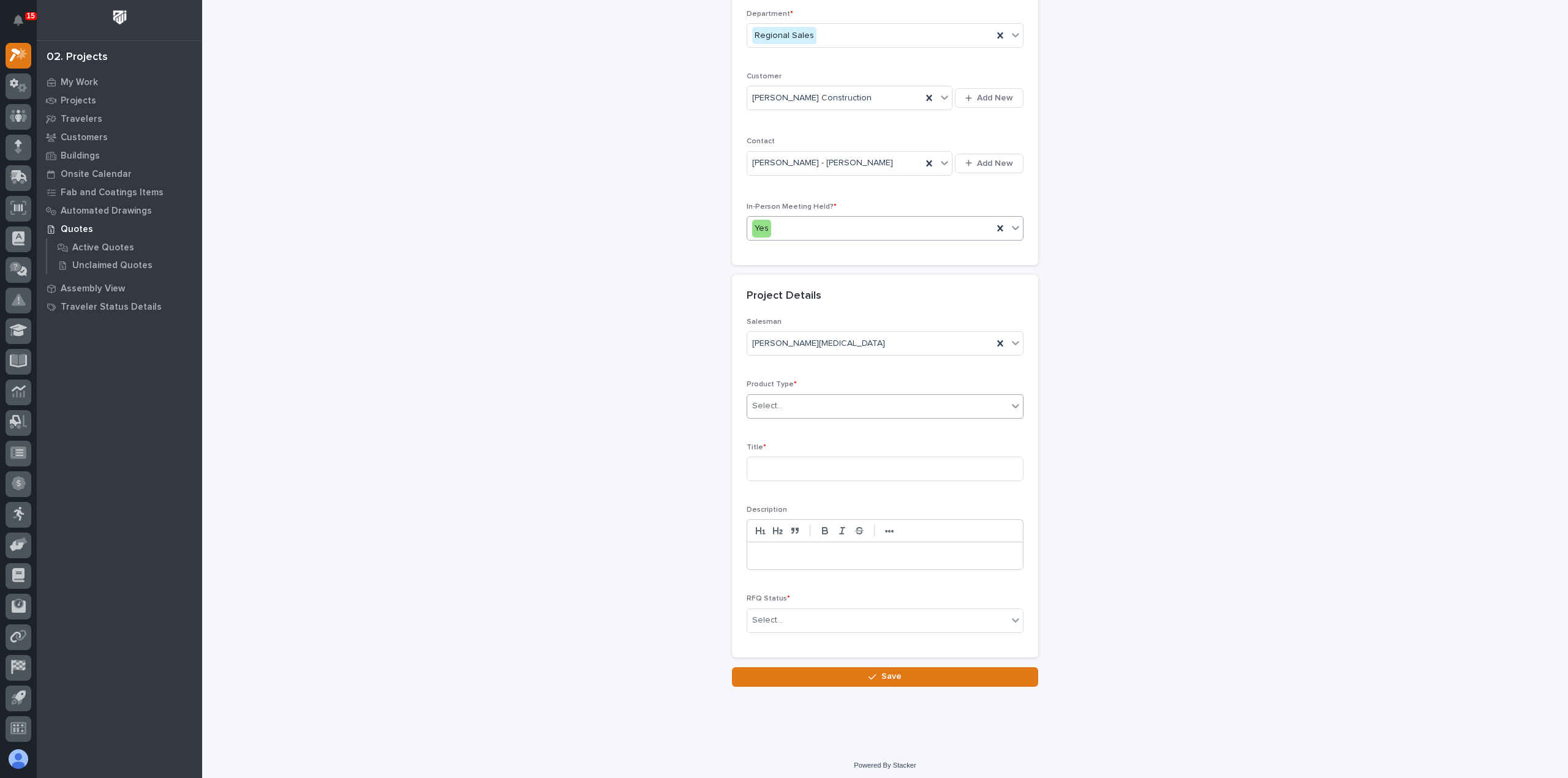
click at [806, 399] on div "Select..." at bounding box center [878, 405] width 260 height 20
click at [860, 440] on div "Cranes" at bounding box center [880, 447] width 275 height 21
click at [840, 468] on input at bounding box center [885, 468] width 277 height 24
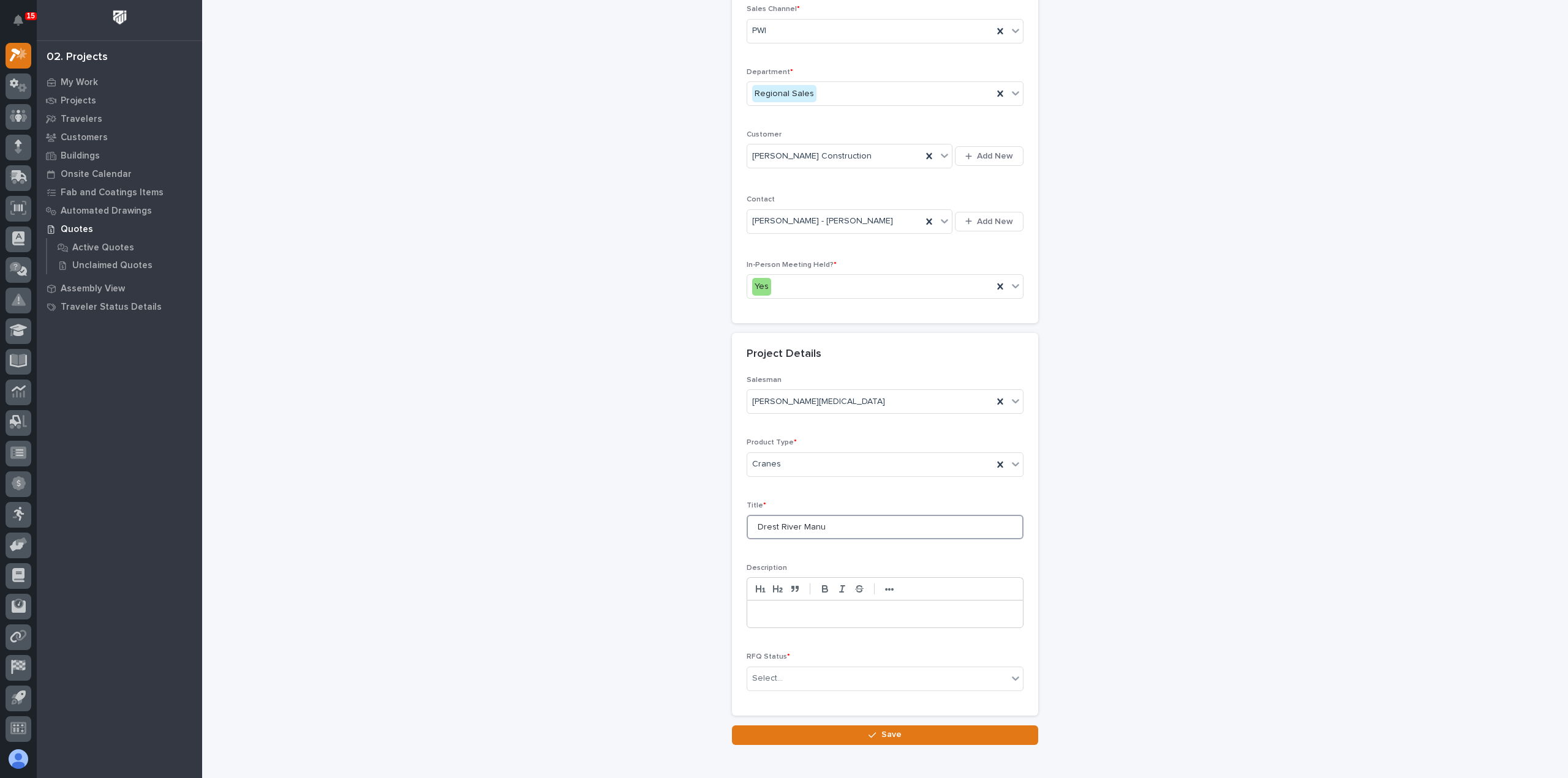
scroll to position [166, 0]
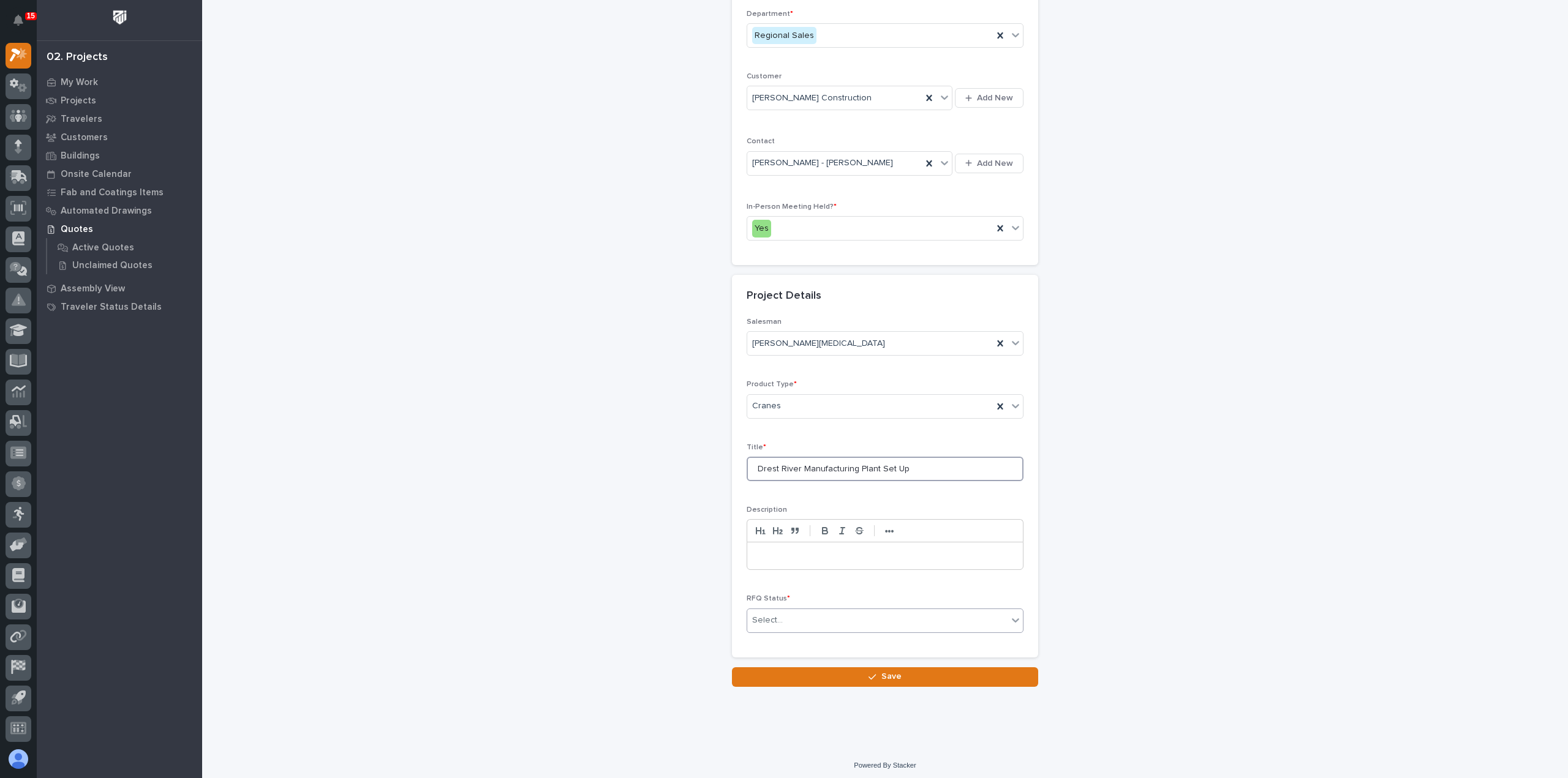
type input "Drest River Manufacturing Plant Set Up"
click at [824, 613] on div "Select..." at bounding box center [878, 620] width 260 height 20
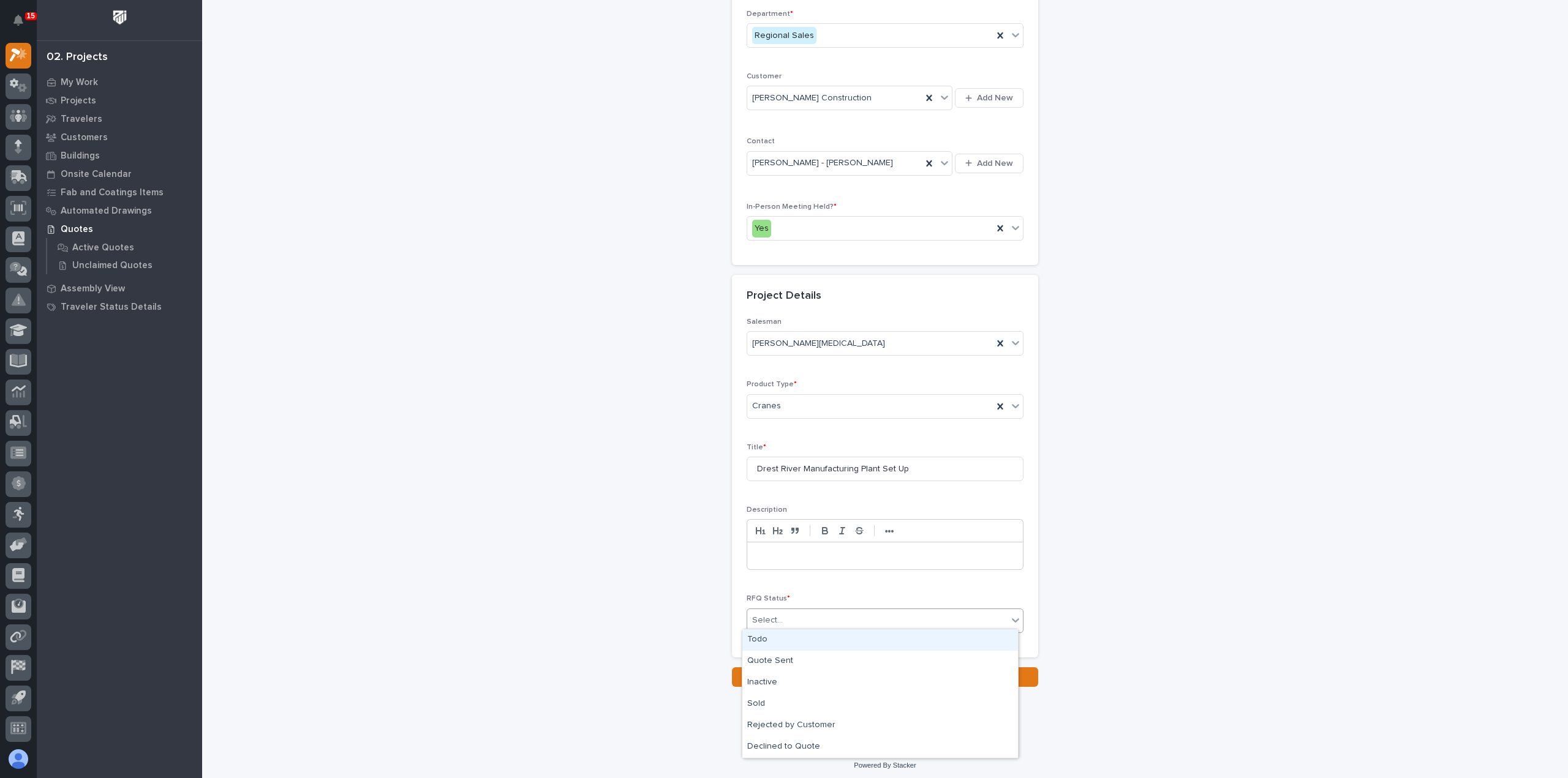
click at [812, 637] on div "Todo" at bounding box center [880, 640] width 275 height 21
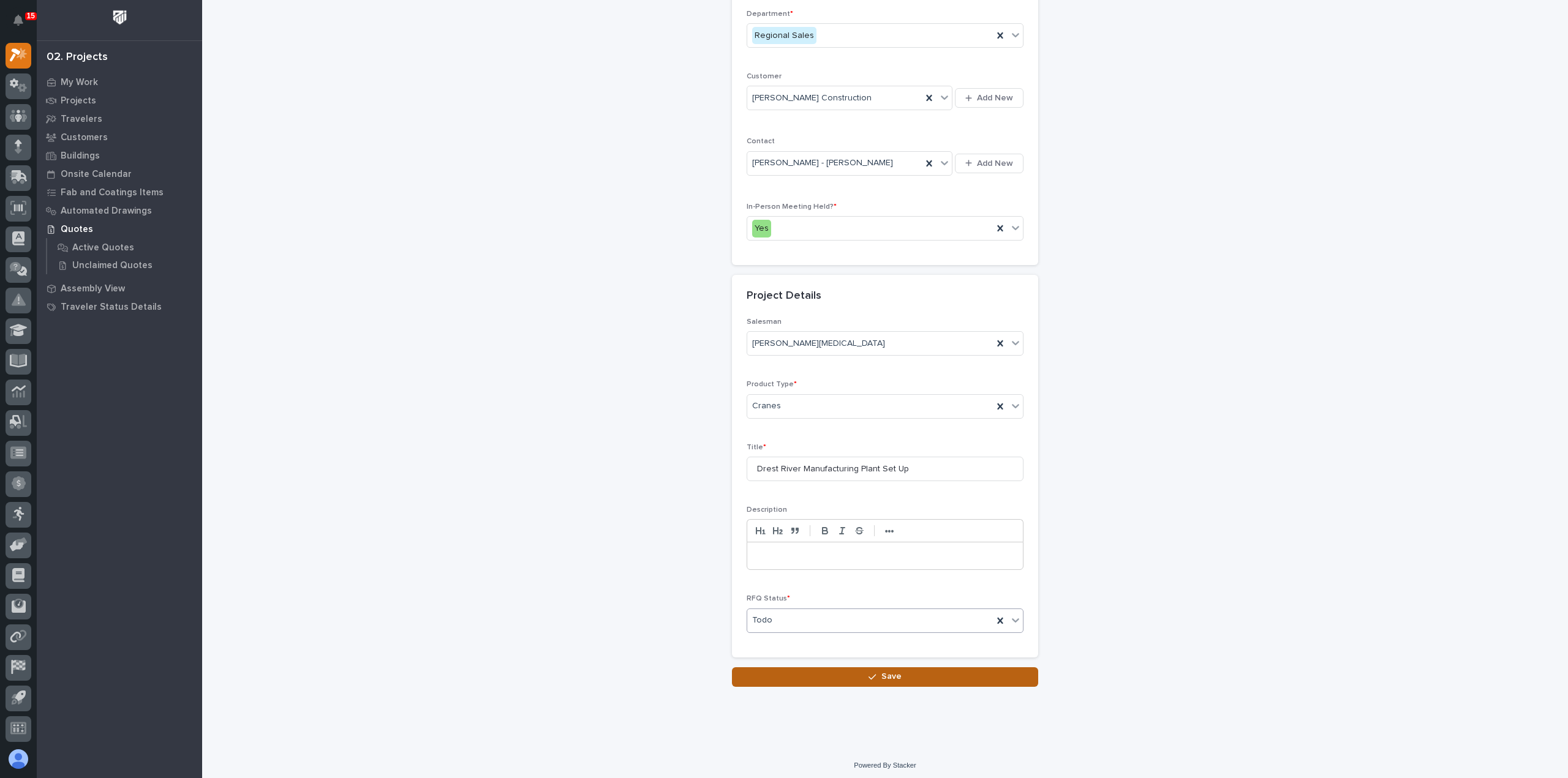
click at [827, 669] on button "Save" at bounding box center [885, 677] width 306 height 19
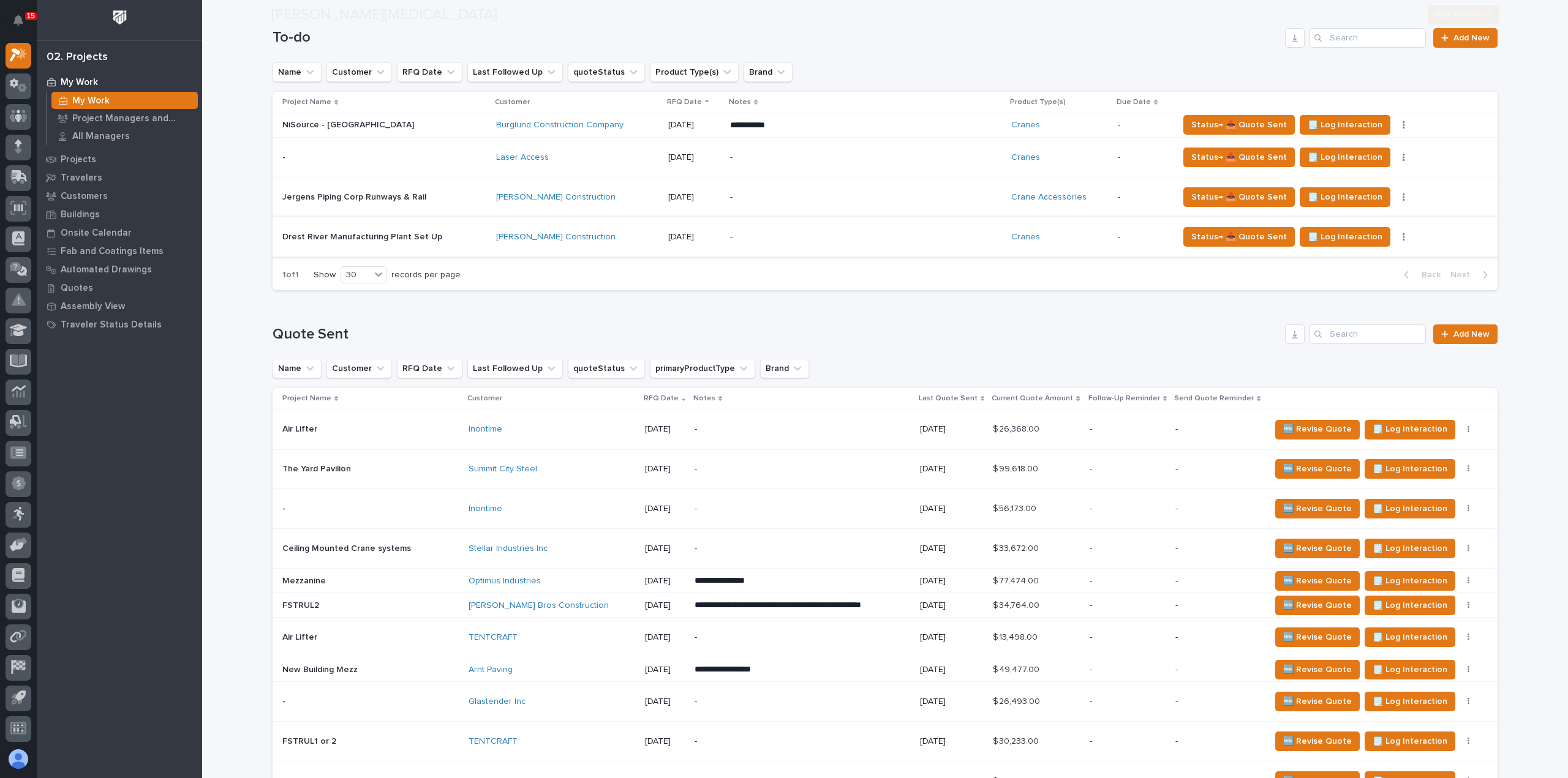
scroll to position [306, 0]
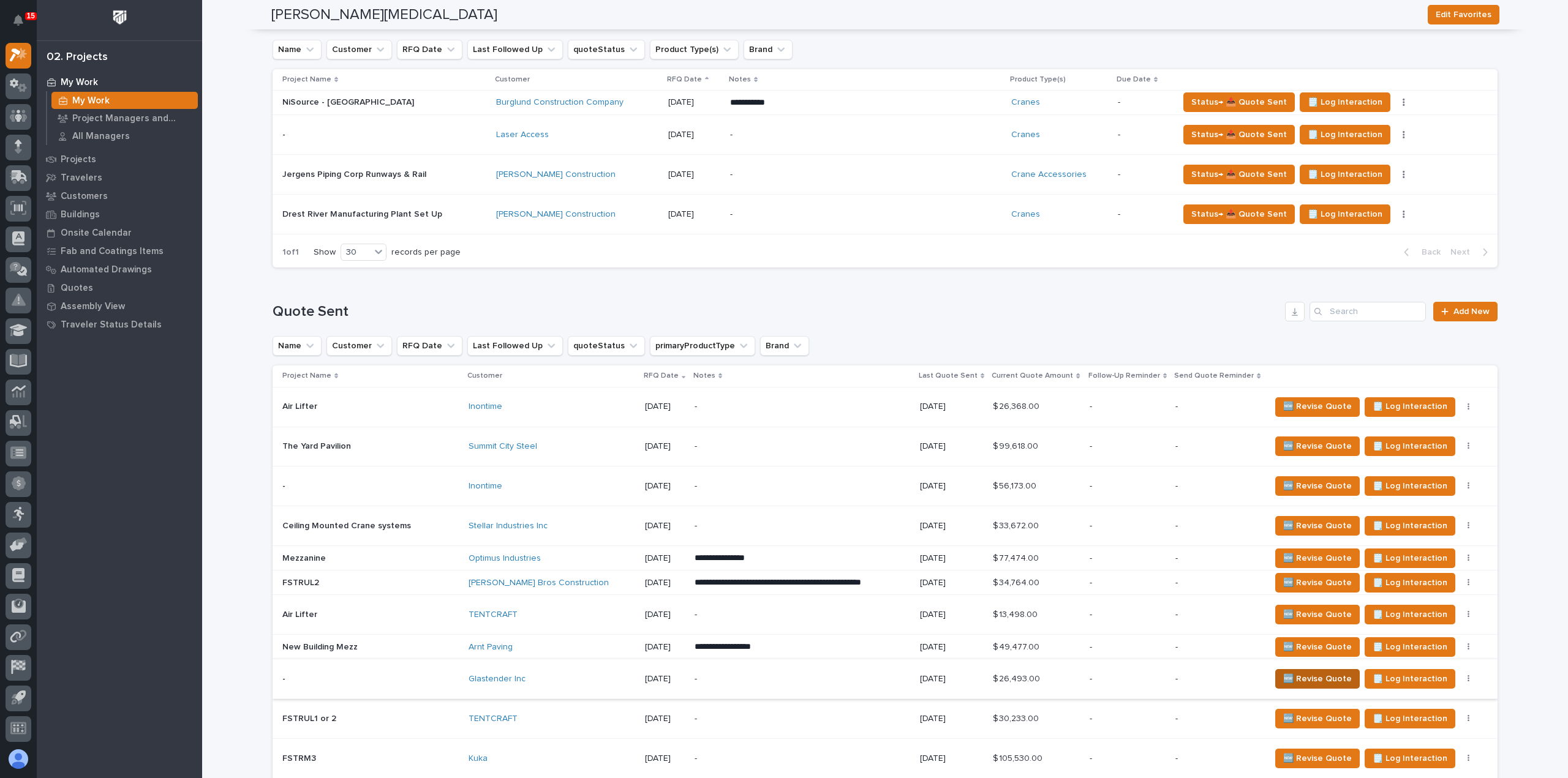
click at [1285, 675] on span "🆕 Revise Quote" at bounding box center [1317, 679] width 69 height 15
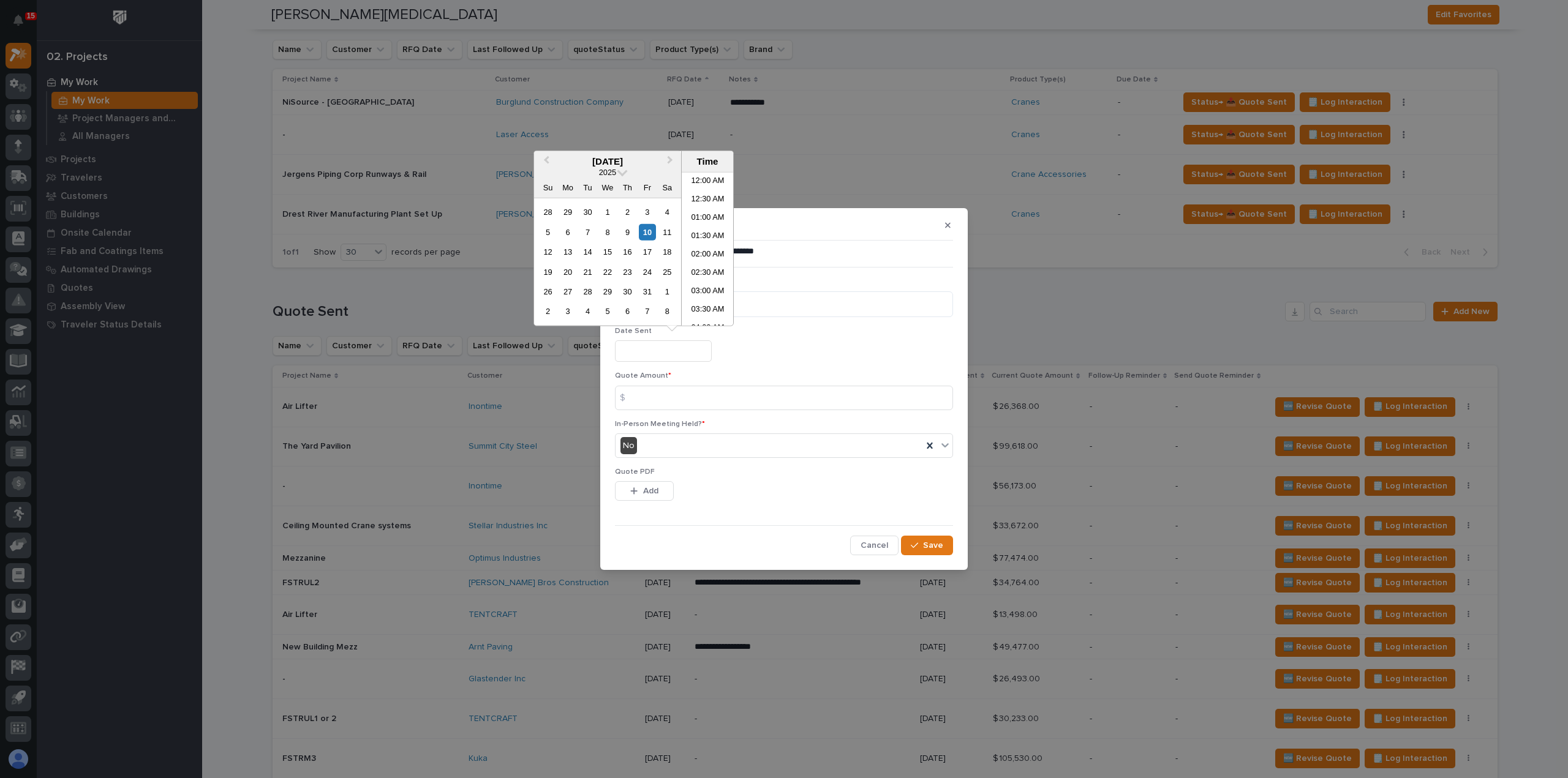
click at [665, 348] on input "text" at bounding box center [663, 351] width 97 height 21
click at [649, 230] on div "10" at bounding box center [647, 231] width 16 height 16
type input "**********"
click at [653, 234] on div "10" at bounding box center [647, 231] width 16 height 16
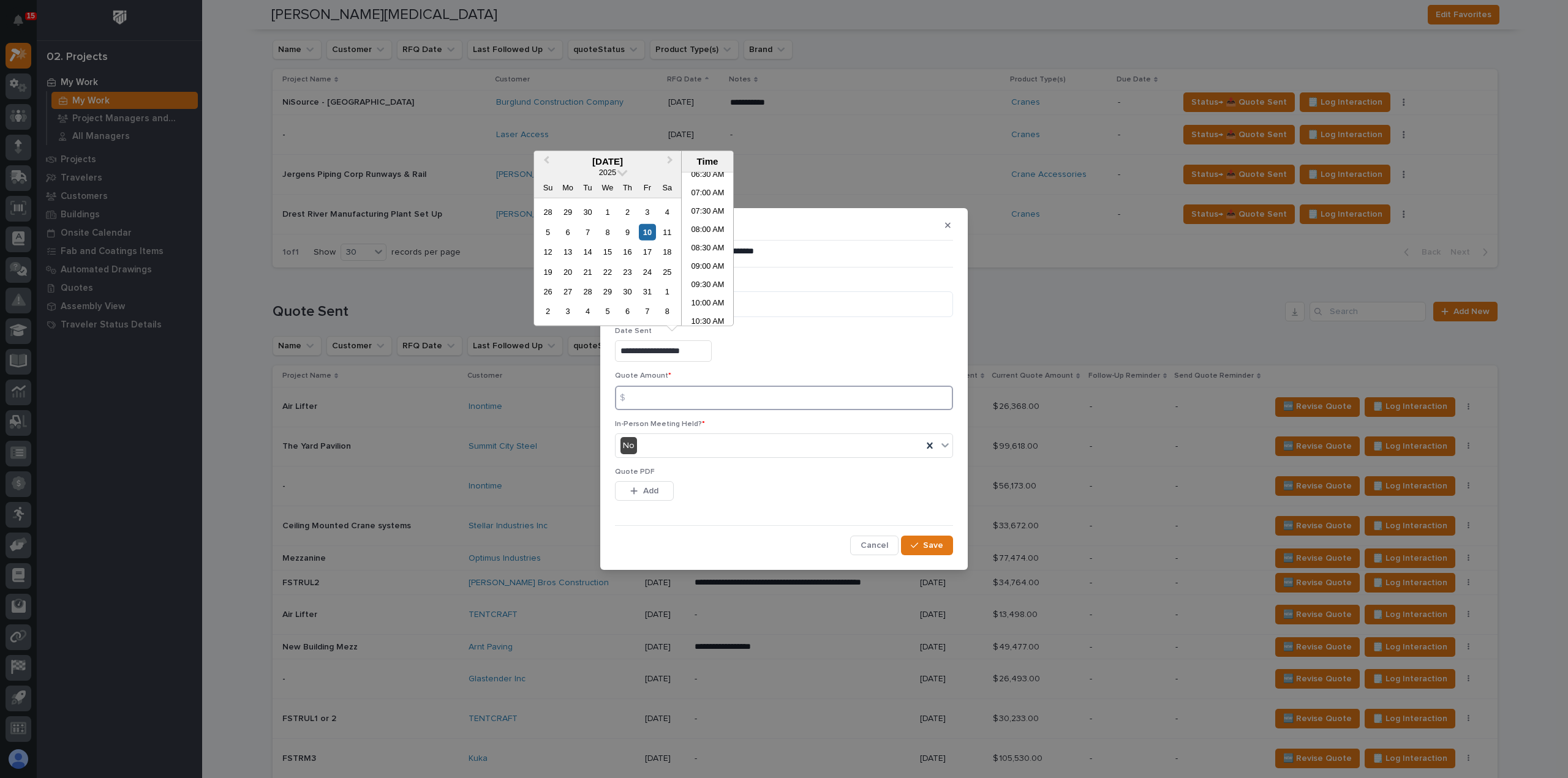
click at [666, 397] on input at bounding box center [784, 397] width 338 height 24
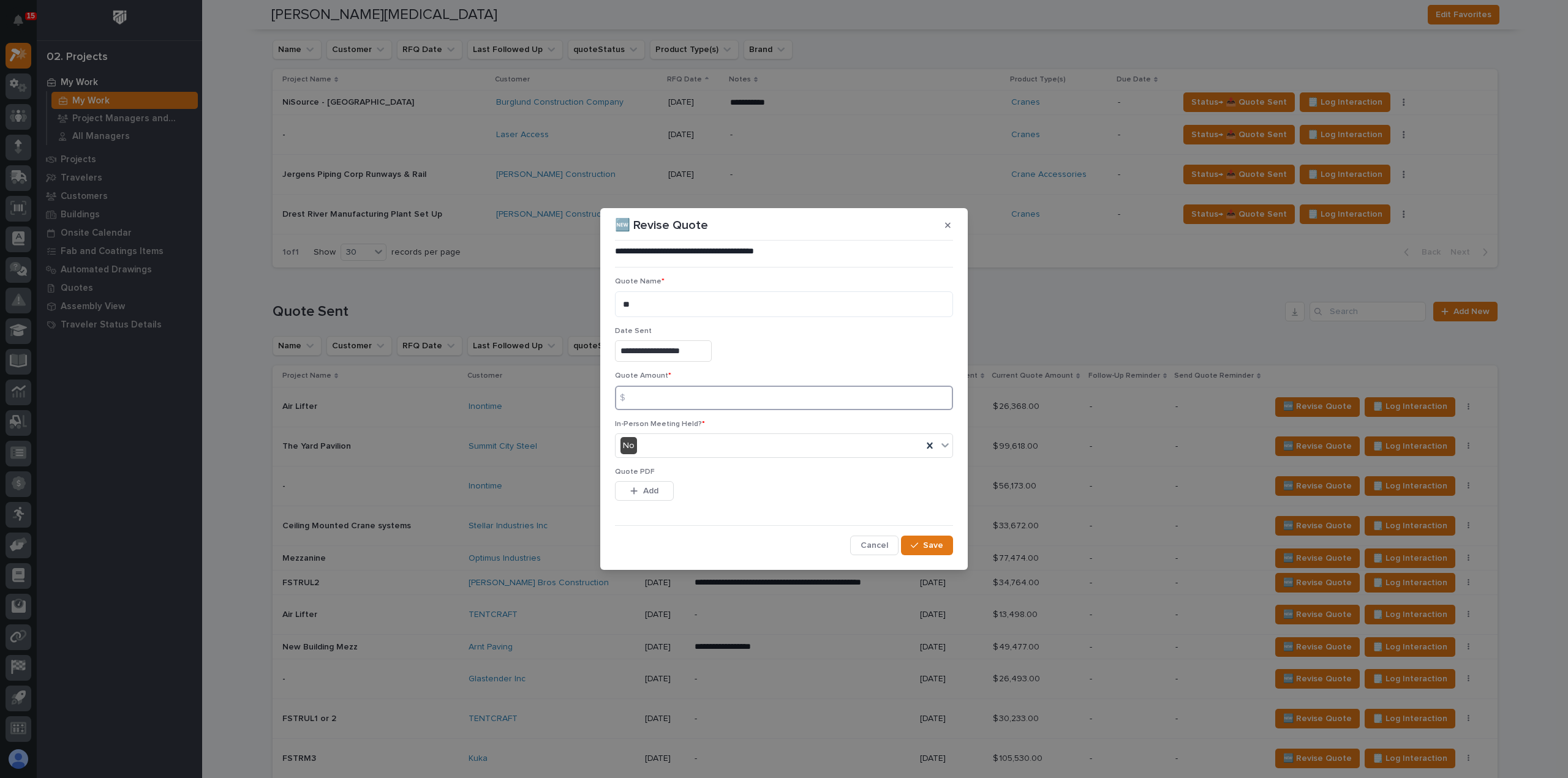
click at [653, 393] on input at bounding box center [784, 397] width 338 height 24
type input "33138"
click at [645, 493] on span "Add" at bounding box center [650, 490] width 16 height 11
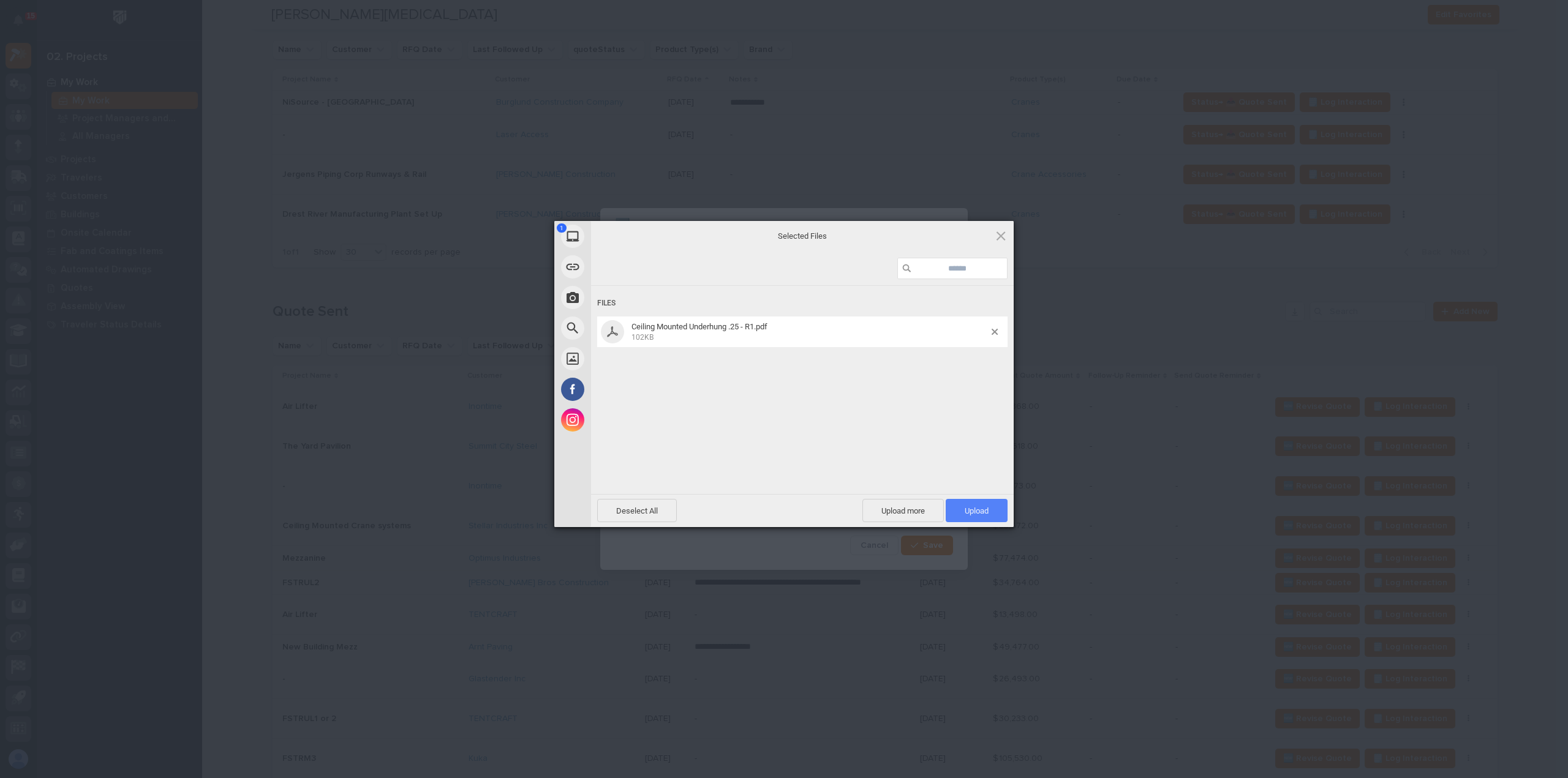
click at [987, 514] on span "Upload 1" at bounding box center [976, 510] width 24 height 9
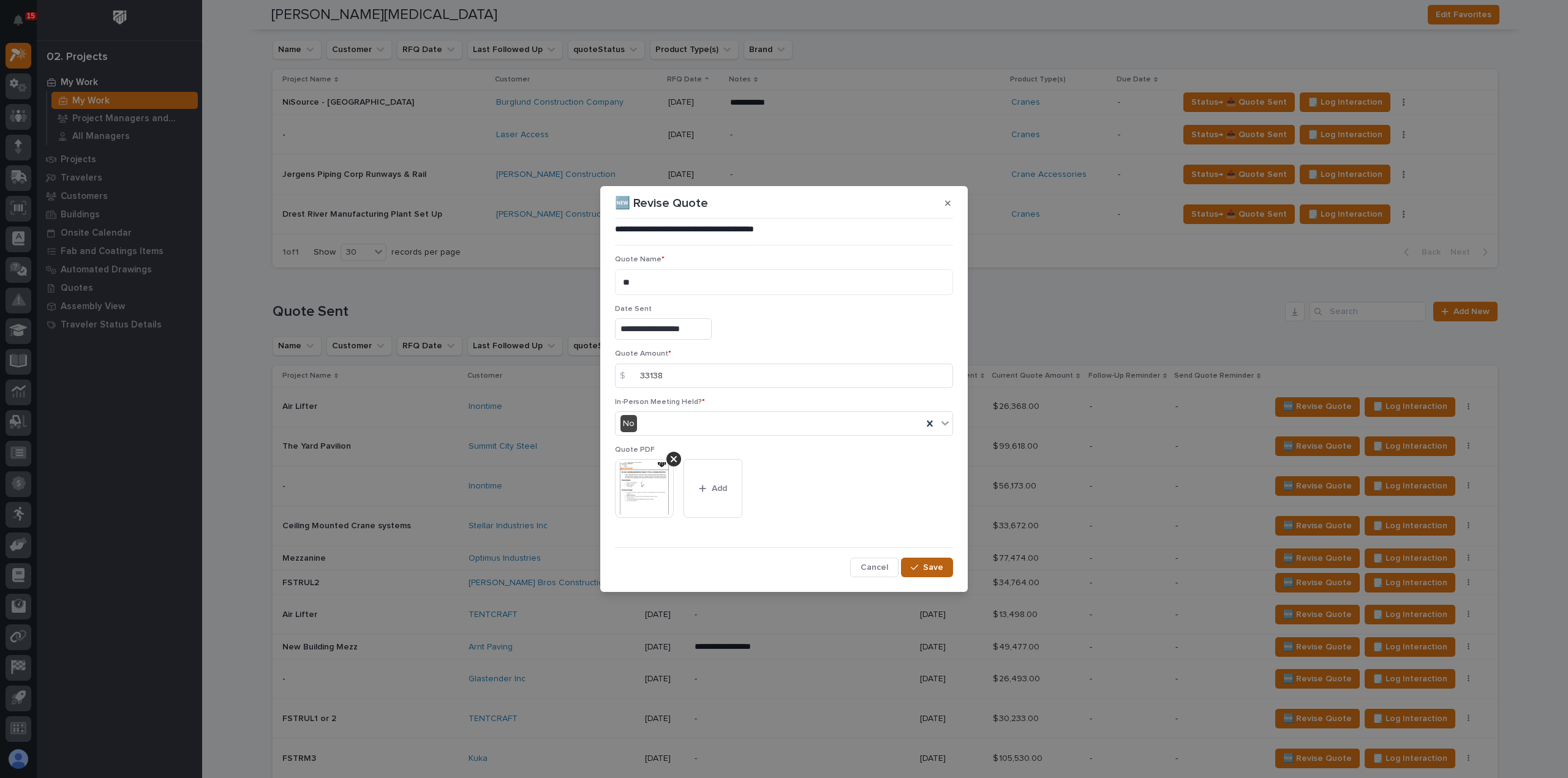
click at [941, 569] on span "Save" at bounding box center [932, 567] width 20 height 11
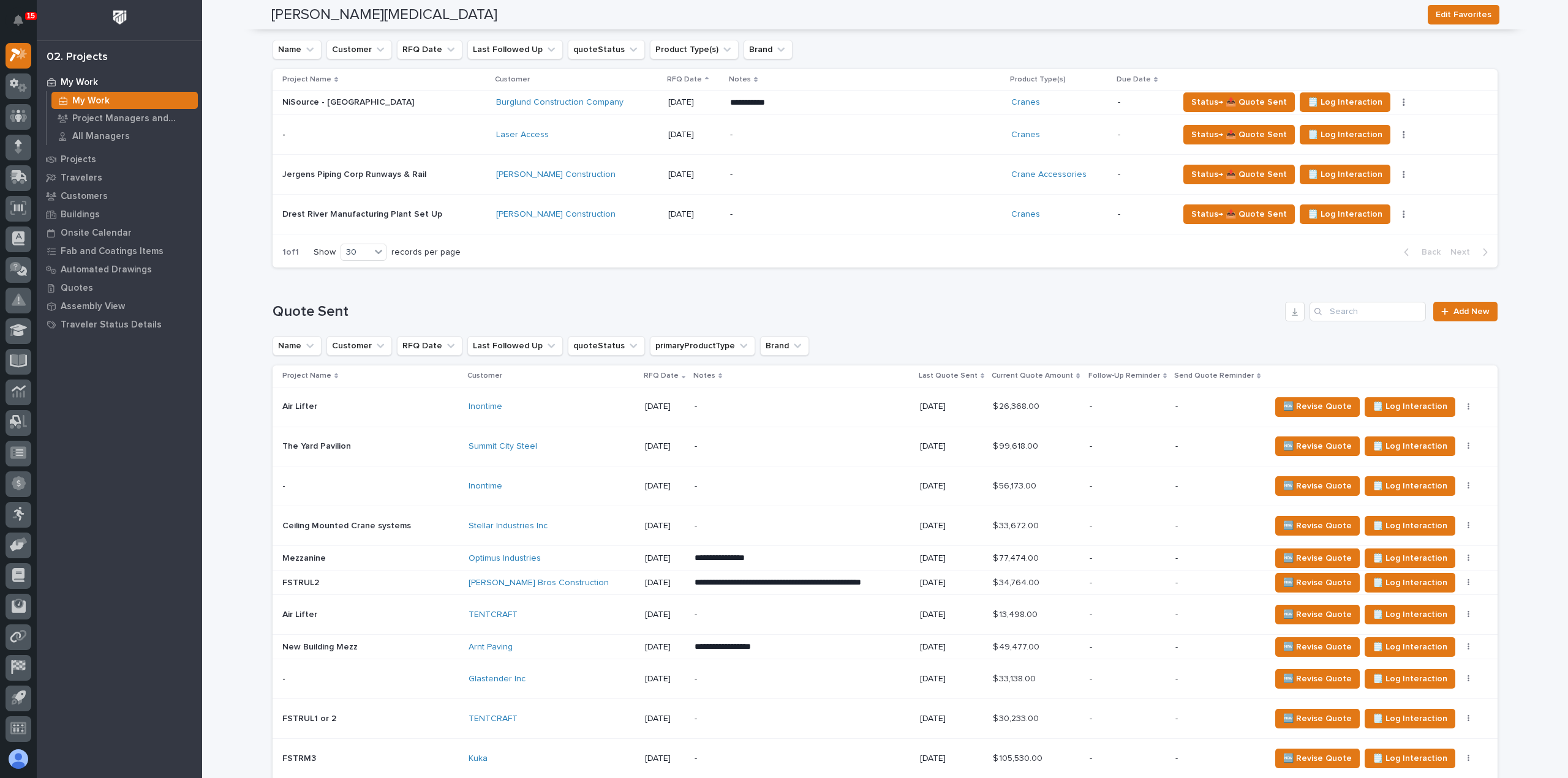
scroll to position [0, 0]
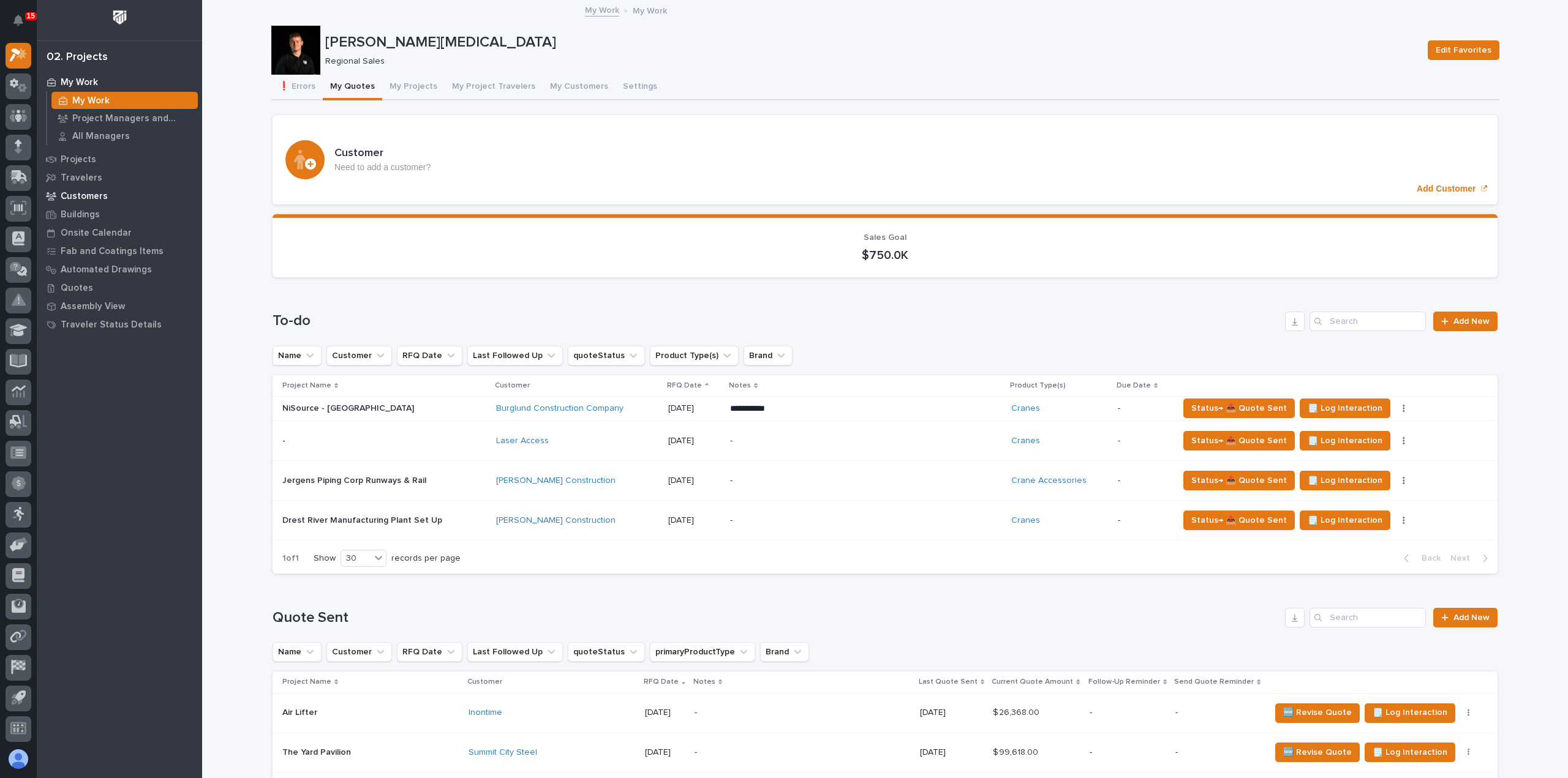
click at [88, 196] on p "Customers" at bounding box center [84, 196] width 47 height 11
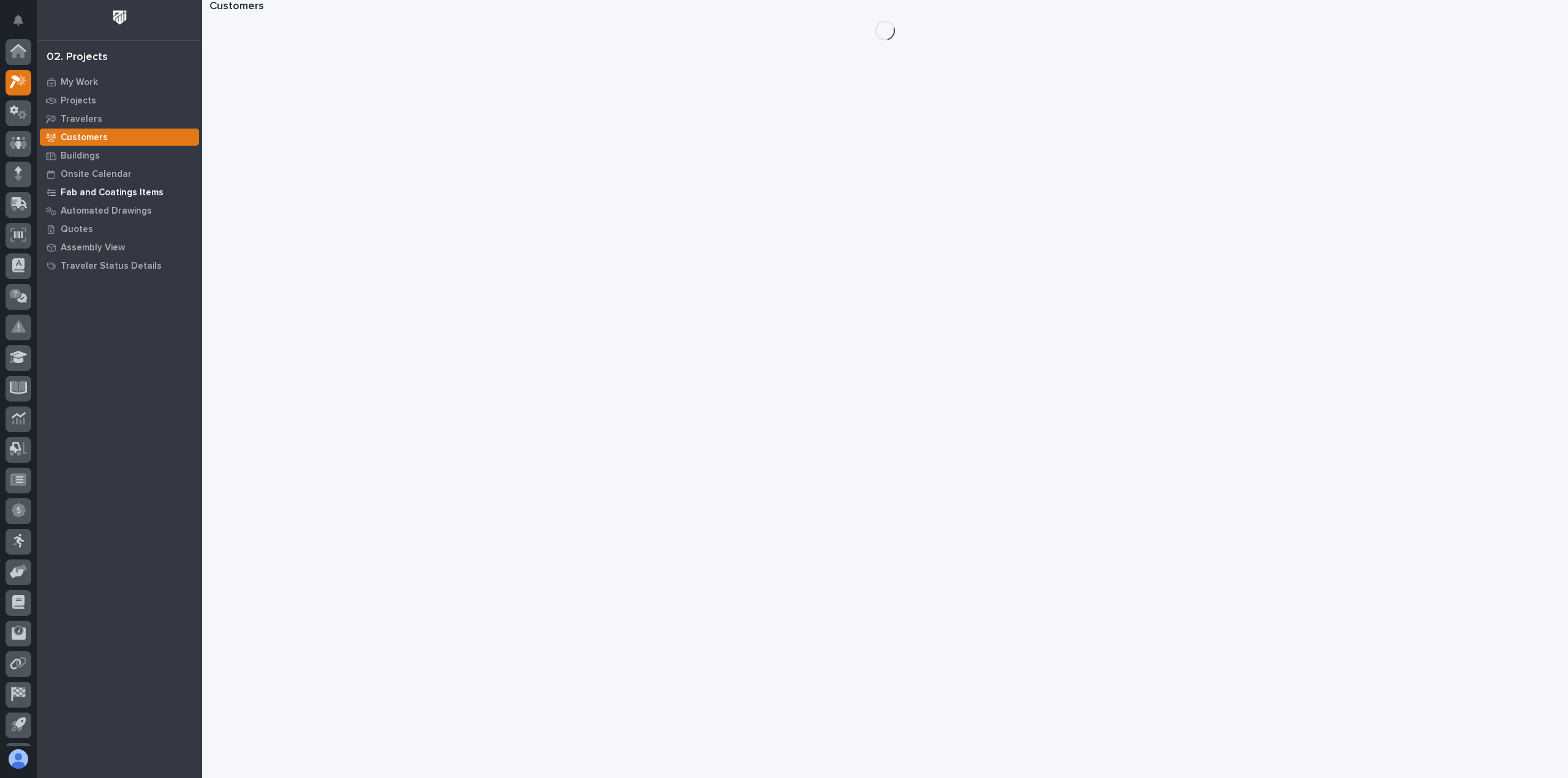
scroll to position [27, 0]
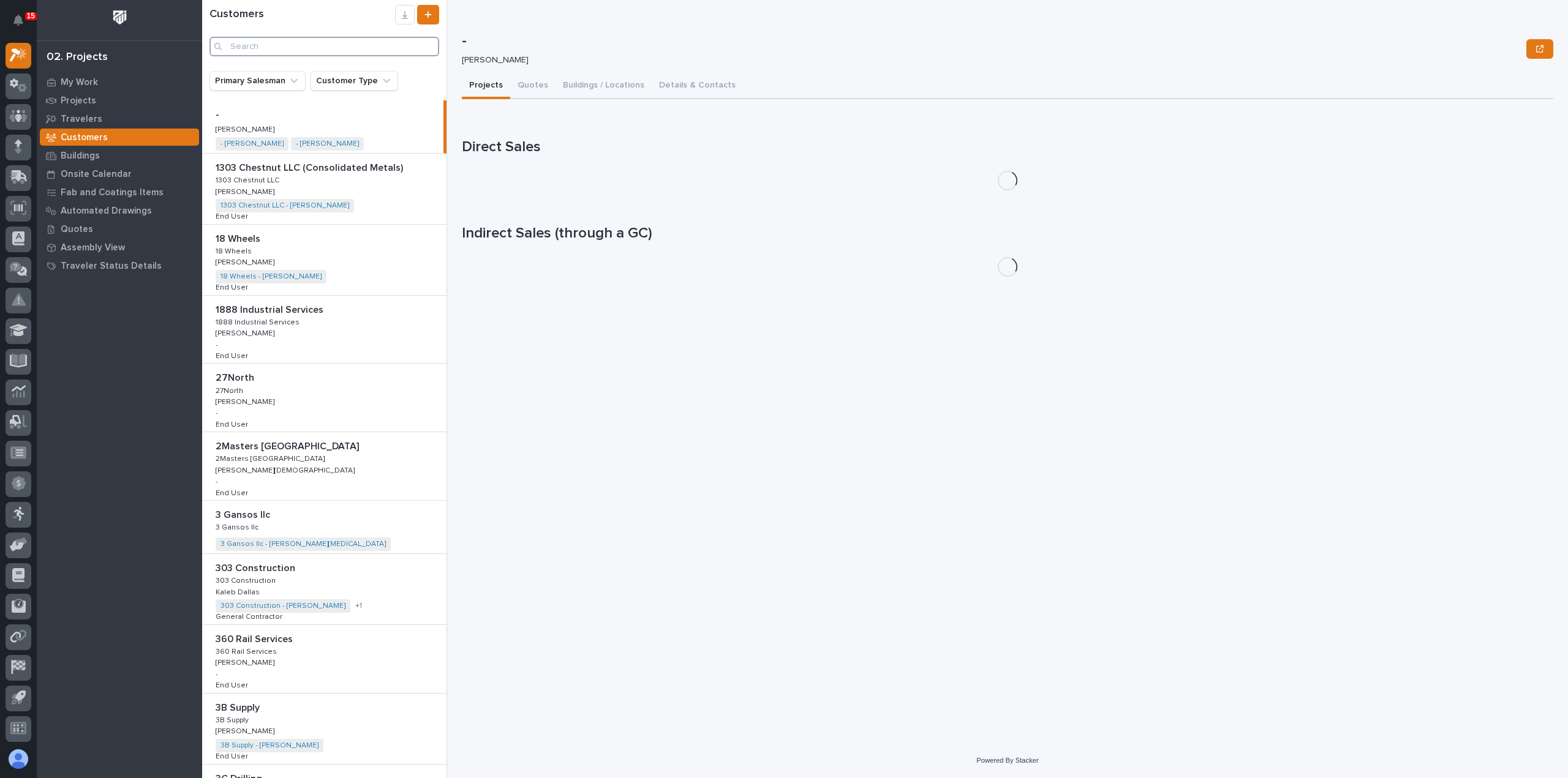
click at [326, 45] on input "Search" at bounding box center [324, 47] width 229 height 19
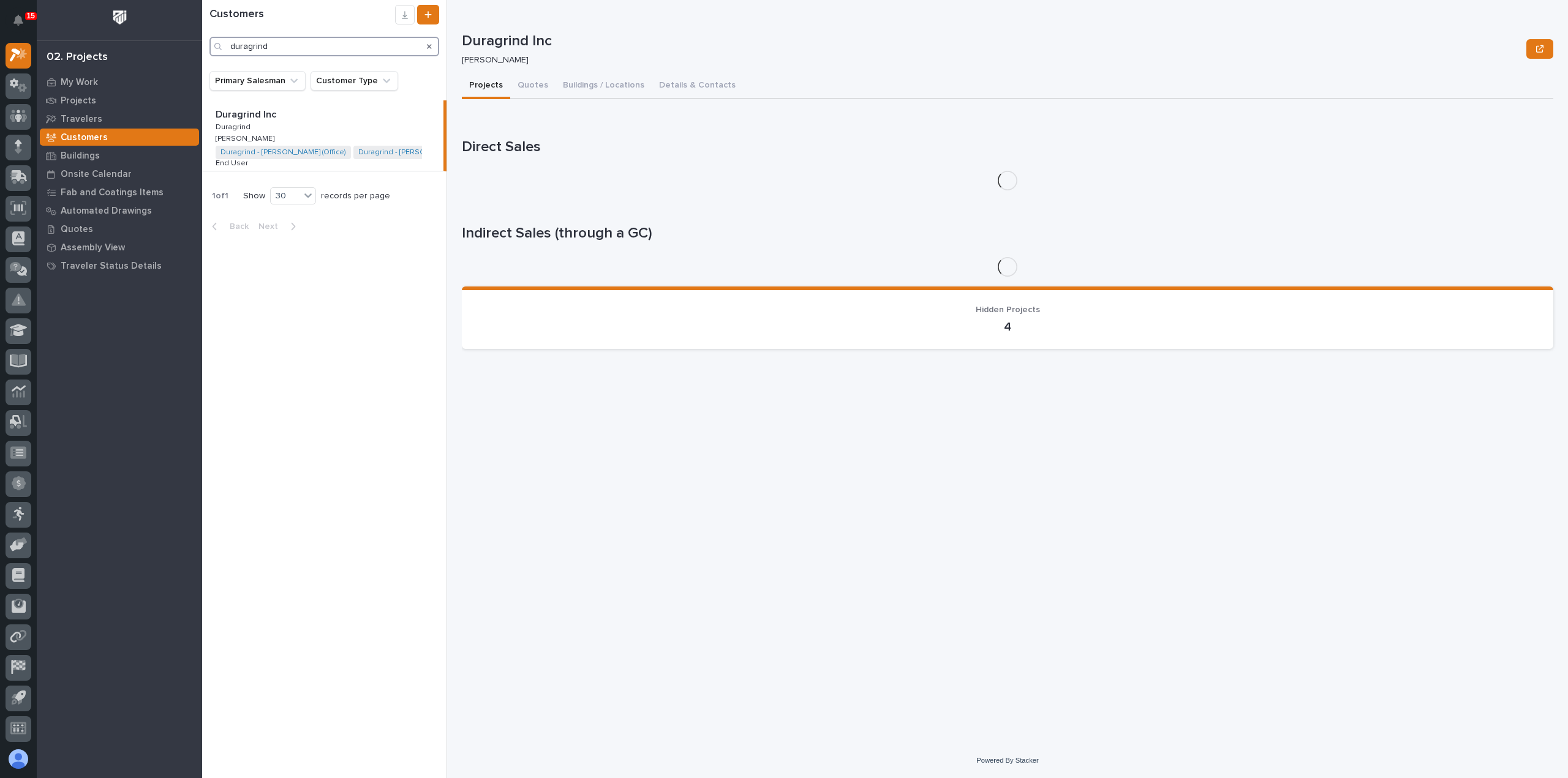
type input "duragrind"
click at [352, 122] on div "Duragrind Inc Duragrind Inc Duragrind Duragrind Riley Youngman Riley Youngman D…" at bounding box center [323, 135] width 241 height 70
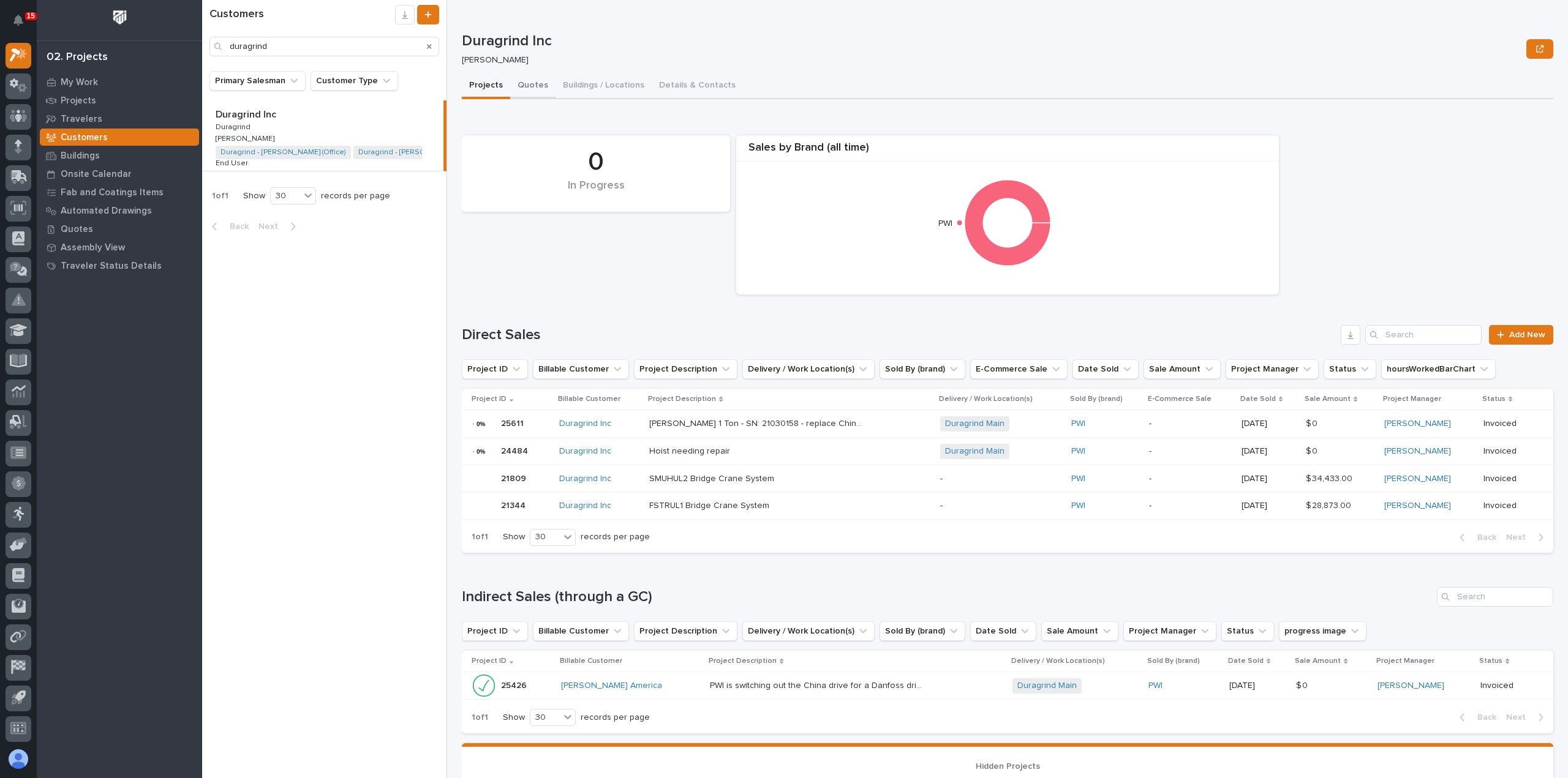
click at [522, 80] on button "Quotes" at bounding box center [532, 86] width 45 height 26
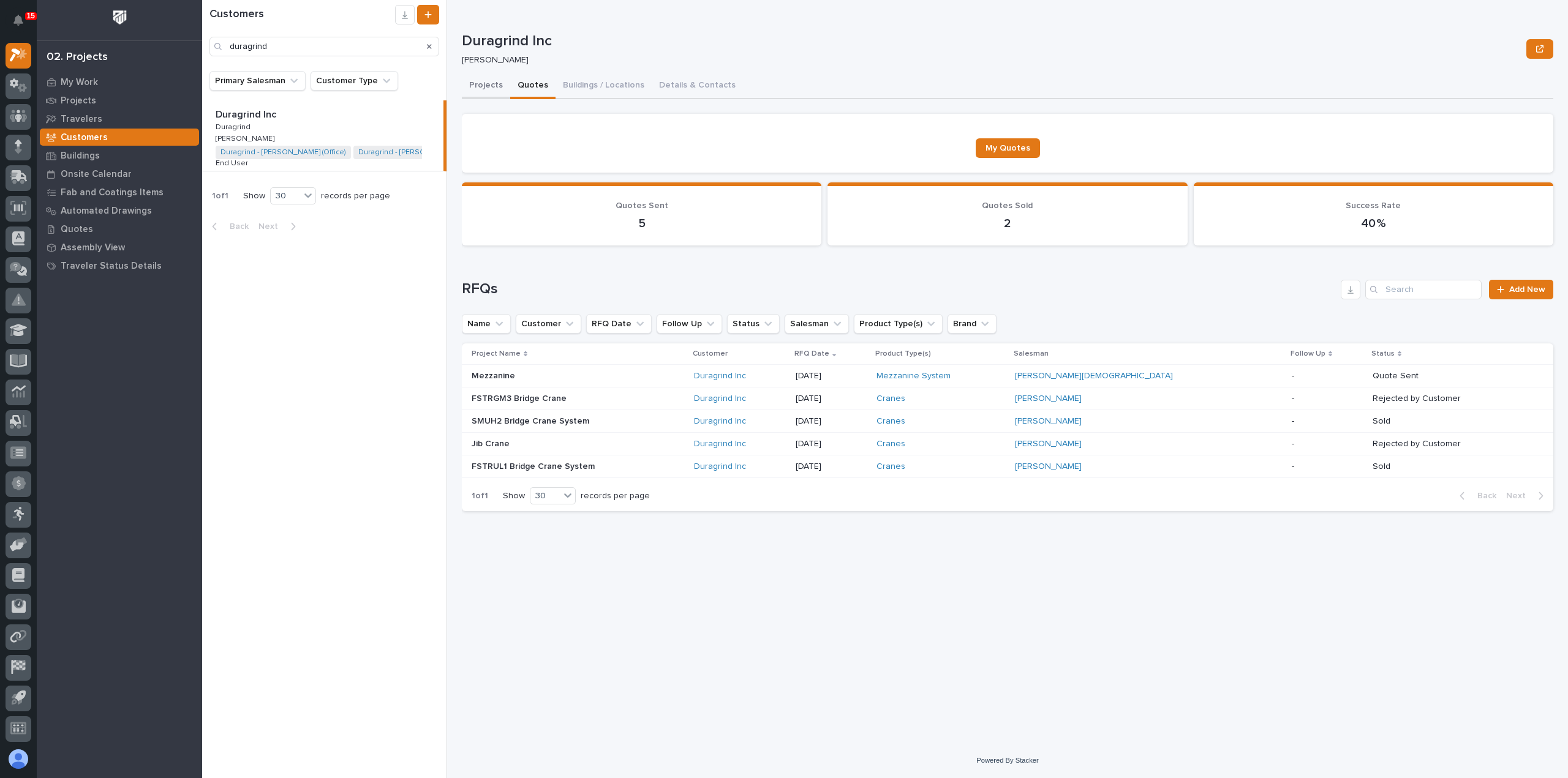
click at [498, 89] on button "Projects" at bounding box center [485, 86] width 48 height 26
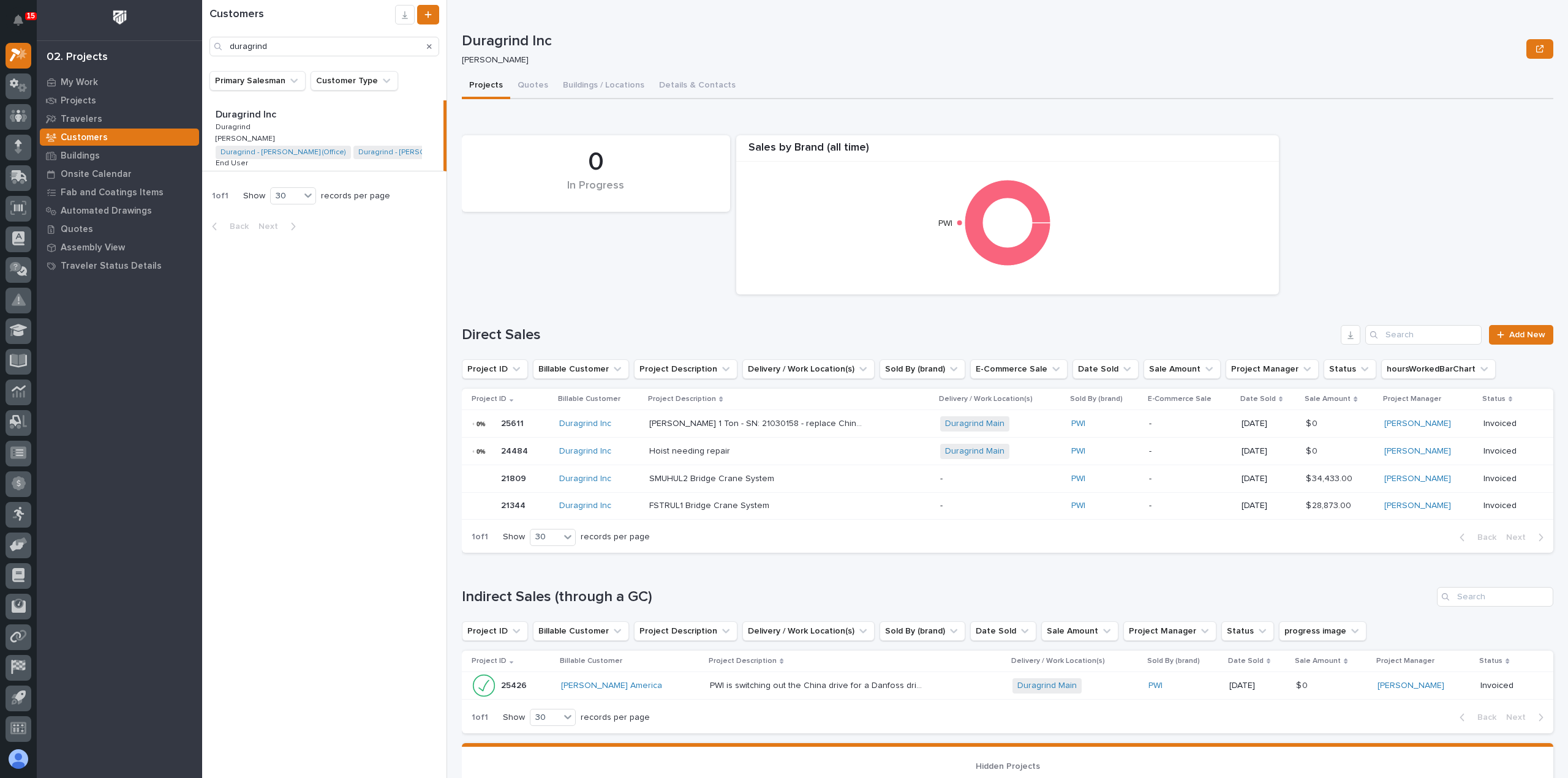
click at [427, 47] on icon "Search" at bounding box center [429, 47] width 5 height 7
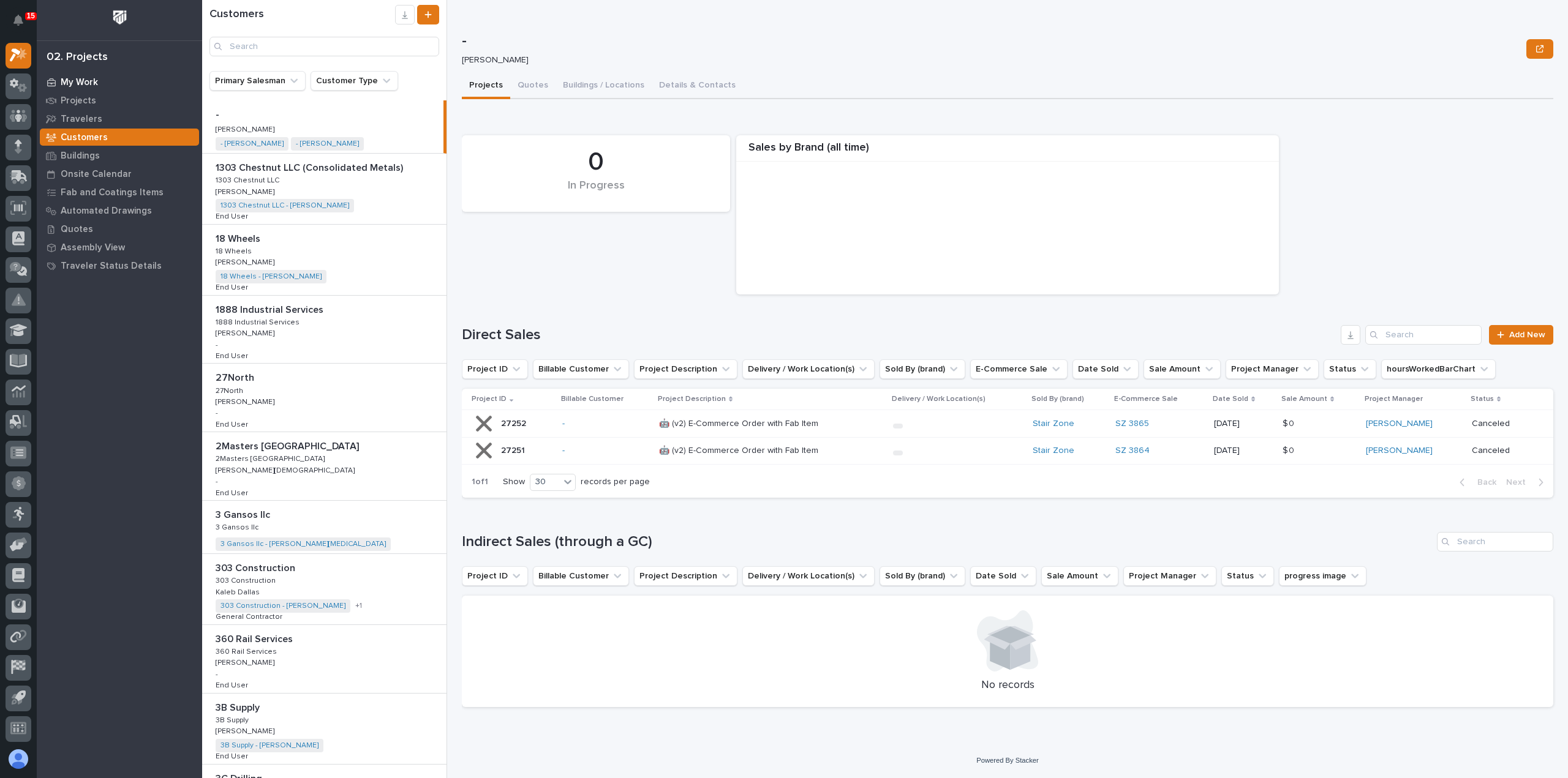
click at [86, 79] on p "My Work" at bounding box center [79, 82] width 37 height 11
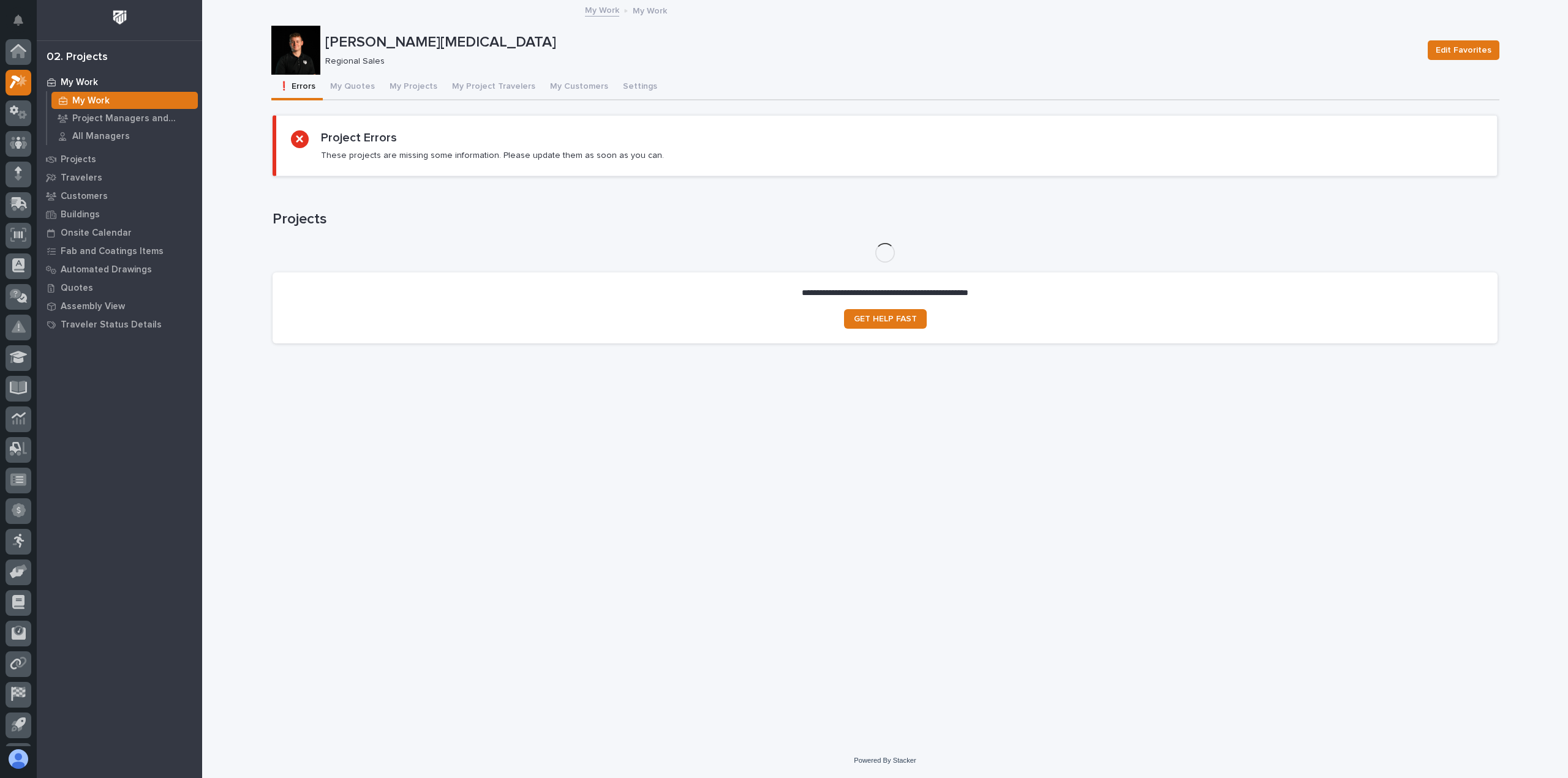
scroll to position [27, 0]
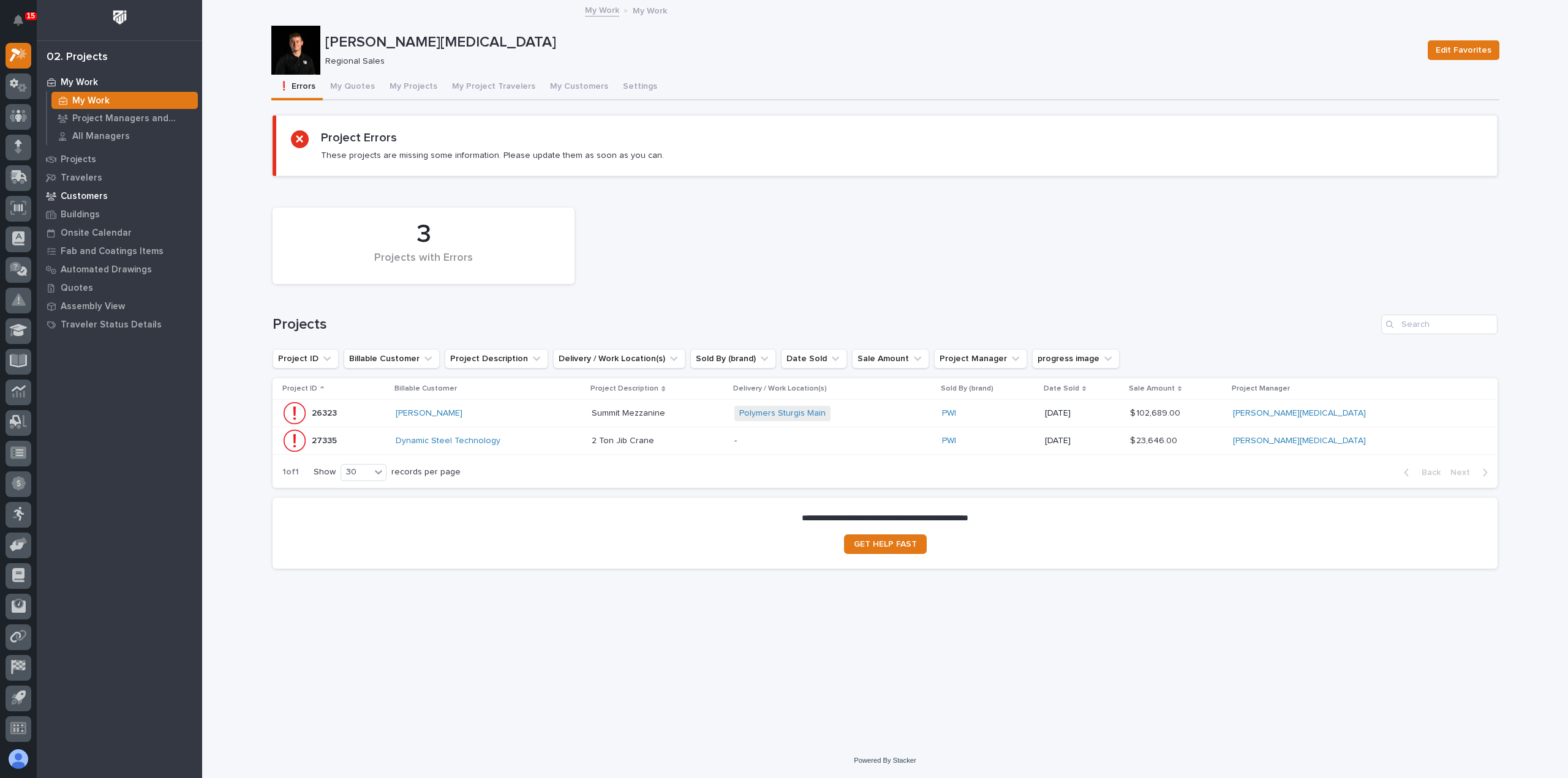
click at [90, 197] on p "Customers" at bounding box center [84, 196] width 47 height 11
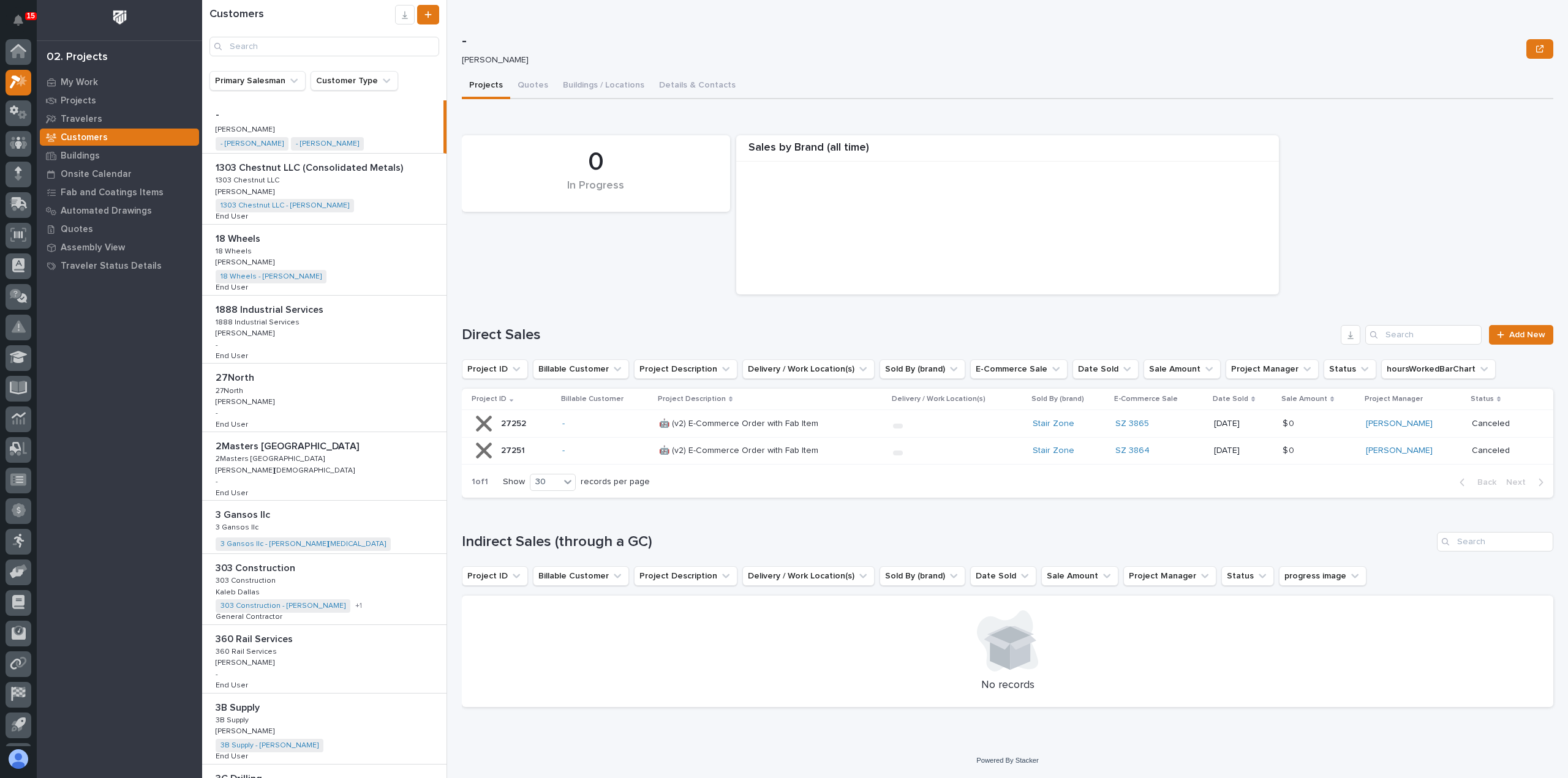
scroll to position [27, 0]
click at [263, 49] on input "Search" at bounding box center [324, 47] width 229 height 19
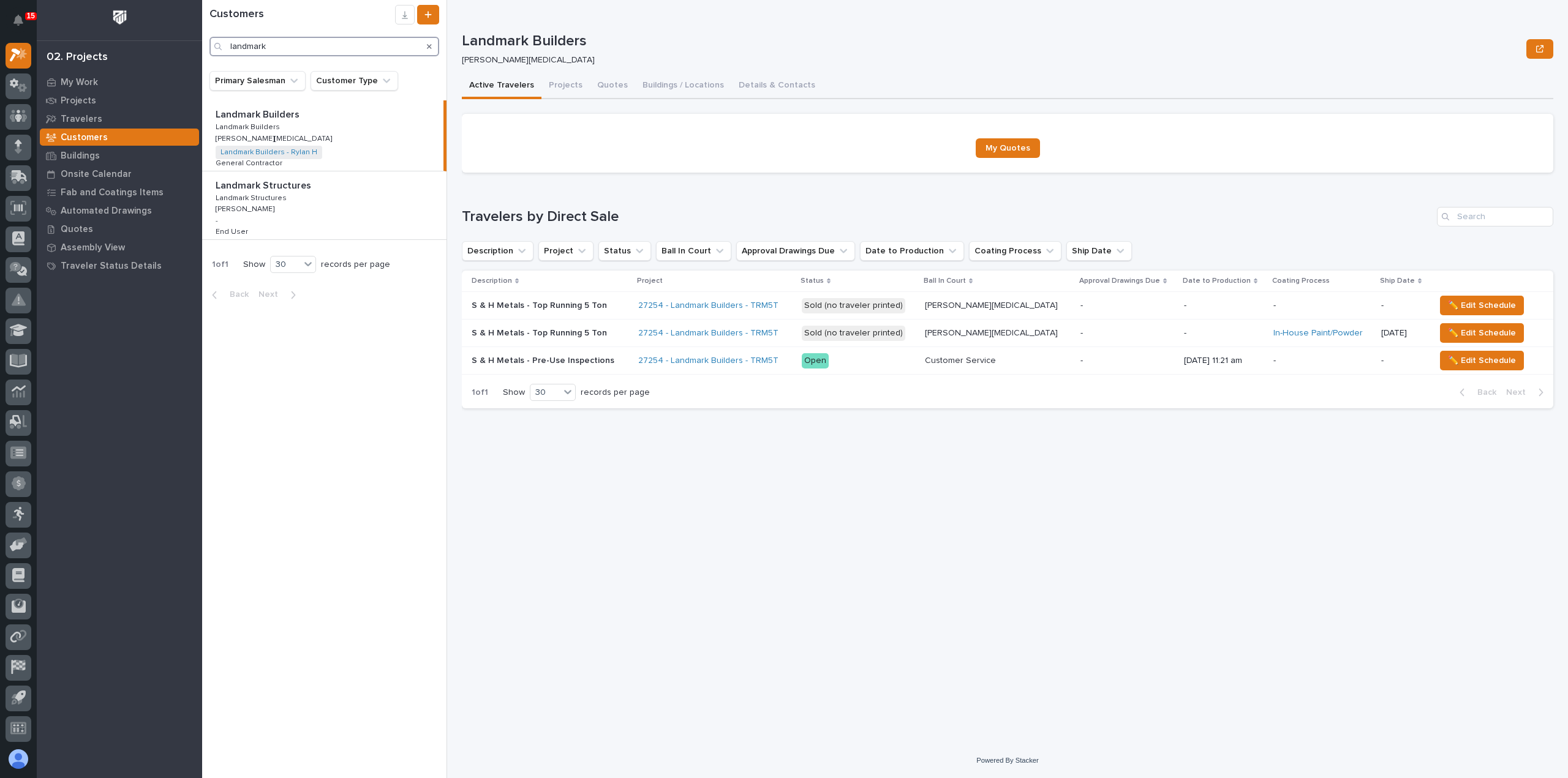
type input "landmark"
click at [239, 113] on p "Landmark Builders" at bounding box center [258, 113] width 87 height 14
click at [772, 87] on button "Details & Contacts" at bounding box center [776, 86] width 91 height 26
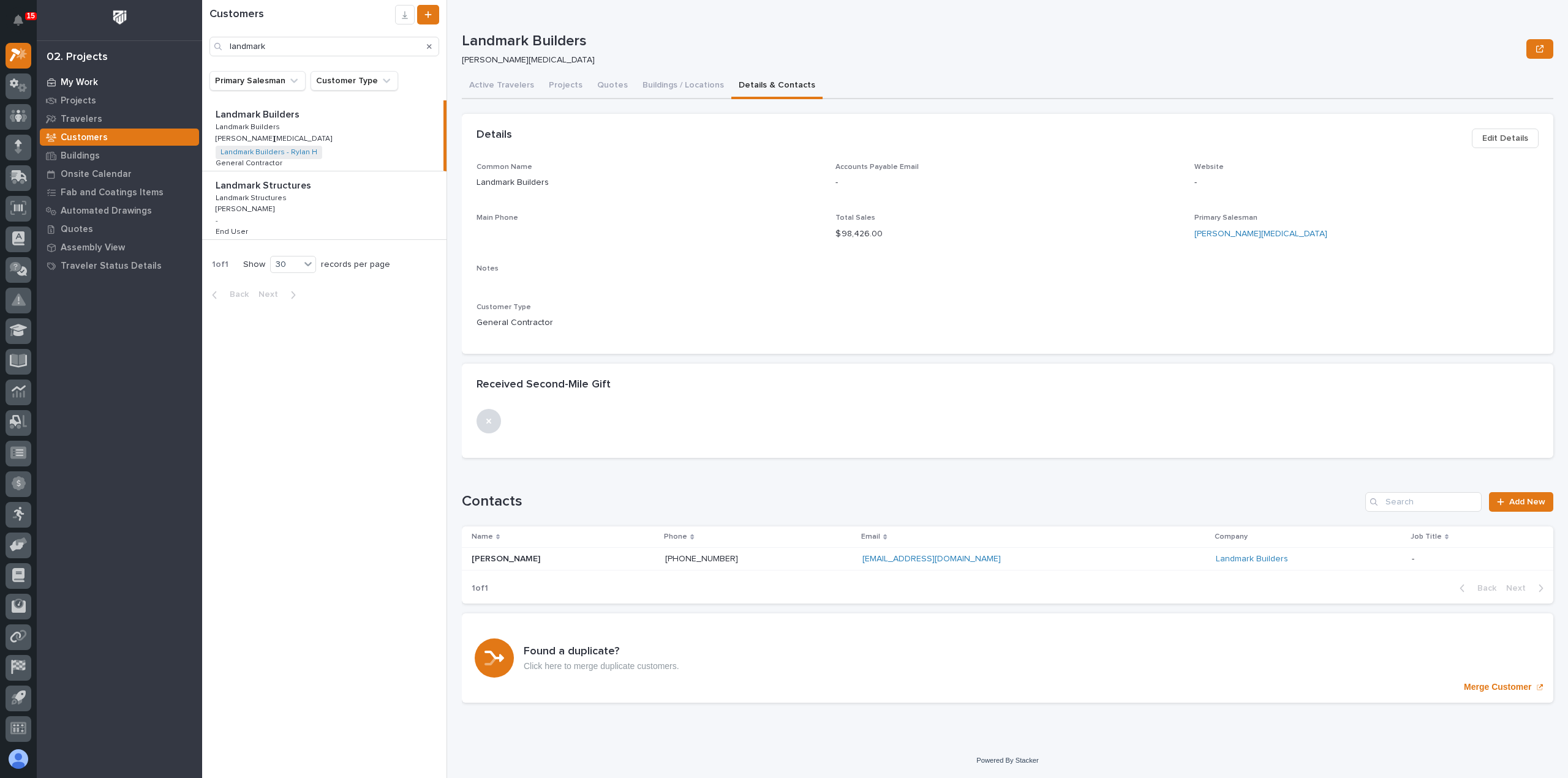
click at [80, 79] on p "My Work" at bounding box center [79, 82] width 37 height 11
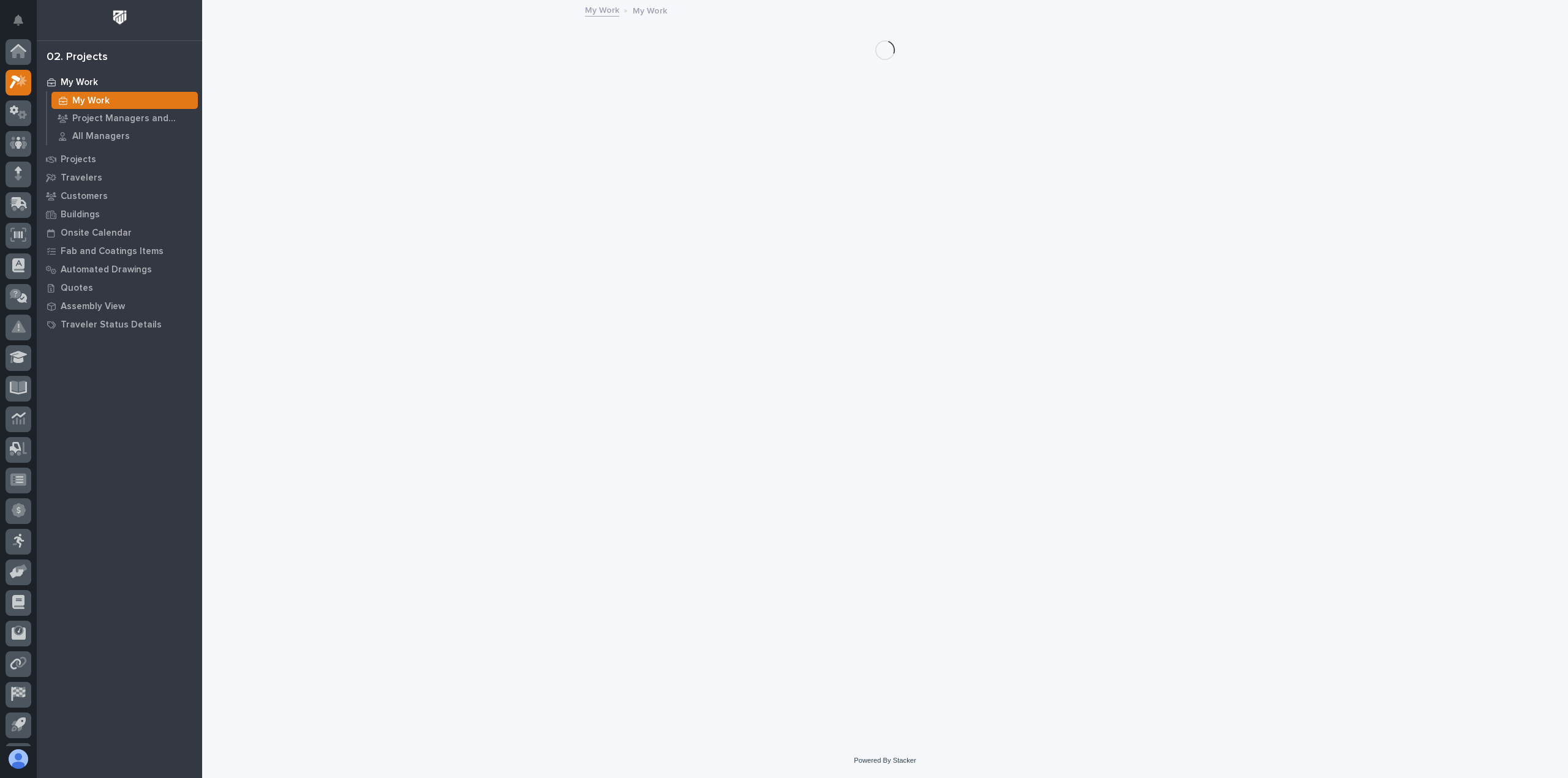
scroll to position [27, 0]
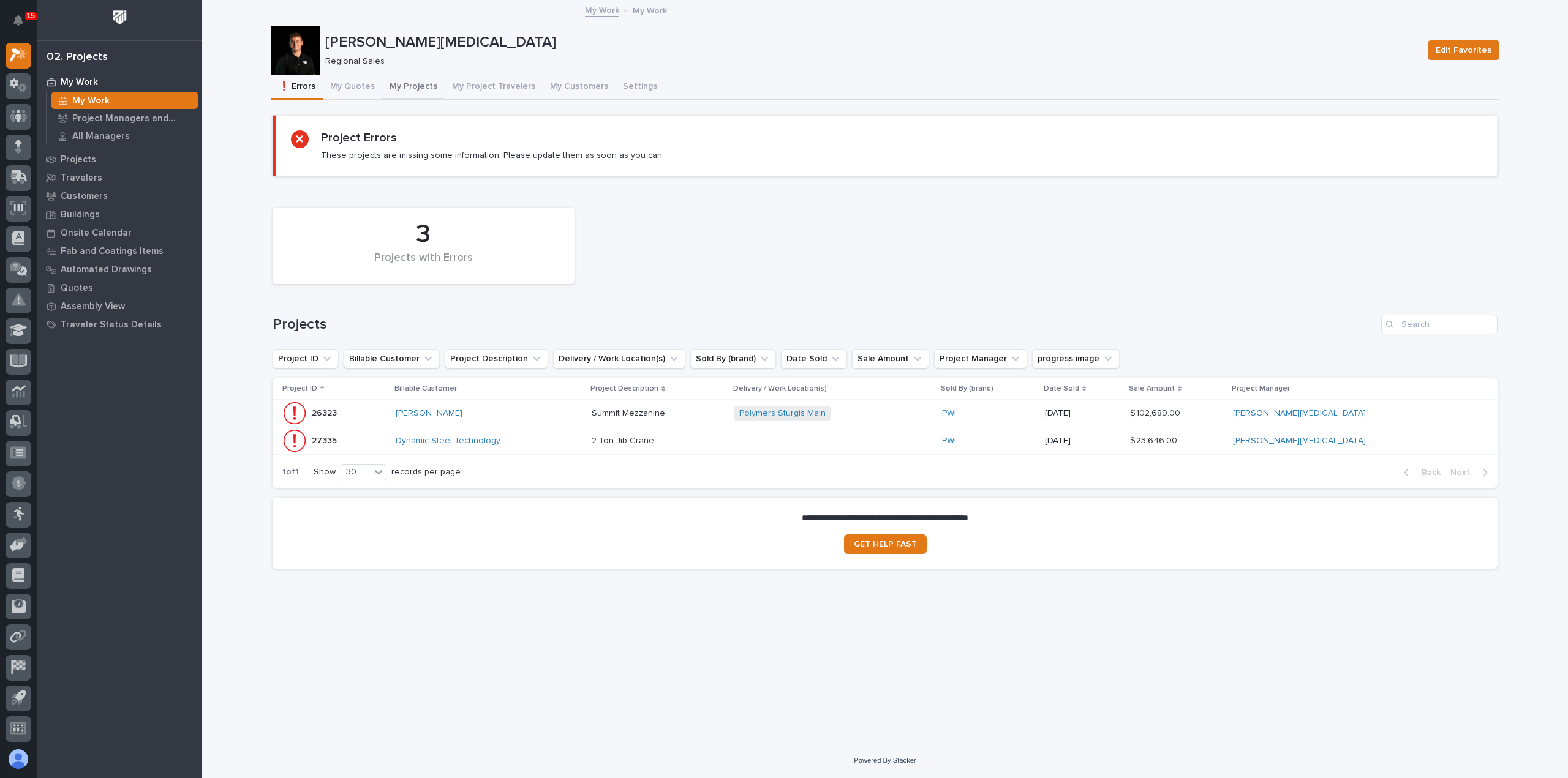
click at [387, 82] on button "My Projects" at bounding box center [413, 87] width 62 height 26
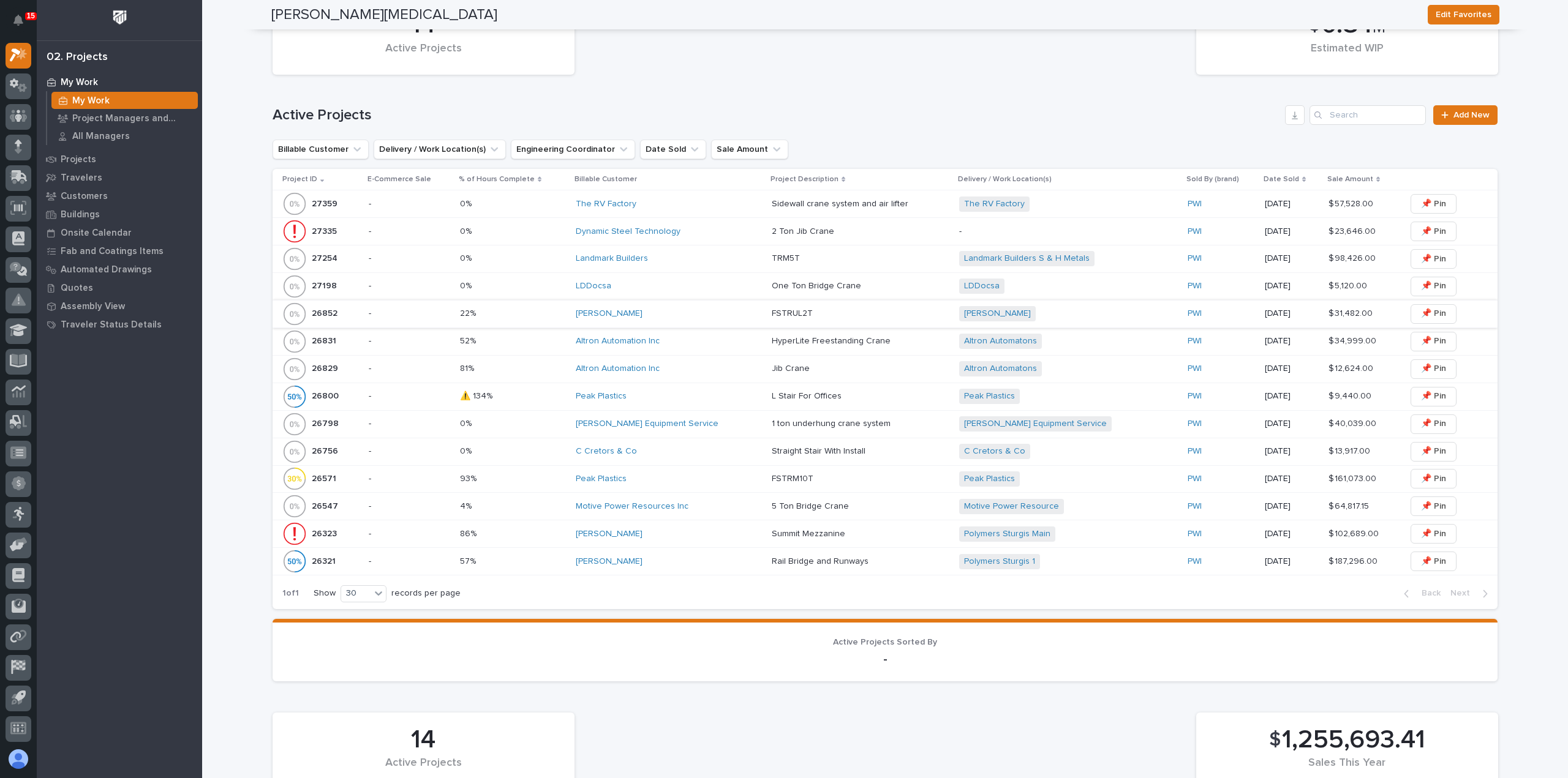
scroll to position [306, 0]
click at [708, 260] on div "Landmark Builders" at bounding box center [669, 259] width 186 height 10
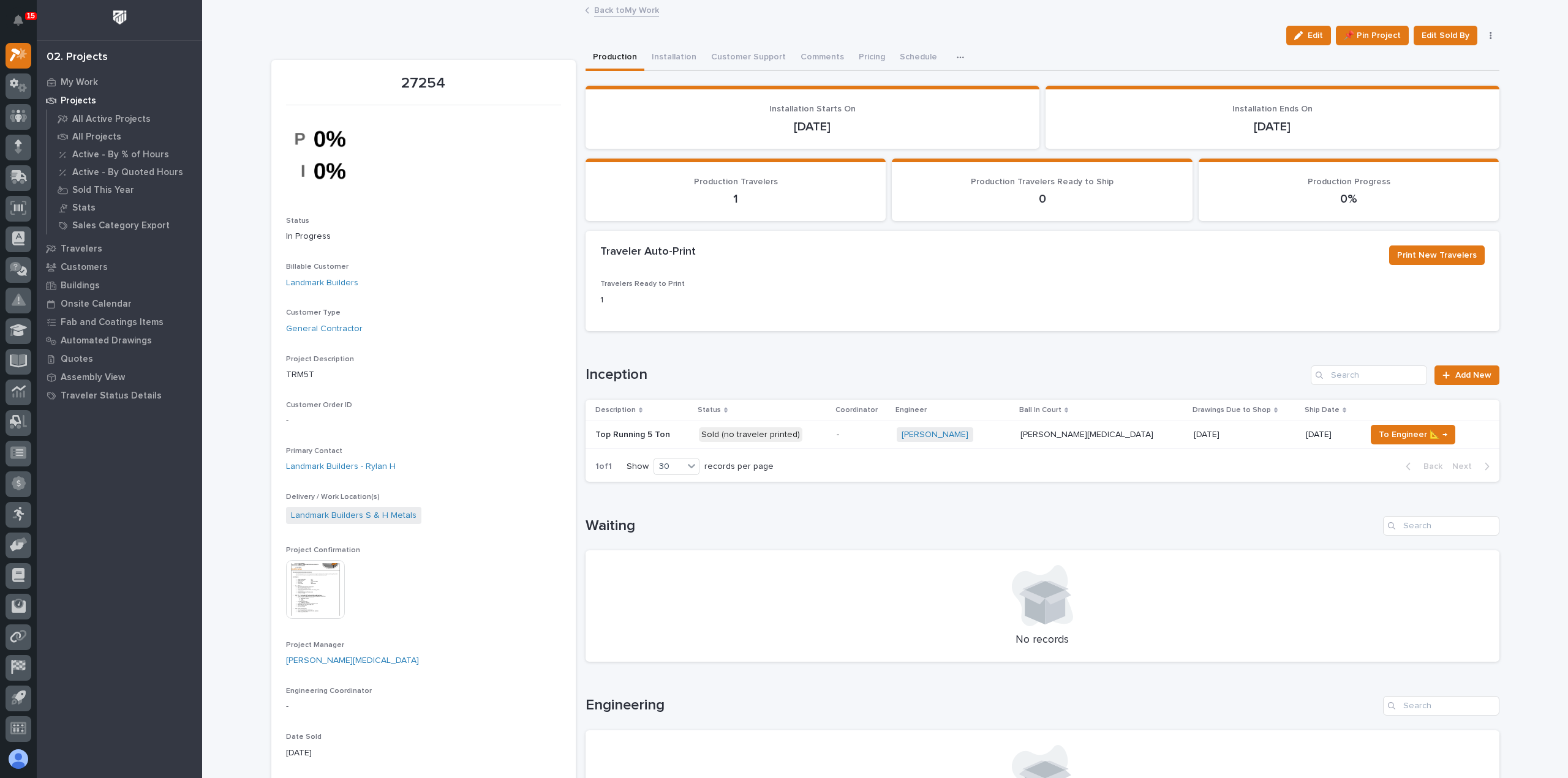
click at [622, 9] on link "Back to My Work" at bounding box center [627, 9] width 65 height 14
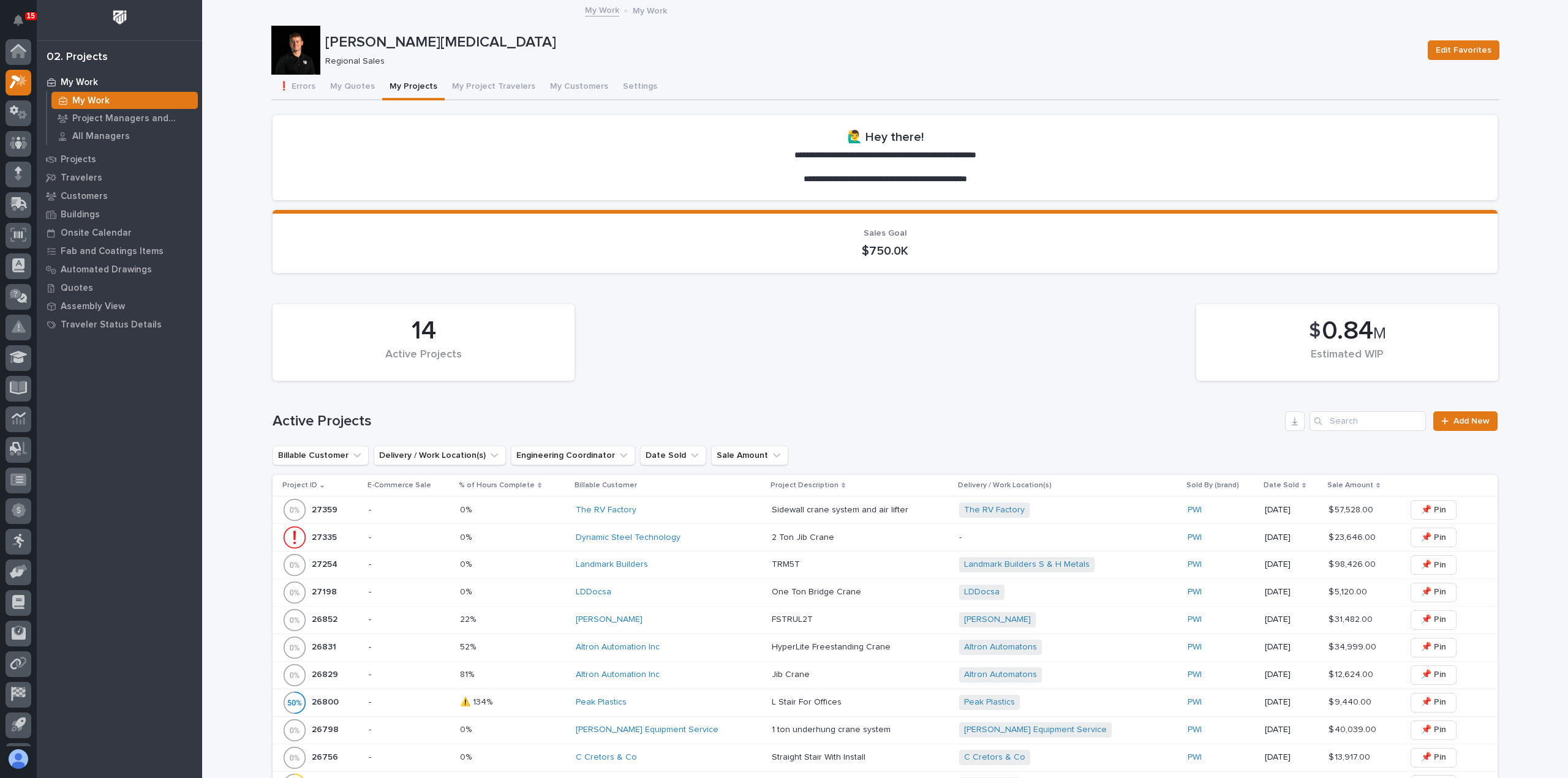
scroll to position [27, 0]
click at [300, 89] on button "❗ Errors" at bounding box center [297, 87] width 52 height 26
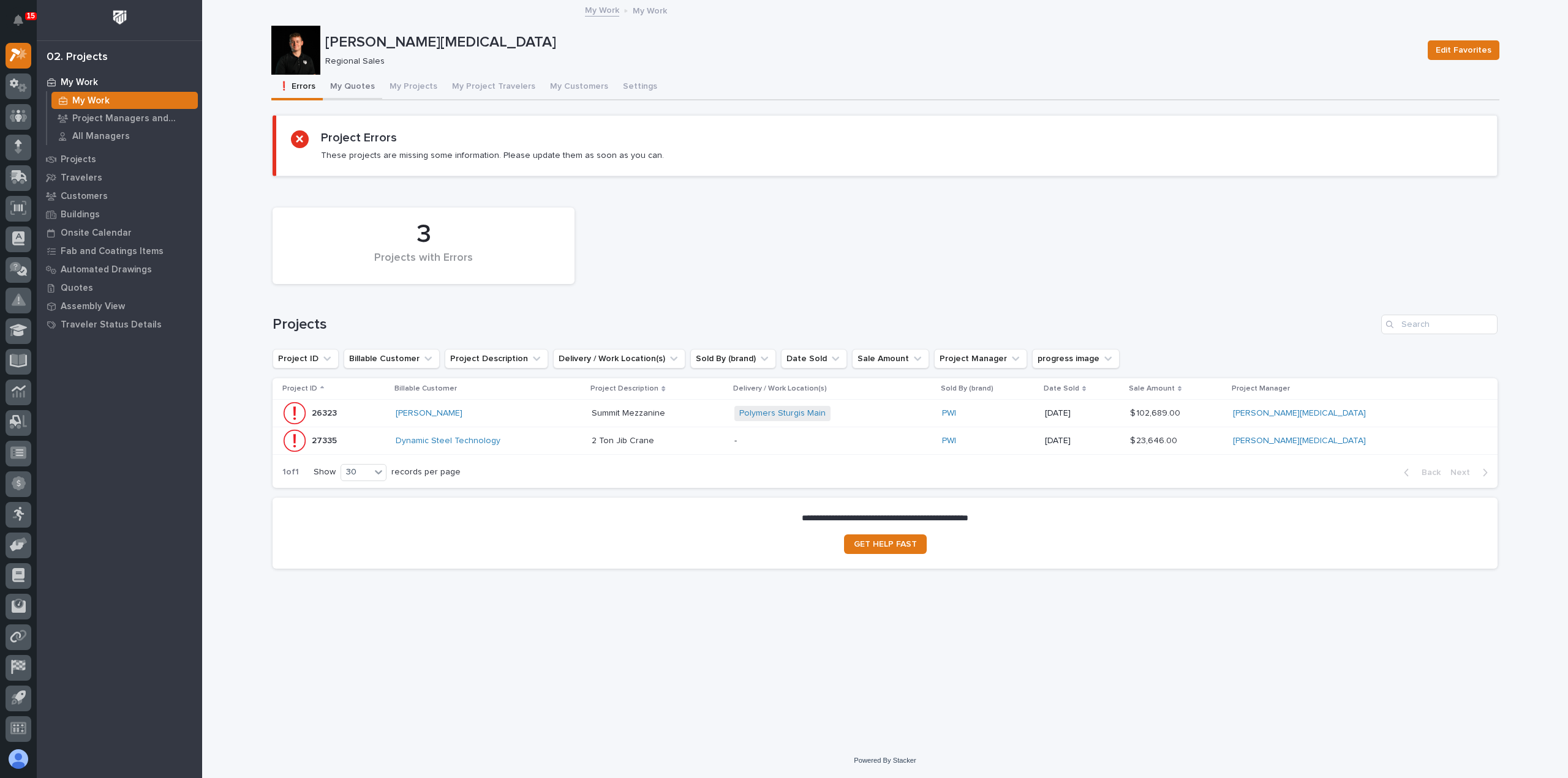
click at [343, 85] on button "My Quotes" at bounding box center [352, 87] width 59 height 26
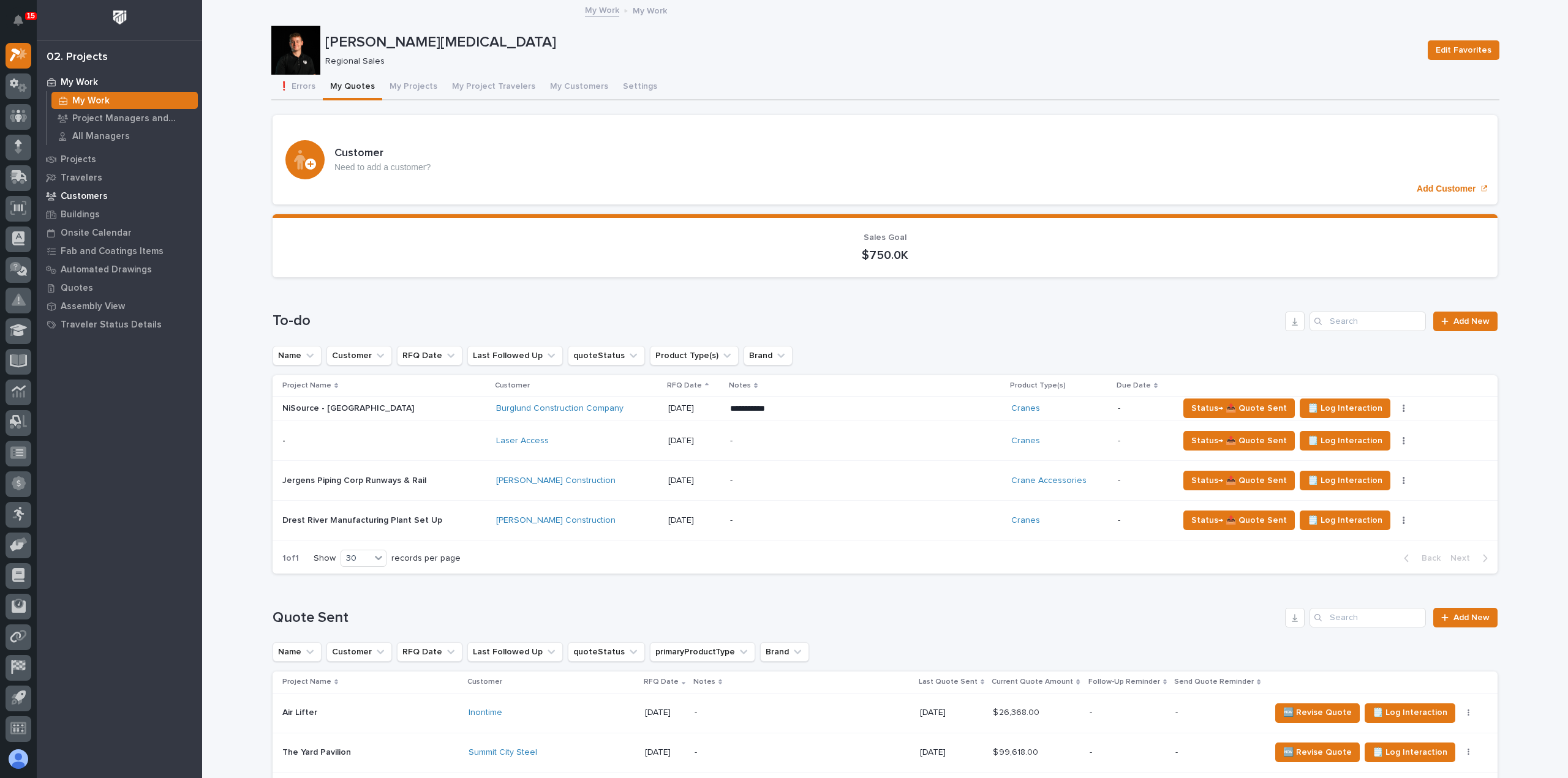
click at [75, 197] on p "Customers" at bounding box center [84, 196] width 47 height 11
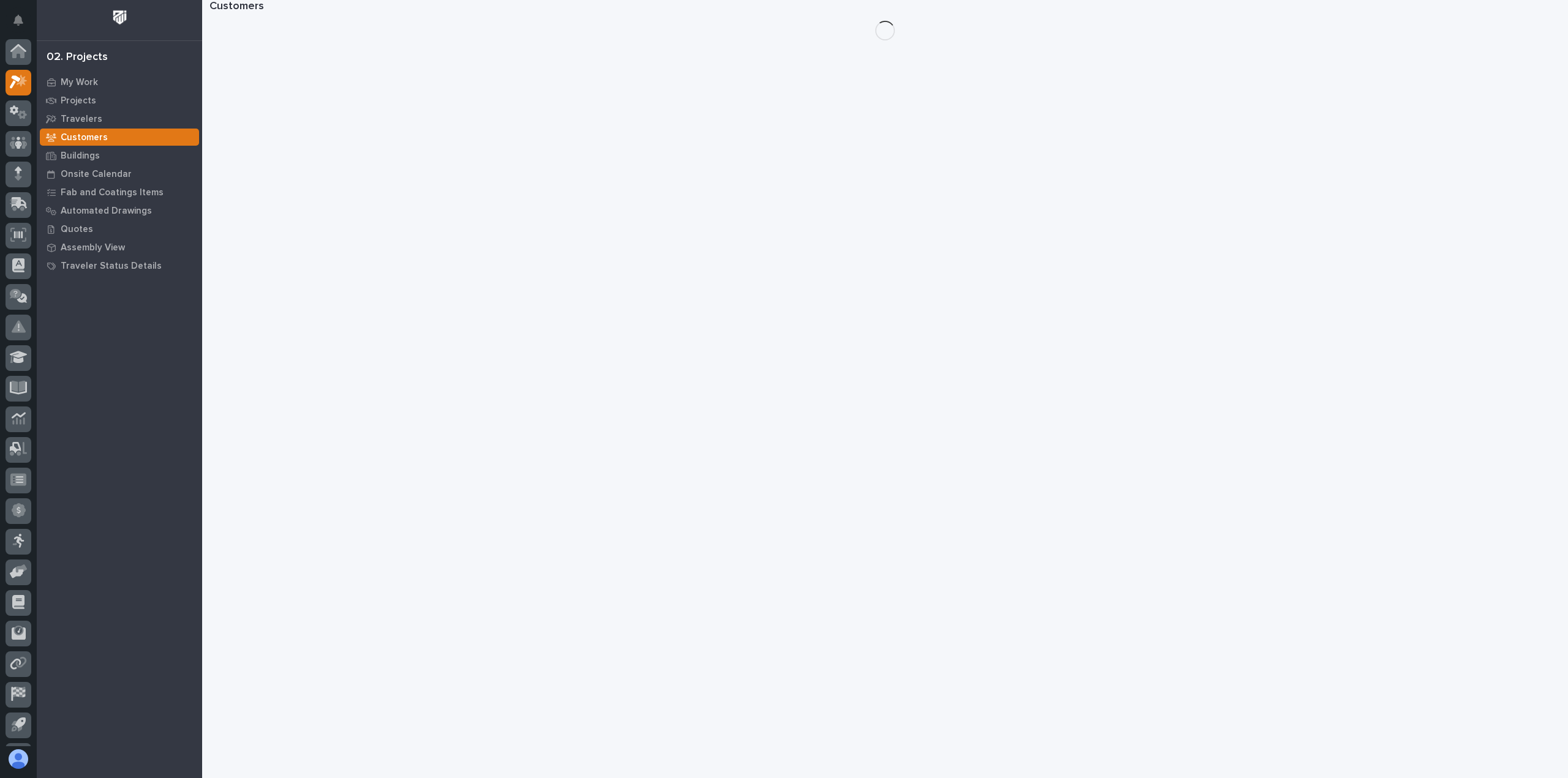
scroll to position [27, 0]
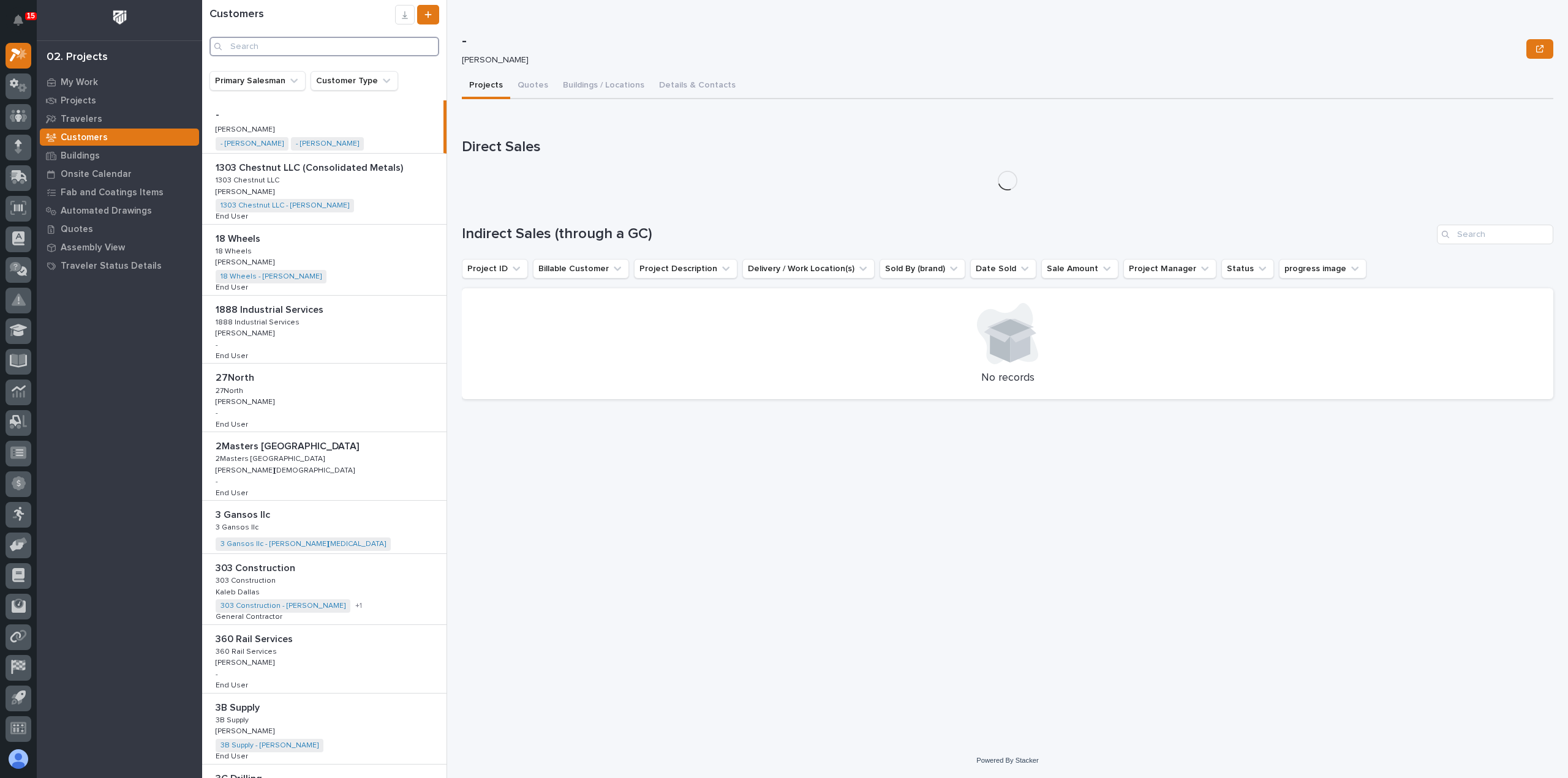
click at [339, 44] on input "Search" at bounding box center [324, 47] width 229 height 19
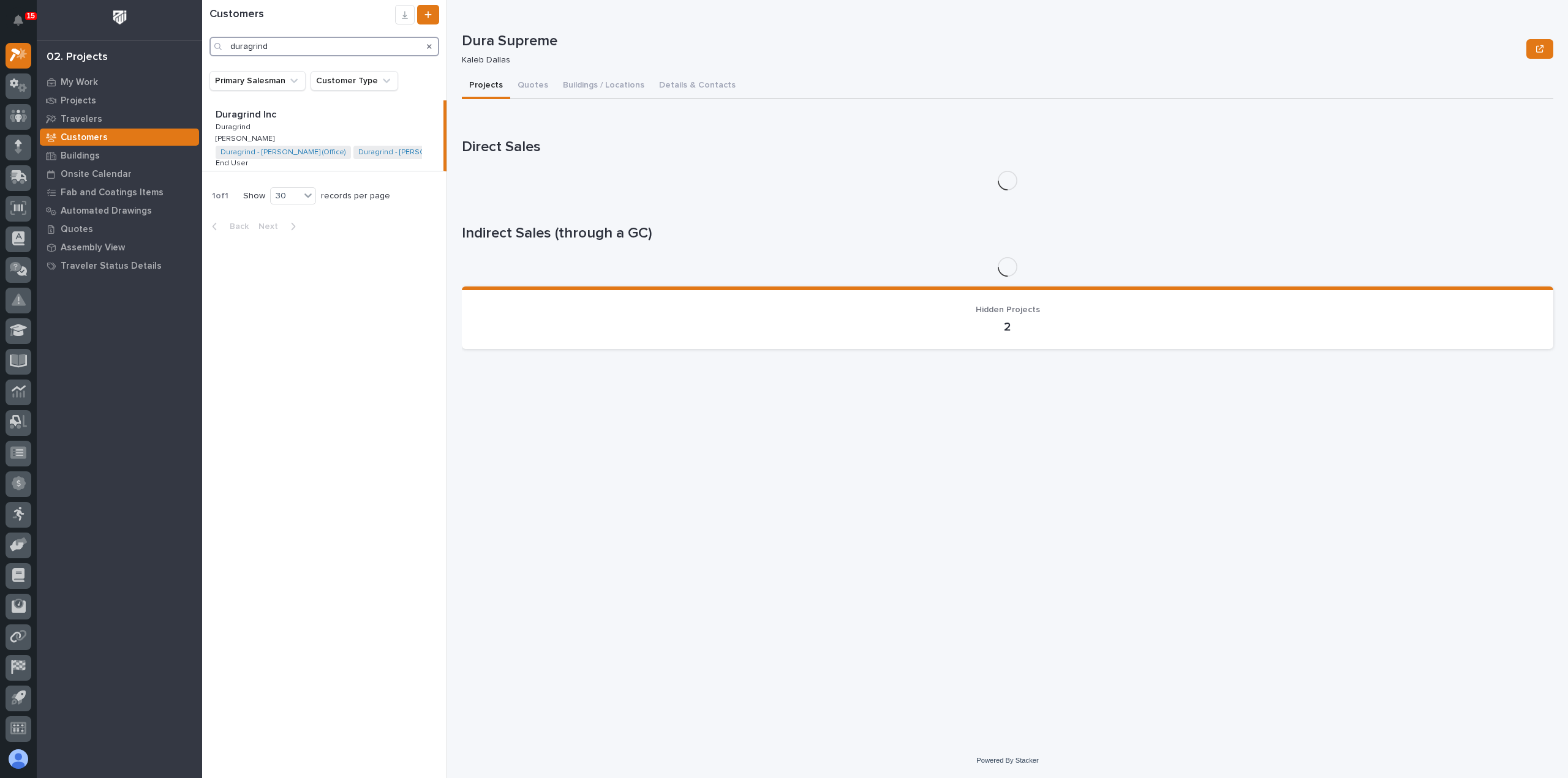
type input "duragrind"
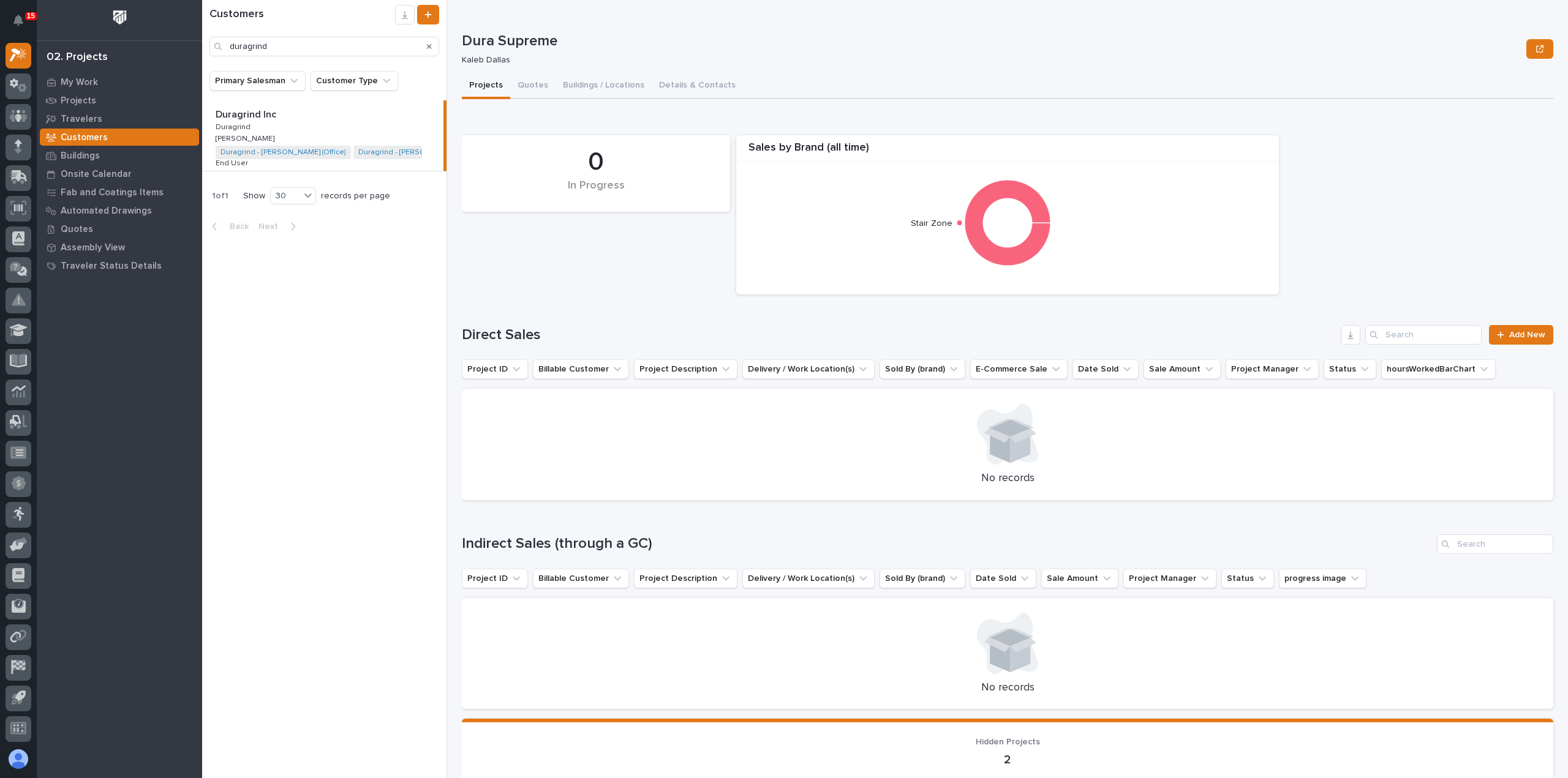
click at [388, 122] on div "Duragrind Inc Duragrind Inc Duragrind Duragrind Riley Youngman Riley Youngman D…" at bounding box center [323, 135] width 241 height 70
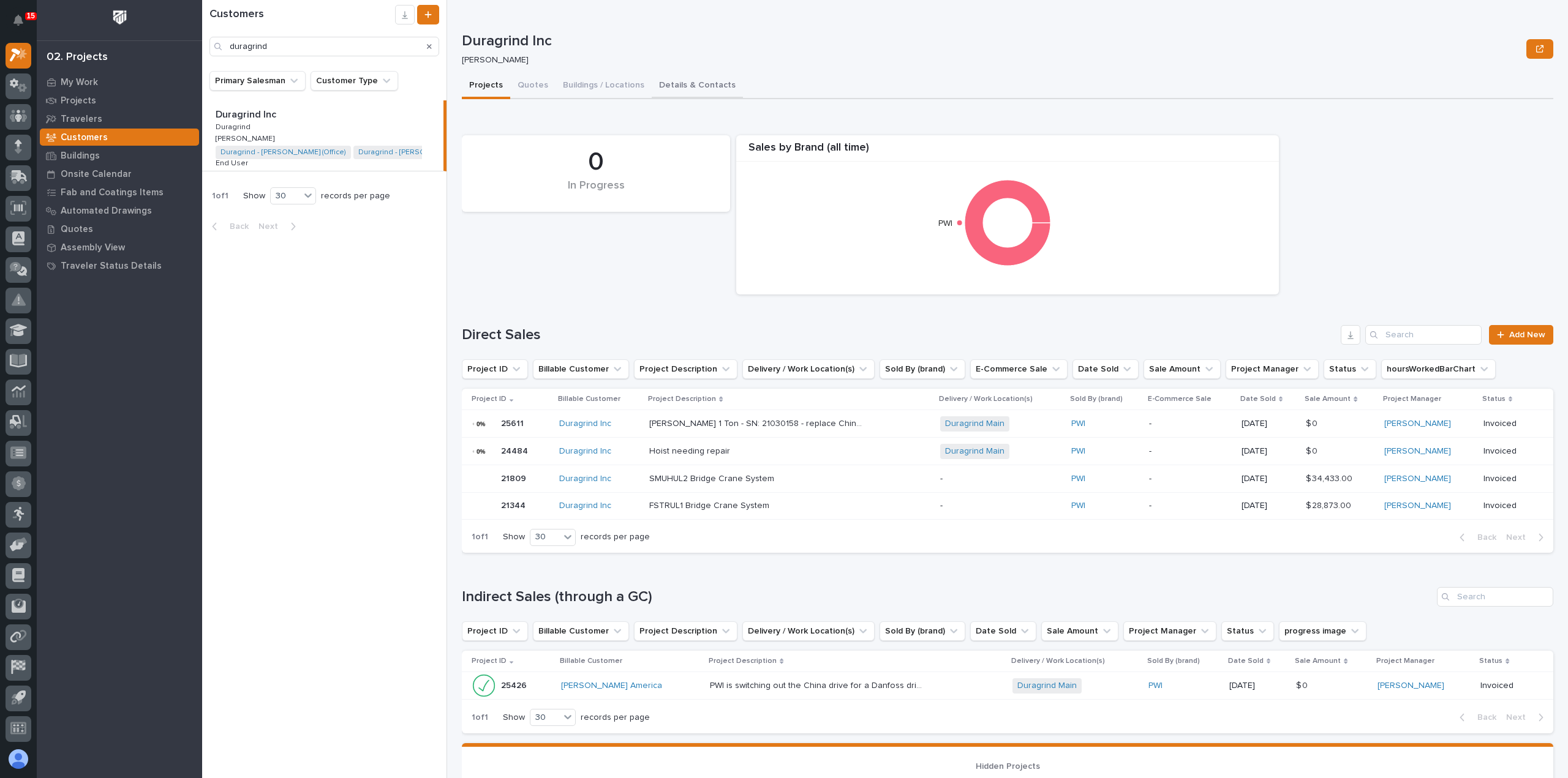
click at [676, 83] on button "Details & Contacts" at bounding box center [697, 86] width 91 height 26
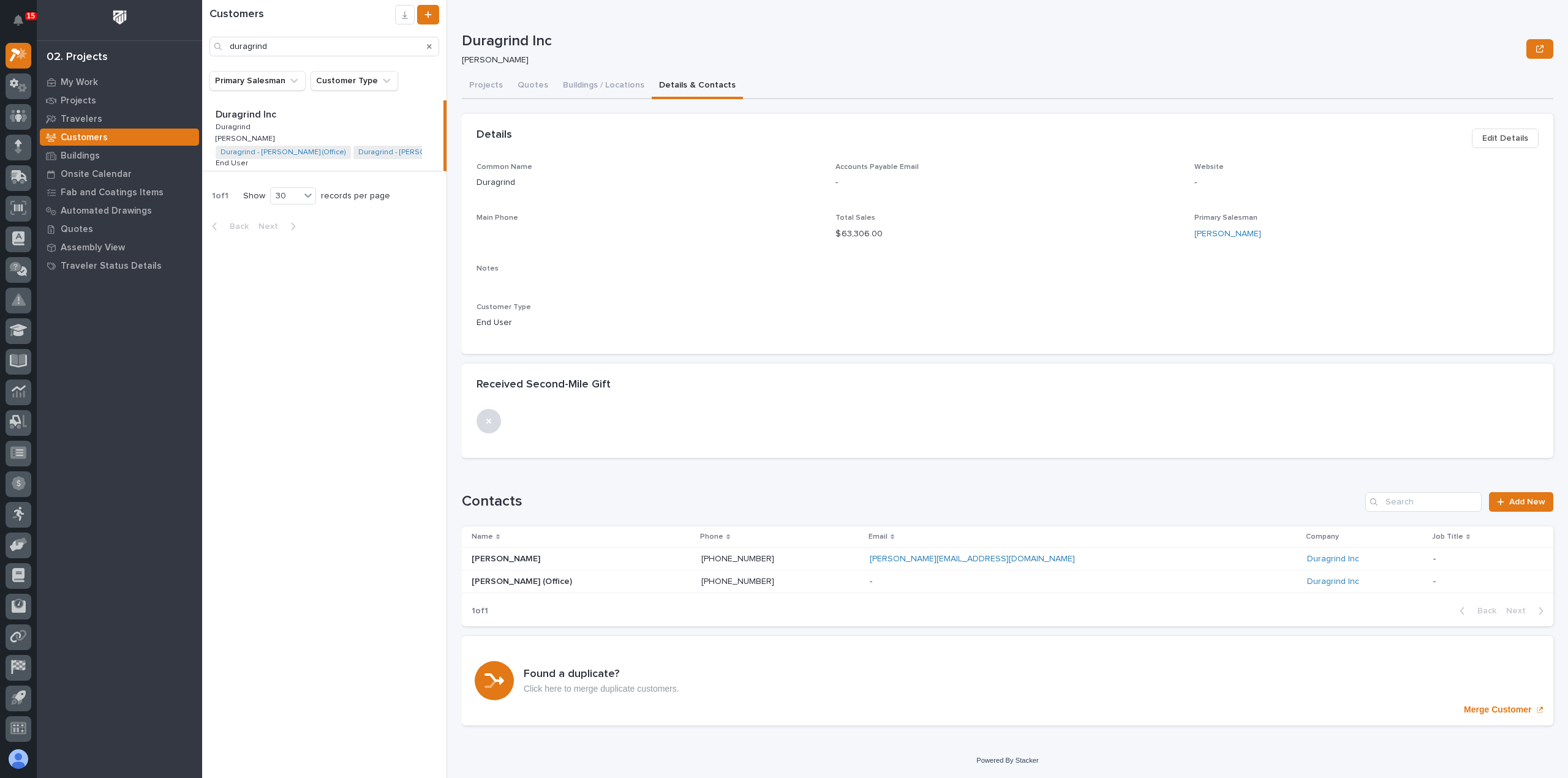
click at [1514, 143] on span "Edit Details" at bounding box center [1505, 138] width 46 height 15
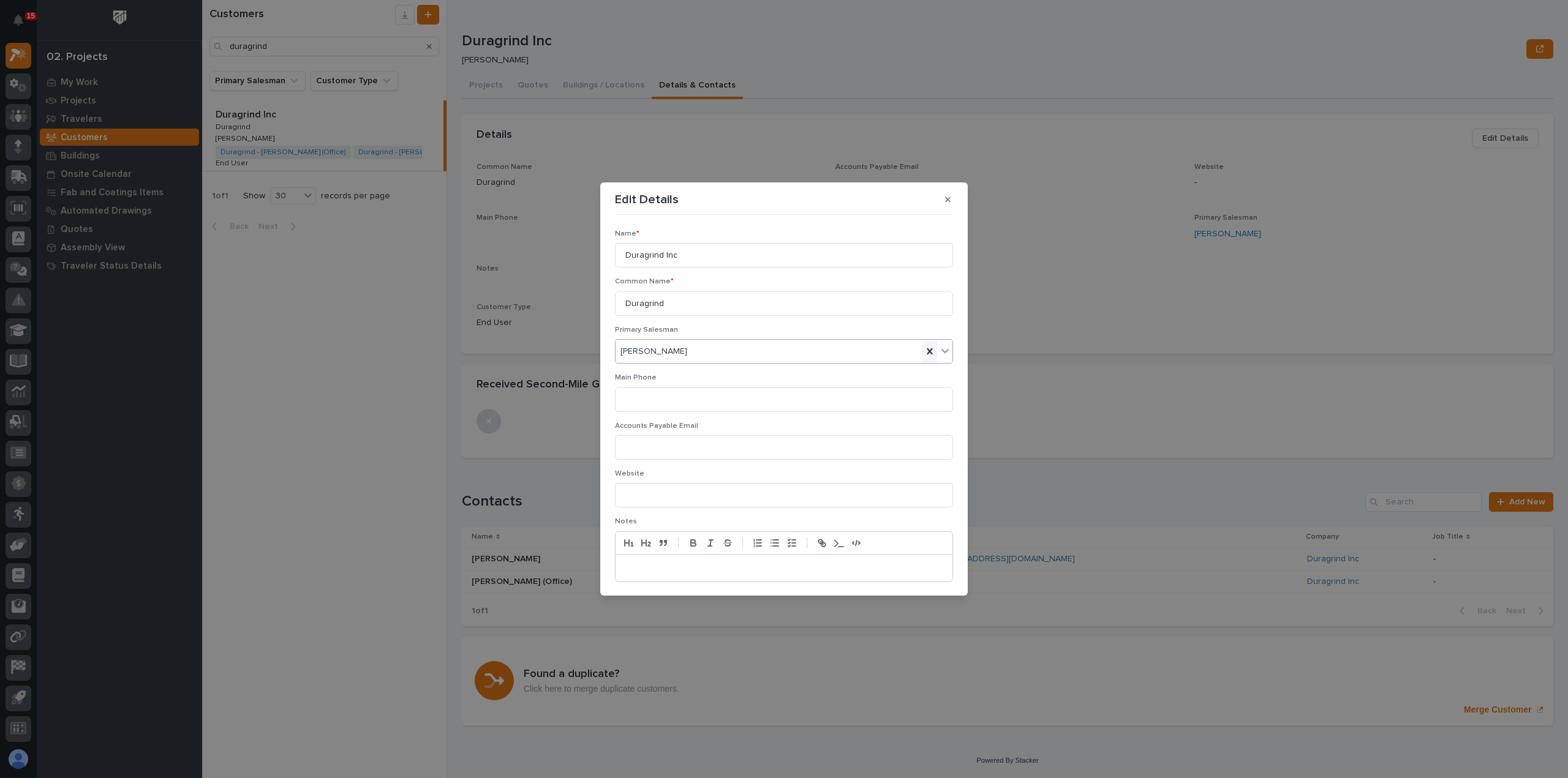
click at [923, 348] on icon at bounding box center [929, 351] width 13 height 13
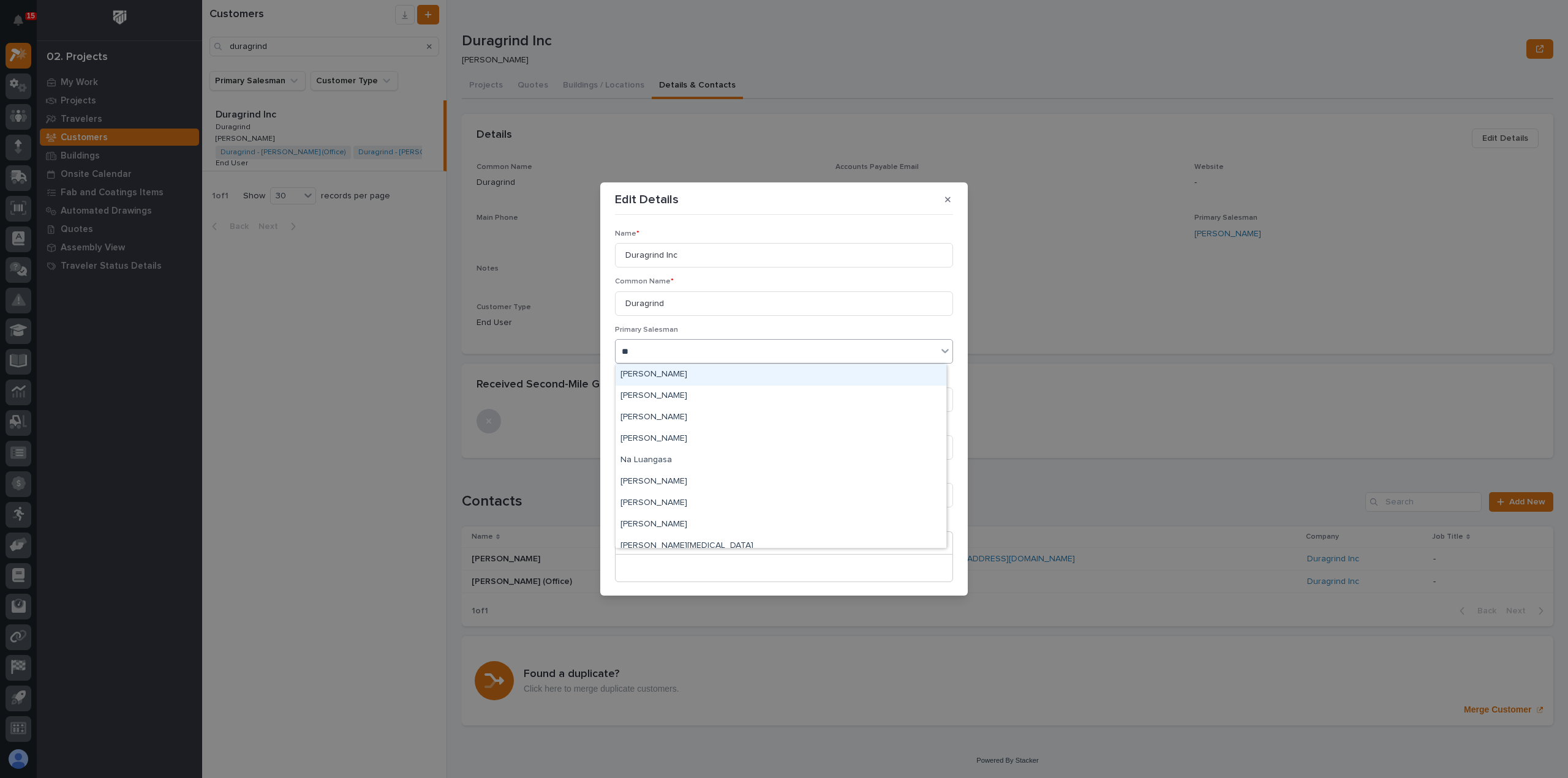
type input "***"
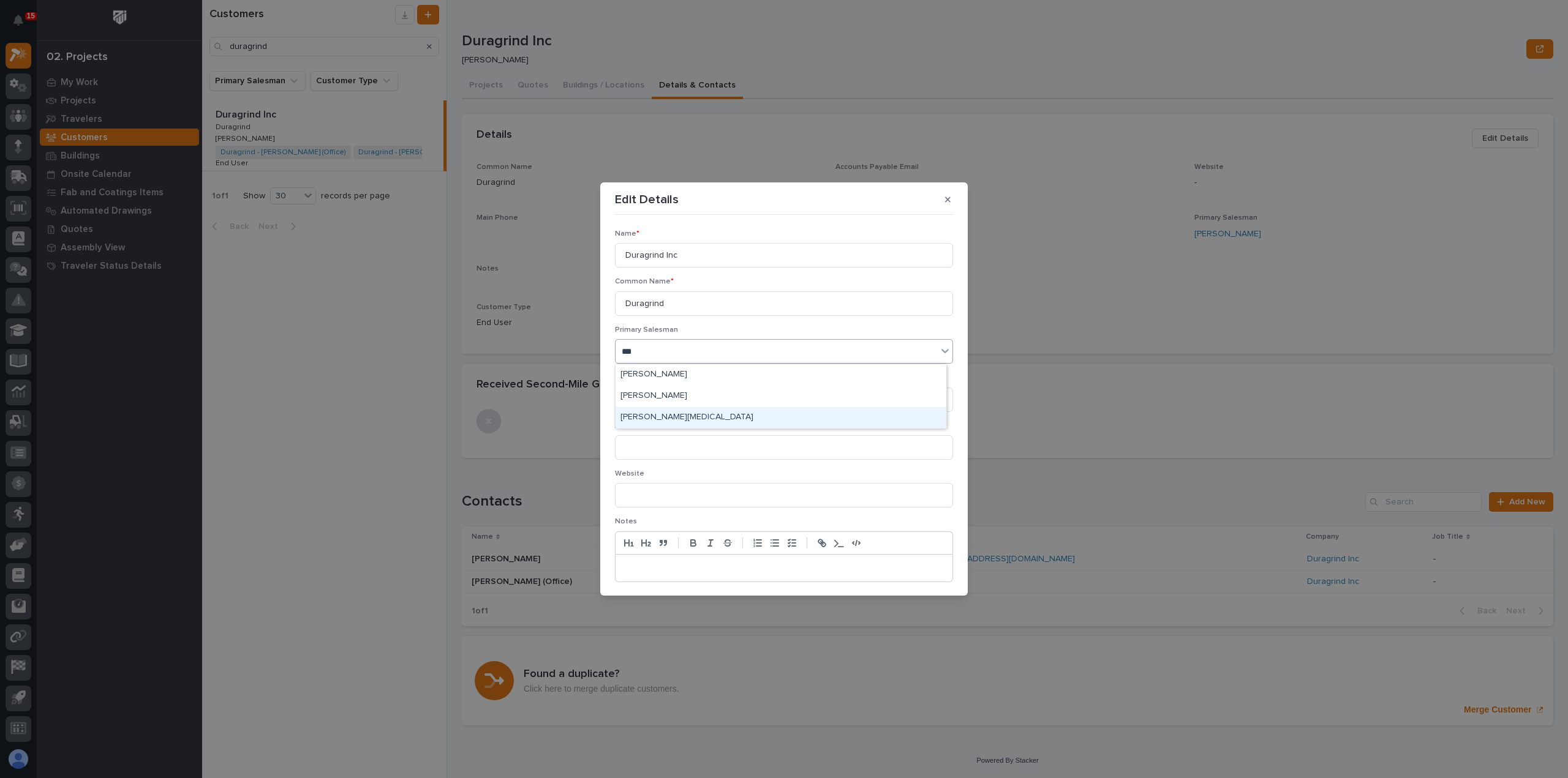
click at [763, 418] on div "[PERSON_NAME]" at bounding box center [781, 417] width 331 height 21
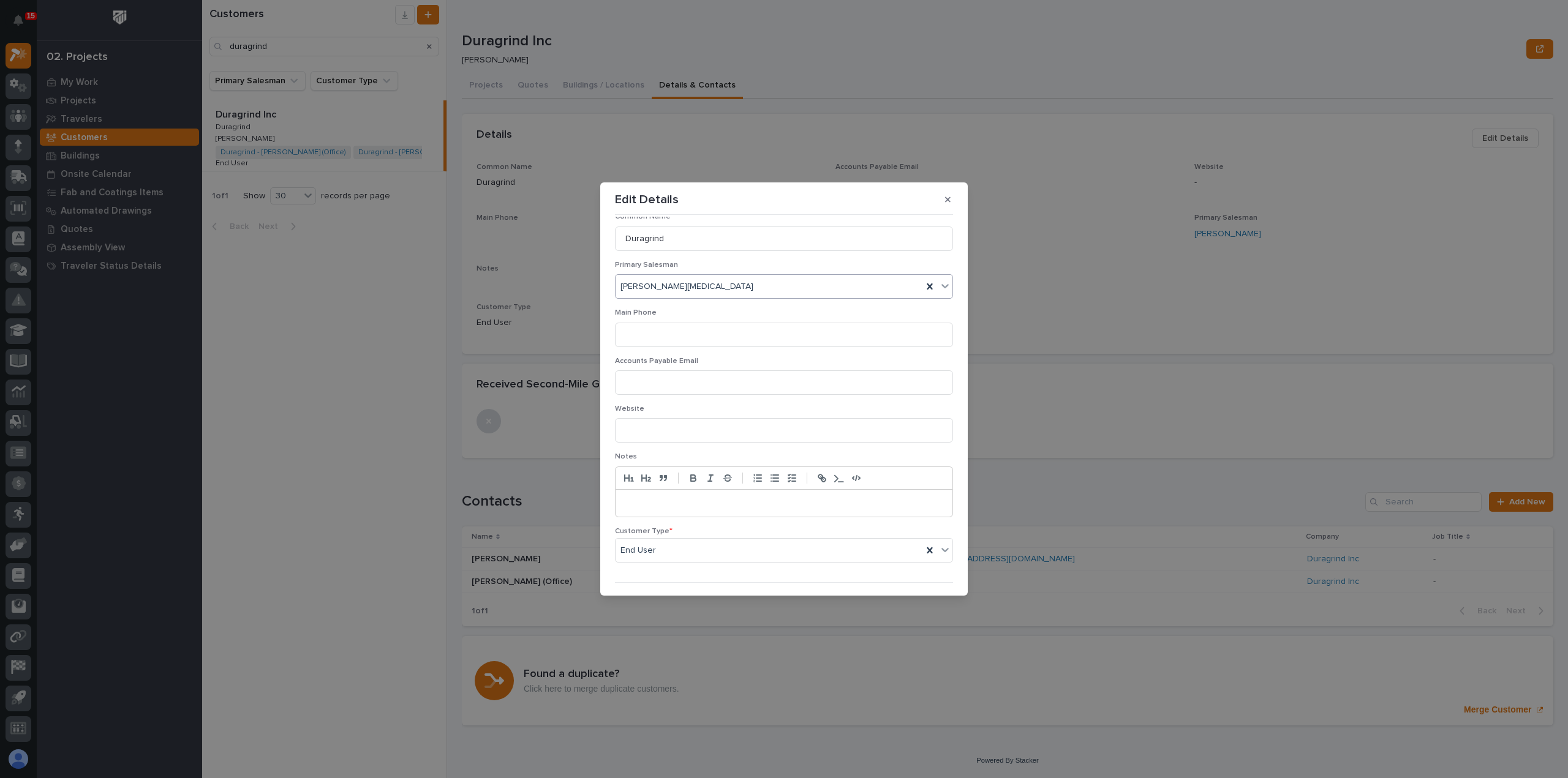
scroll to position [92, 0]
click at [916, 572] on div "button" at bounding box center [917, 575] width 13 height 9
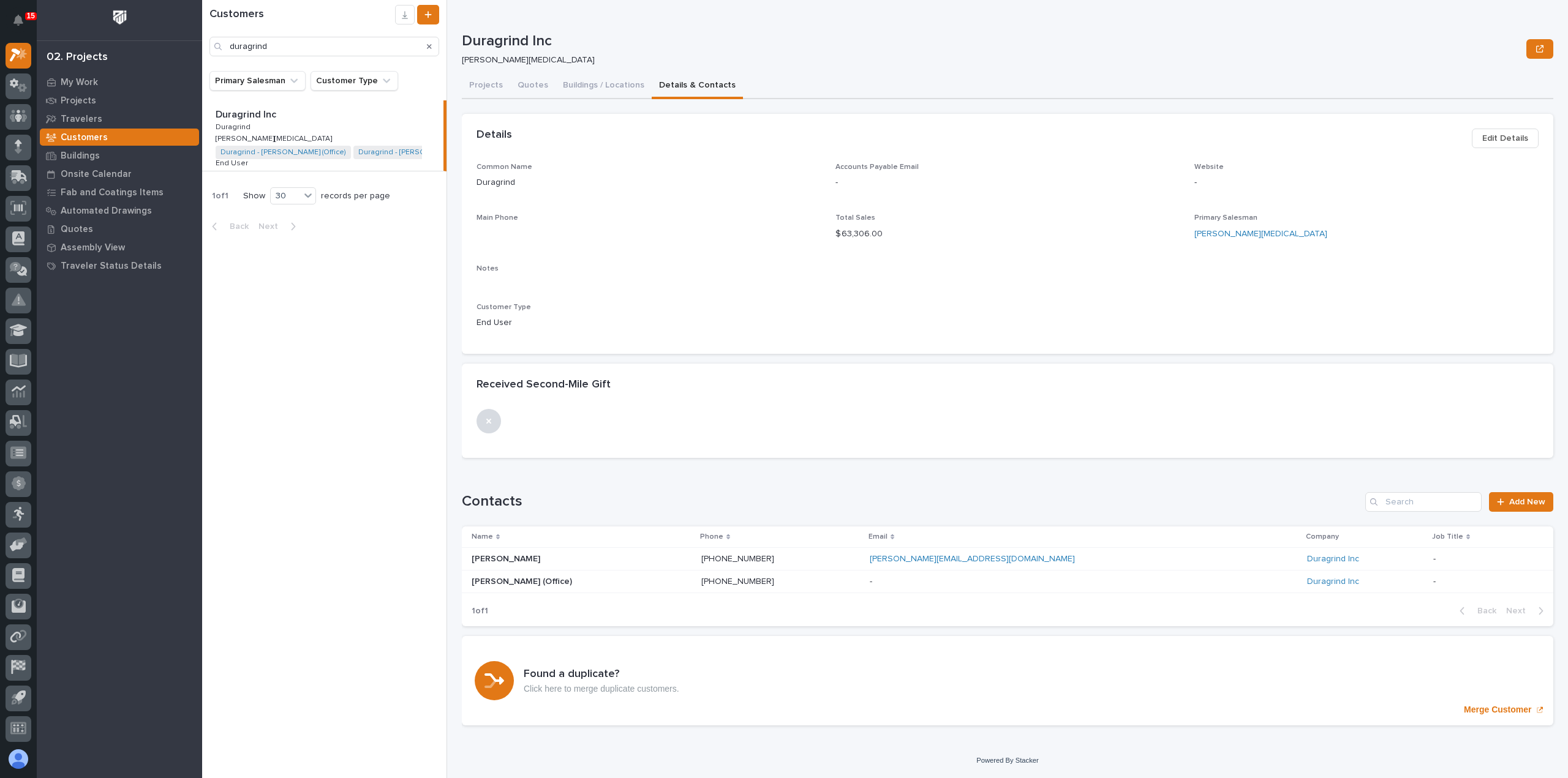
drag, startPoint x: 427, startPoint y: 48, endPoint x: 522, endPoint y: 16, distance: 100.2
click at [428, 48] on icon "Search" at bounding box center [429, 47] width 5 height 7
click at [522, 16] on div "**********" at bounding box center [1007, 371] width 1091 height 743
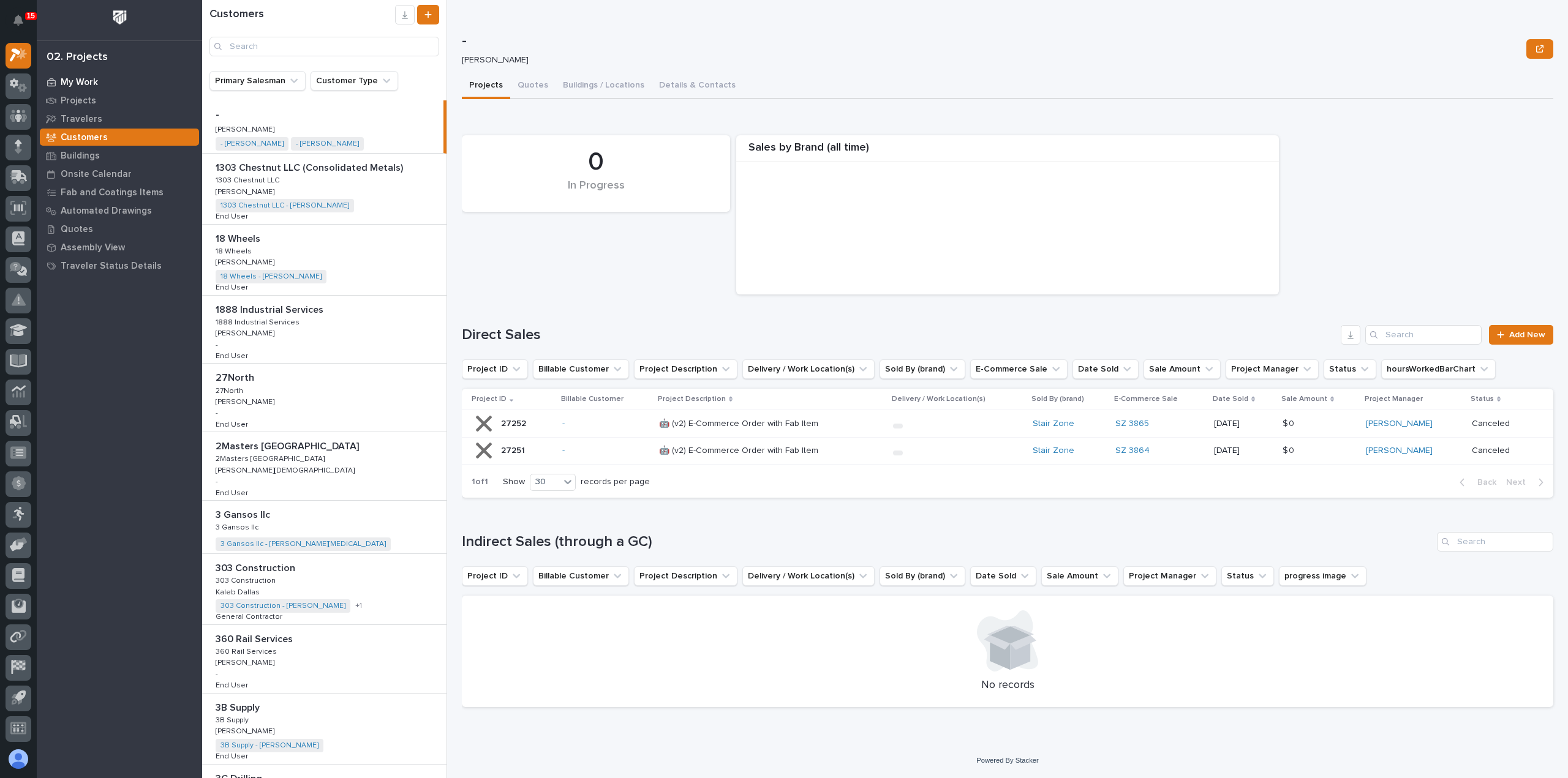
click at [108, 84] on div "My Work" at bounding box center [119, 81] width 159 height 17
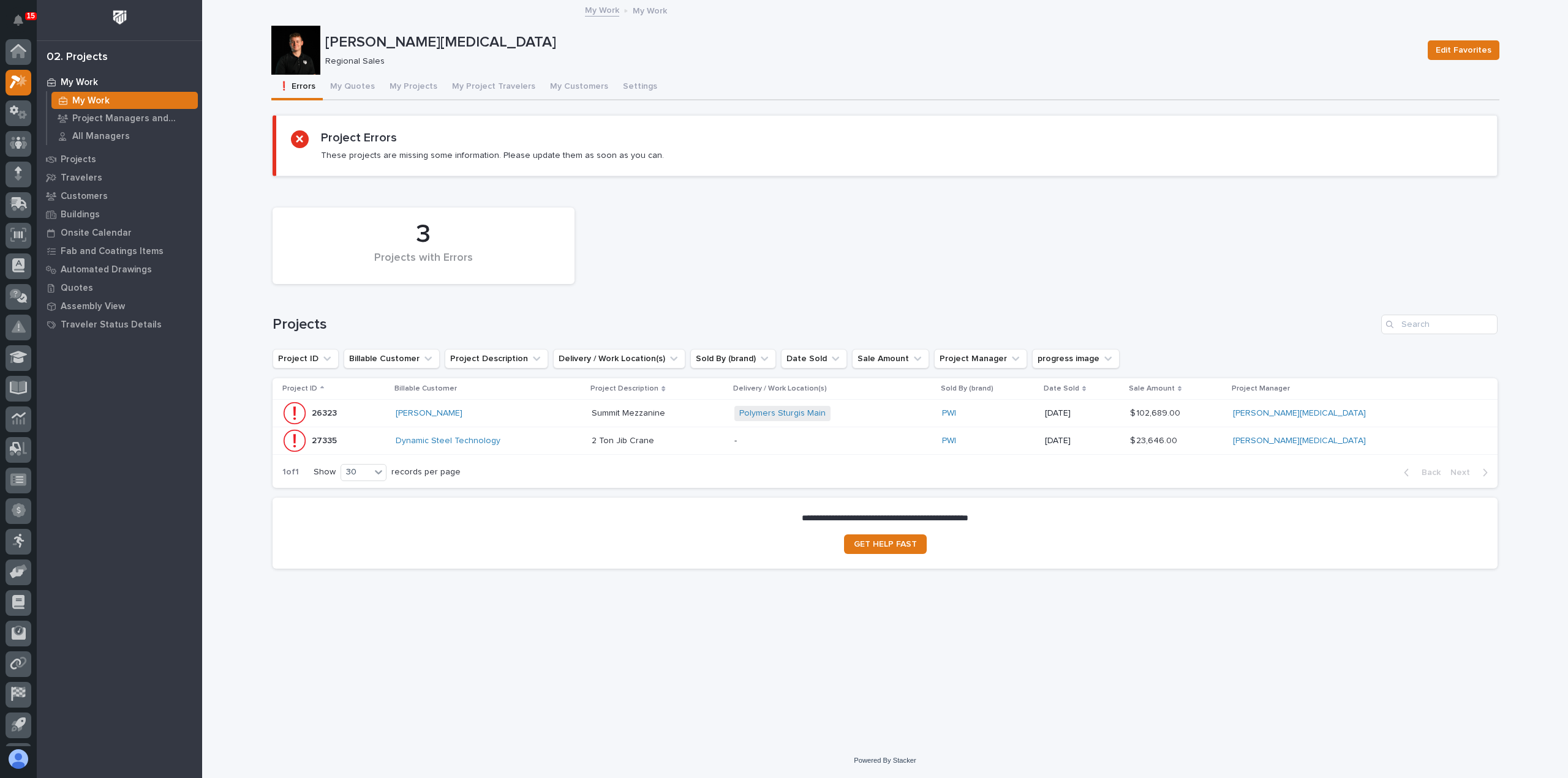
scroll to position [27, 0]
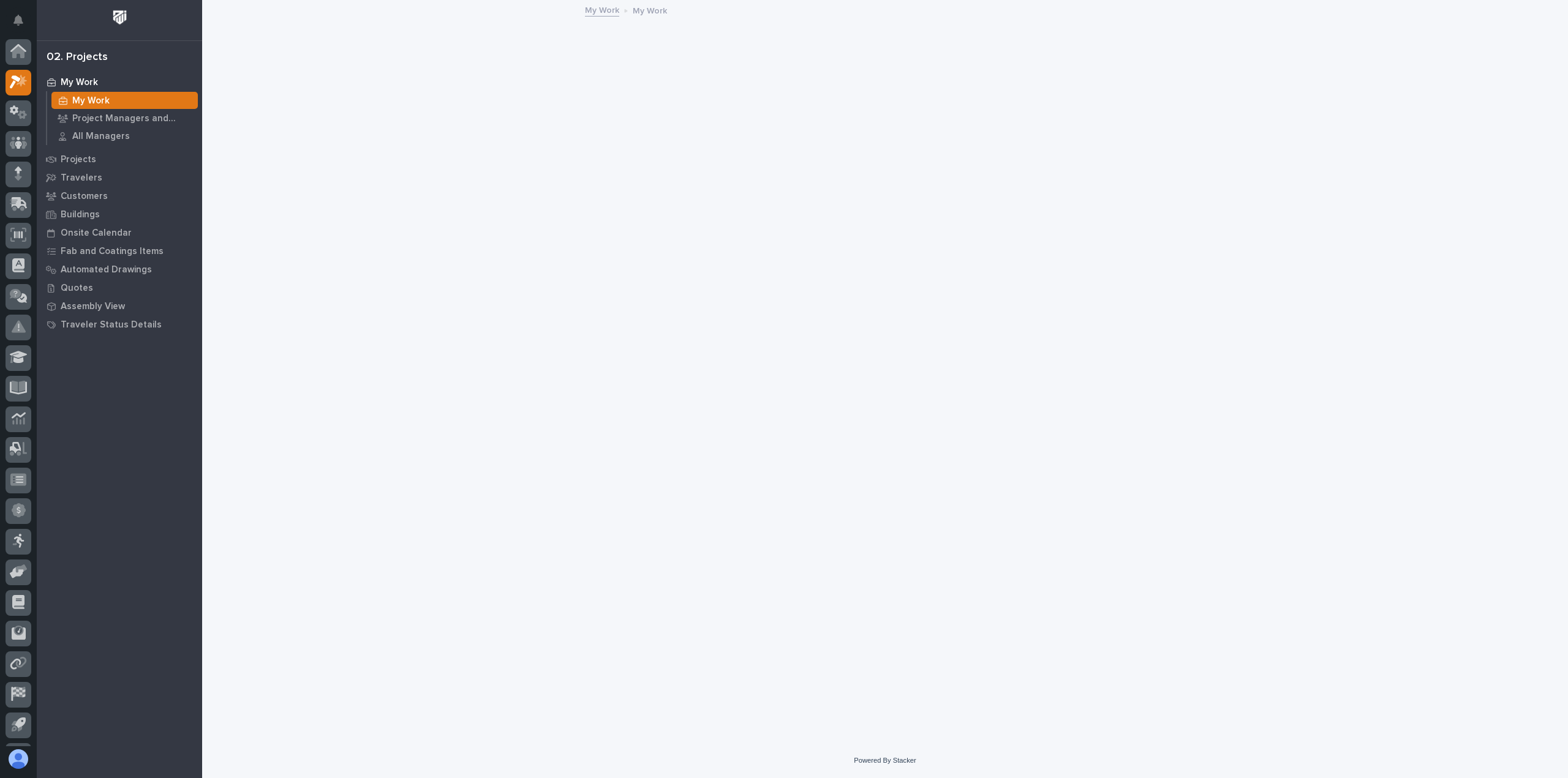
scroll to position [27, 0]
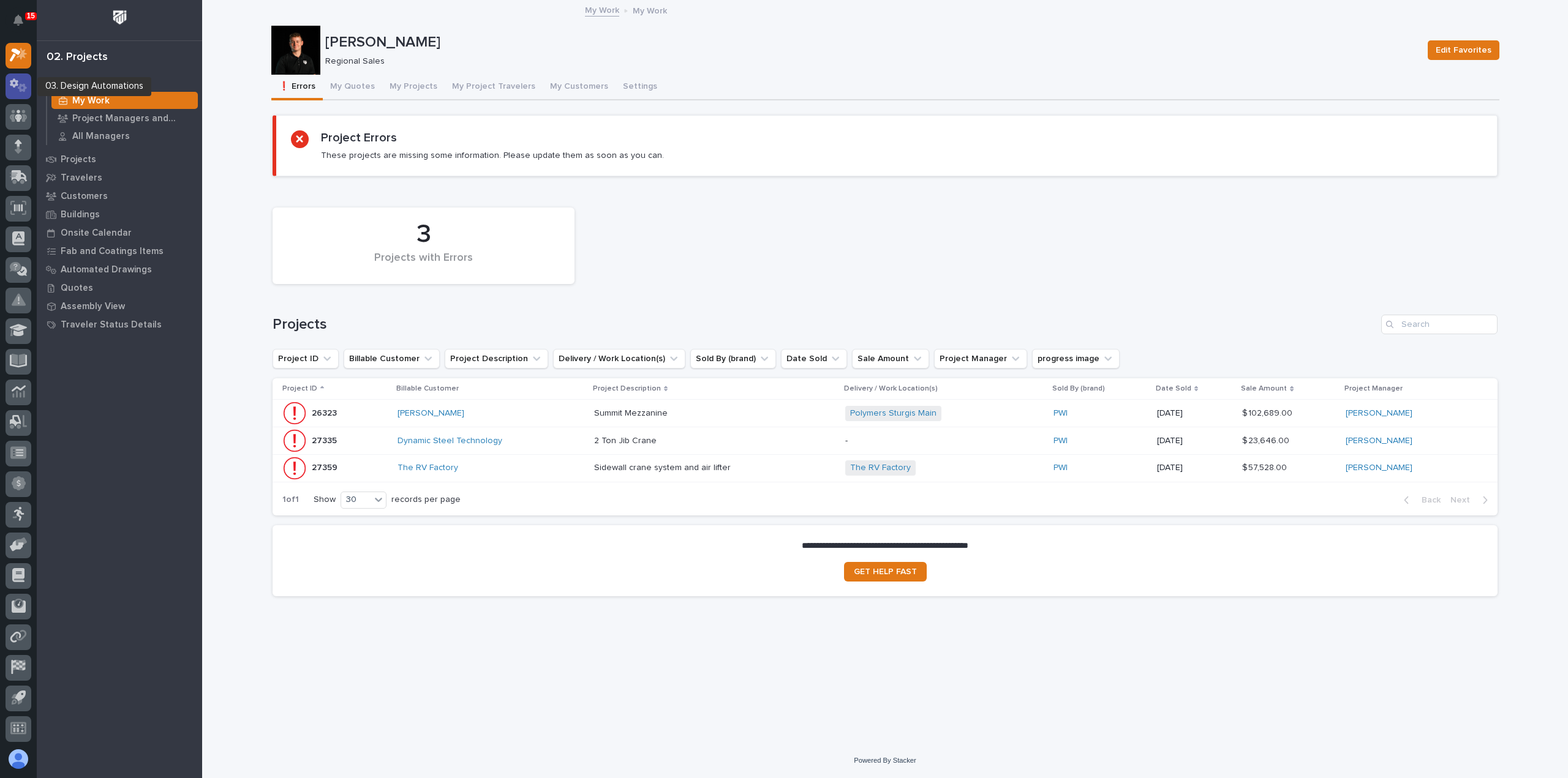
click at [21, 87] on icon at bounding box center [18, 85] width 18 height 14
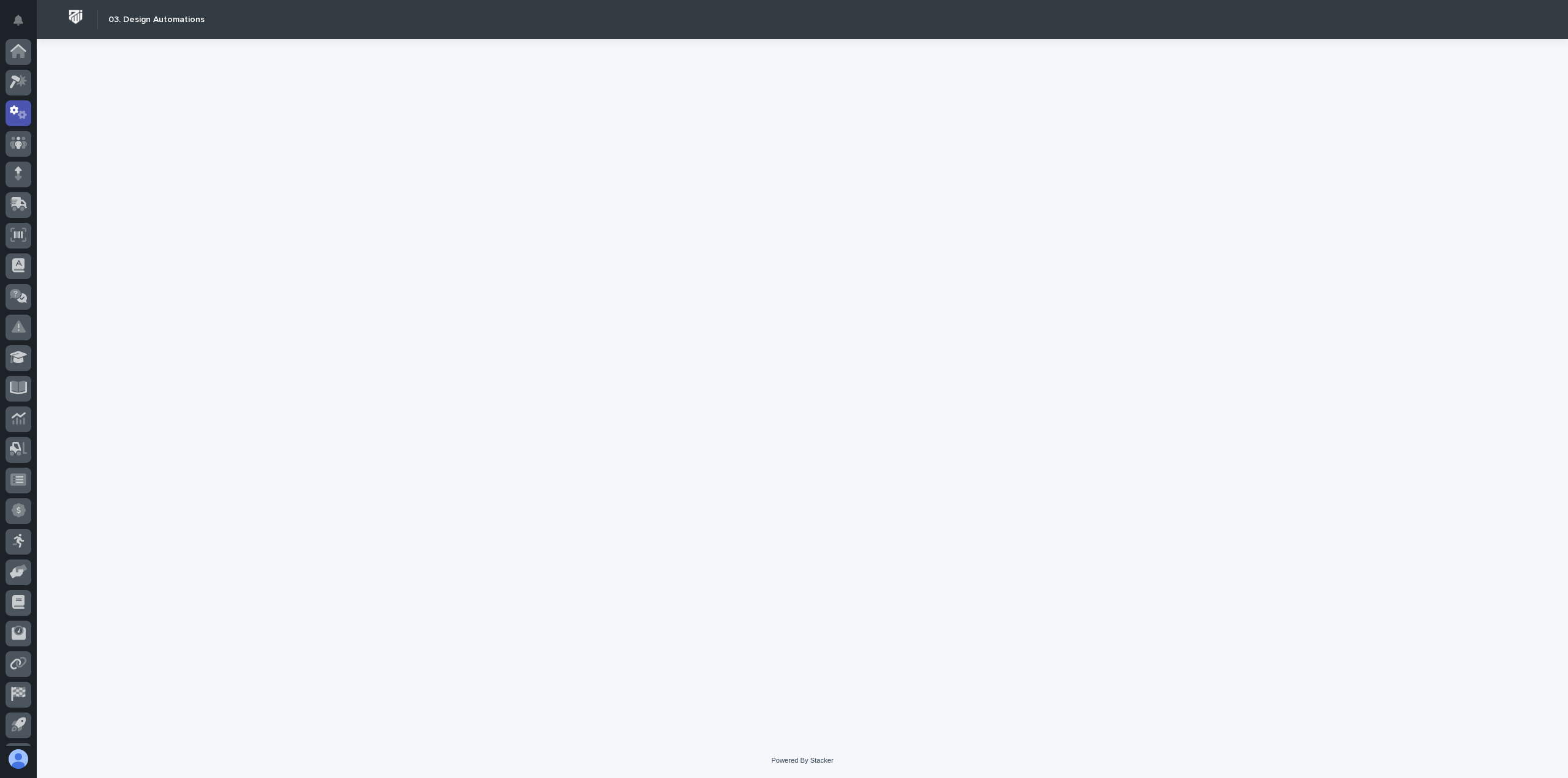
scroll to position [27, 0]
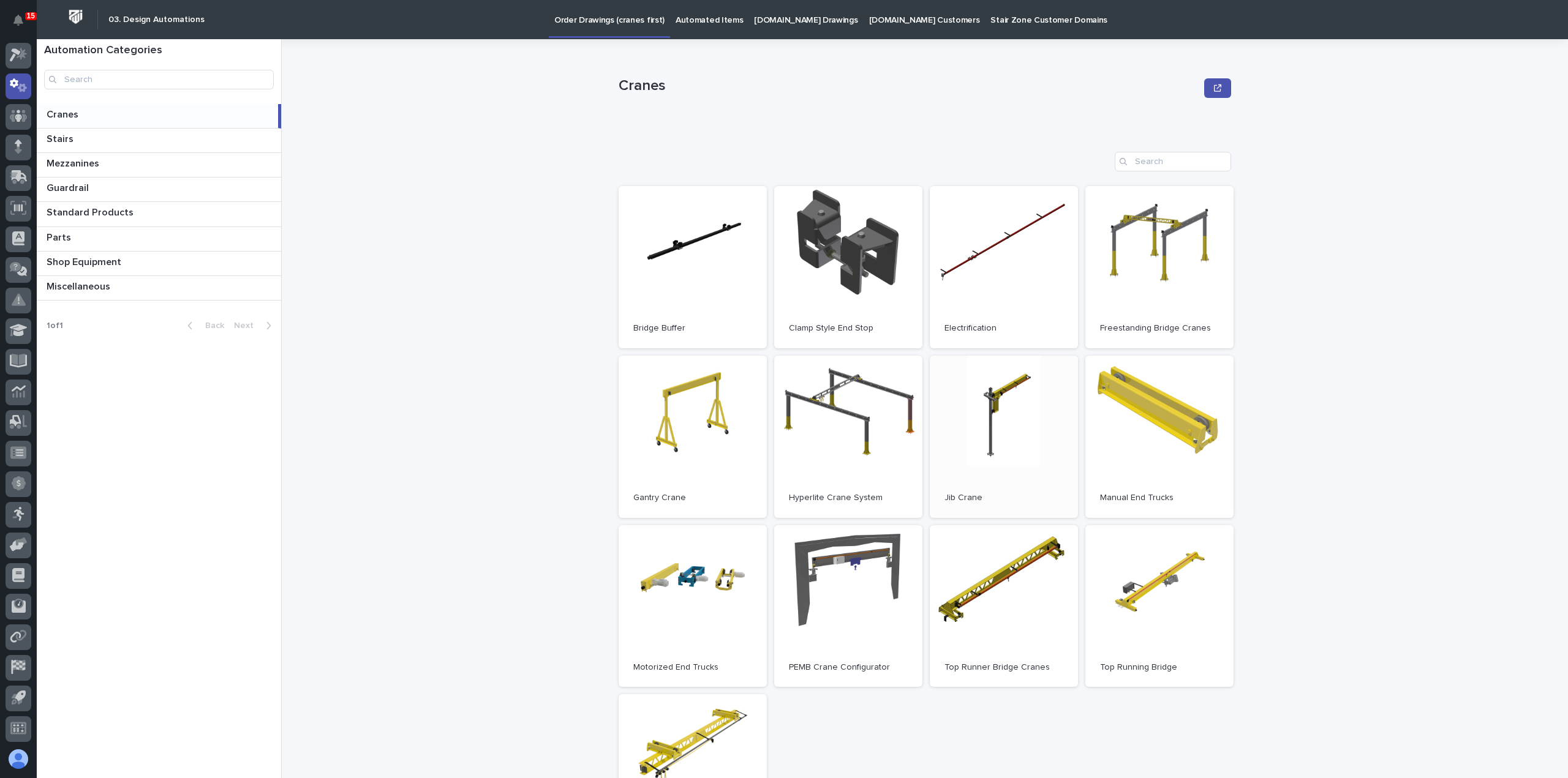
click at [1007, 423] on link "Open" at bounding box center [1003, 436] width 148 height 162
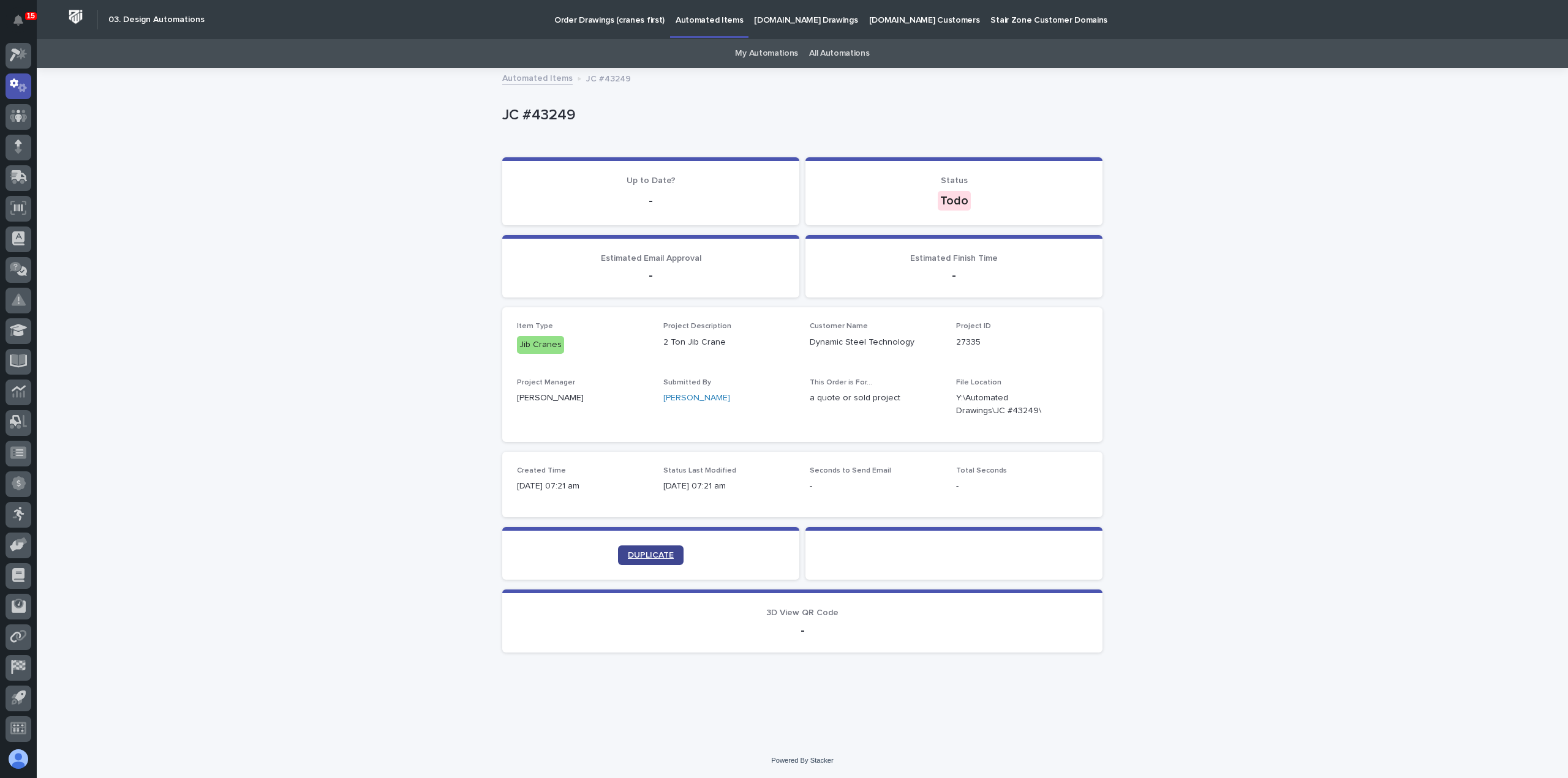
click at [662, 552] on span "DUPLICATE" at bounding box center [650, 555] width 46 height 9
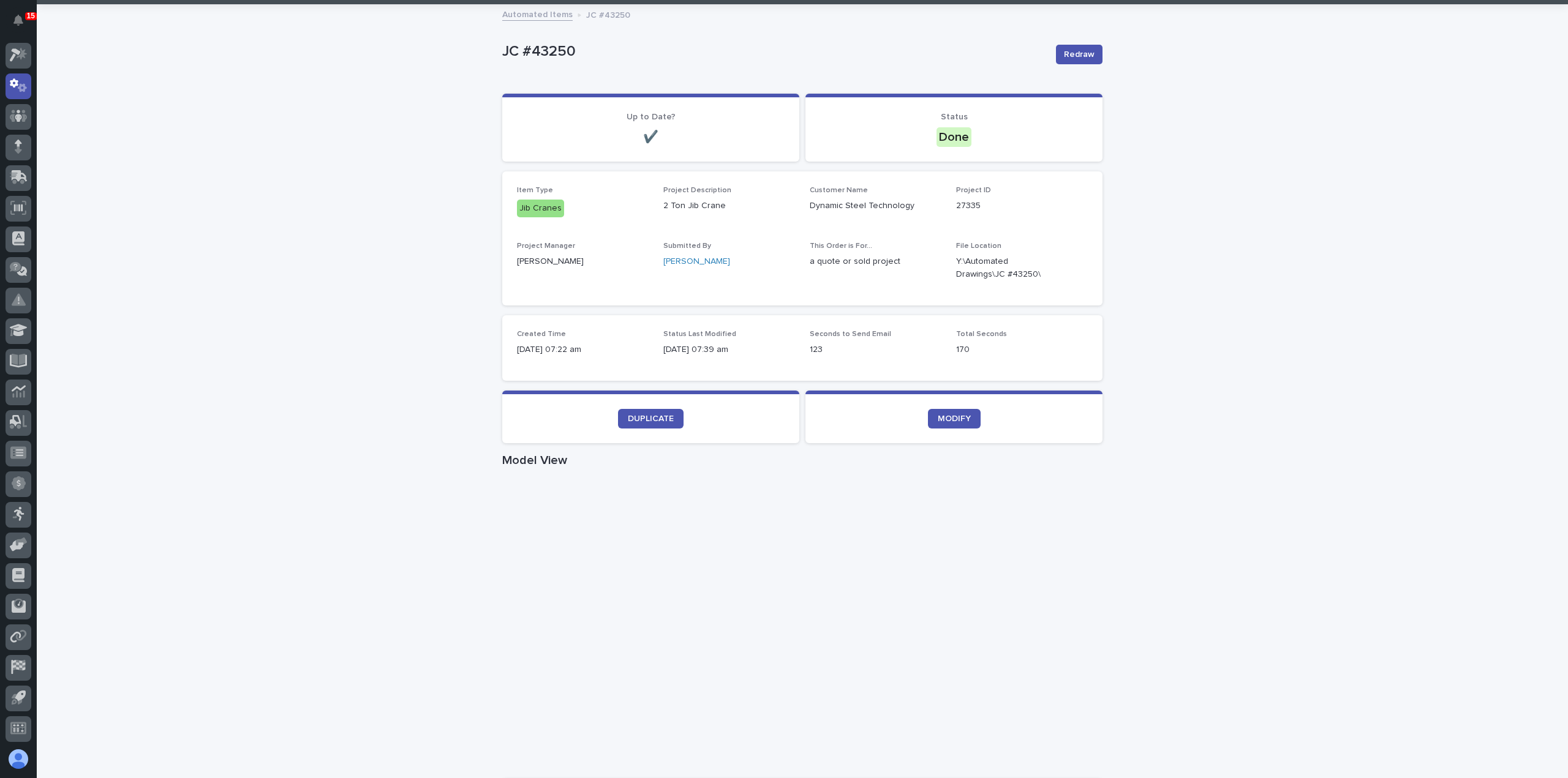
scroll to position [245, 0]
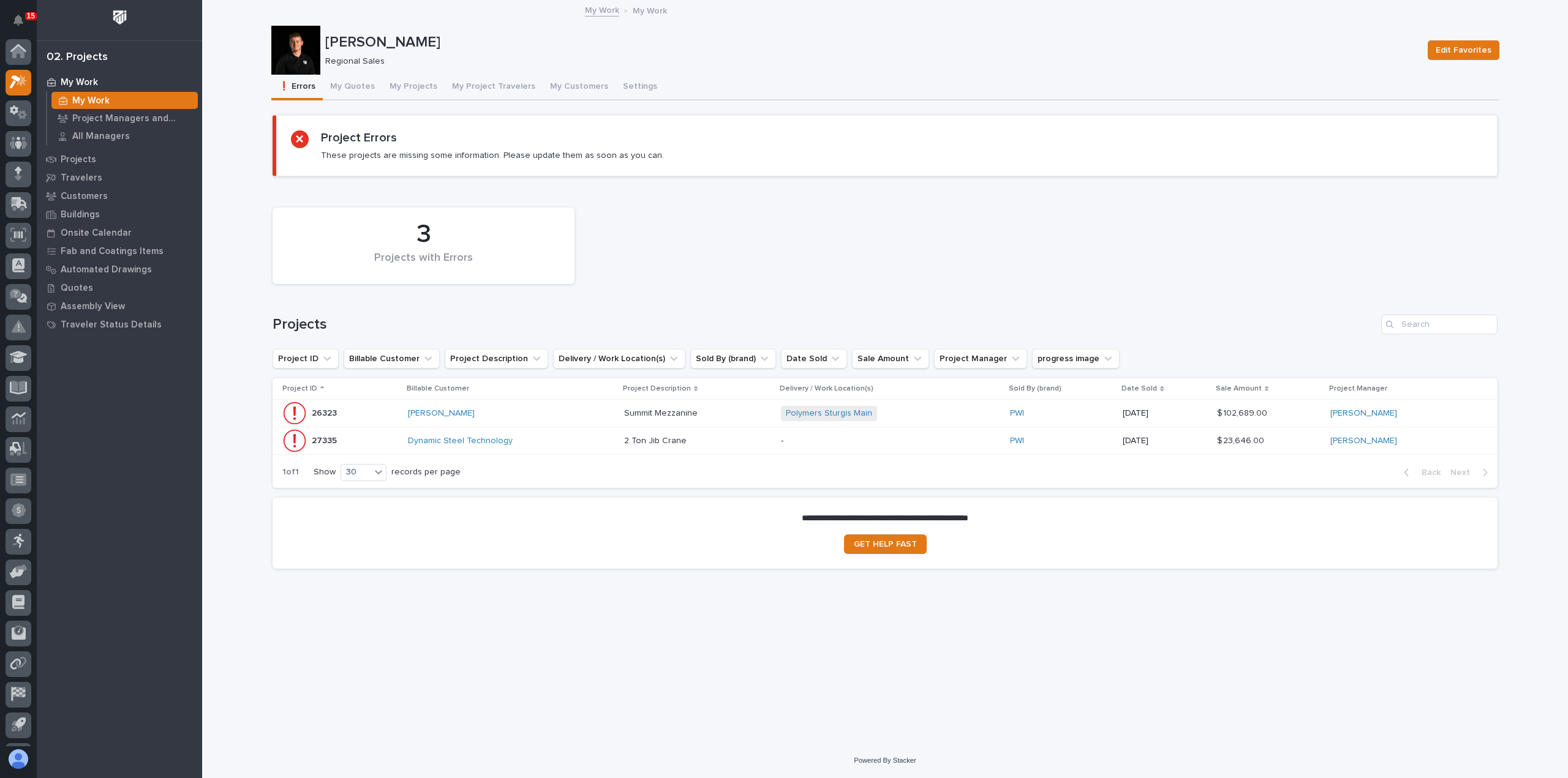
scroll to position [27, 0]
click at [342, 90] on button "My Quotes" at bounding box center [352, 87] width 59 height 26
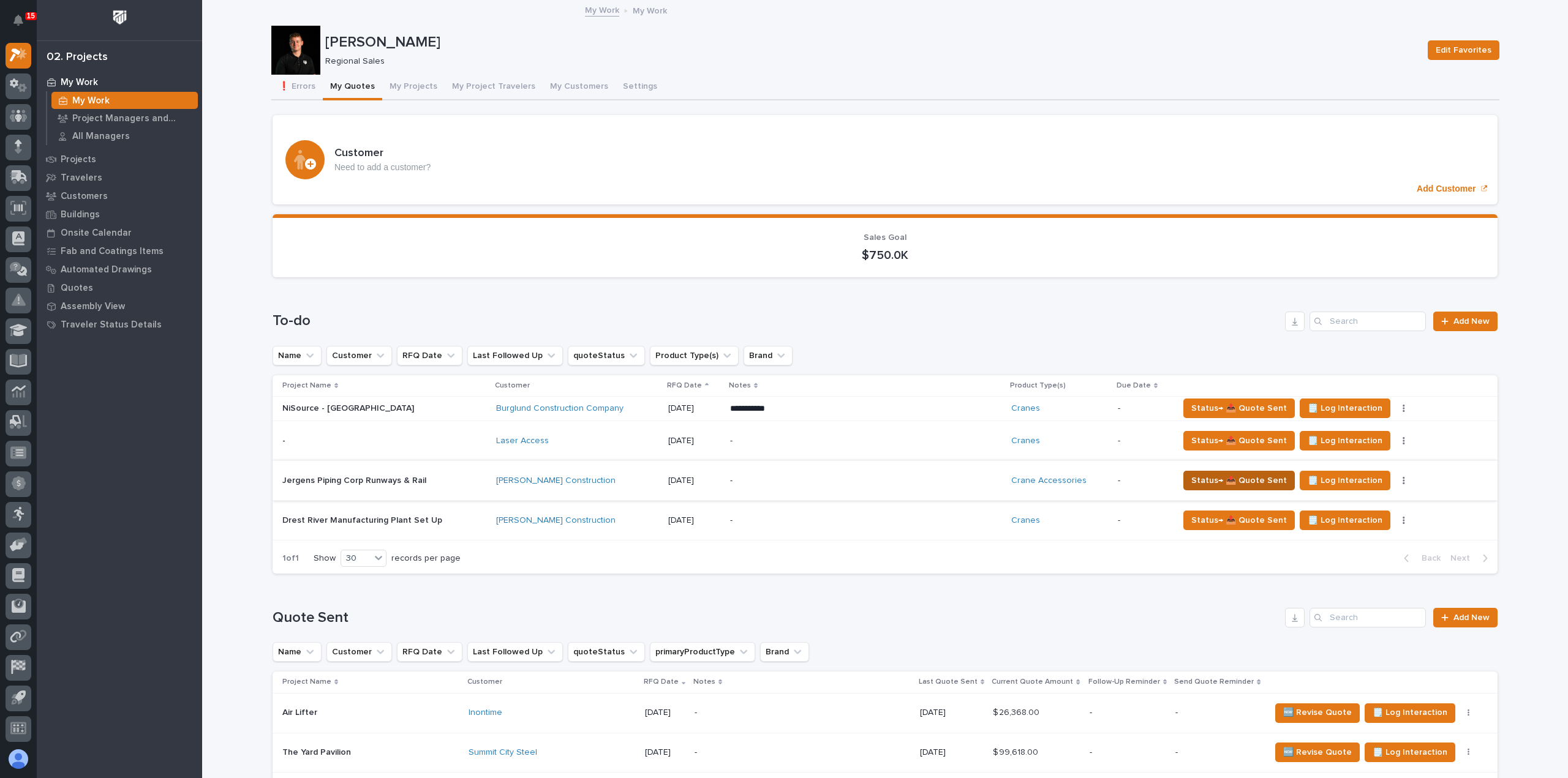
click at [1202, 474] on span "Status→ 📤 Quote Sent" at bounding box center [1239, 481] width 95 height 15
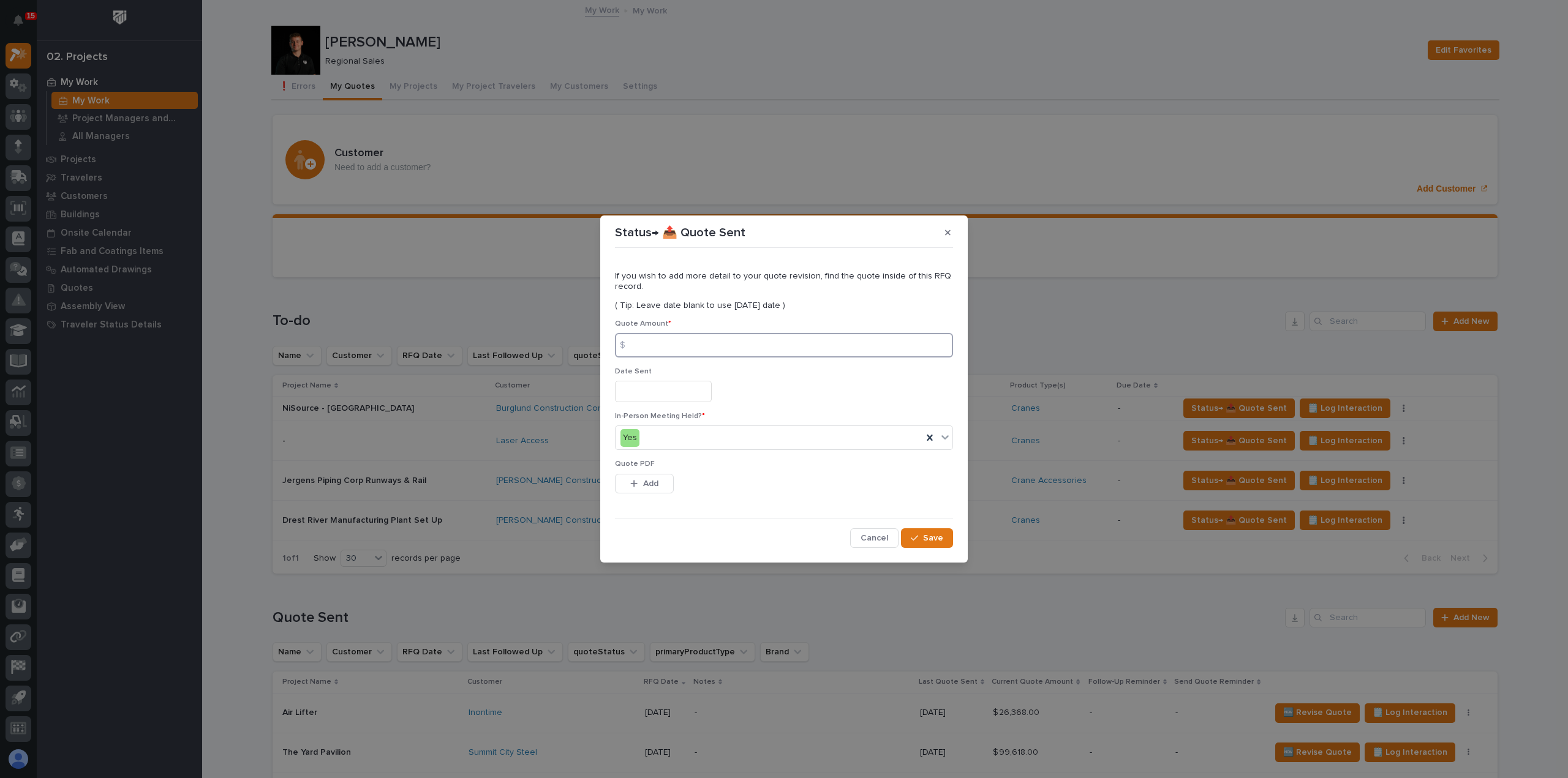
click at [769, 344] on input at bounding box center [784, 345] width 338 height 24
click at [699, 347] on input at bounding box center [784, 345] width 338 height 24
type input "21834"
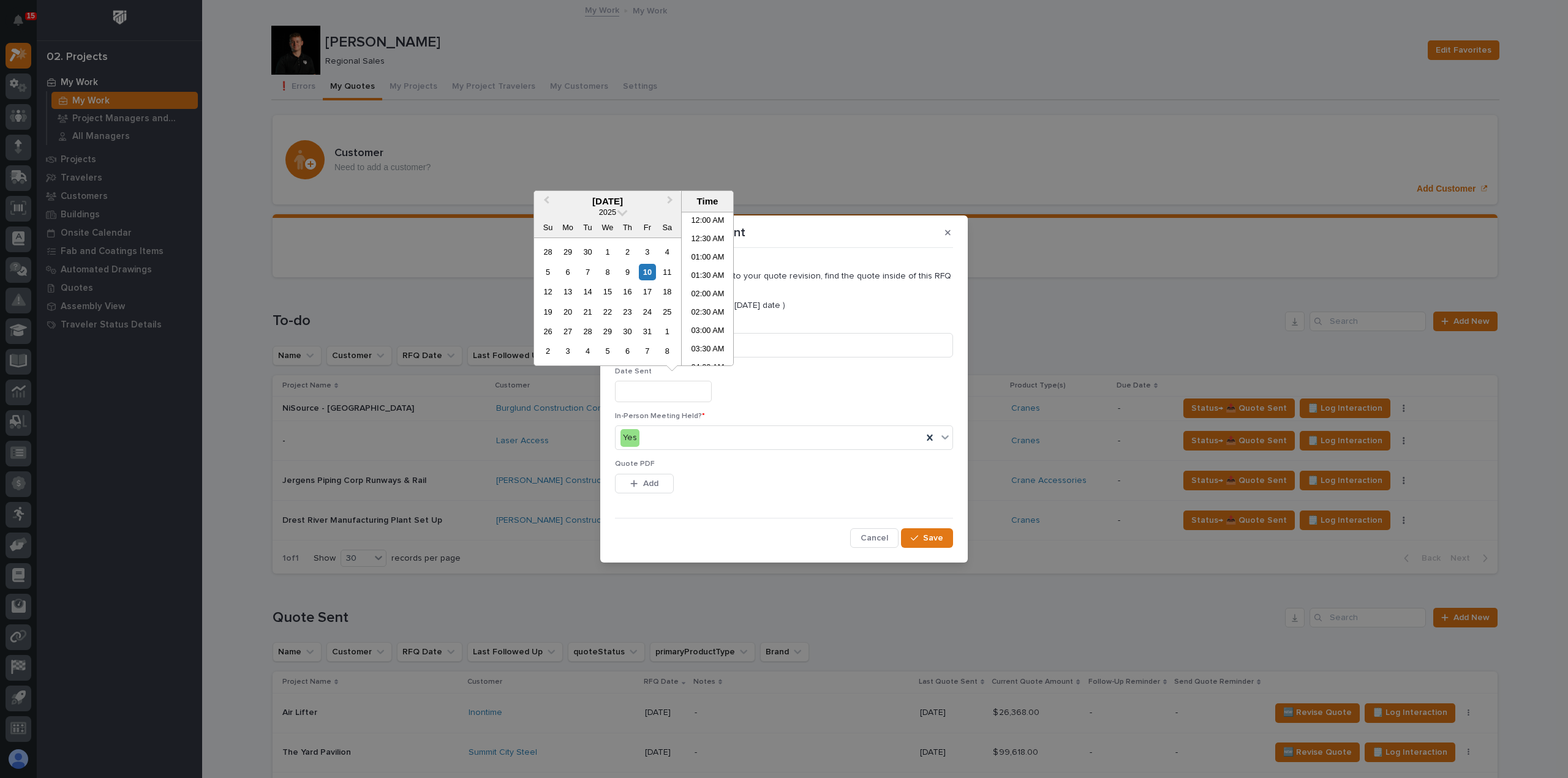
click at [673, 396] on input "text" at bounding box center [663, 391] width 97 height 21
click at [652, 273] on div "10" at bounding box center [647, 272] width 16 height 16
type input "**********"
click at [652, 484] on span "Add" at bounding box center [650, 483] width 16 height 11
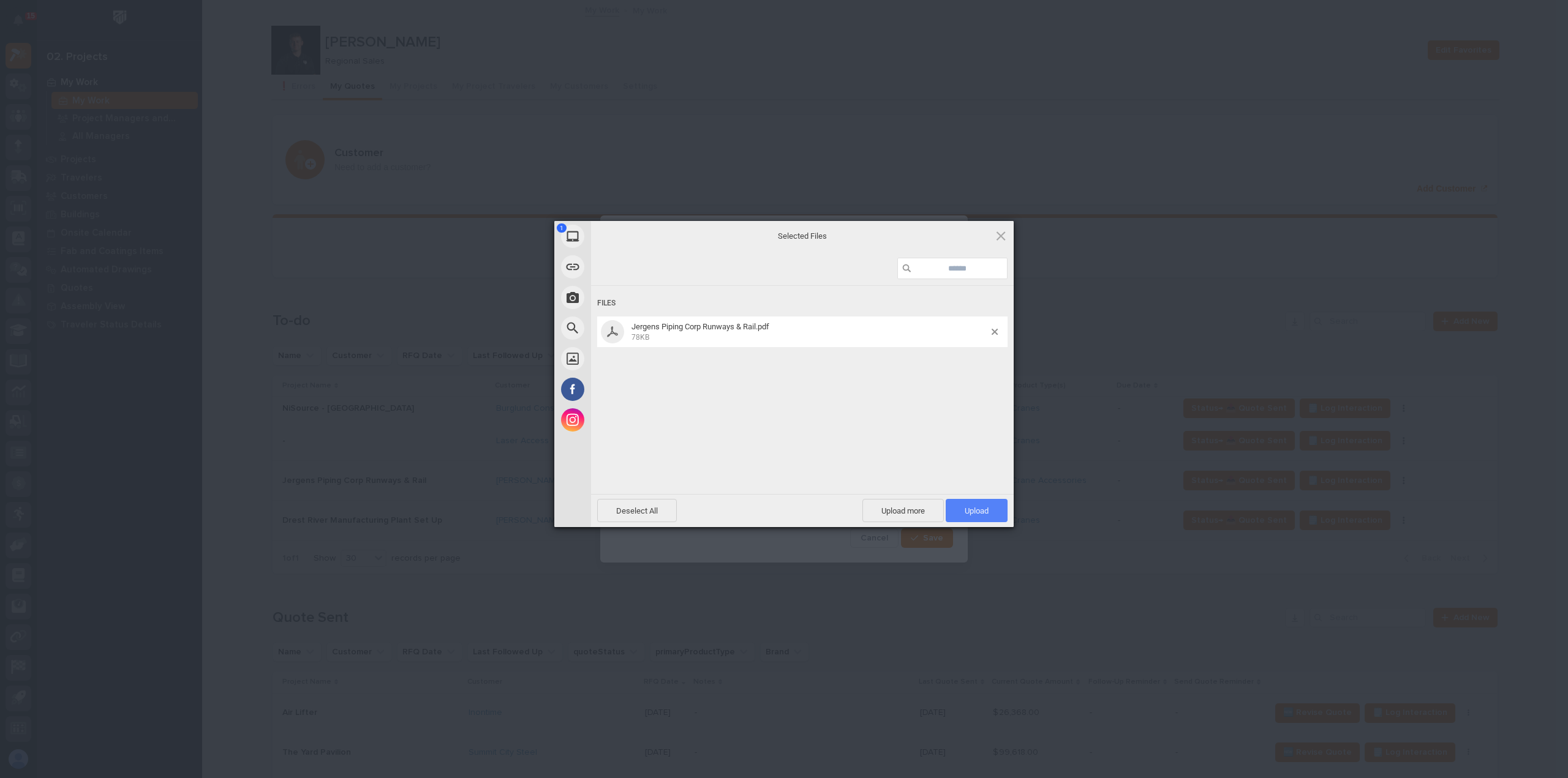
click at [986, 510] on span "Upload 1" at bounding box center [976, 510] width 24 height 9
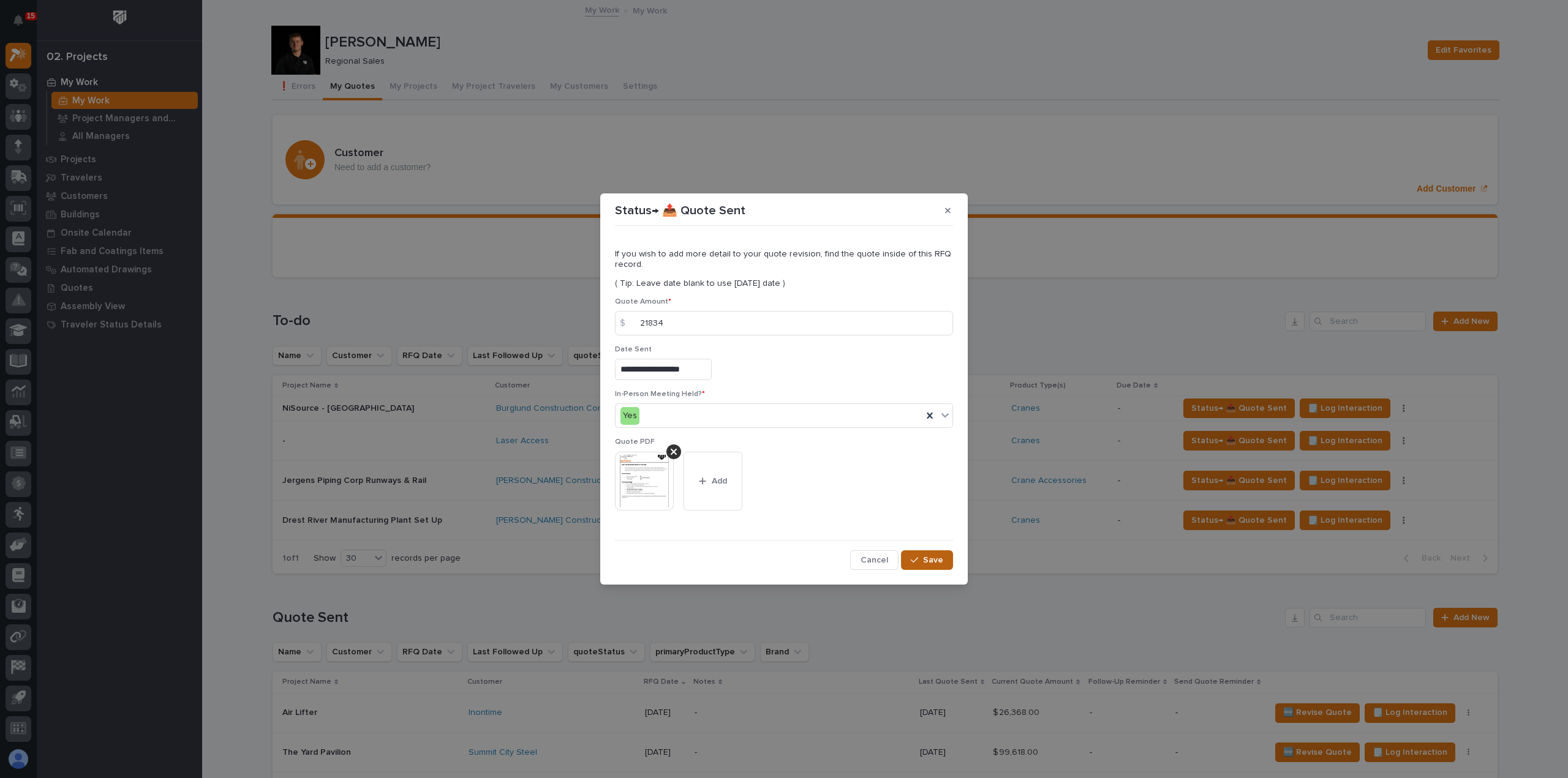
click at [935, 558] on span "Save" at bounding box center [932, 560] width 20 height 11
